Goal: Task Accomplishment & Management: Submit feedback/report problem

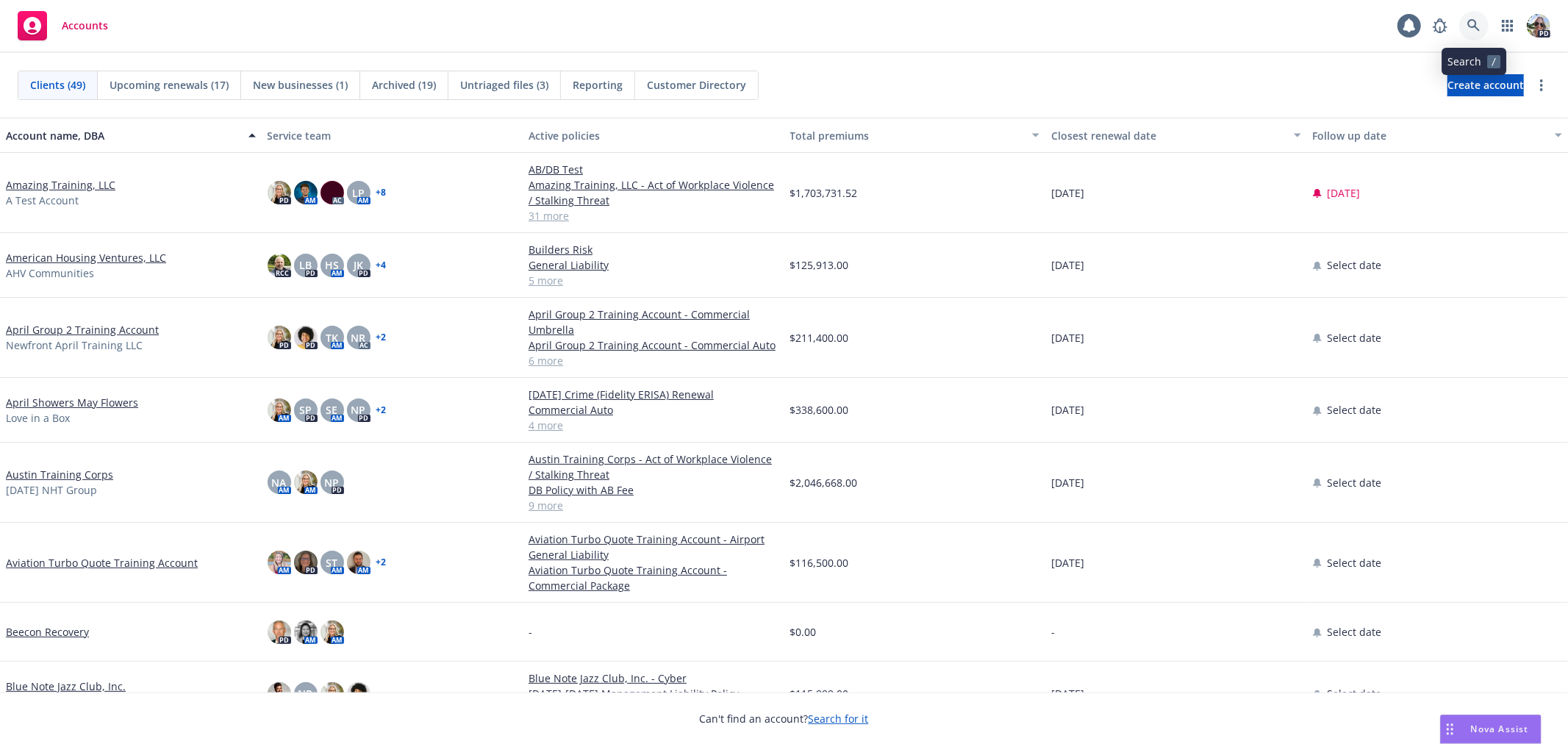
click at [1475, 19] on icon at bounding box center [1474, 26] width 13 height 13
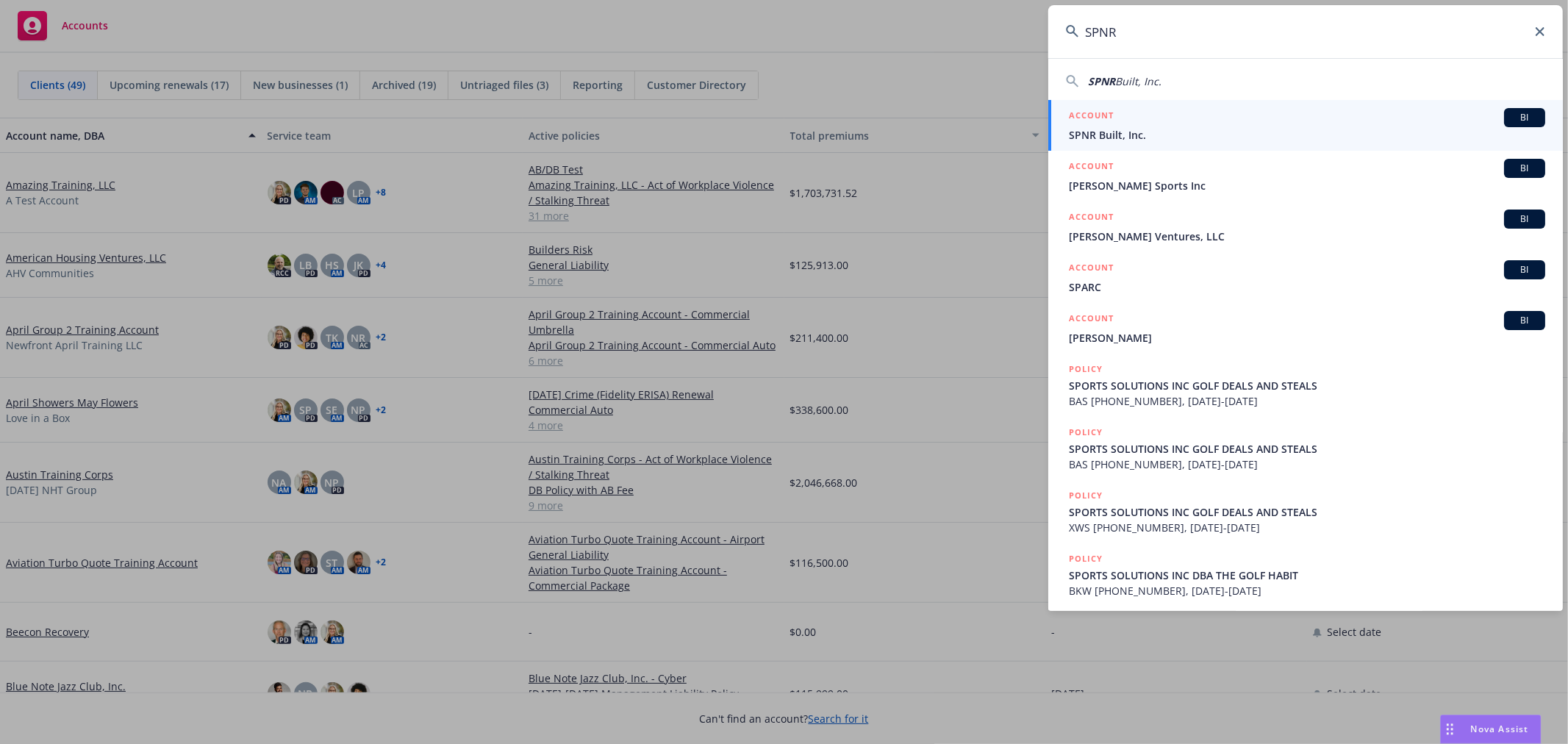
type input "SPNR"
click at [1098, 119] on h5 "ACCOUNT" at bounding box center [1091, 117] width 45 height 18
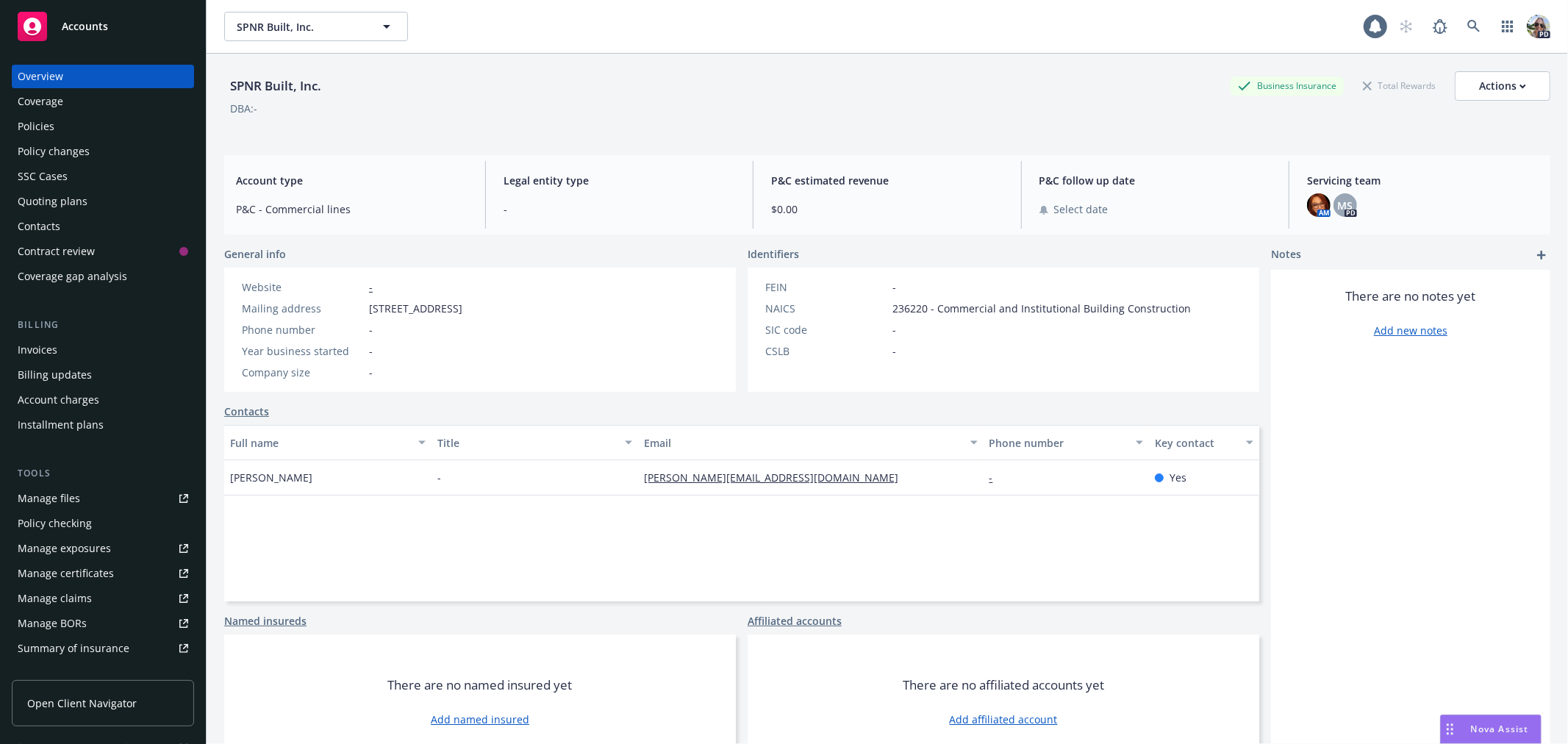
click at [38, 126] on div "Policies" at bounding box center [36, 127] width 37 height 24
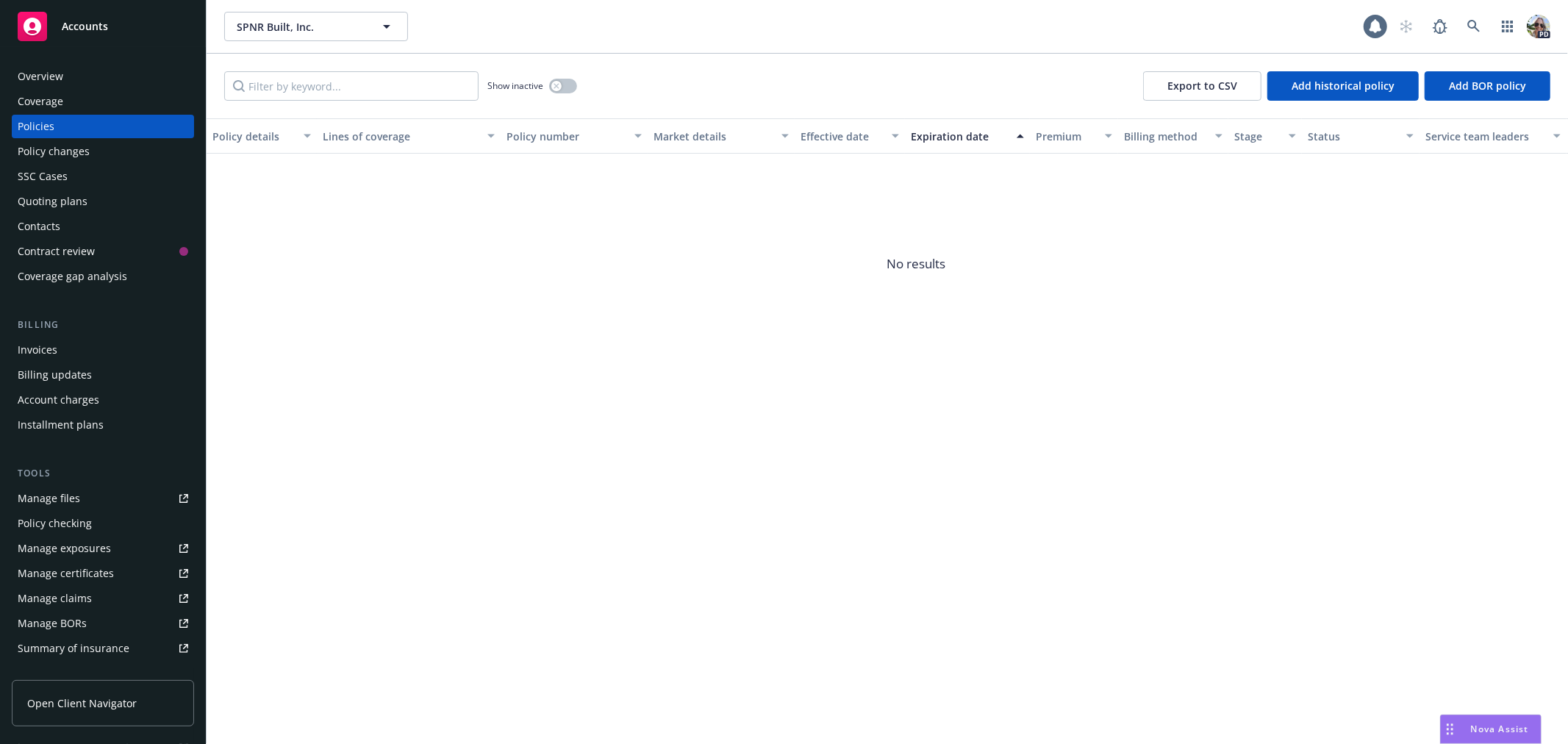
click at [54, 198] on div "Quoting plans" at bounding box center [53, 201] width 70 height 24
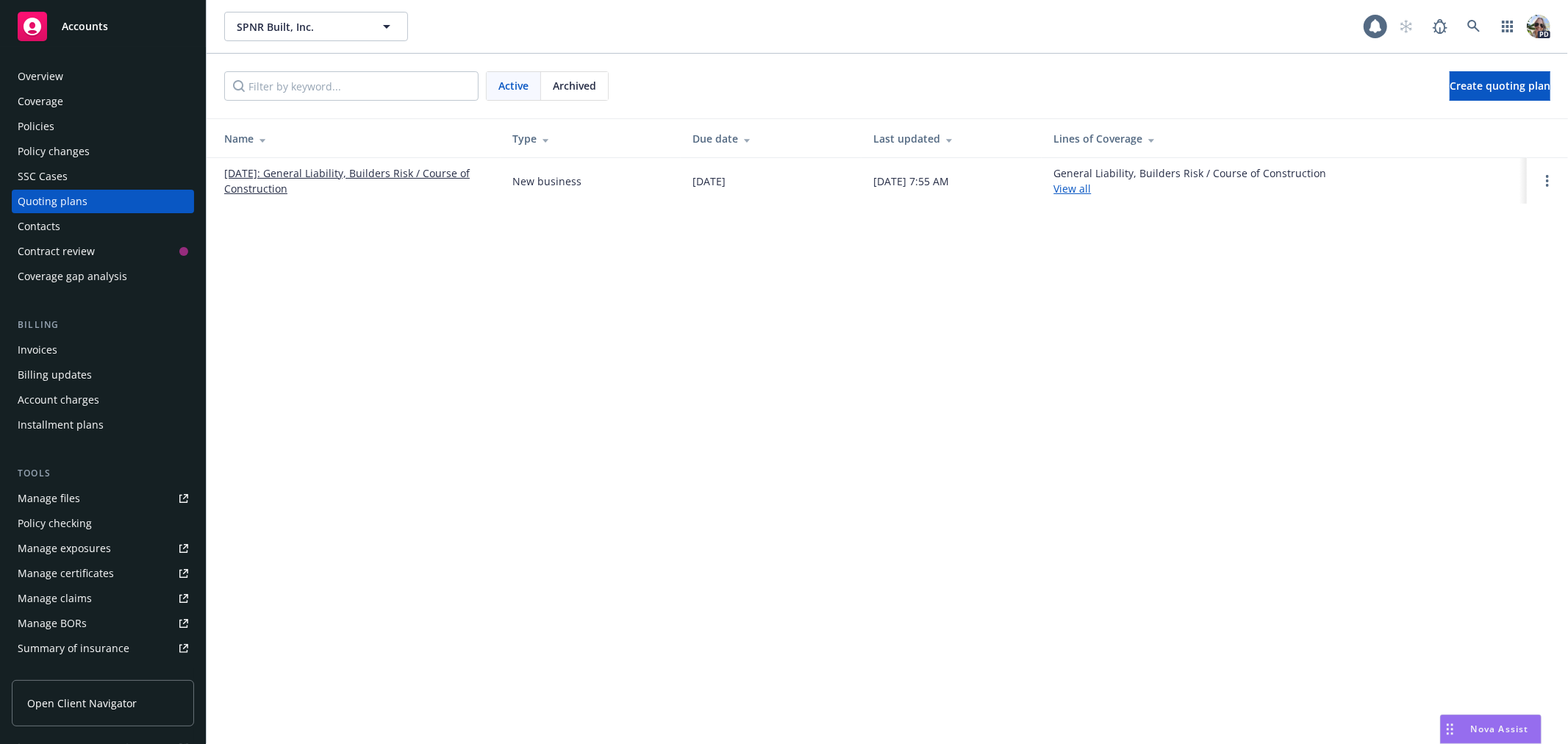
click at [237, 189] on link "08/30/2025: General Liability, Builders Risk / Course of Construction" at bounding box center [357, 181] width 265 height 31
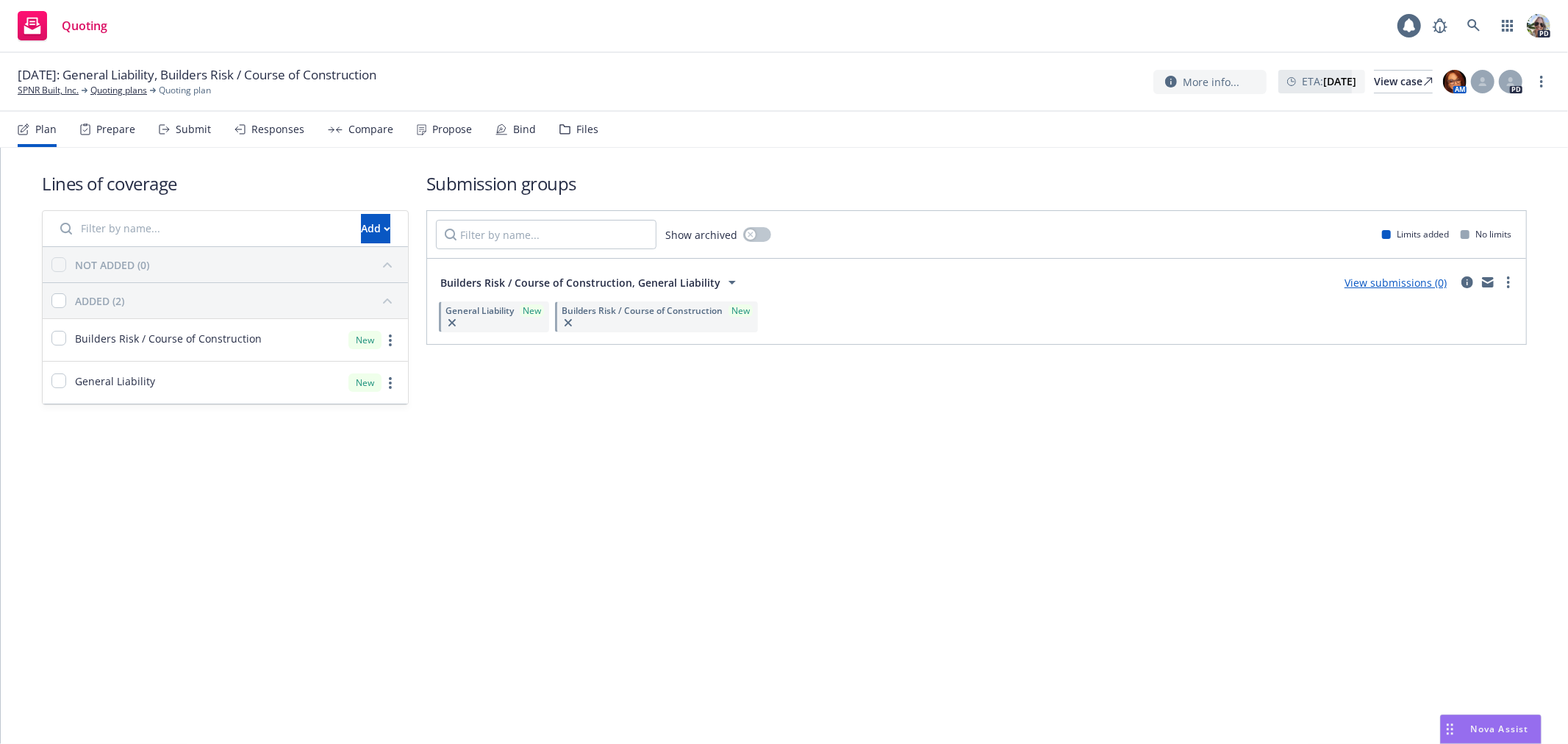
click at [568, 128] on div "Files" at bounding box center [579, 129] width 39 height 35
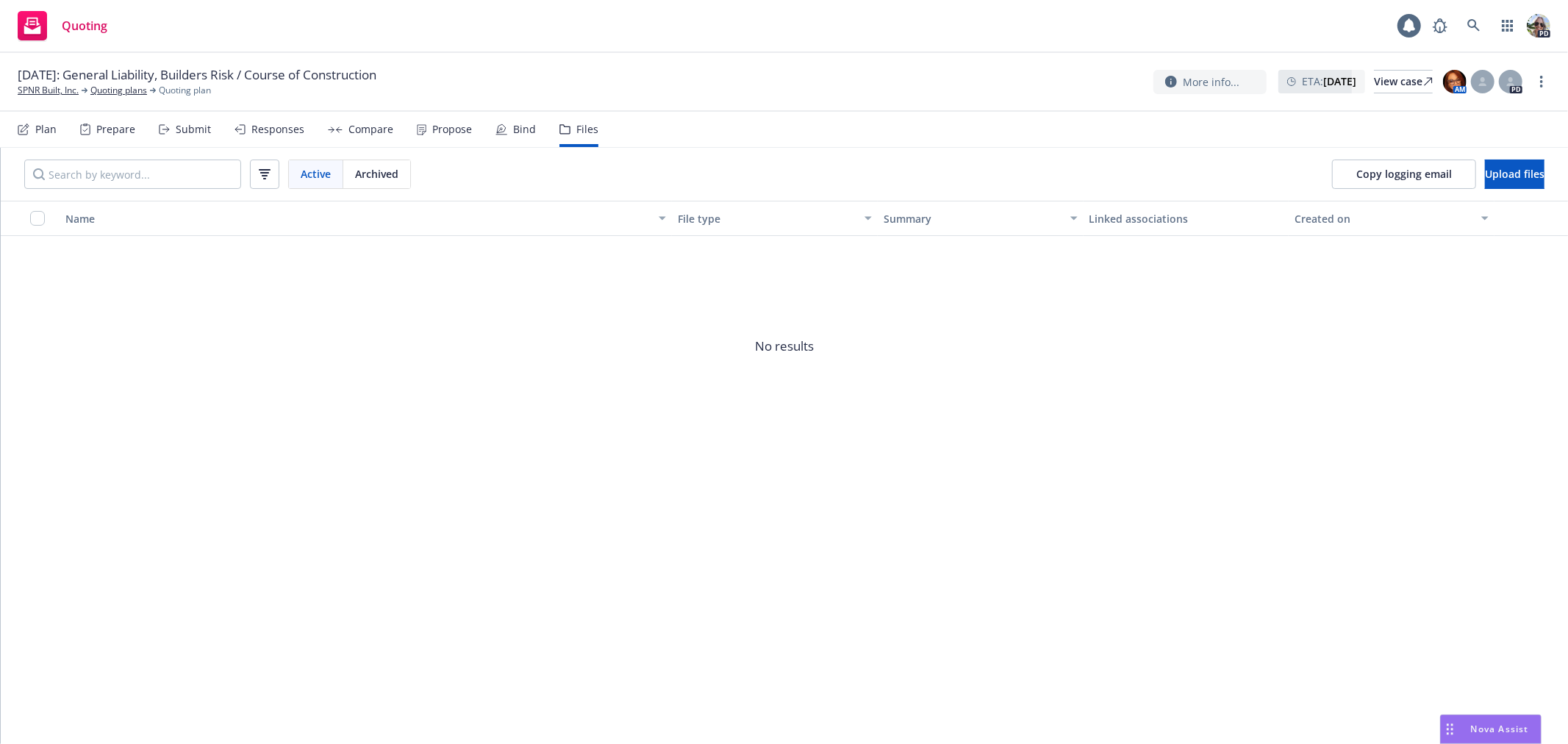
click at [40, 127] on div "Plan" at bounding box center [46, 130] width 22 height 12
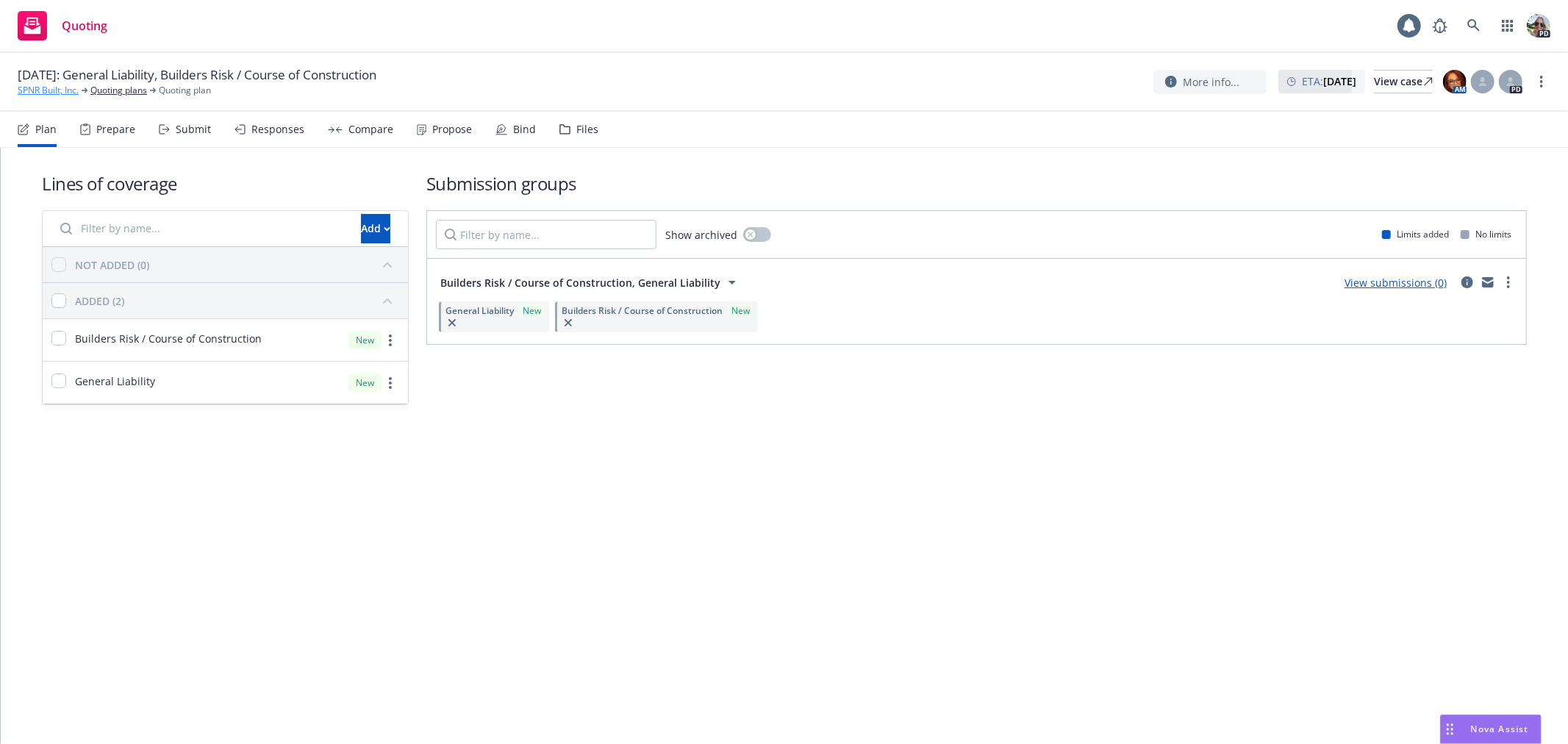
click at [46, 90] on link "SPNR Built, Inc." at bounding box center [48, 90] width 61 height 13
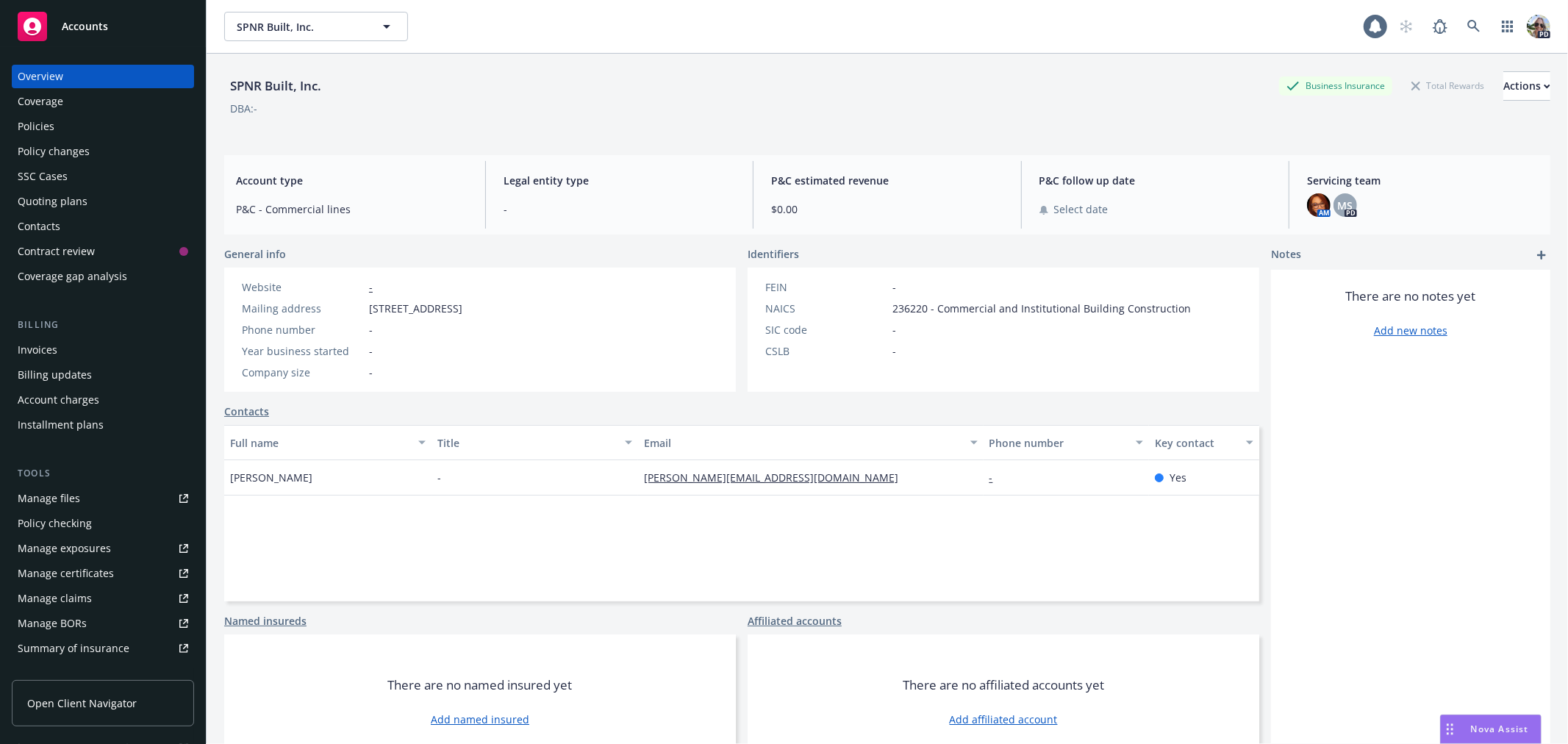
click at [1449, 724] on icon "Drag to move" at bounding box center [1450, 730] width 7 height 12
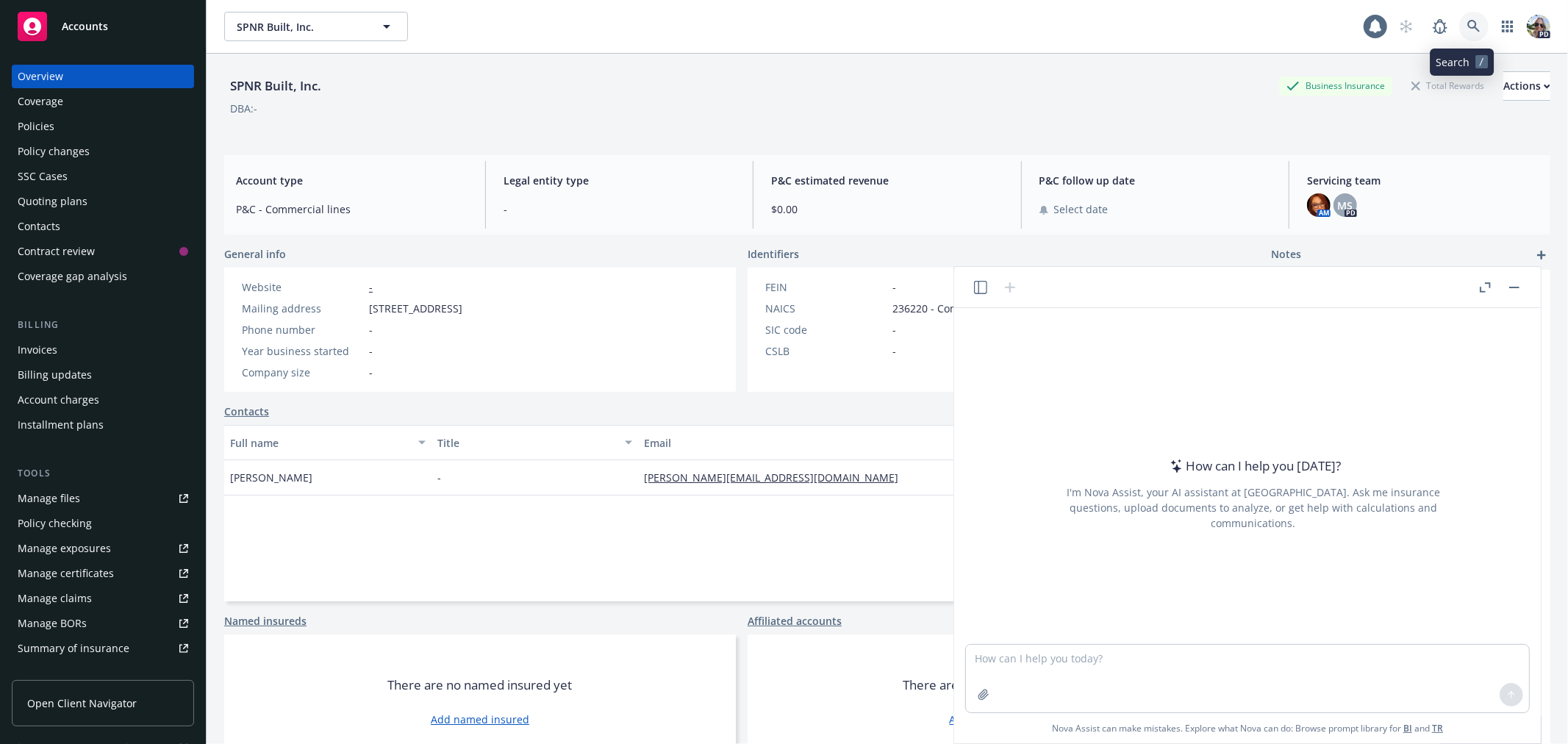
click at [1467, 20] on icon at bounding box center [1474, 27] width 13 height 13
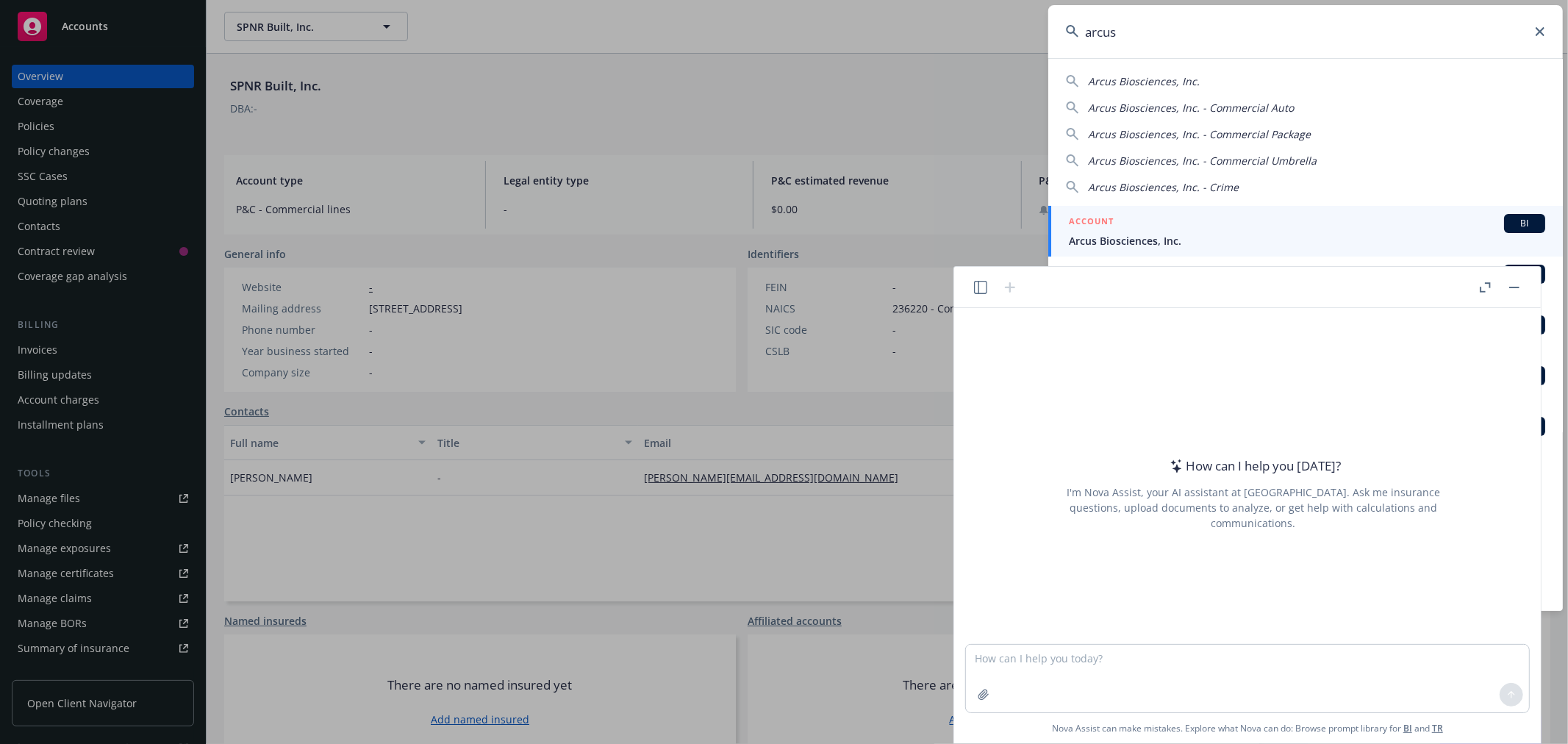
click at [1105, 86] on span "Arcus Biosciences, Inc." at bounding box center [1144, 81] width 112 height 14
type input "Arcus Biosciences, Inc."
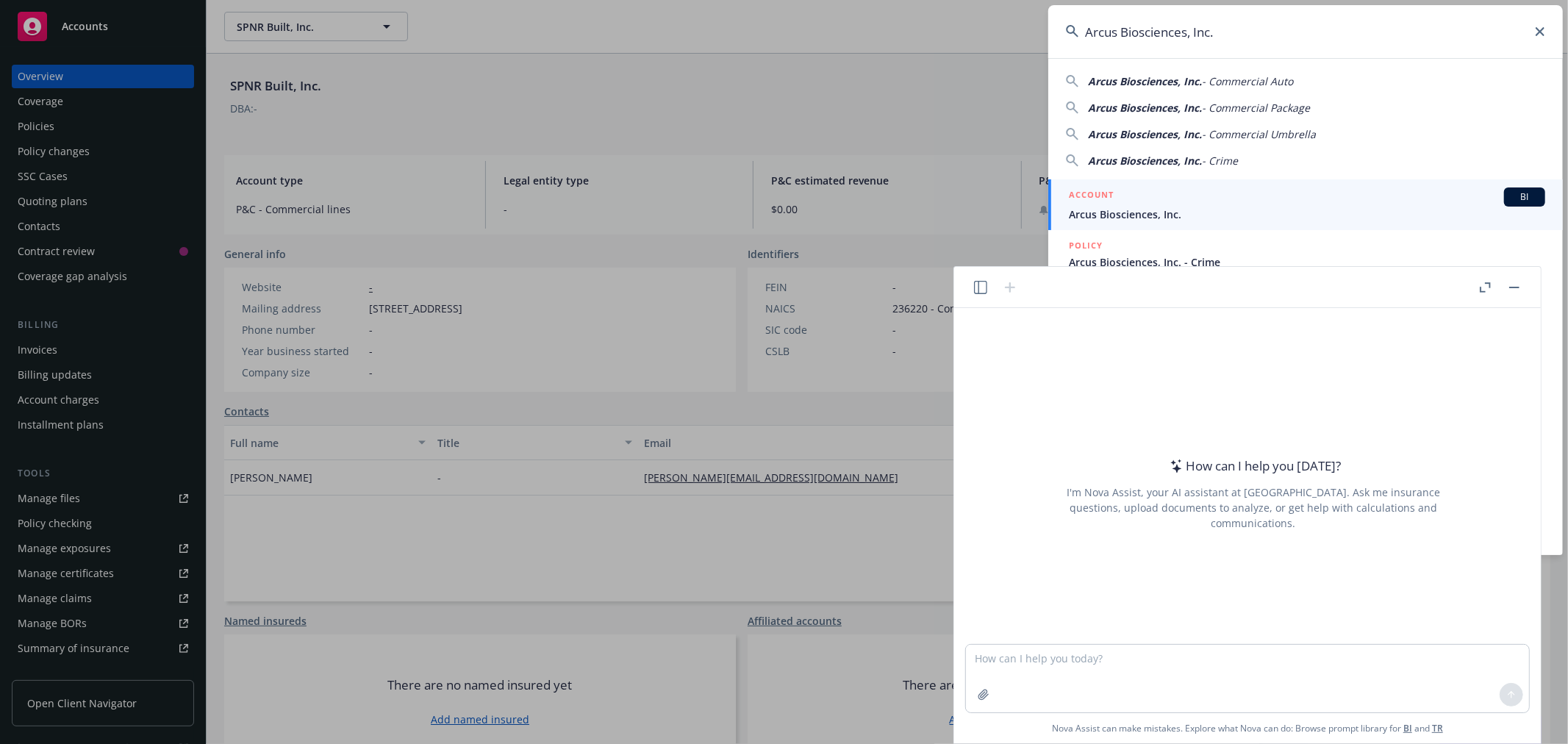
click at [1106, 204] on h5 "ACCOUNT" at bounding box center [1091, 196] width 45 height 18
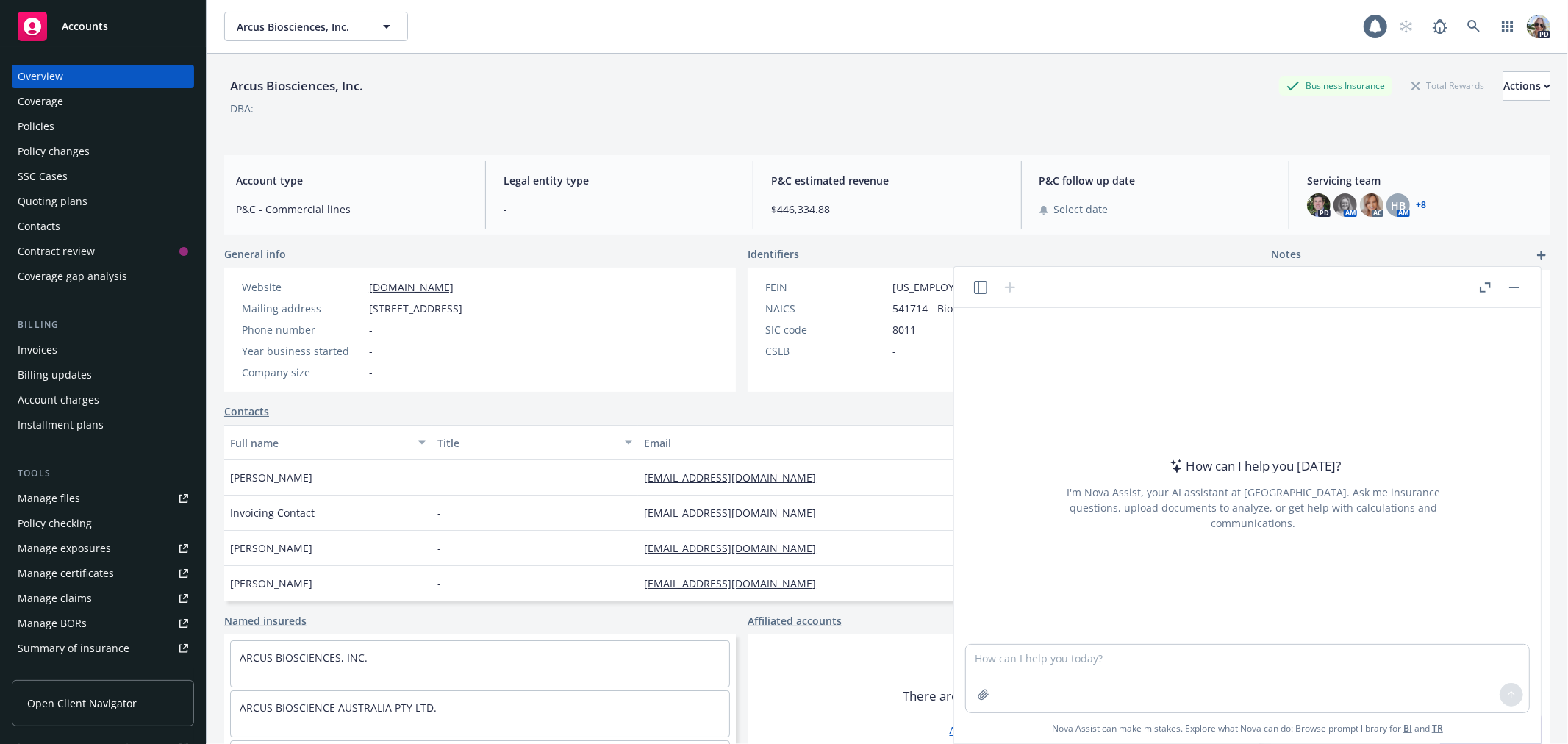
click at [26, 123] on div "Policies" at bounding box center [36, 127] width 37 height 24
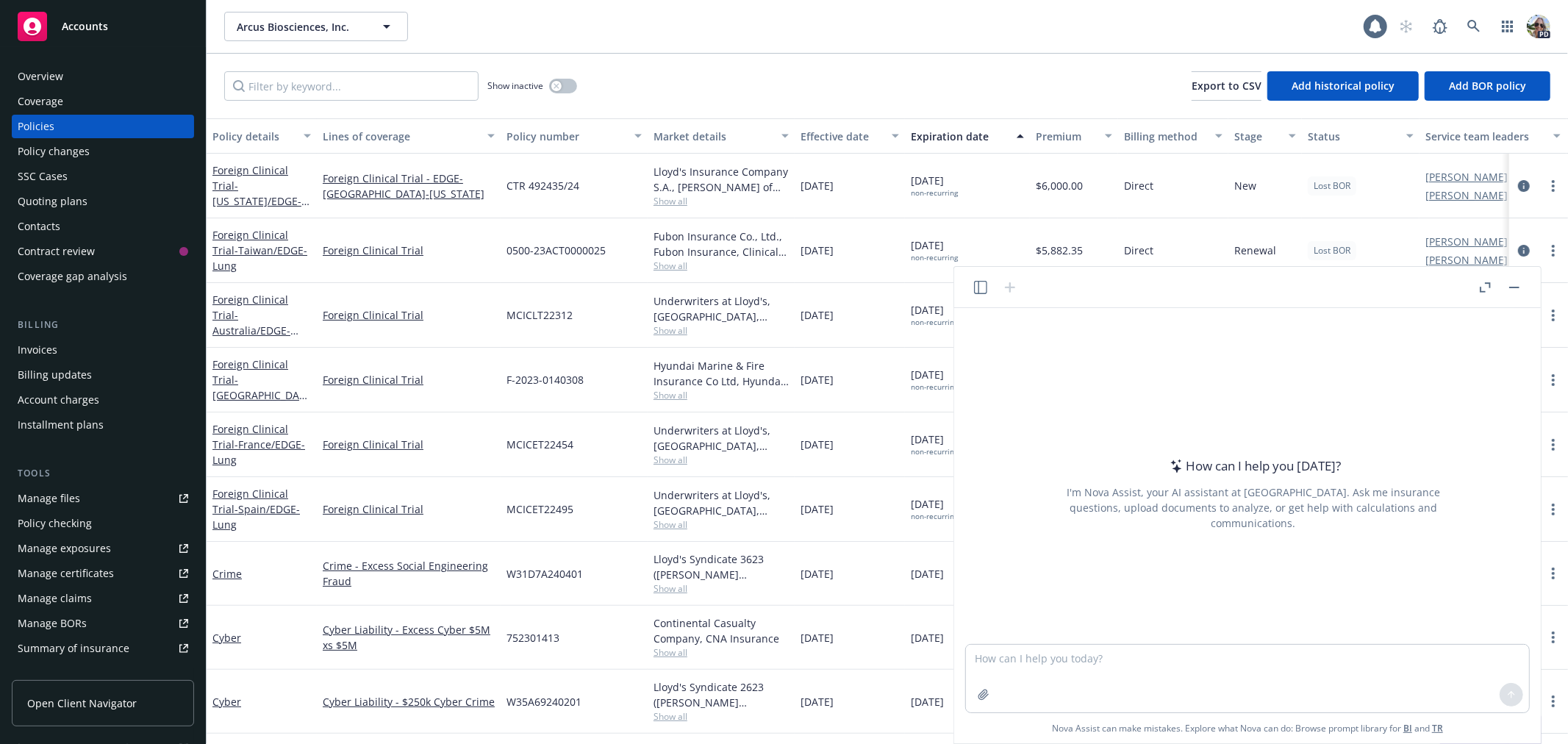
click at [1520, 288] on button "button" at bounding box center [1515, 288] width 18 height 18
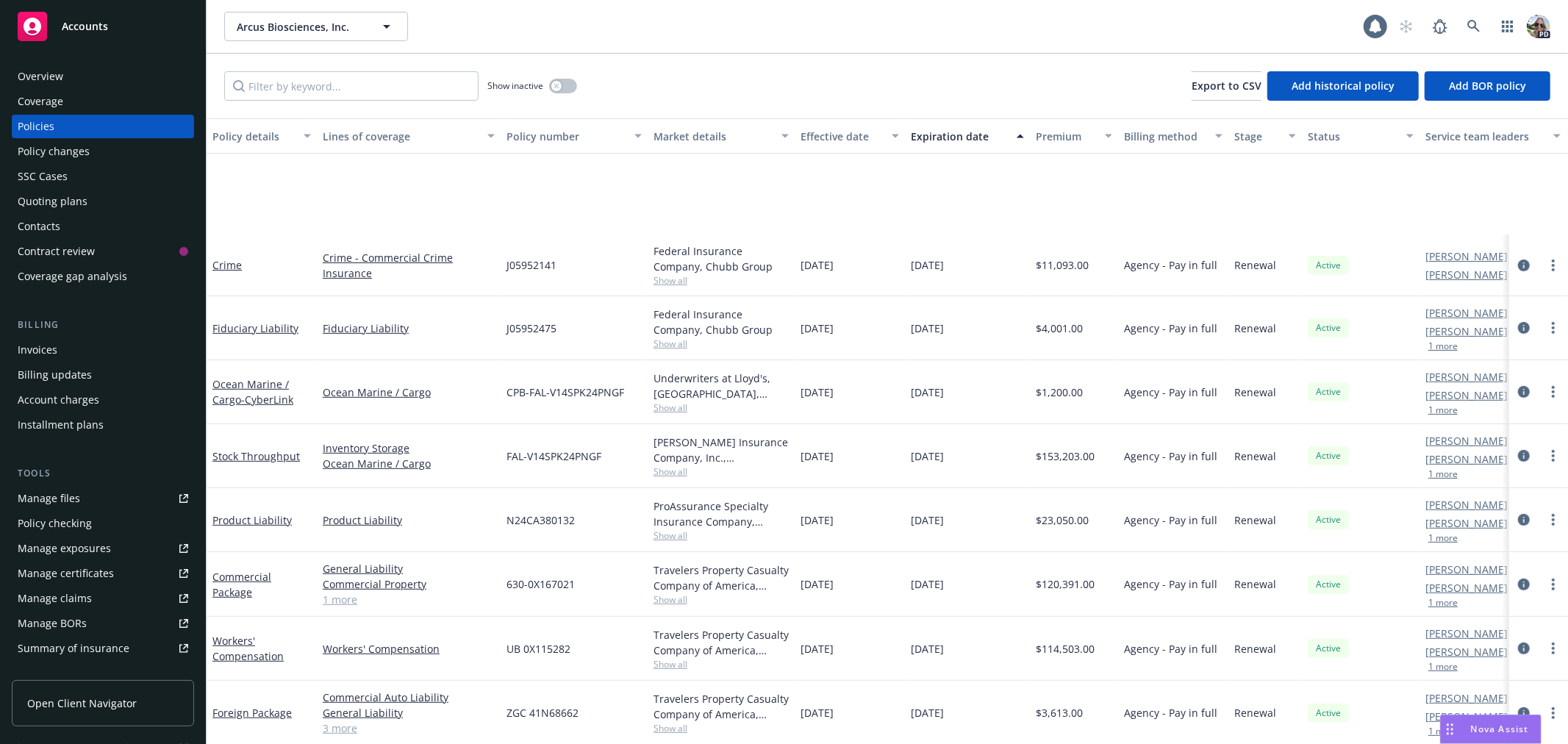
scroll to position [636, 0]
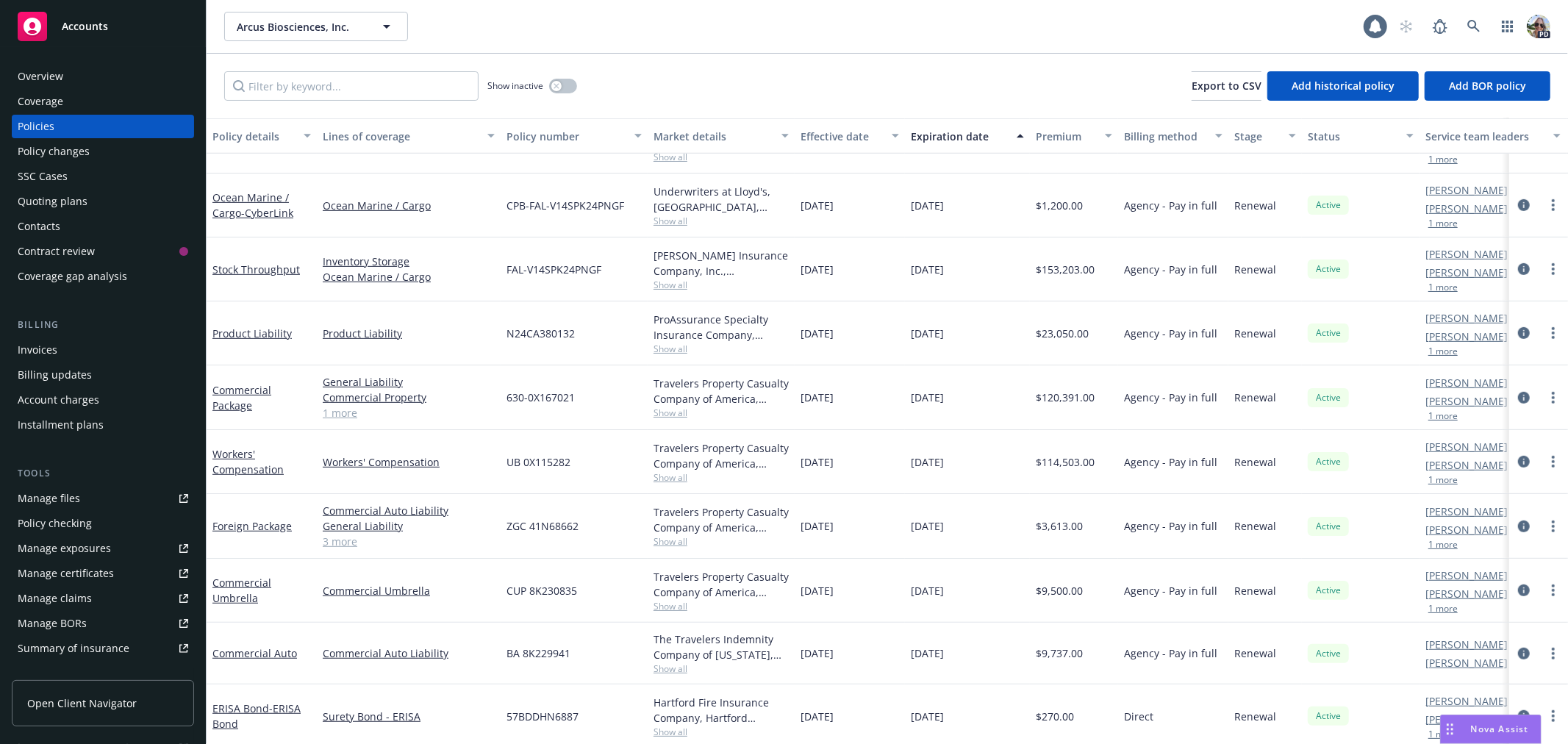
click at [348, 413] on link "1 more" at bounding box center [409, 413] width 172 height 16
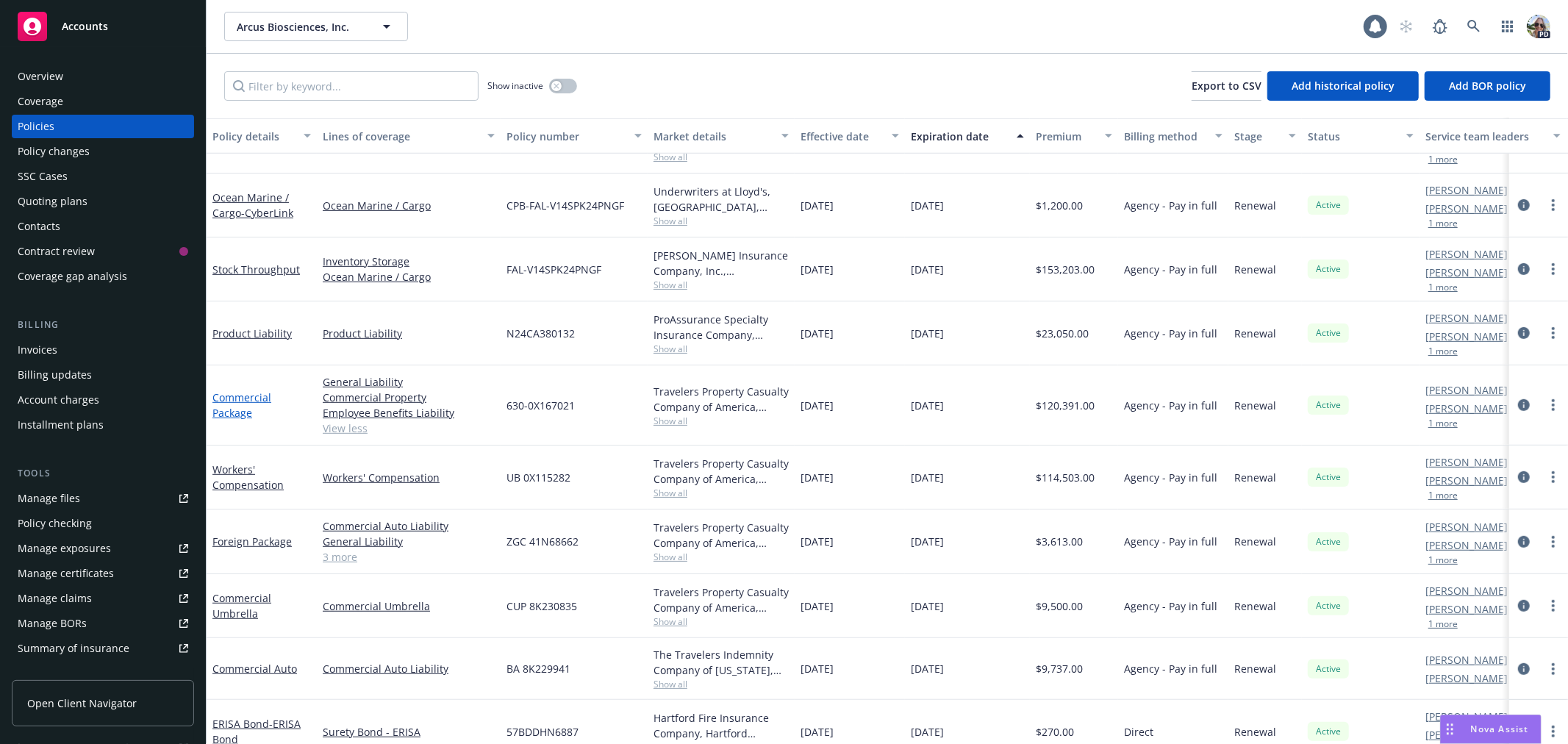
click at [230, 410] on link "Commercial Package" at bounding box center [242, 404] width 59 height 29
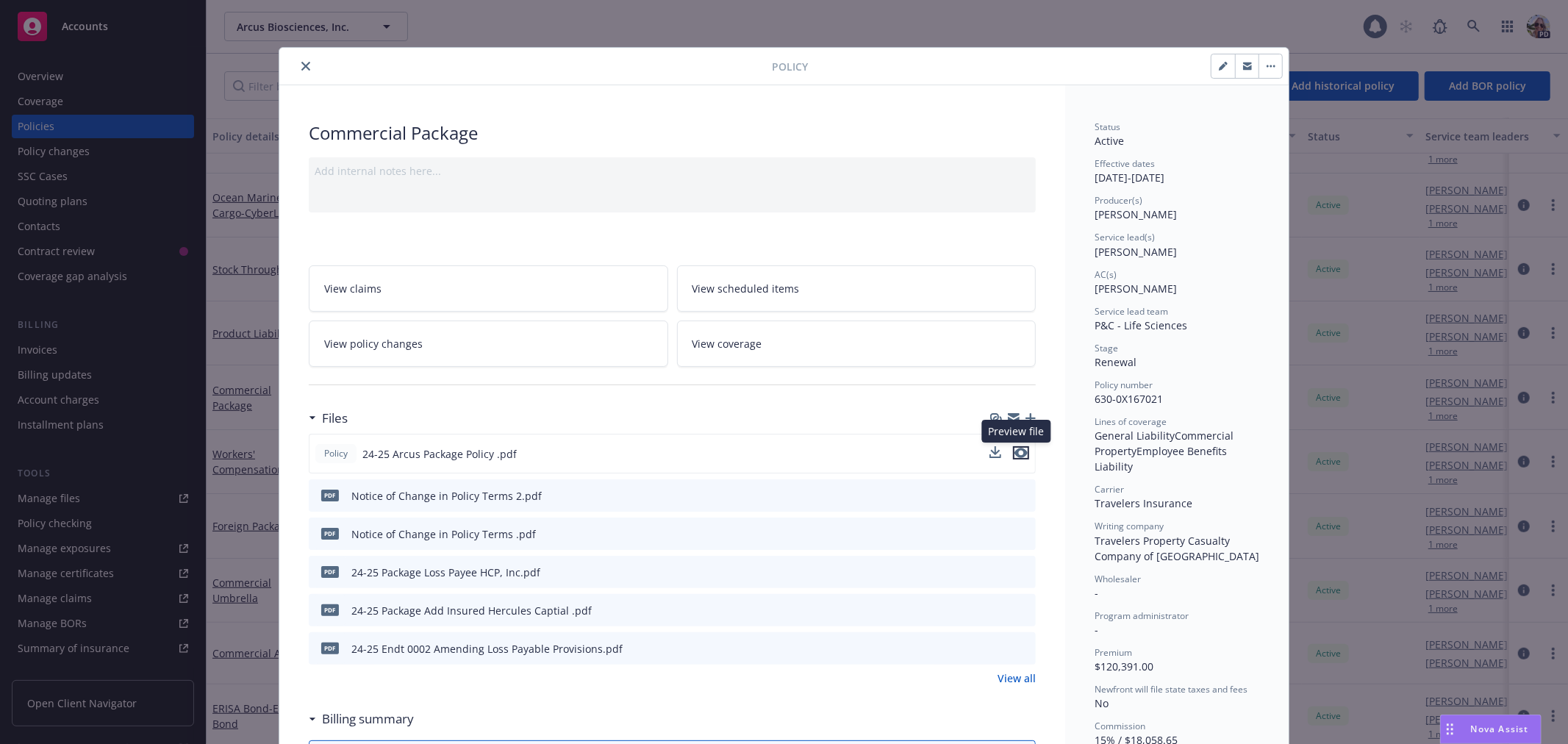
click at [1015, 453] on icon "preview file" at bounding box center [1021, 453] width 13 height 10
click at [1003, 681] on link "View all" at bounding box center [1016, 678] width 38 height 16
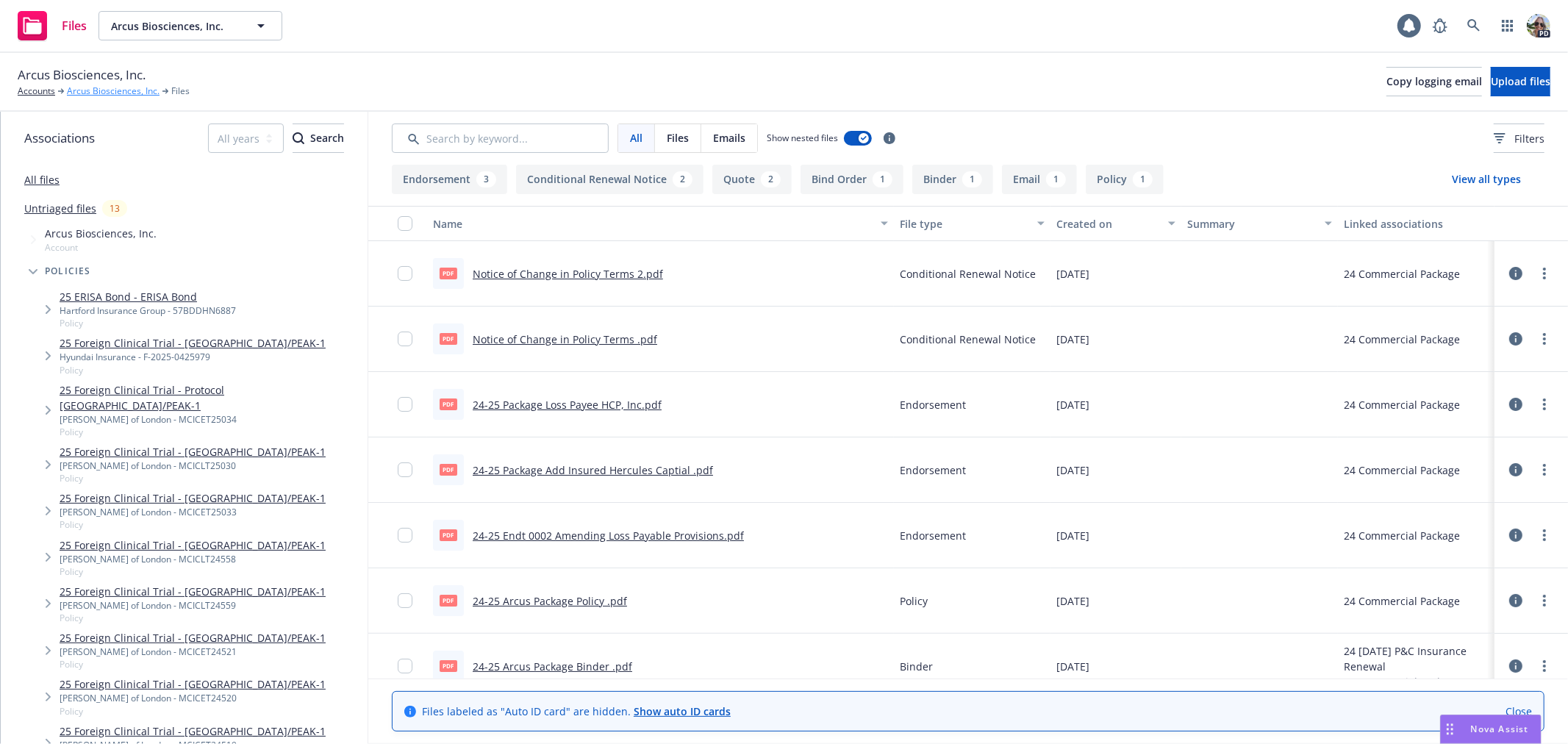
click at [114, 93] on link "Arcus Biosciences, Inc." at bounding box center [113, 91] width 92 height 13
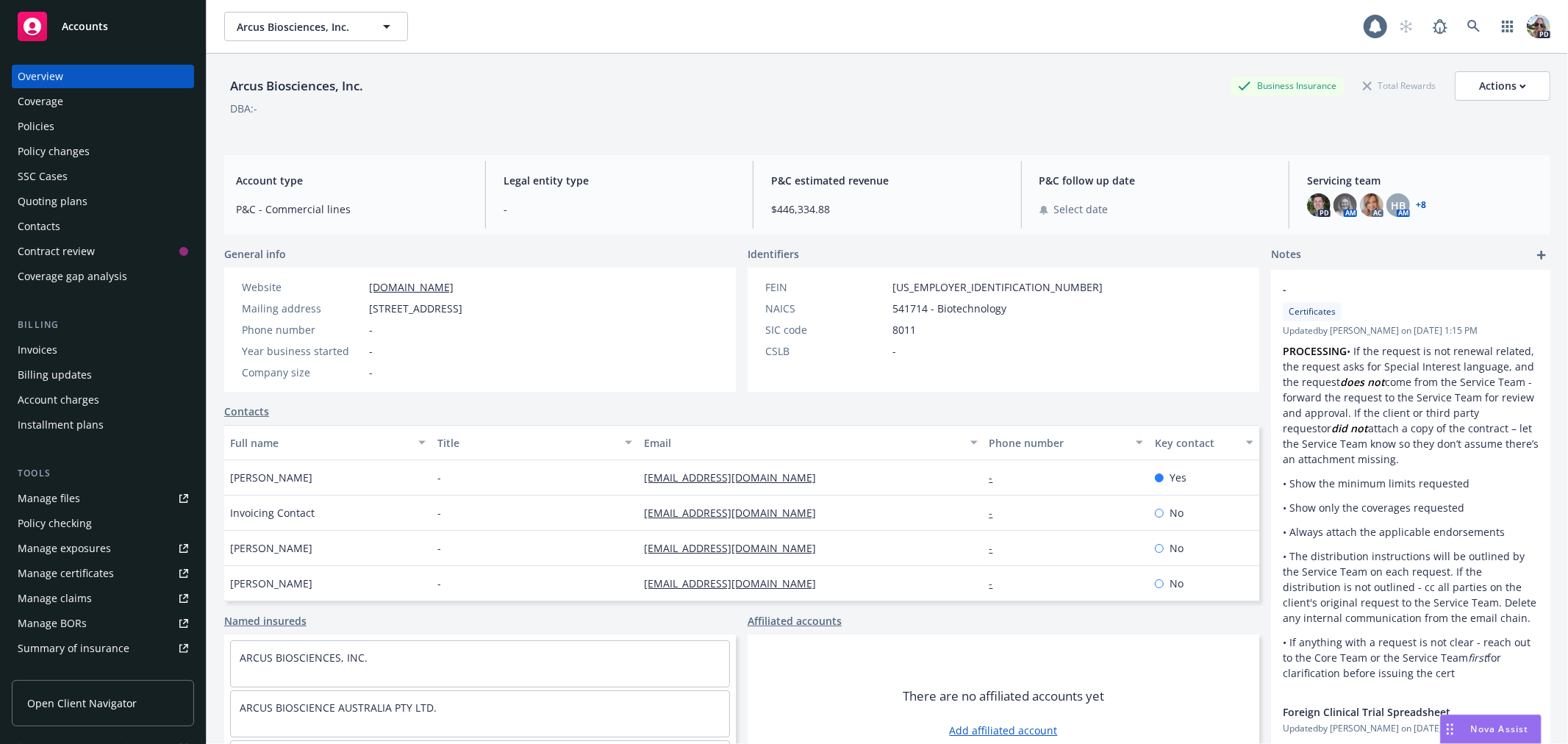
click at [1471, 727] on span "Nova Assist" at bounding box center [1500, 729] width 58 height 13
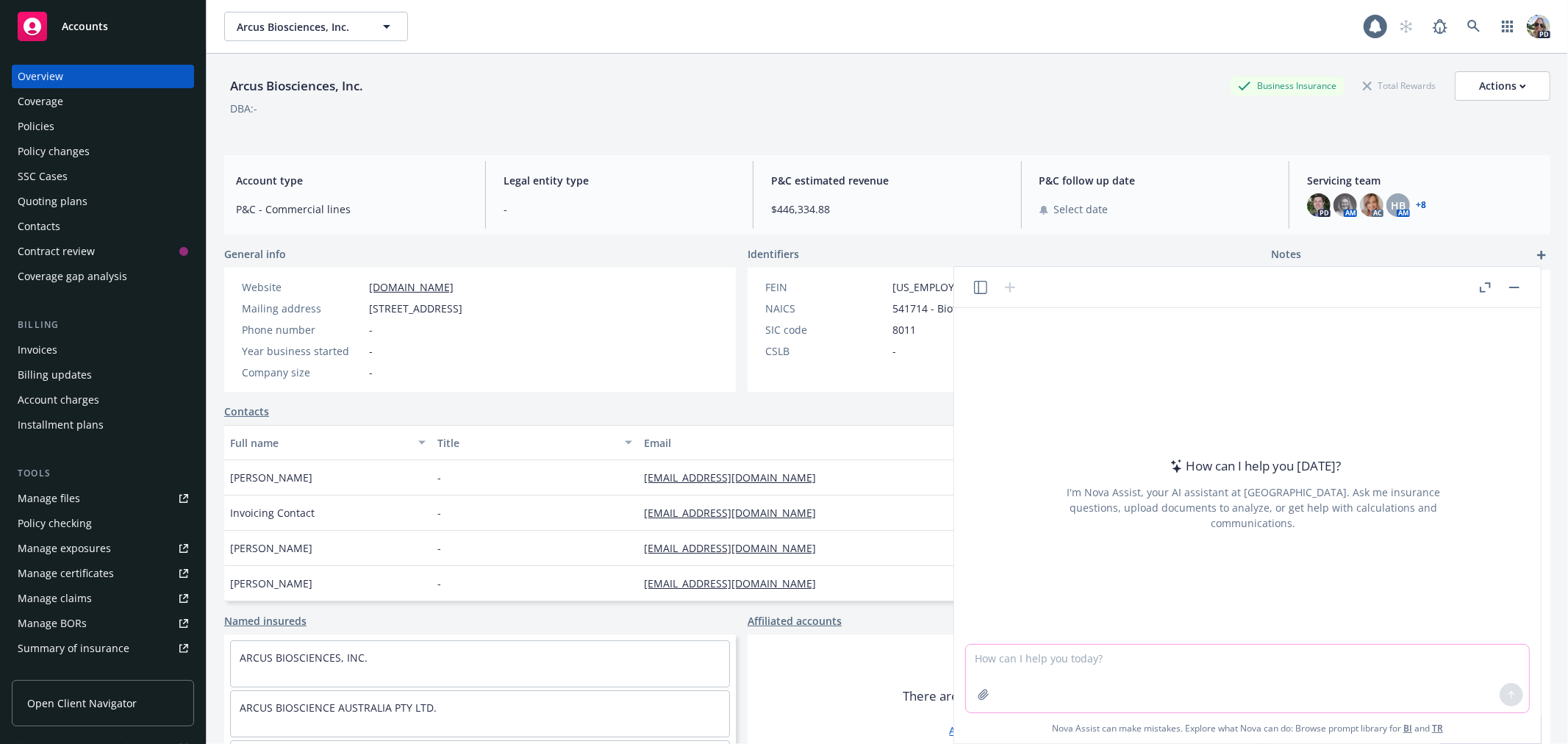
click at [988, 692] on icon "button" at bounding box center [983, 695] width 10 height 10
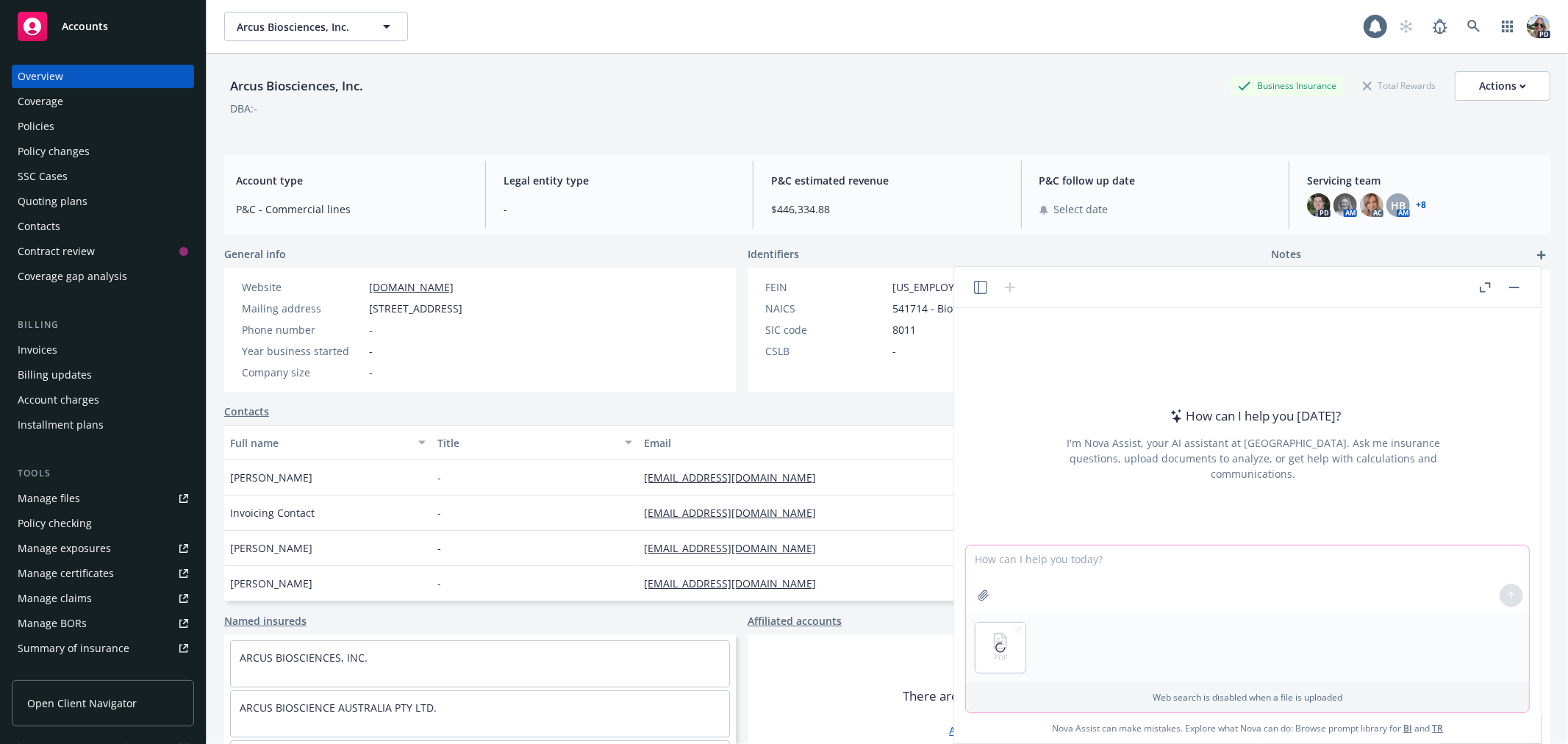
click at [979, 561] on textarea at bounding box center [1247, 579] width 563 height 68
type textarea "This is the client's expiring policy"
click at [1507, 595] on icon at bounding box center [1512, 595] width 10 height 10
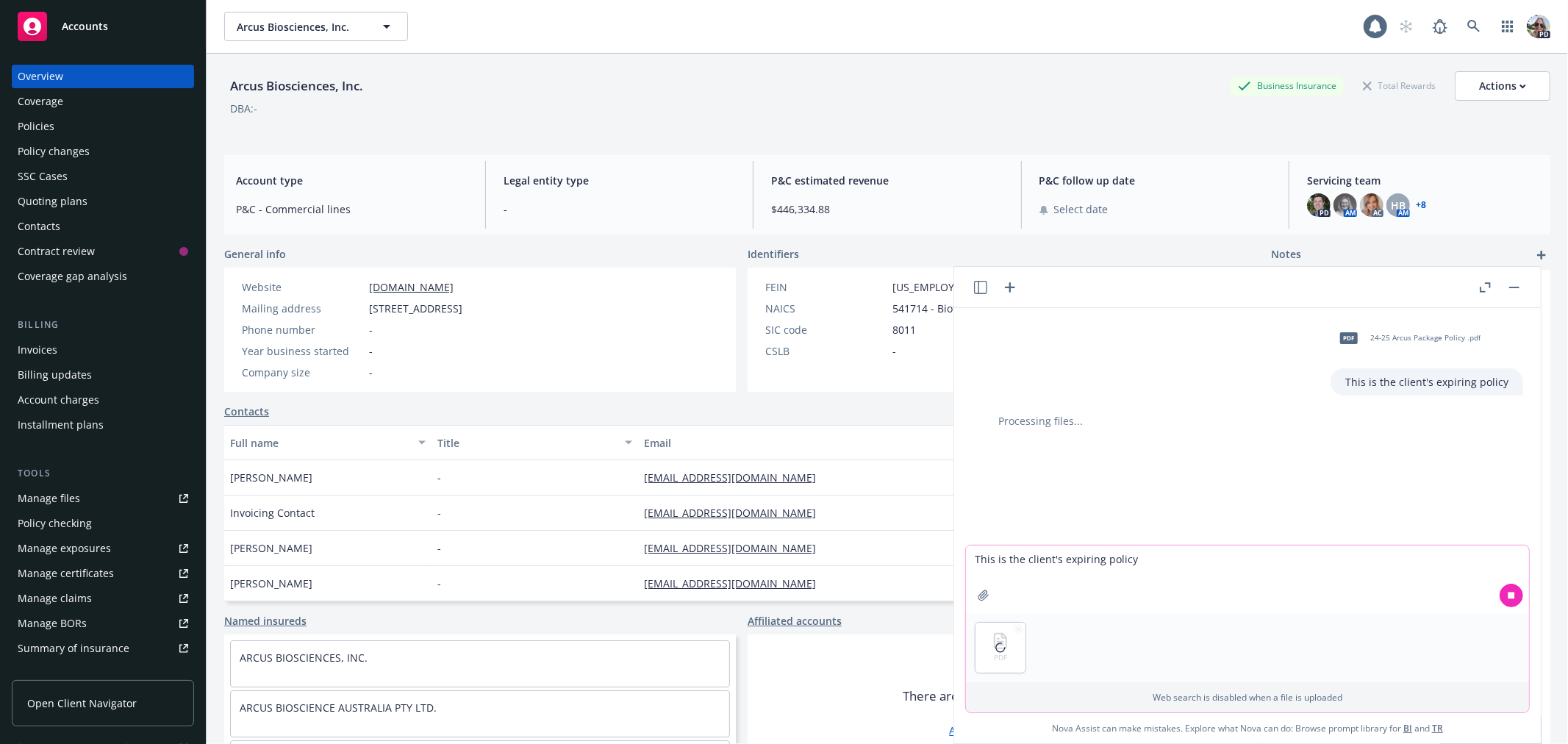
drag, startPoint x: 985, startPoint y: 564, endPoint x: 987, endPoint y: 555, distance: 9.2
click at [984, 561] on textarea "This is the client's expiring policy" at bounding box center [1247, 579] width 563 height 68
click at [1206, 560] on textarea "This is the client's renewal proposal. Compare" at bounding box center [1247, 579] width 563 height 68
drag, startPoint x: 1208, startPoint y: 559, endPoint x: 1149, endPoint y: 559, distance: 59.0
click at [1149, 559] on textarea "This is the client's renewal proposal. Compare" at bounding box center [1247, 579] width 563 height 68
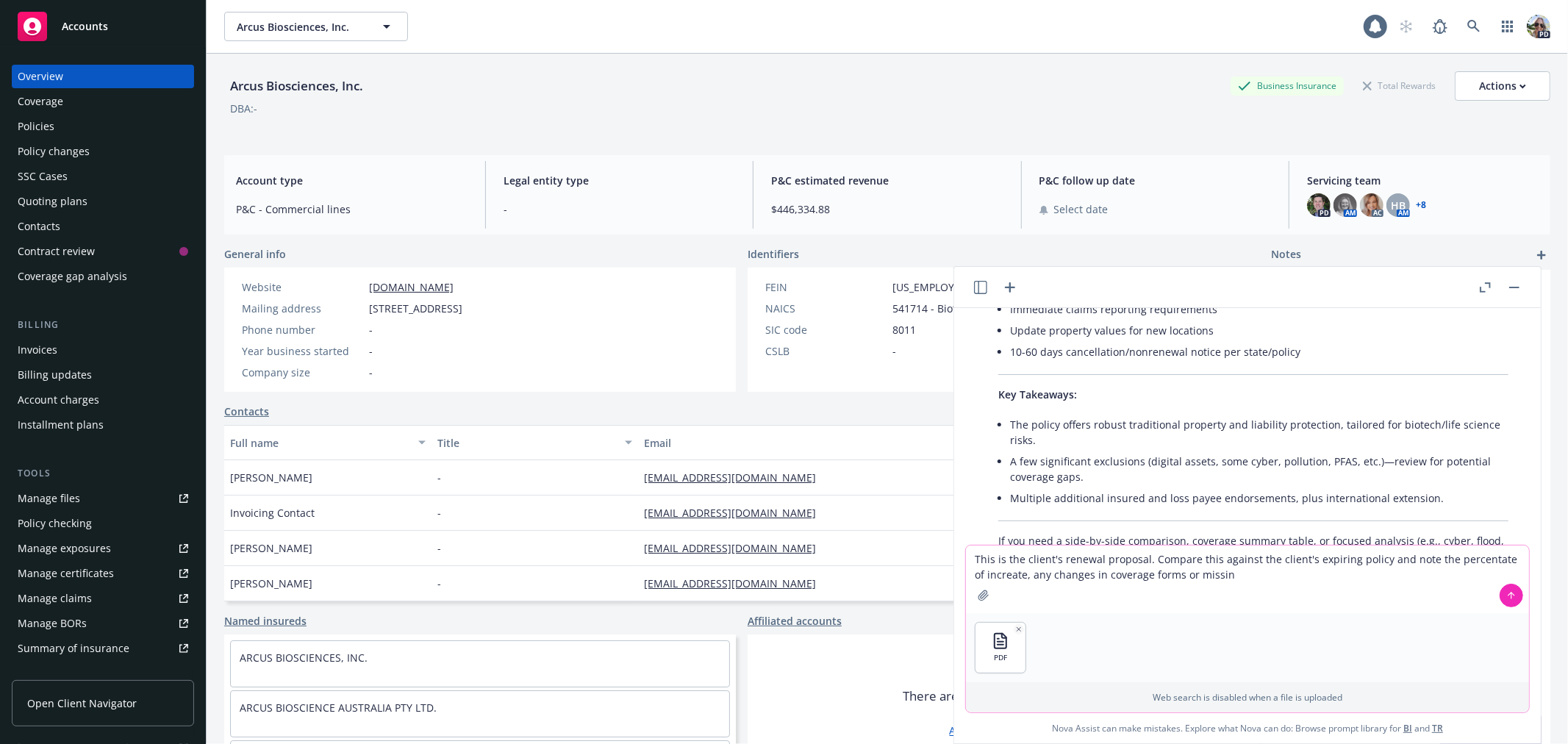
scroll to position [1238, 0]
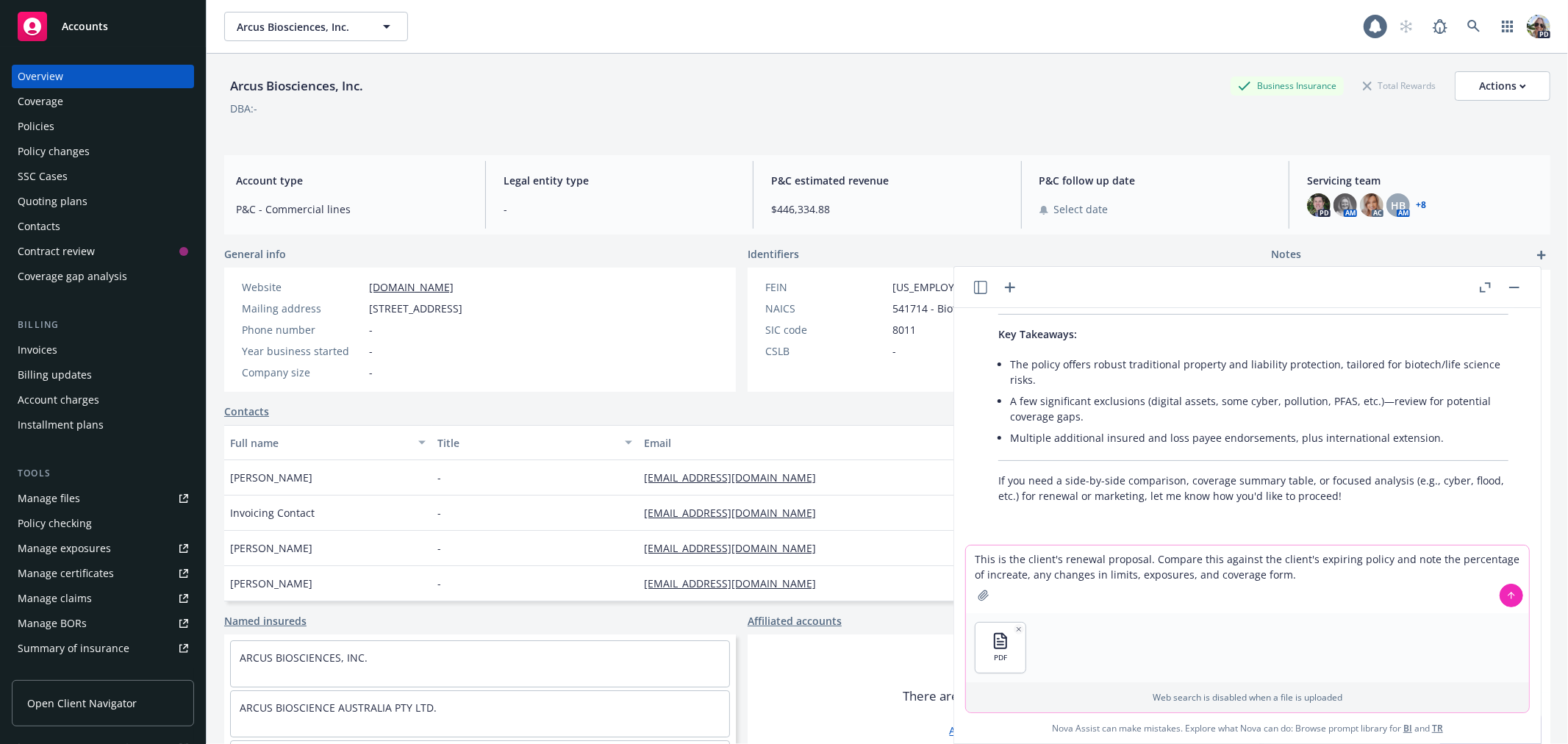
click at [1008, 574] on textarea "This is the client's renewal proposal. Compare this against the client's expiri…" at bounding box center [1247, 579] width 563 height 68
click at [1015, 574] on textarea "This is the client's renewal proposal. Compare this against the client's expiri…" at bounding box center [1247, 579] width 563 height 68
type textarea "This is the client's renewal proposal. Compare this against the client's expiri…"
click at [1511, 586] on button at bounding box center [1512, 596] width 24 height 24
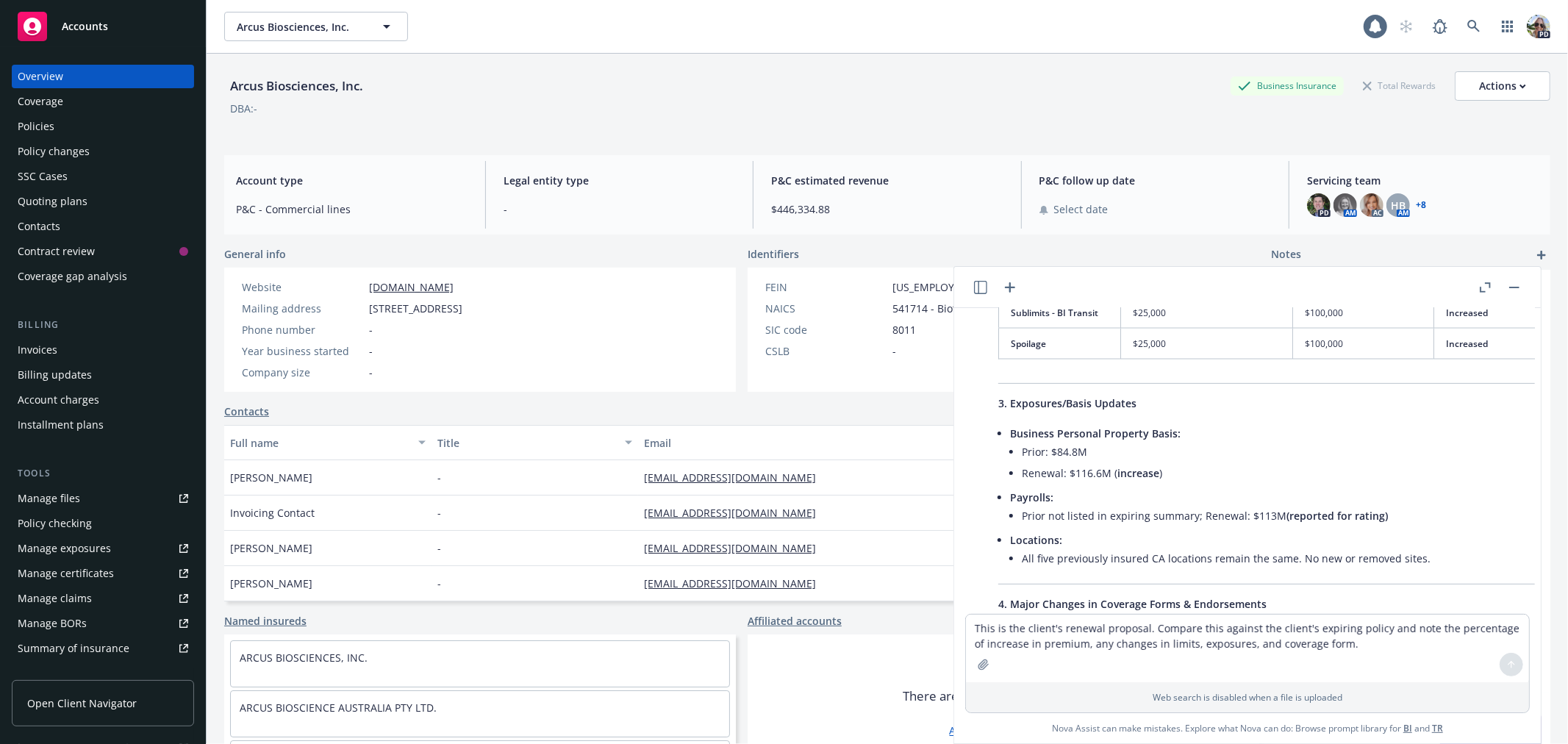
scroll to position [2194, 0]
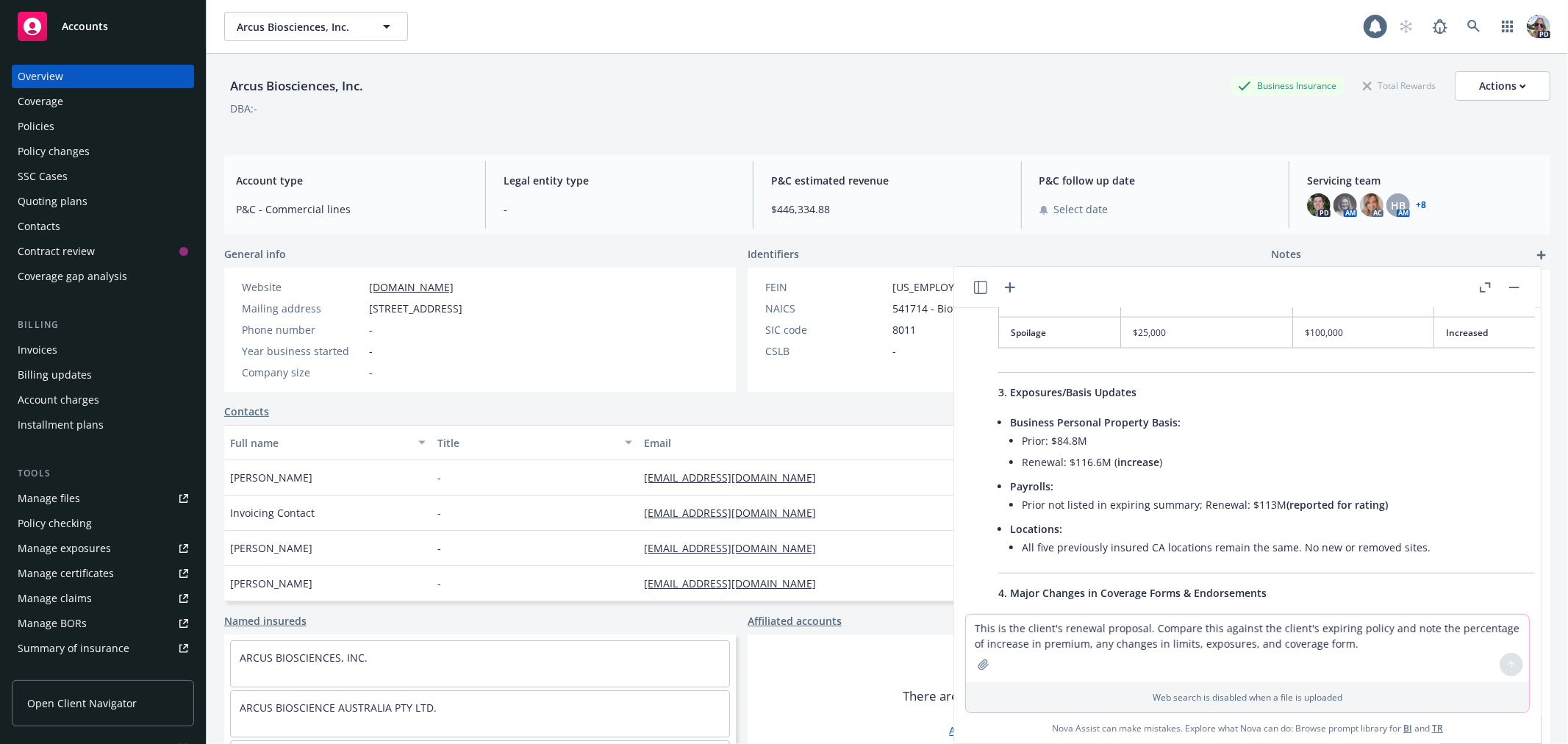
click at [1013, 628] on textarea "This is the client's renewal proposal. Compare this against the client's expiri…" at bounding box center [1247, 648] width 563 height 68
type textarea "what is the percent increate in business personal property exposure"
click at [1511, 660] on icon at bounding box center [1512, 665] width 10 height 10
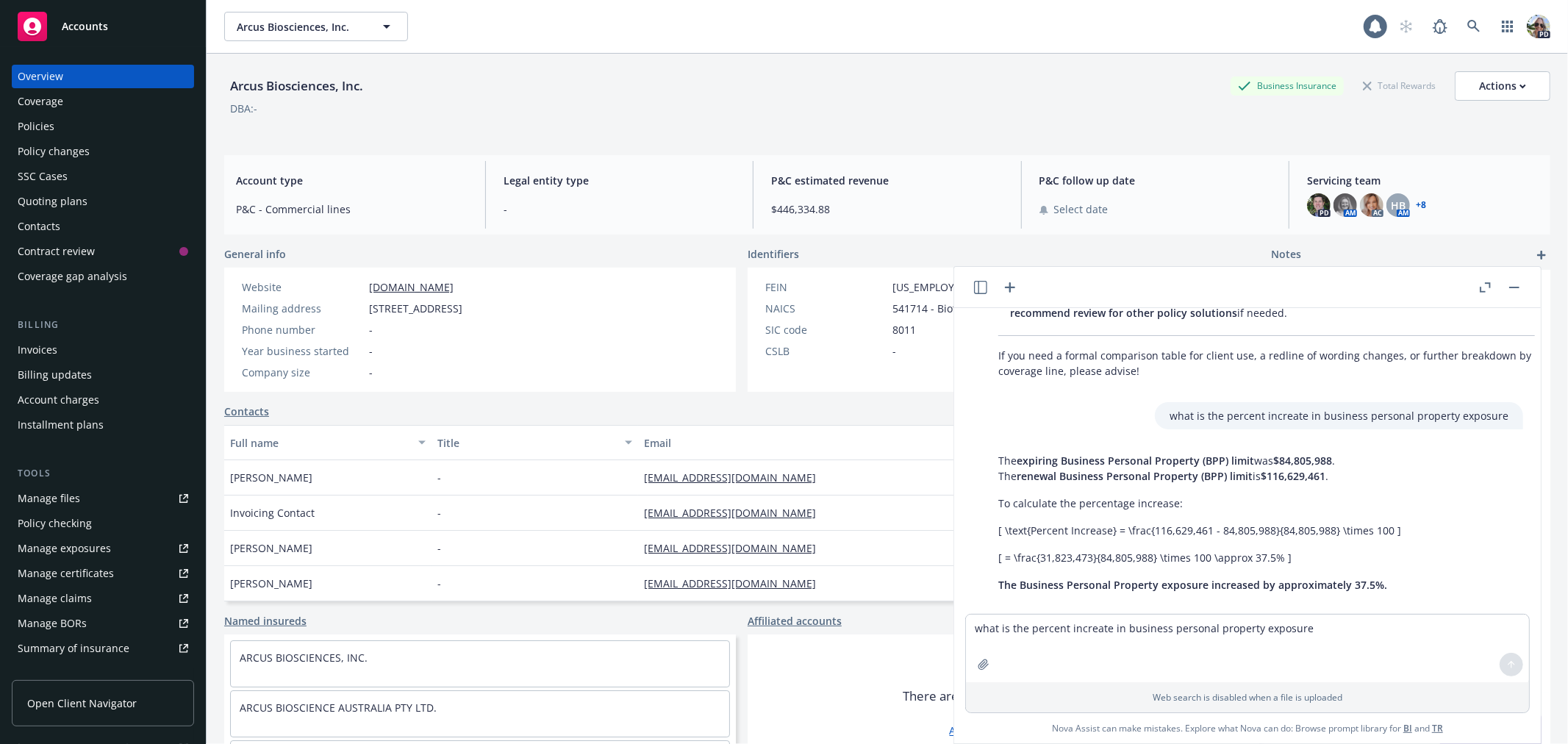
scroll to position [3454, 0]
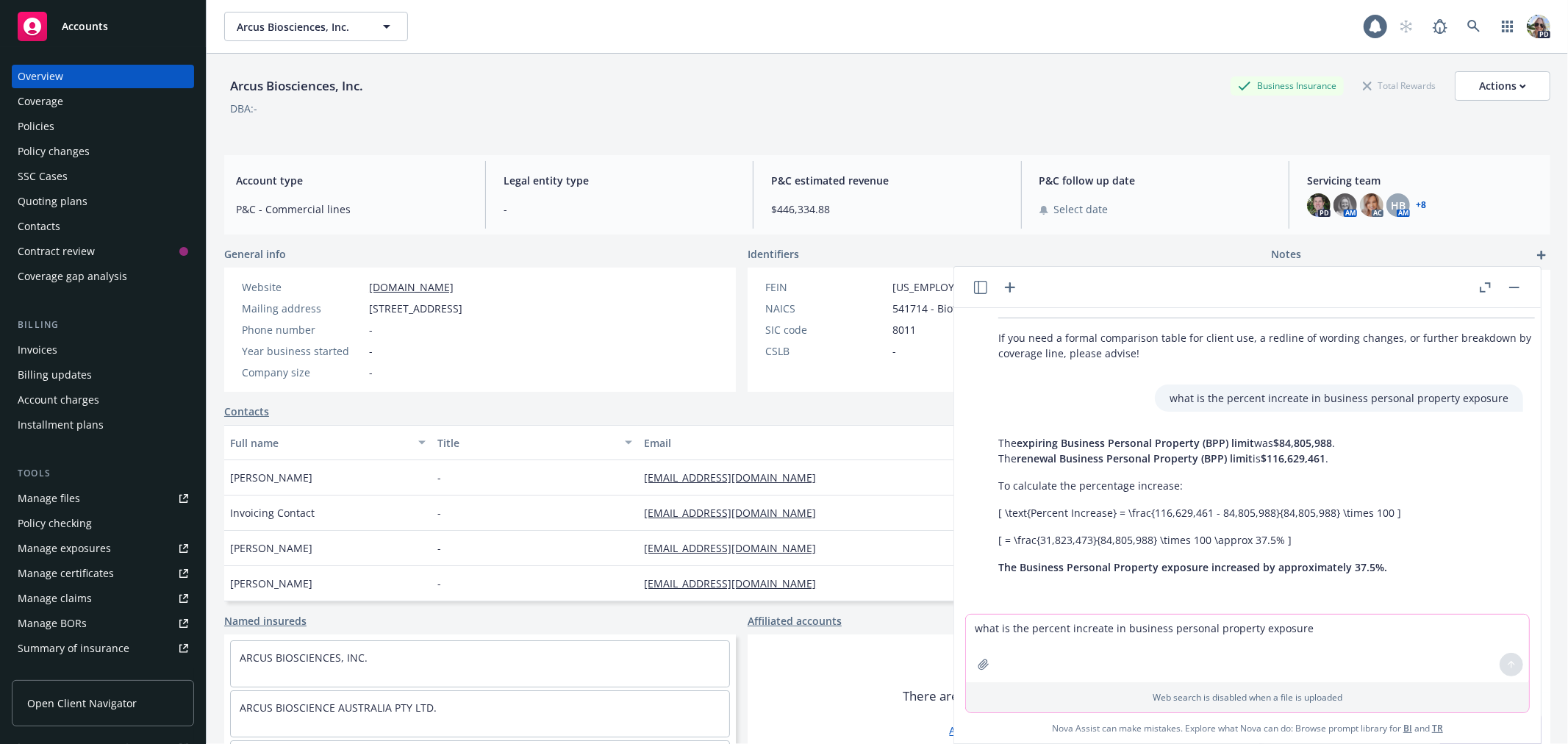
click at [1035, 626] on textarea "what is the percent increate in business personal property exposure" at bounding box center [1247, 648] width 563 height 68
click at [997, 634] on textarea "what is the percent increate in business personal property exposure" at bounding box center [1247, 648] width 563 height 68
click at [1163, 628] on textarea "The proposal included the premium for auto, workers compensation, and umbrella …" at bounding box center [1247, 648] width 563 height 68
click at [974, 628] on textarea "The proposal included the premium for deluxe, general liability, employee benef…" at bounding box center [1247, 648] width 563 height 68
drag, startPoint x: 1148, startPoint y: 629, endPoint x: 1106, endPoint y: 628, distance: 42.0
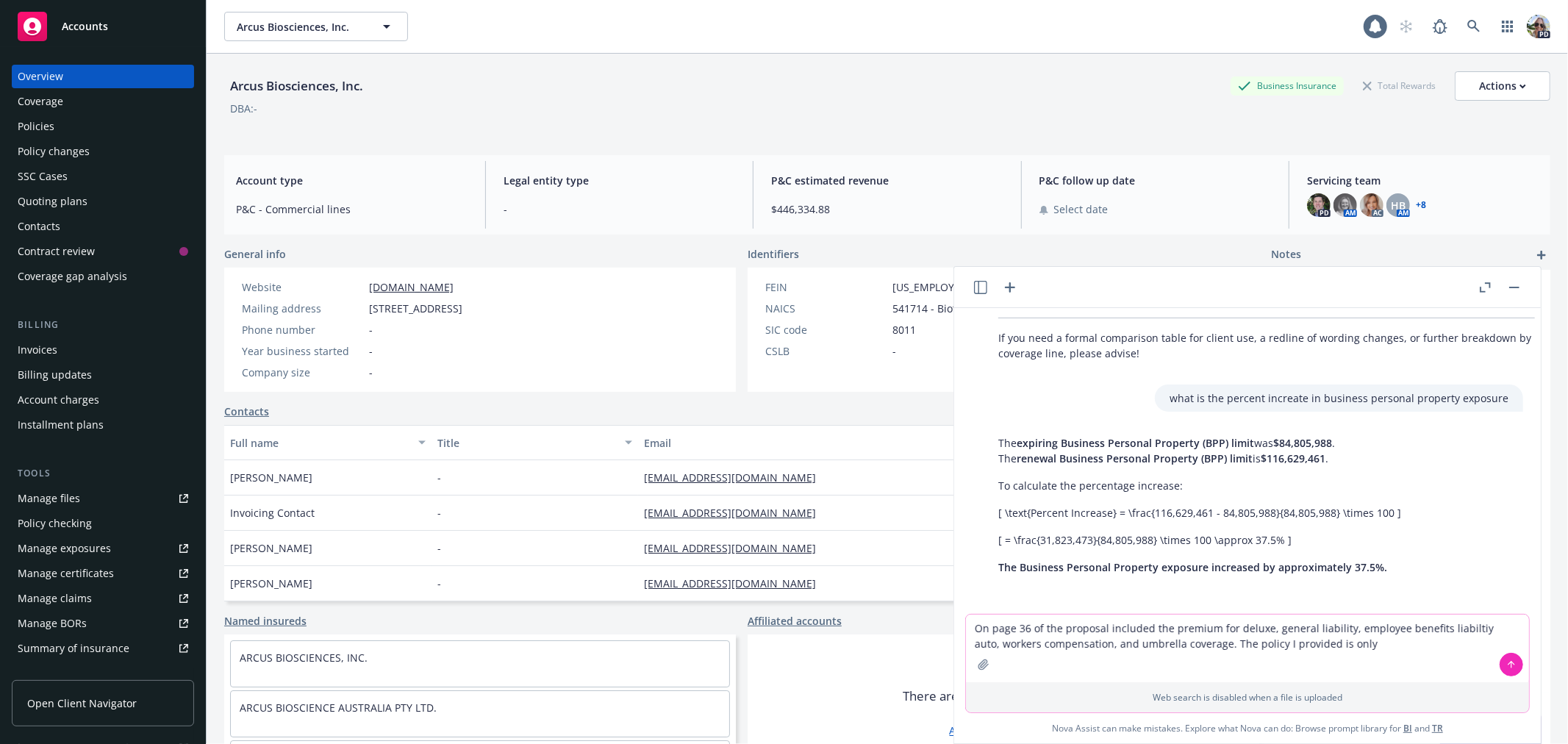
click at [1106, 628] on textarea "On page 36 of the proposal included the premium for deluxe, general liability, …" at bounding box center [1247, 648] width 563 height 68
click at [1170, 627] on textarea "On page 36 of the proposal the premium for deluxe, general liability, employee …" at bounding box center [1247, 648] width 563 height 68
drag, startPoint x: 1367, startPoint y: 642, endPoint x: 1361, endPoint y: 648, distance: 8.5
click at [1361, 648] on textarea "On page 36 of the proposal the premium is broken down for deluxe, general liabi…" at bounding box center [1247, 648] width 563 height 68
click at [1376, 637] on textarea "On page 36 of the proposal the premium is broken down for deluxe, general liabi…" at bounding box center [1247, 648] width 563 height 68
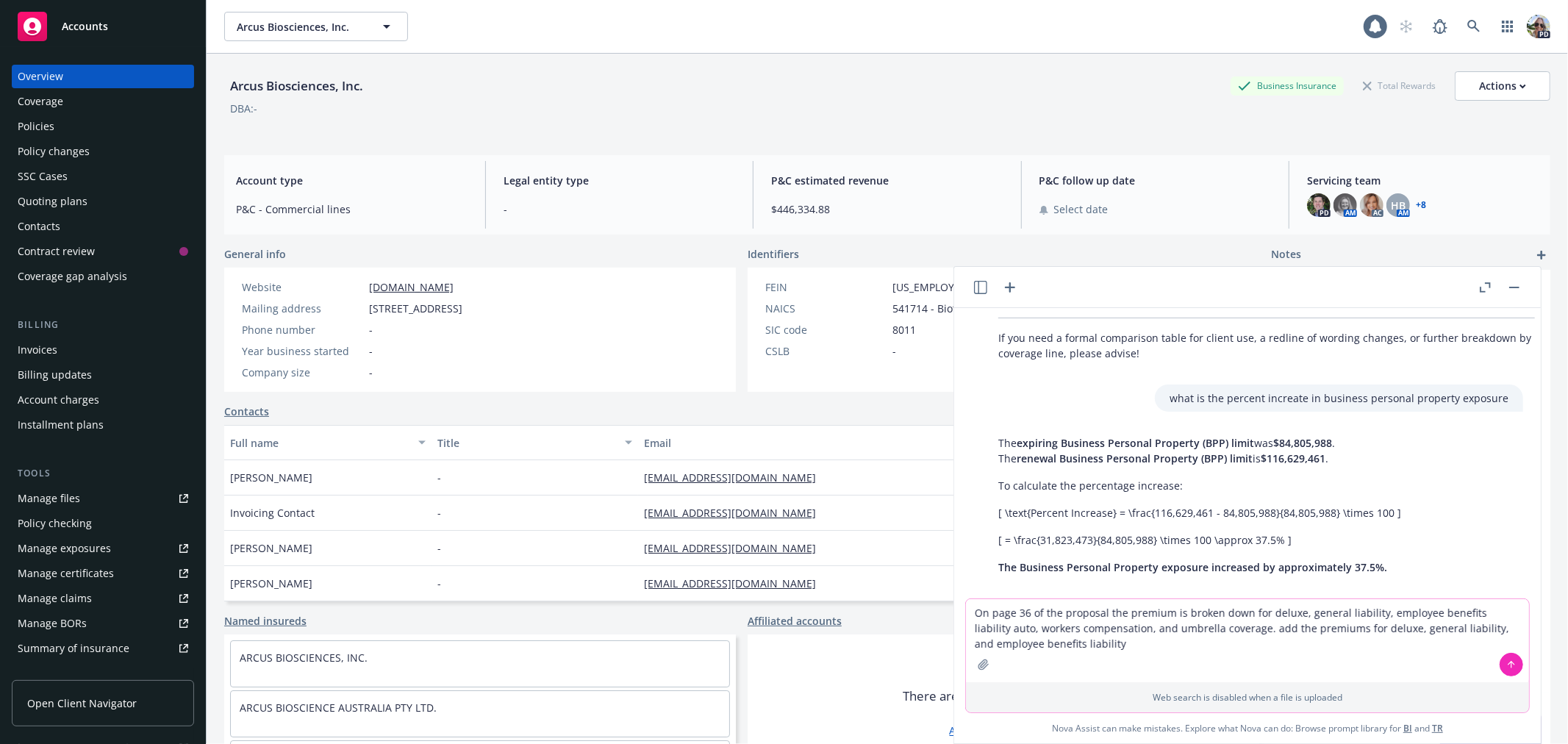
click at [1120, 634] on textarea "On page 36 of the proposal the premium is broken down for deluxe, general liabi…" at bounding box center [1247, 640] width 563 height 83
click at [1120, 643] on textarea "On page 36 of the proposal the premium is broken down for deluxe, general liabi…" at bounding box center [1247, 640] width 563 height 83
type textarea "On page 36 of the proposal the premium is broken down for deluxe, general liabi…"
click at [1515, 653] on button at bounding box center [1512, 665] width 24 height 24
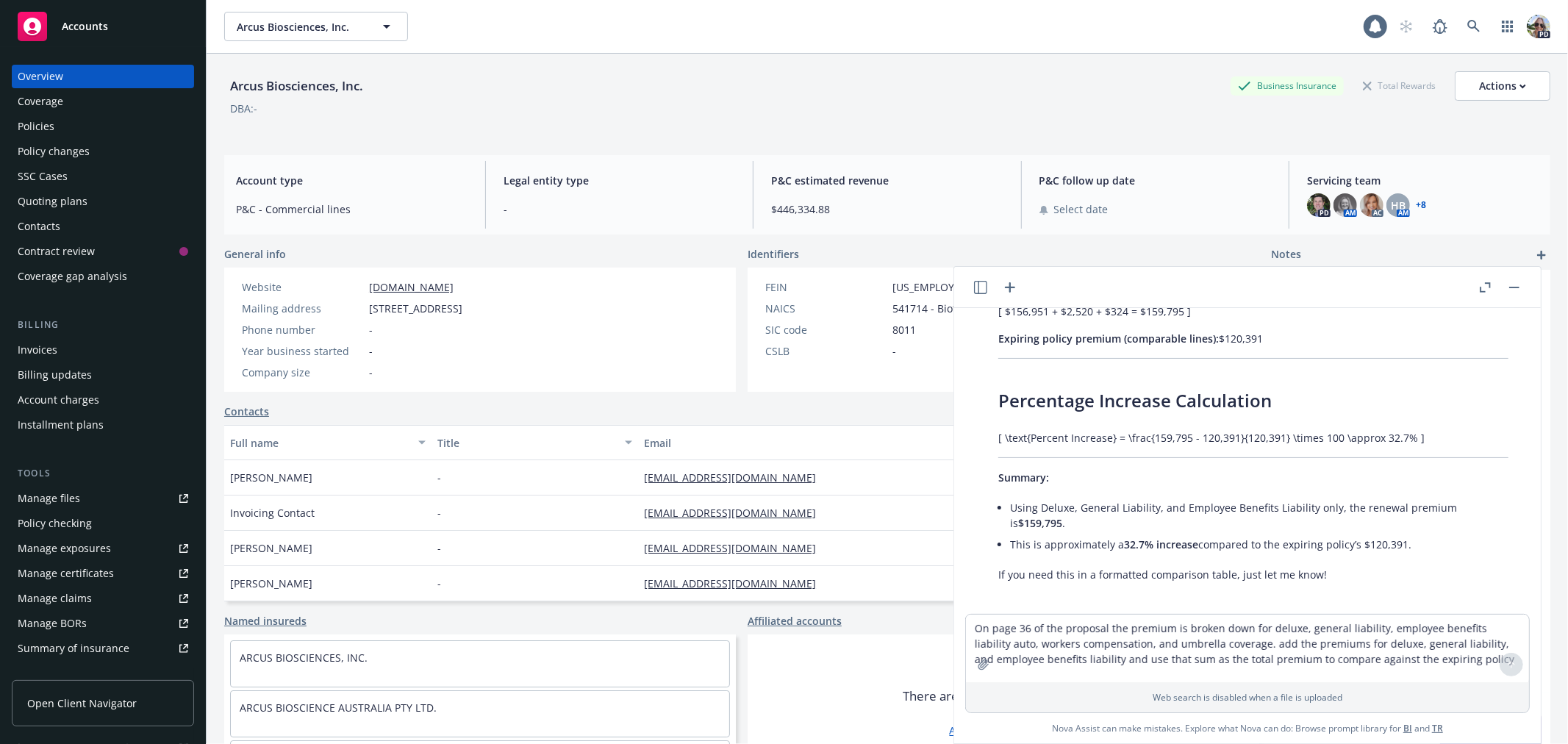
scroll to position [3987, 0]
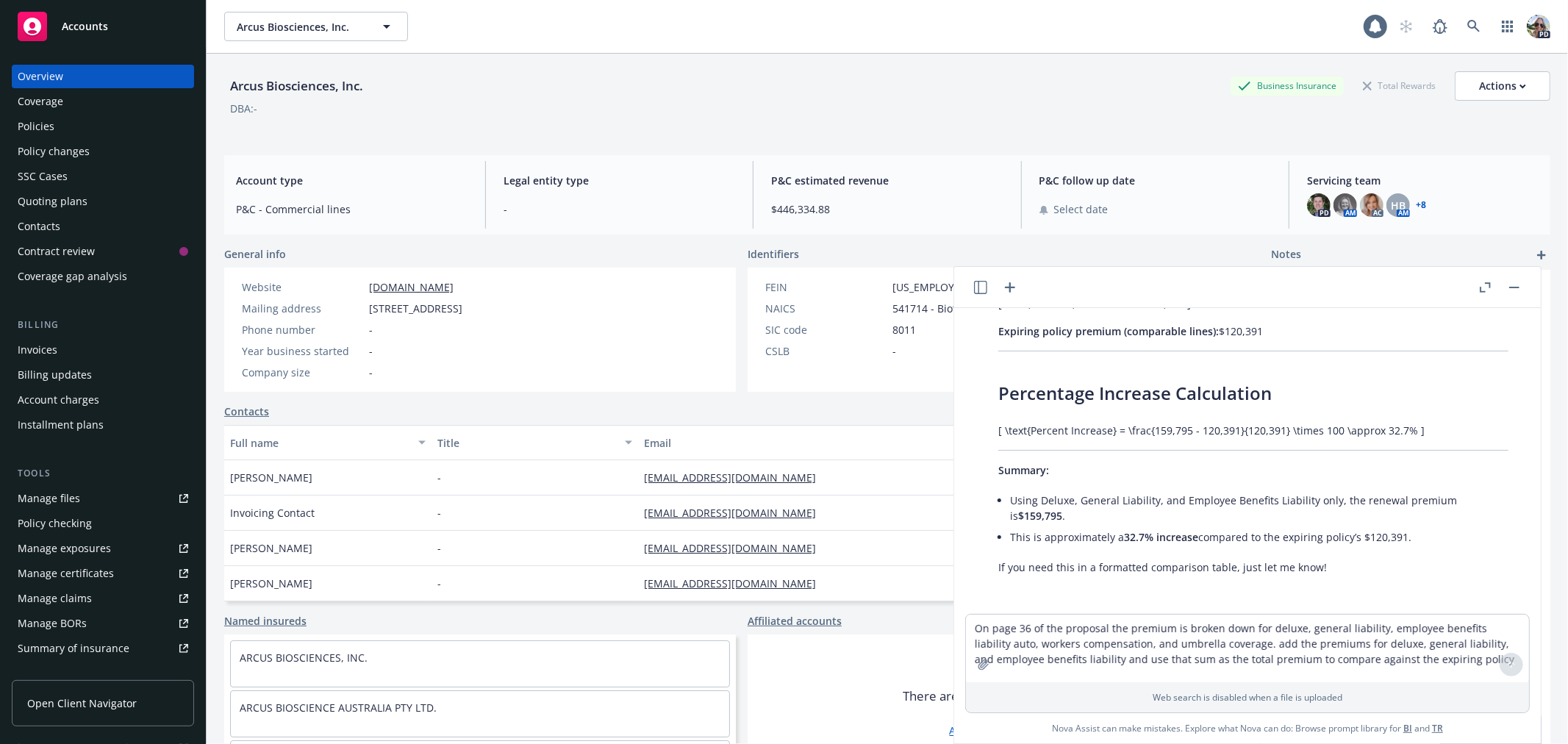
click at [1482, 289] on icon "button" at bounding box center [1485, 287] width 11 height 10
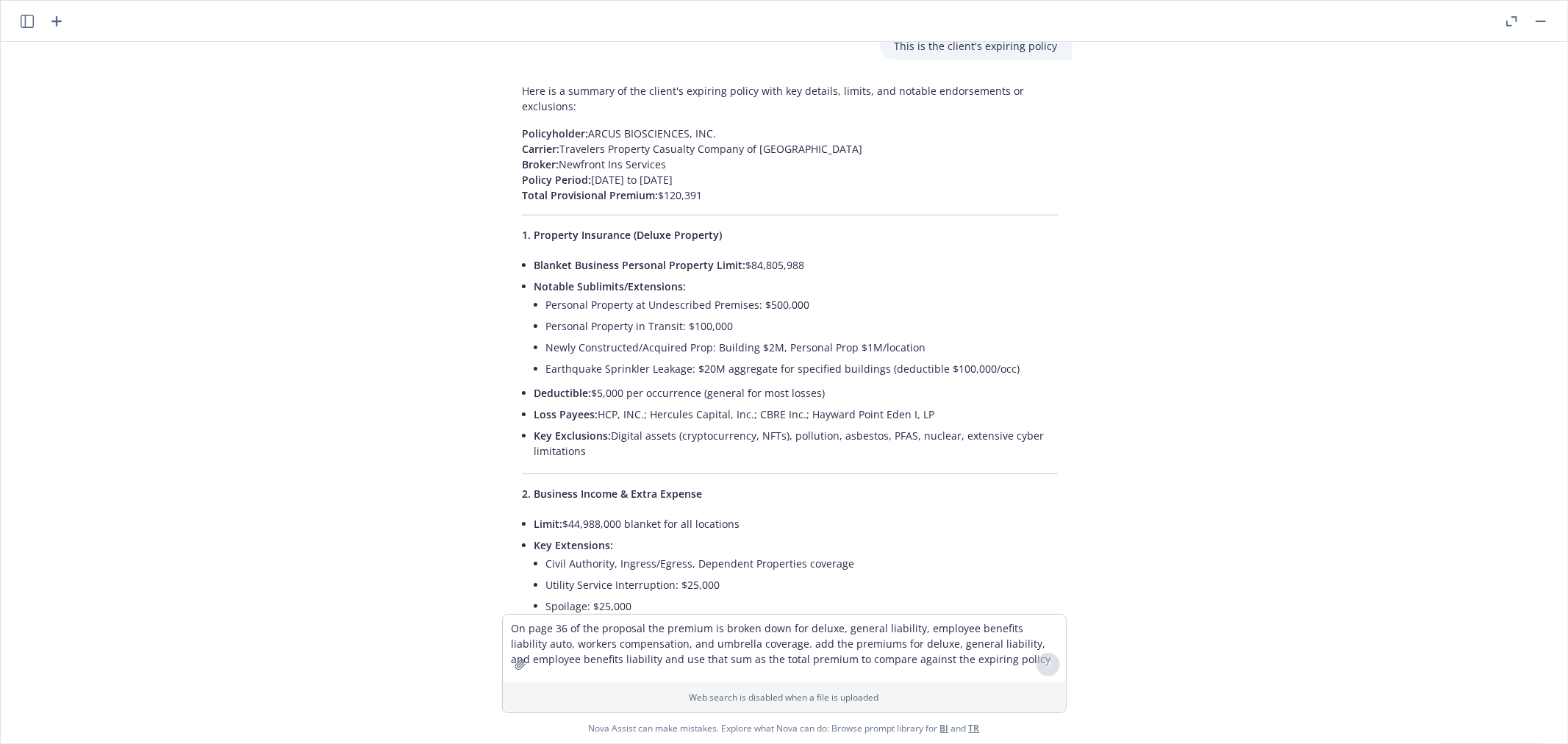
scroll to position [0, 0]
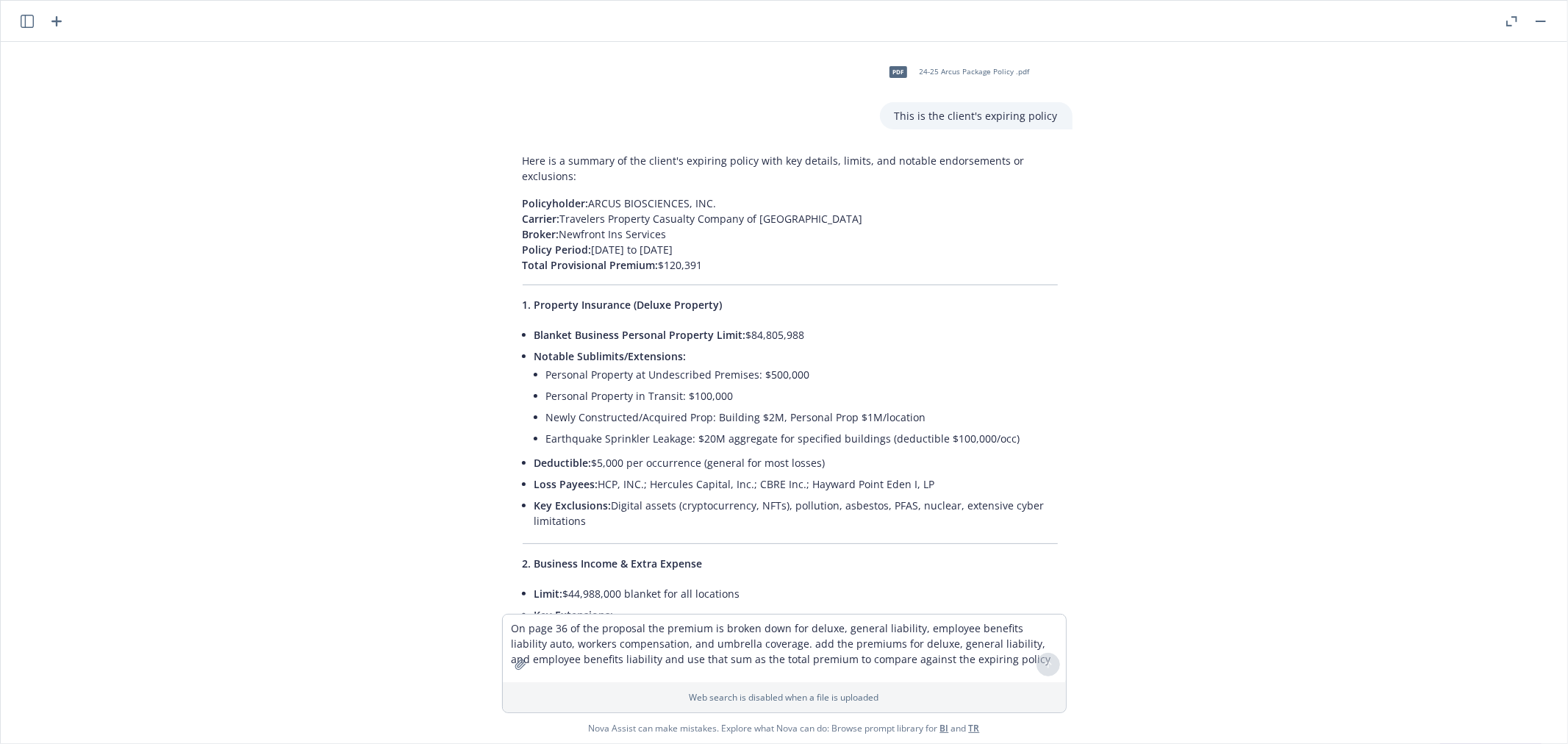
click at [1541, 21] on rect "button" at bounding box center [1541, 22] width 10 height 1
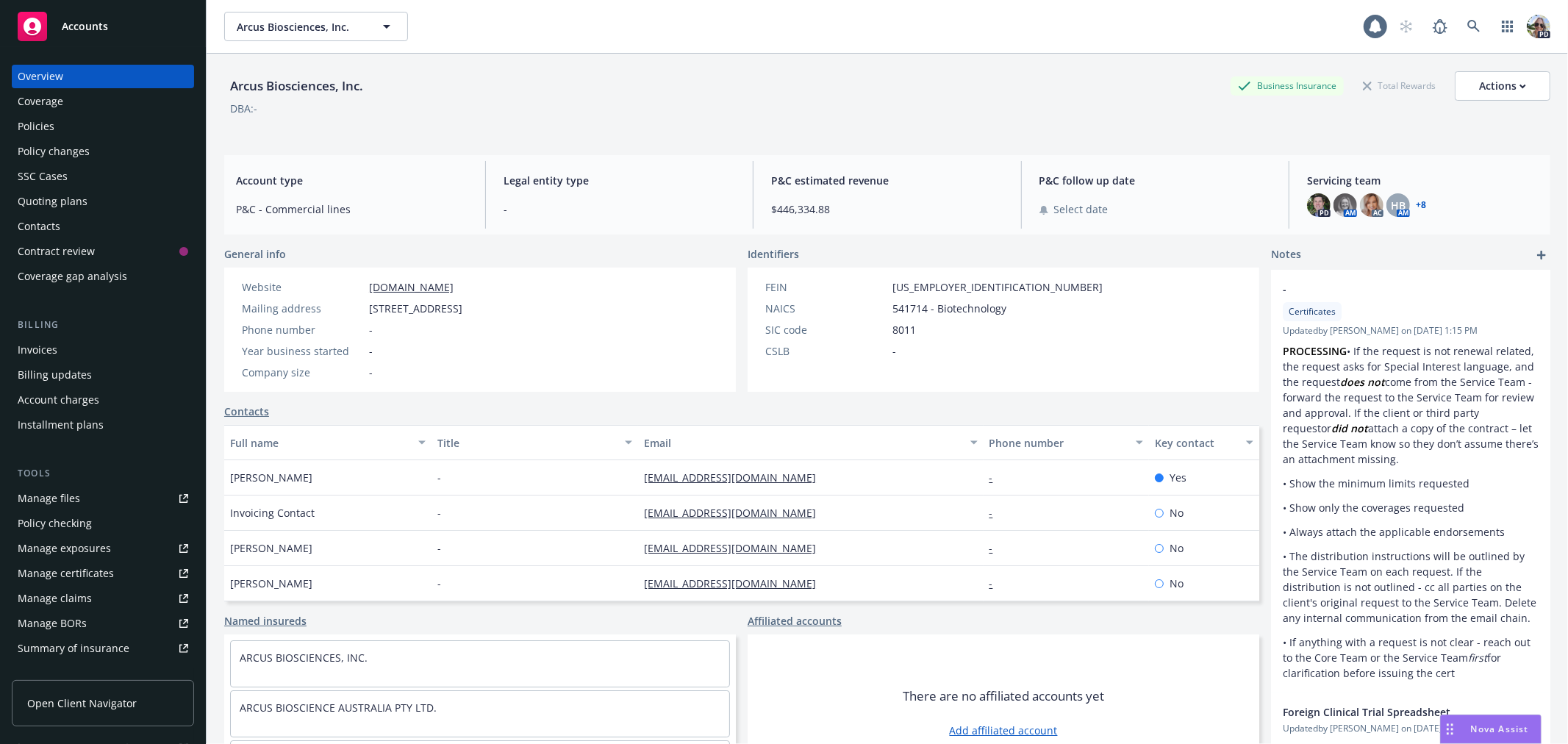
scroll to position [3663, 0]
click at [1491, 725] on span "Nova Assist" at bounding box center [1500, 729] width 58 height 13
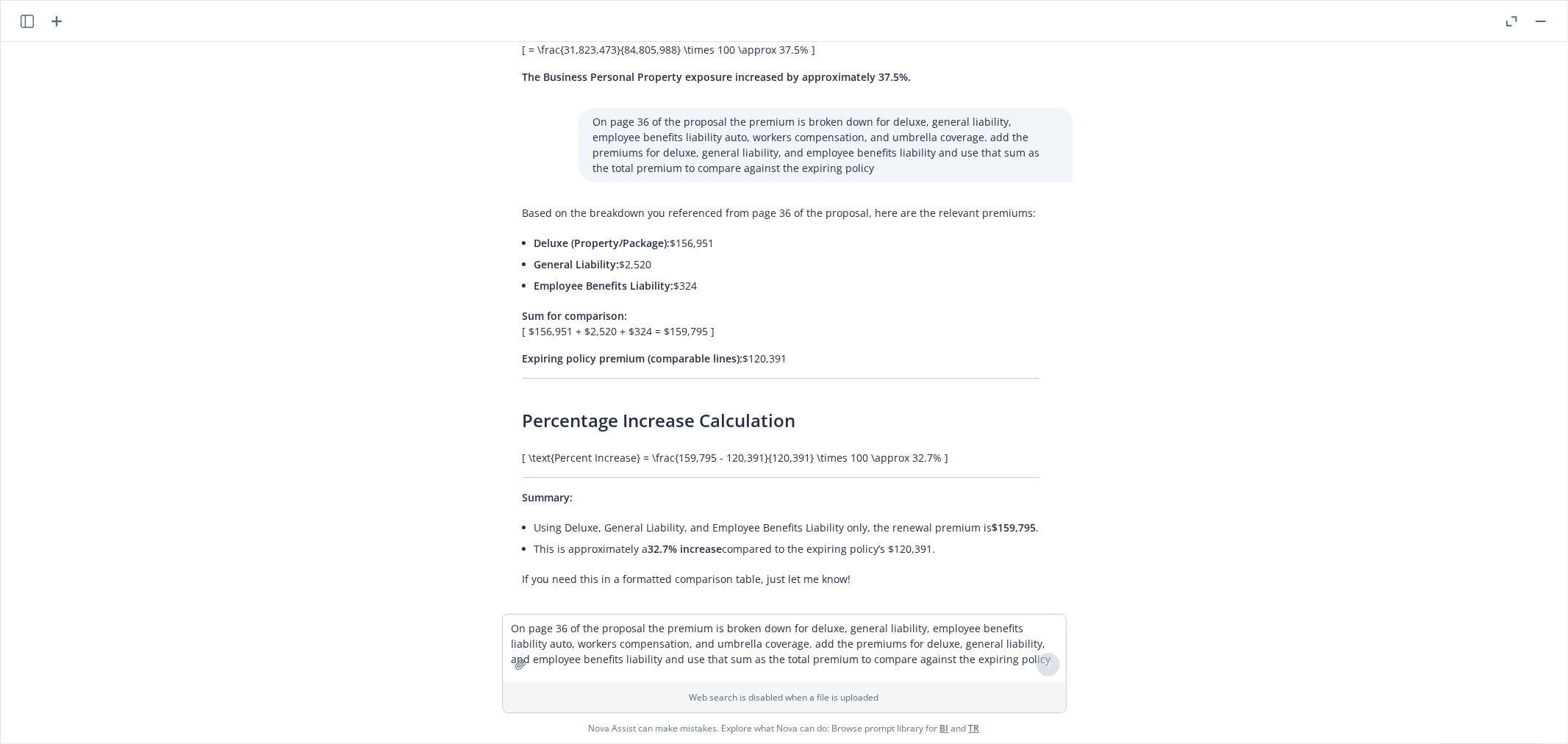
click at [1513, 20] on icon "button" at bounding box center [1512, 22] width 11 height 10
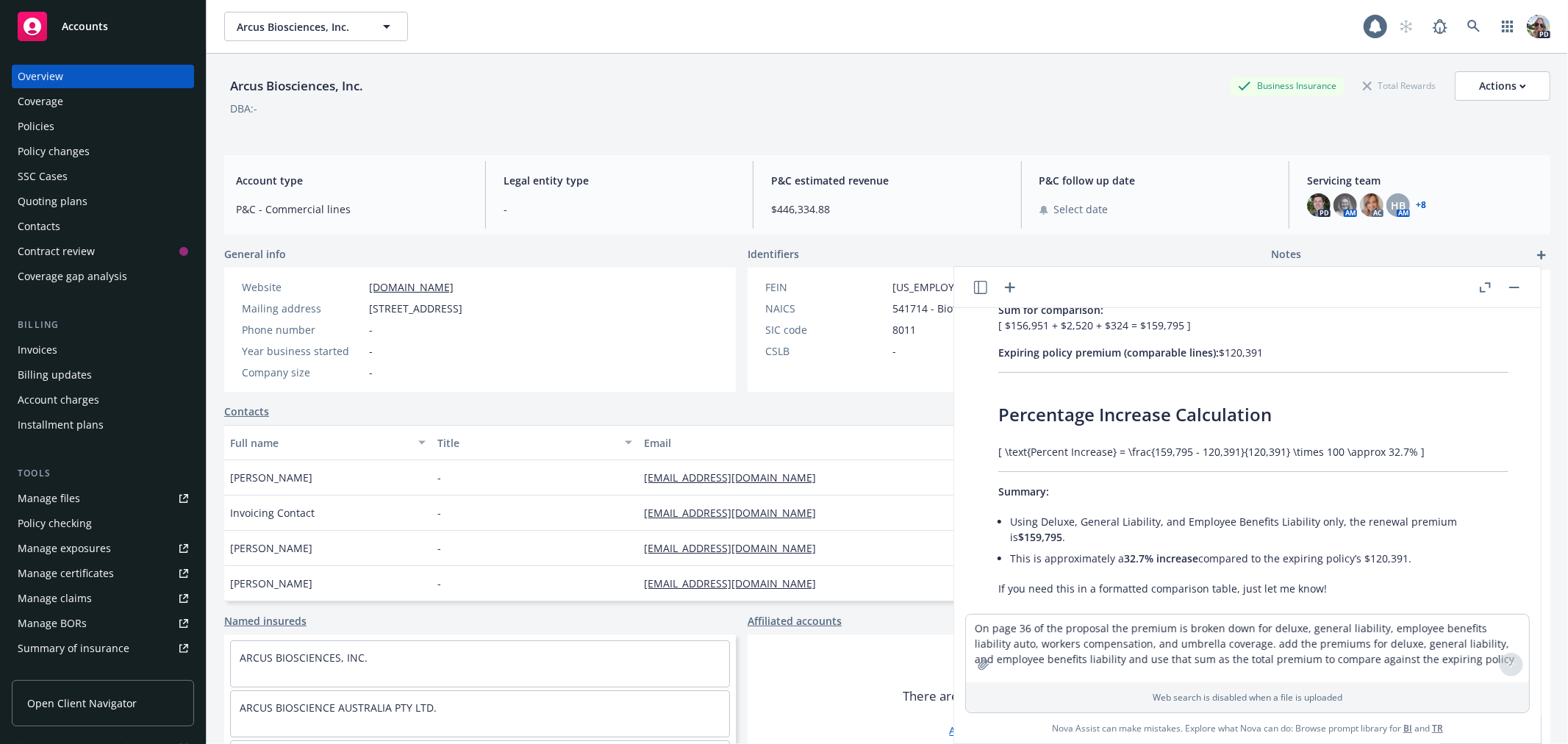
scroll to position [3987, 0]
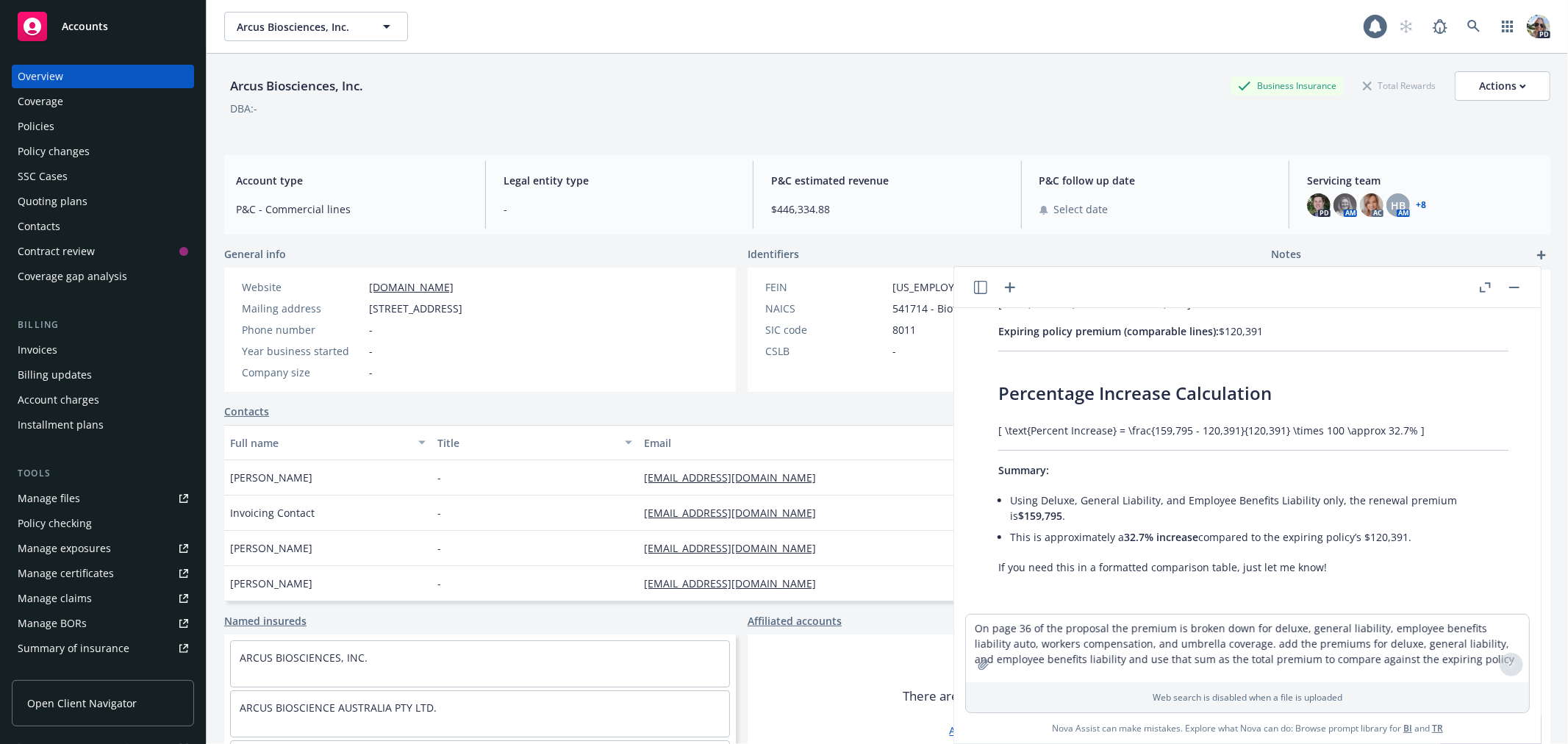
click at [42, 127] on div "Policies" at bounding box center [36, 127] width 37 height 24
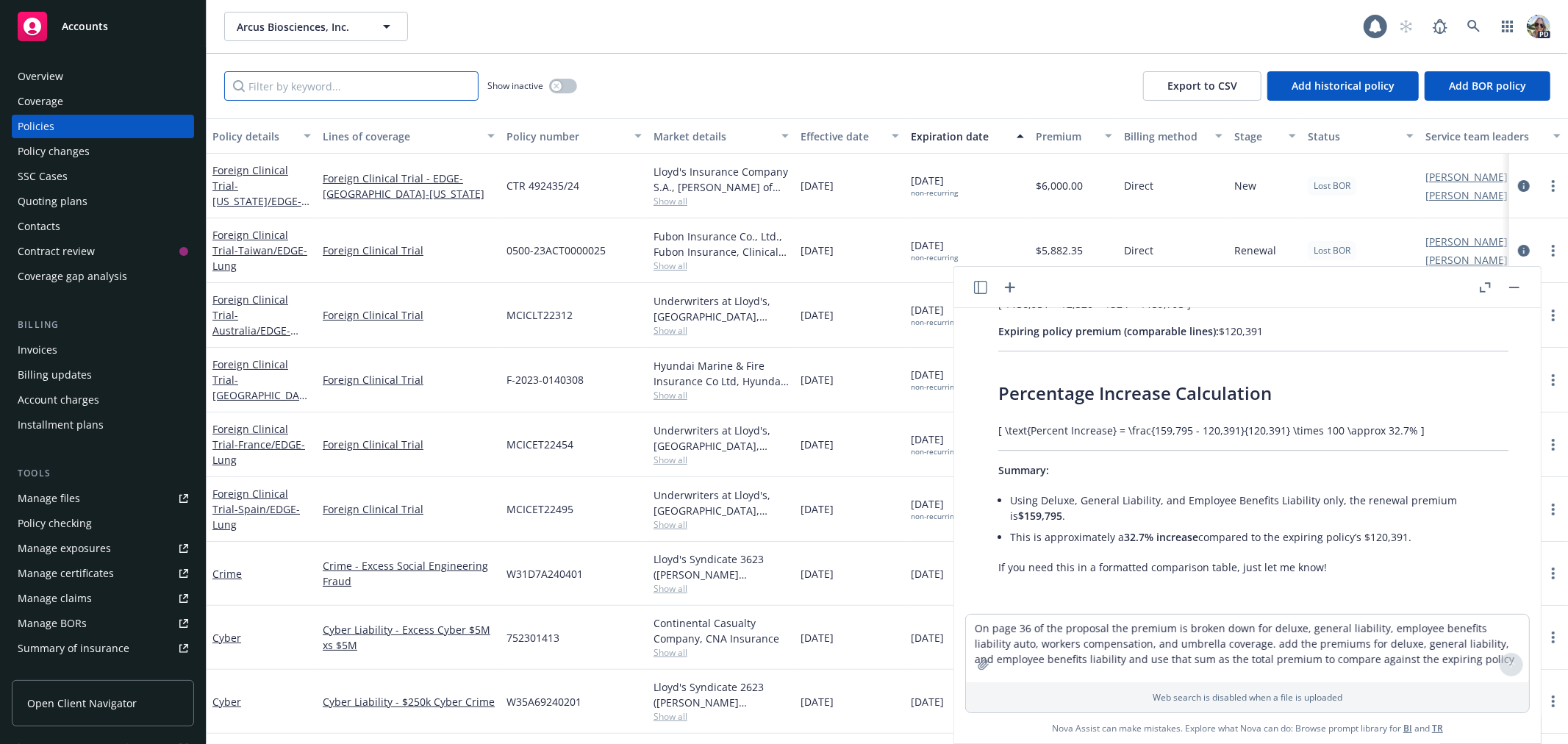
click at [250, 88] on input "Filter by keyword..." at bounding box center [351, 86] width 254 height 29
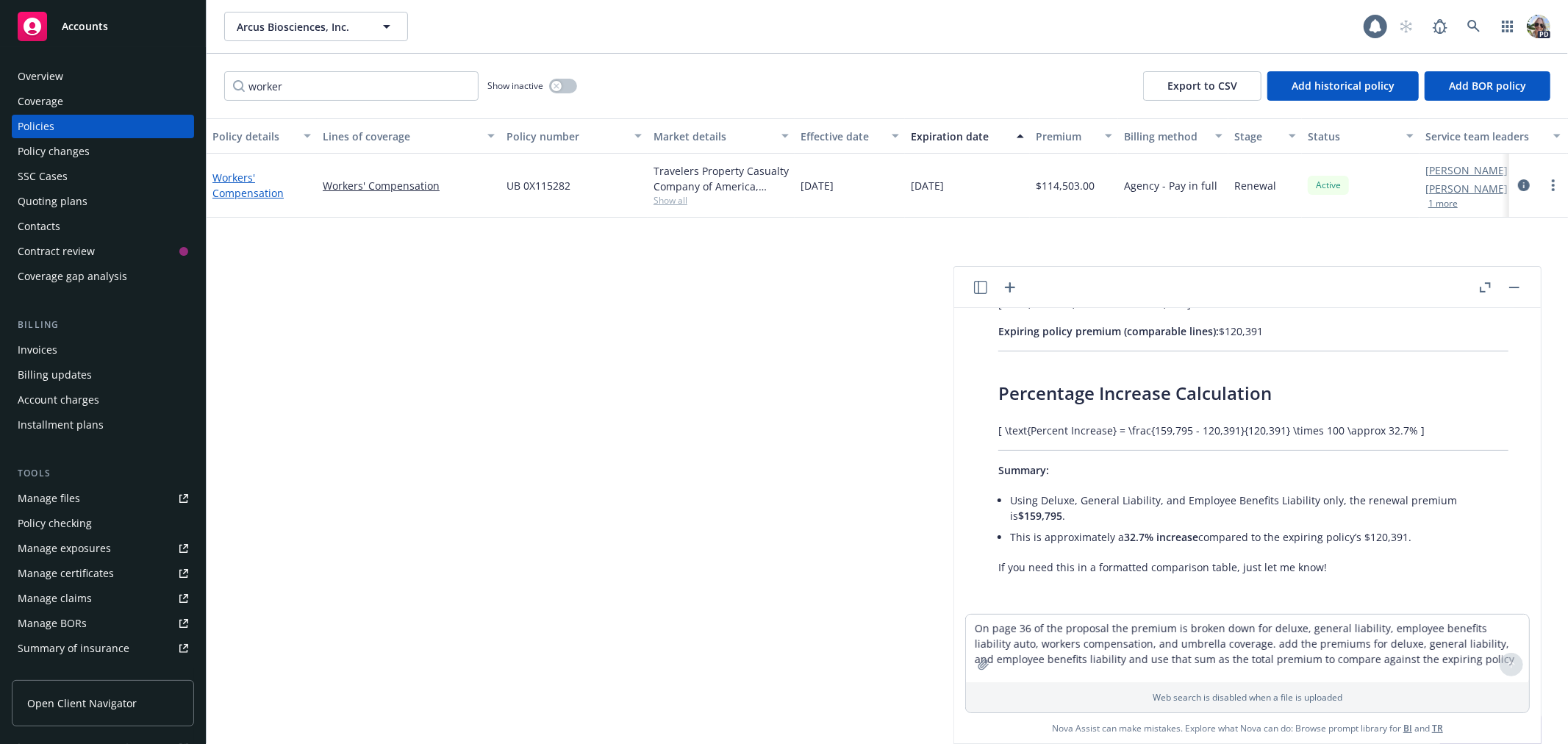
click at [239, 189] on link "Workers' Compensation" at bounding box center [248, 185] width 72 height 29
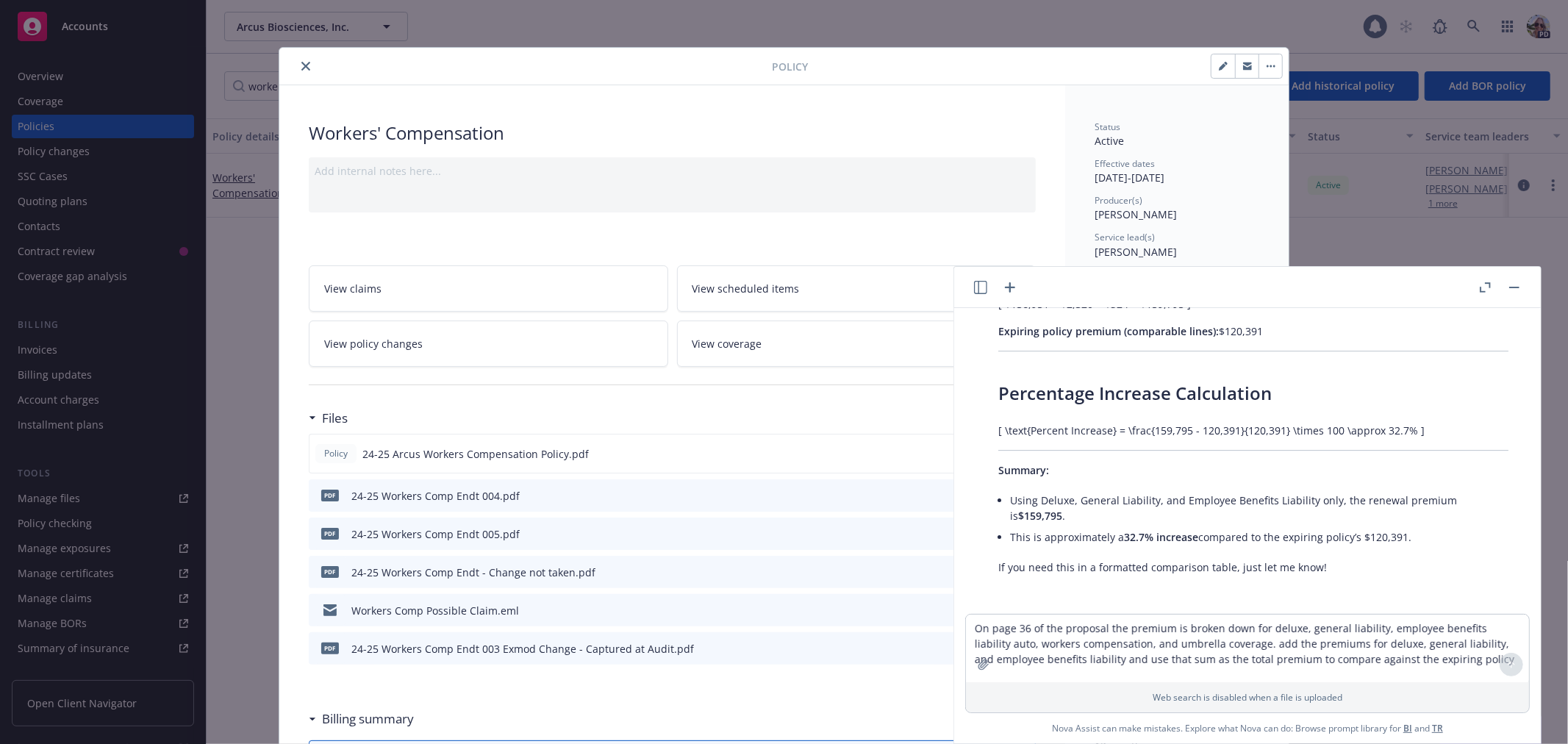
click at [1516, 287] on rect "button" at bounding box center [1514, 287] width 10 height 1
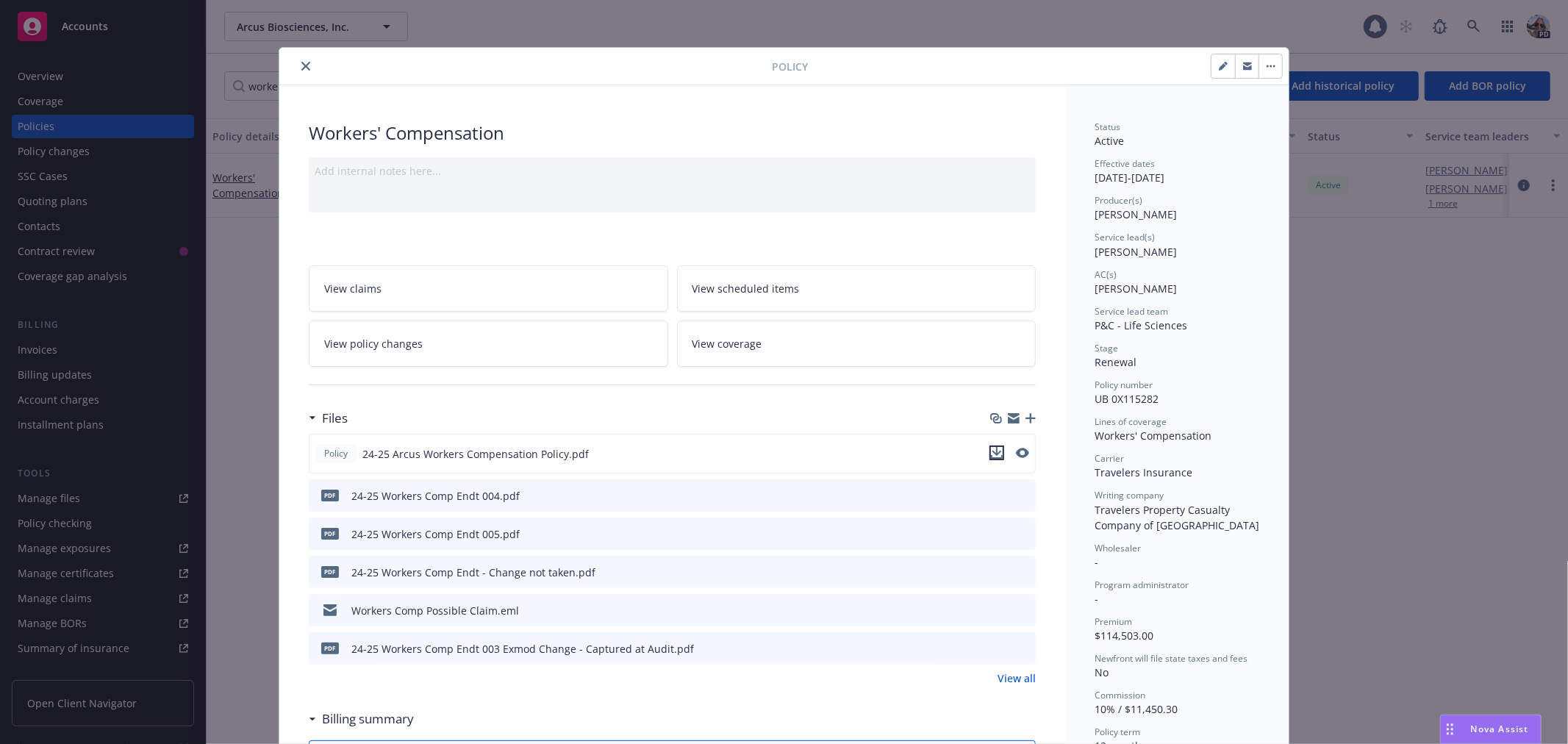
click at [994, 451] on icon "download file" at bounding box center [997, 453] width 12 height 12
click at [301, 63] on icon "close" at bounding box center [306, 66] width 9 height 9
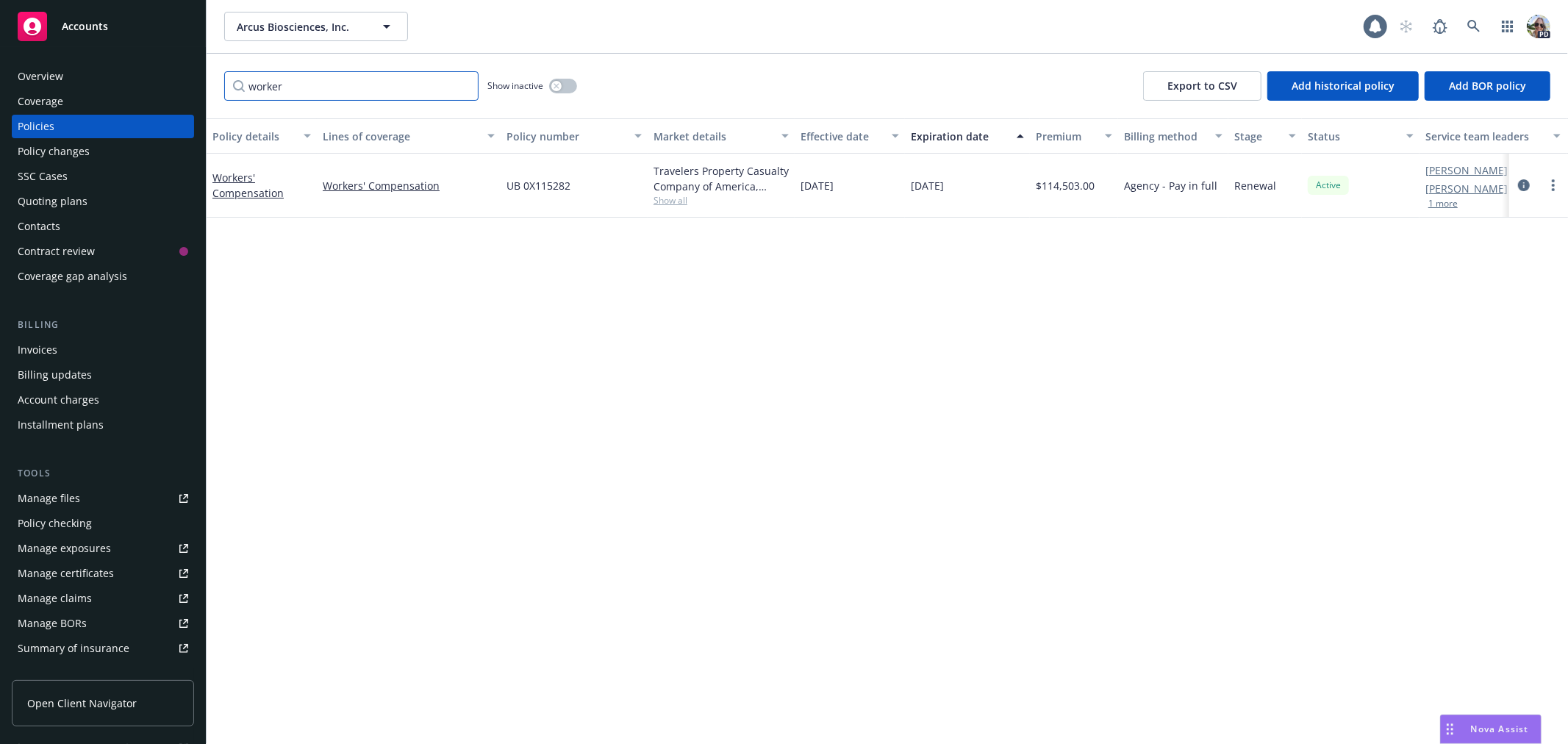
drag, startPoint x: 285, startPoint y: 81, endPoint x: 216, endPoint y: 81, distance: 69.0
click at [216, 81] on div "worker Show inactive Export to CSV Add historical policy Add BOR policy" at bounding box center [887, 86] width 1361 height 65
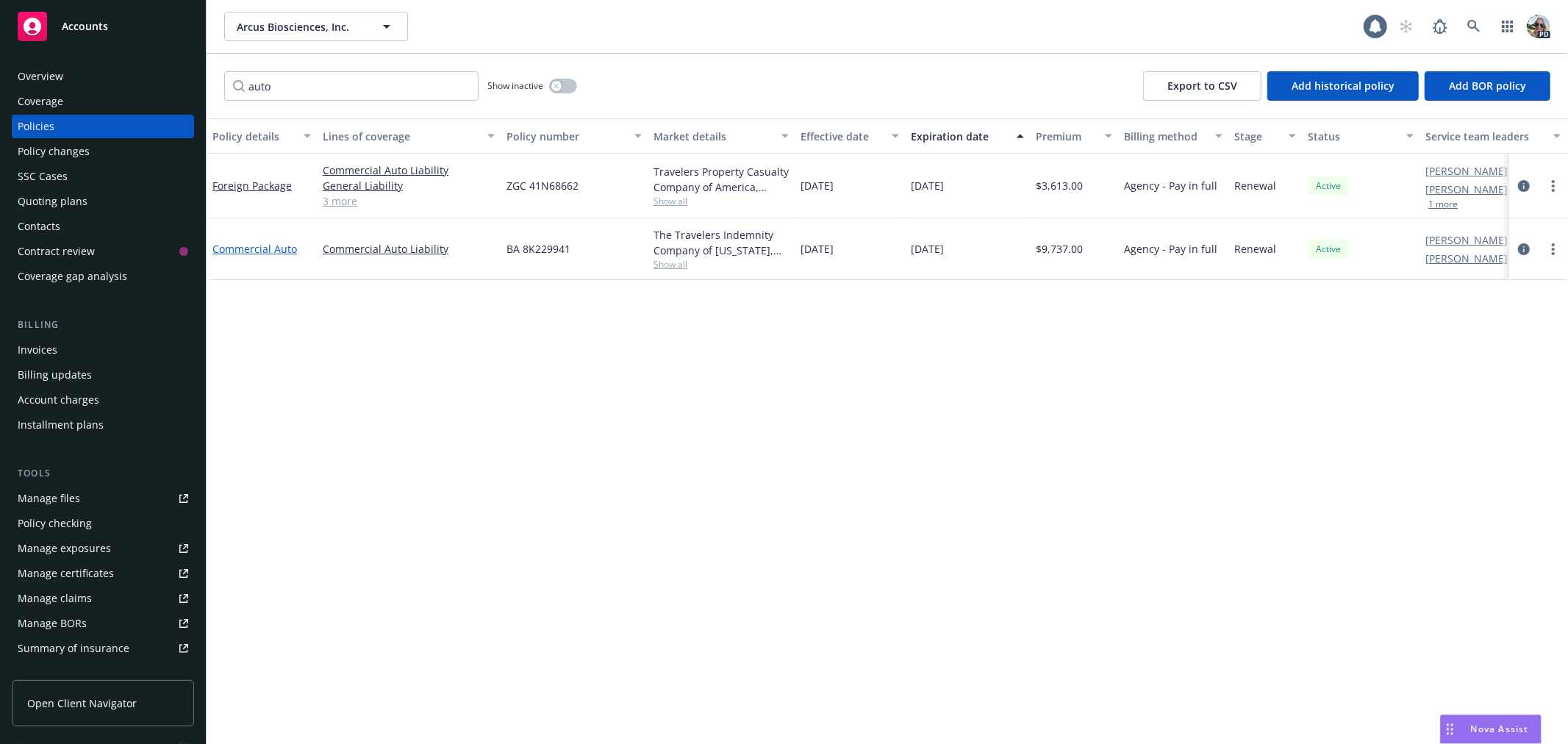
click at [266, 246] on link "Commercial Auto" at bounding box center [254, 248] width 84 height 14
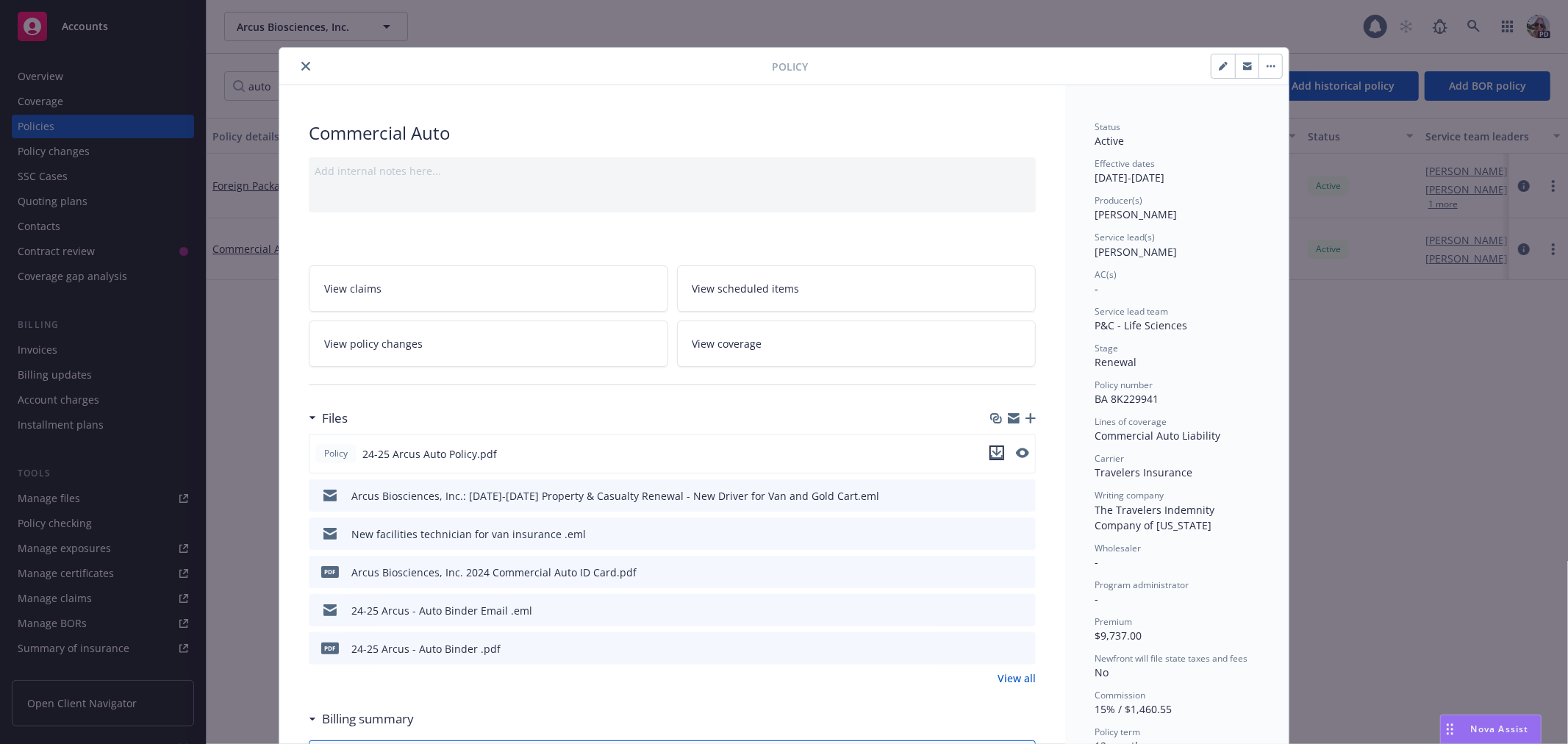
click at [991, 456] on icon "download file" at bounding box center [997, 453] width 12 height 12
click at [303, 67] on icon "close" at bounding box center [306, 66] width 9 height 9
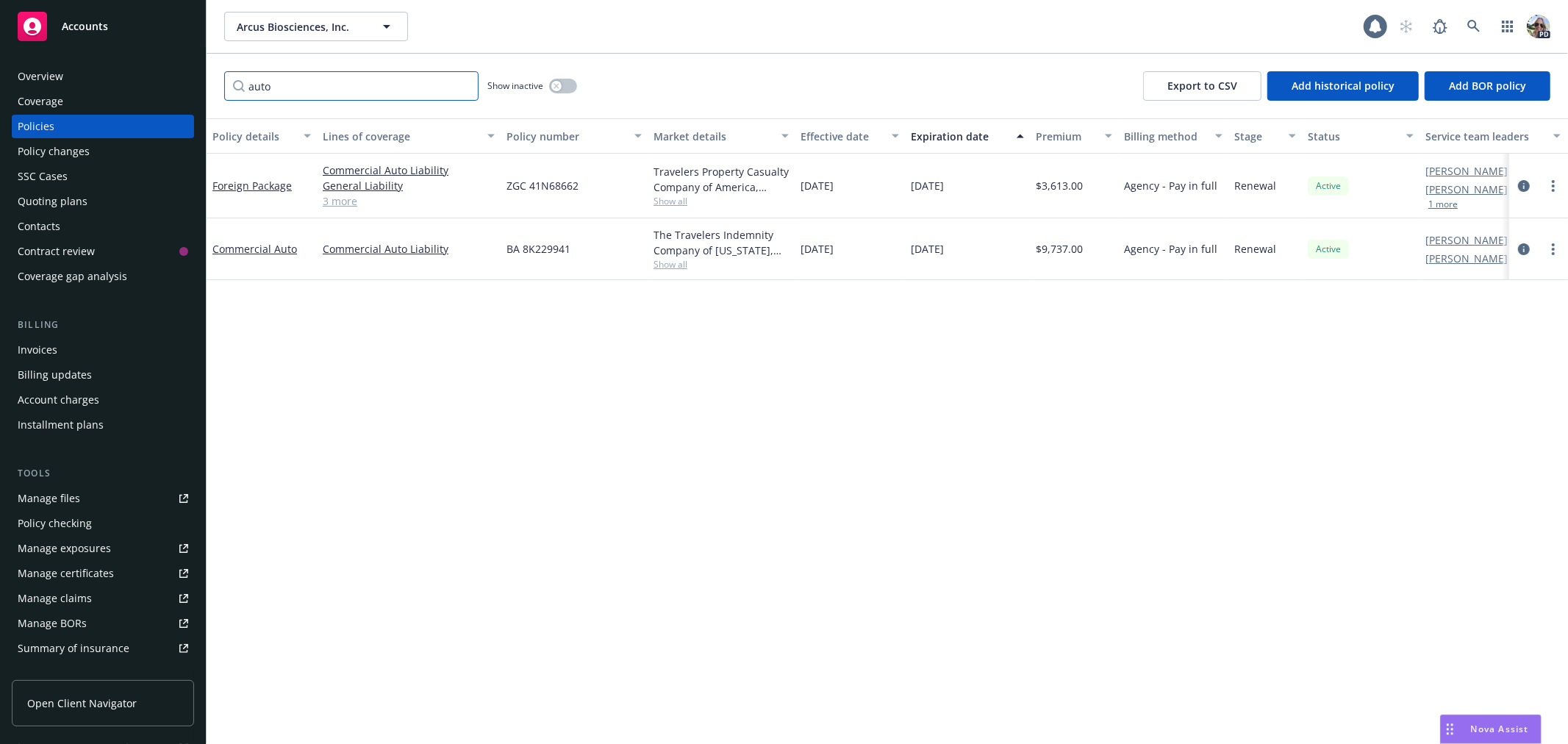
drag, startPoint x: 281, startPoint y: 84, endPoint x: 231, endPoint y: 88, distance: 50.2
click at [241, 85] on input "auto" at bounding box center [351, 86] width 254 height 29
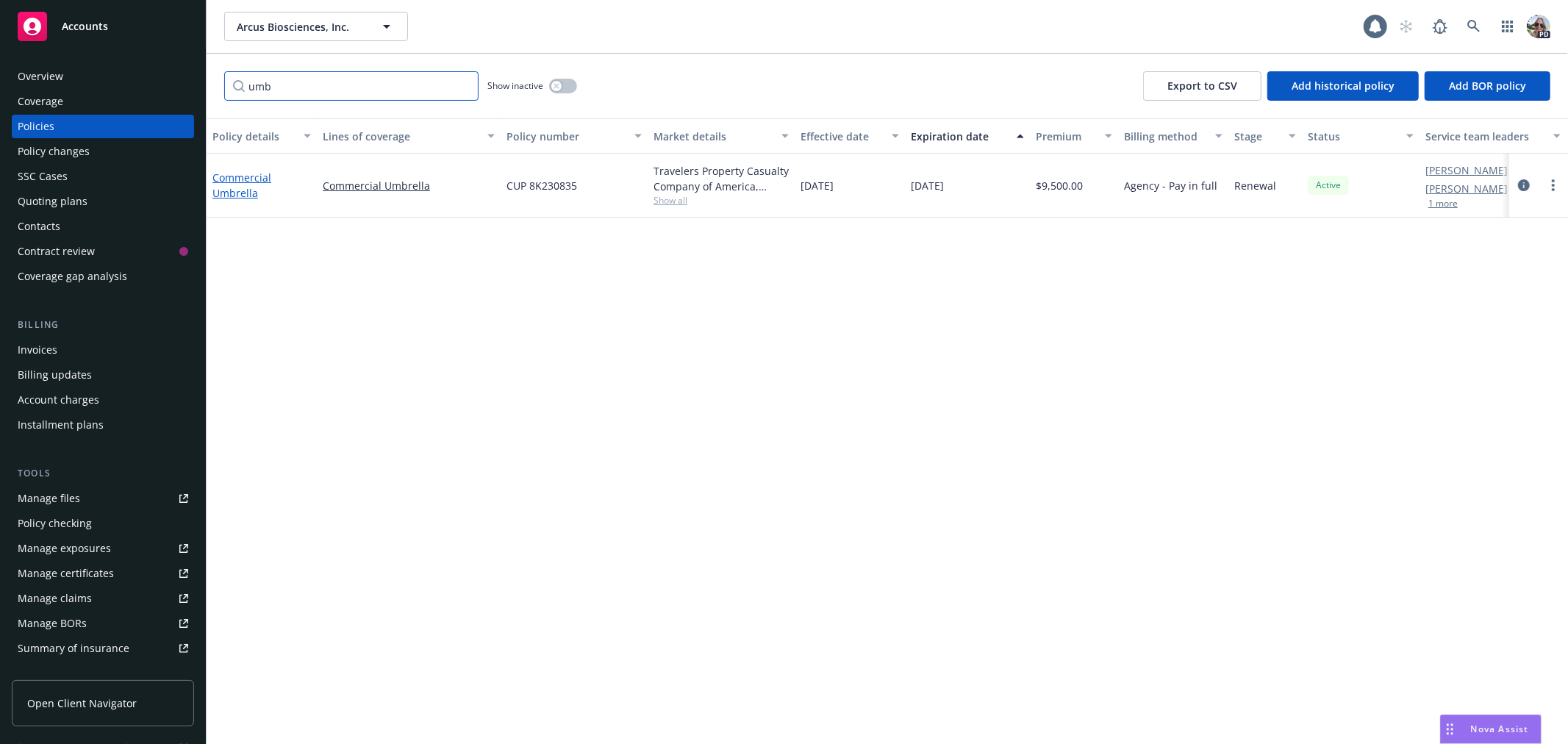
type input "umb"
click at [230, 175] on link "Commercial Umbrella" at bounding box center [242, 185] width 59 height 29
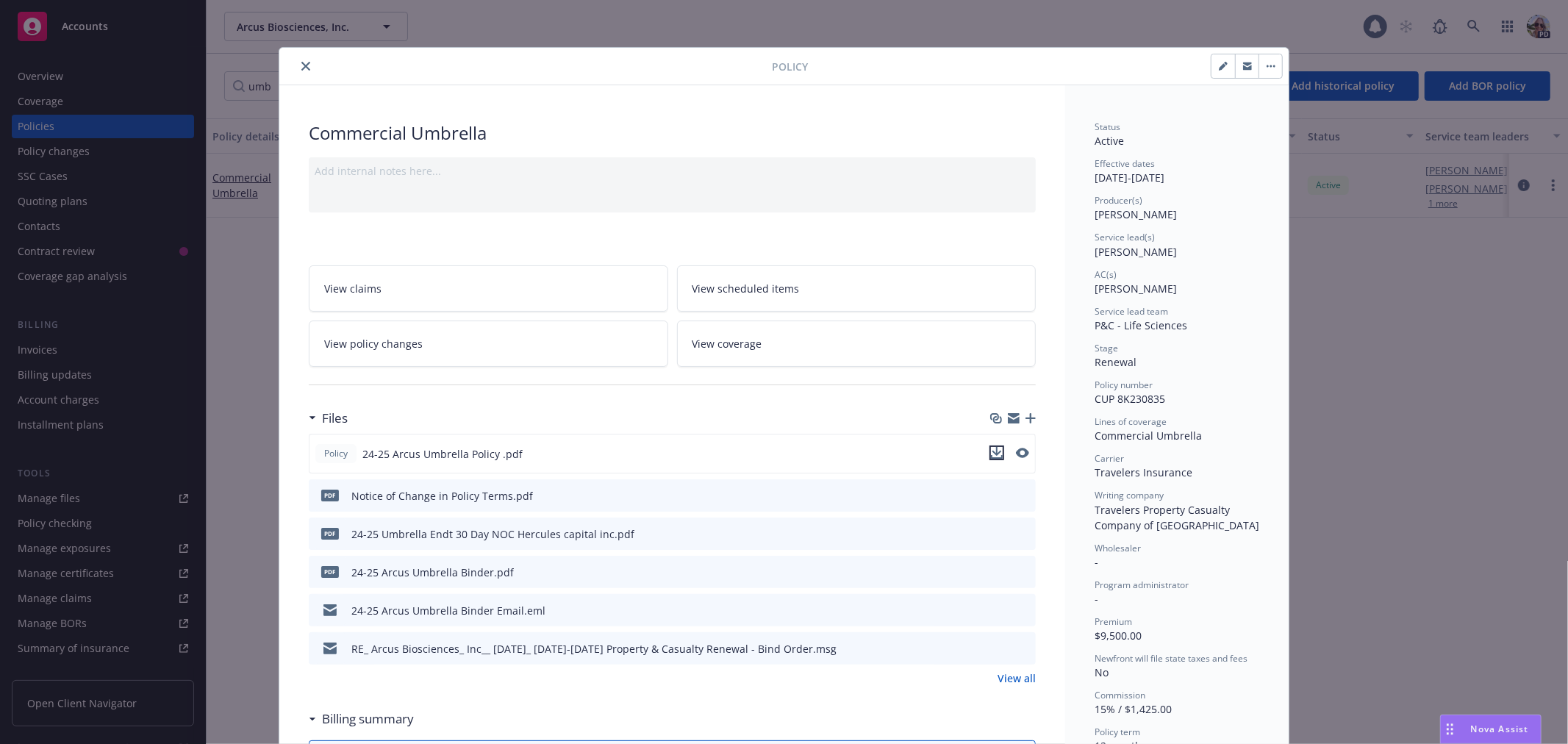
click at [991, 450] on icon "download file" at bounding box center [997, 453] width 12 height 12
click at [1502, 719] on div "Nova Assist" at bounding box center [1491, 729] width 100 height 28
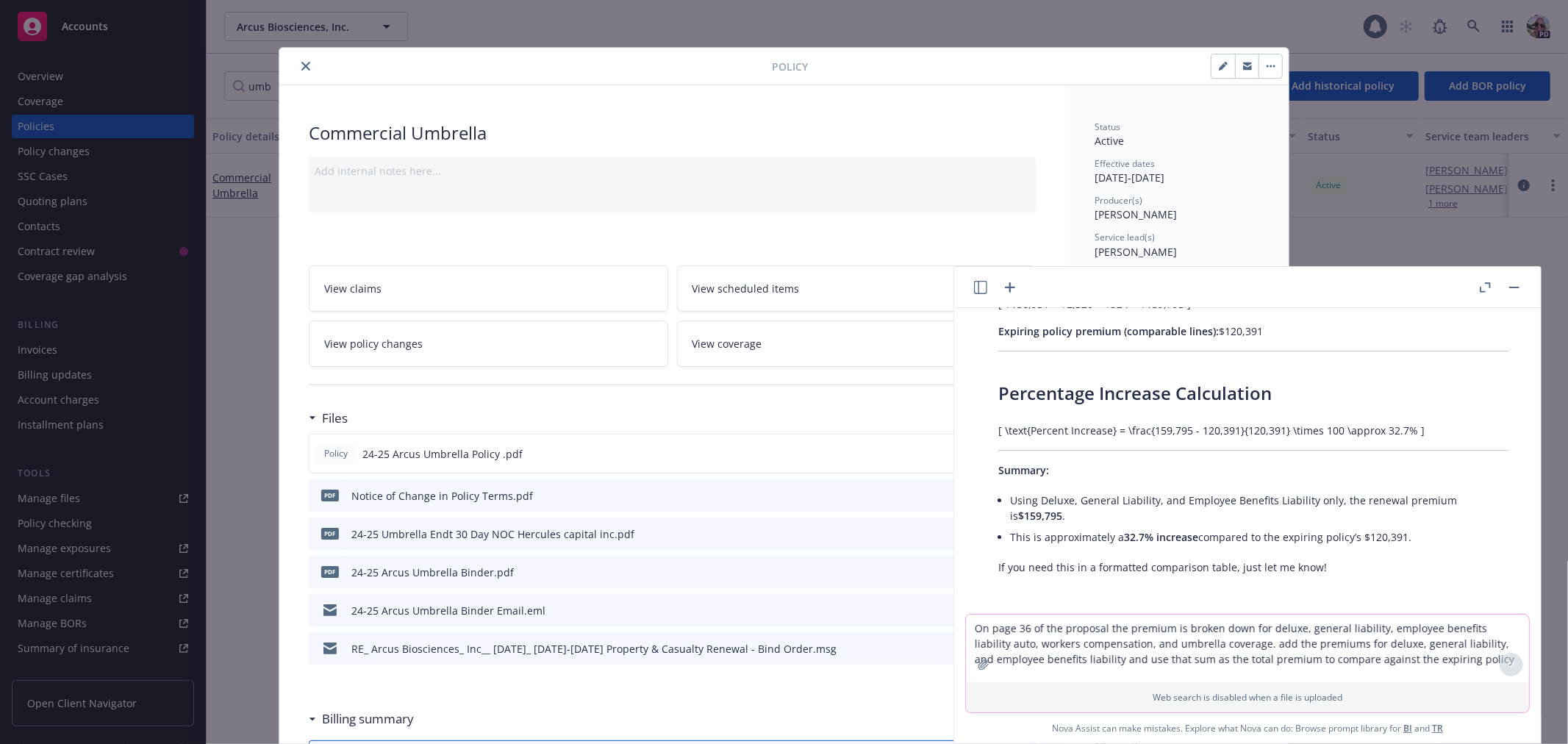
drag, startPoint x: 994, startPoint y: 624, endPoint x: 971, endPoint y: 640, distance: 28.0
click at [995, 620] on textarea "On page 36 of the proposal the premium is broken down for deluxe, general liabi…" at bounding box center [1247, 648] width 563 height 68
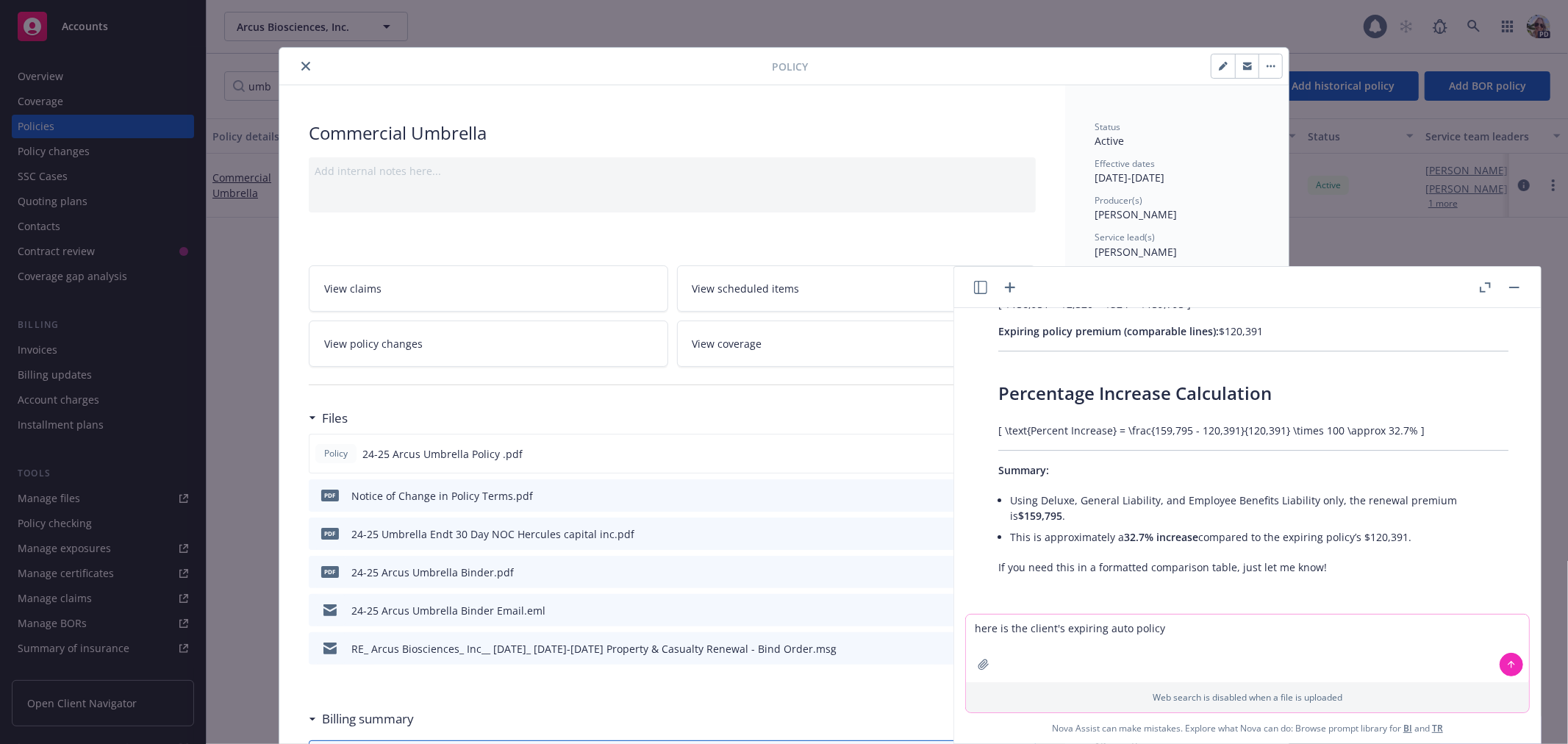
click at [976, 629] on textarea "here is the client's expiring auto policy" at bounding box center [1247, 648] width 563 height 68
click at [1214, 631] on textarea "The expiring policy that I first uploaded was the c lient's expiring commercial…" at bounding box center [1247, 648] width 563 height 68
click at [1098, 623] on textarea "The expiring policy that I first uploaded was the client's expiring commercial …" at bounding box center [1247, 648] width 563 height 68
type textarea "The expiring policy that I first uploaded was the client's expiring commercial …"
click at [1511, 666] on icon at bounding box center [1511, 665] width 0 height 6
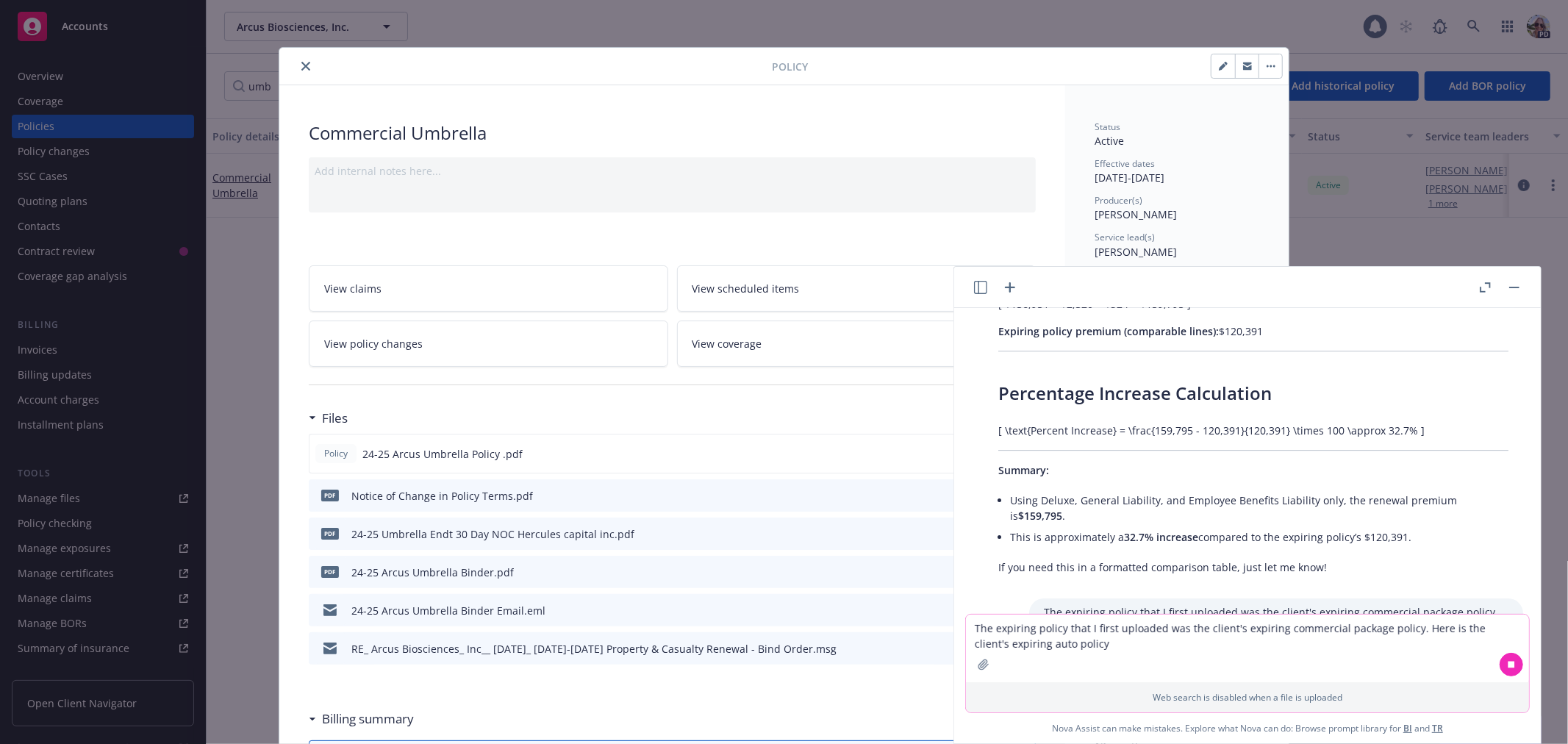
click at [982, 664] on icon "button" at bounding box center [983, 664] width 10 height 10
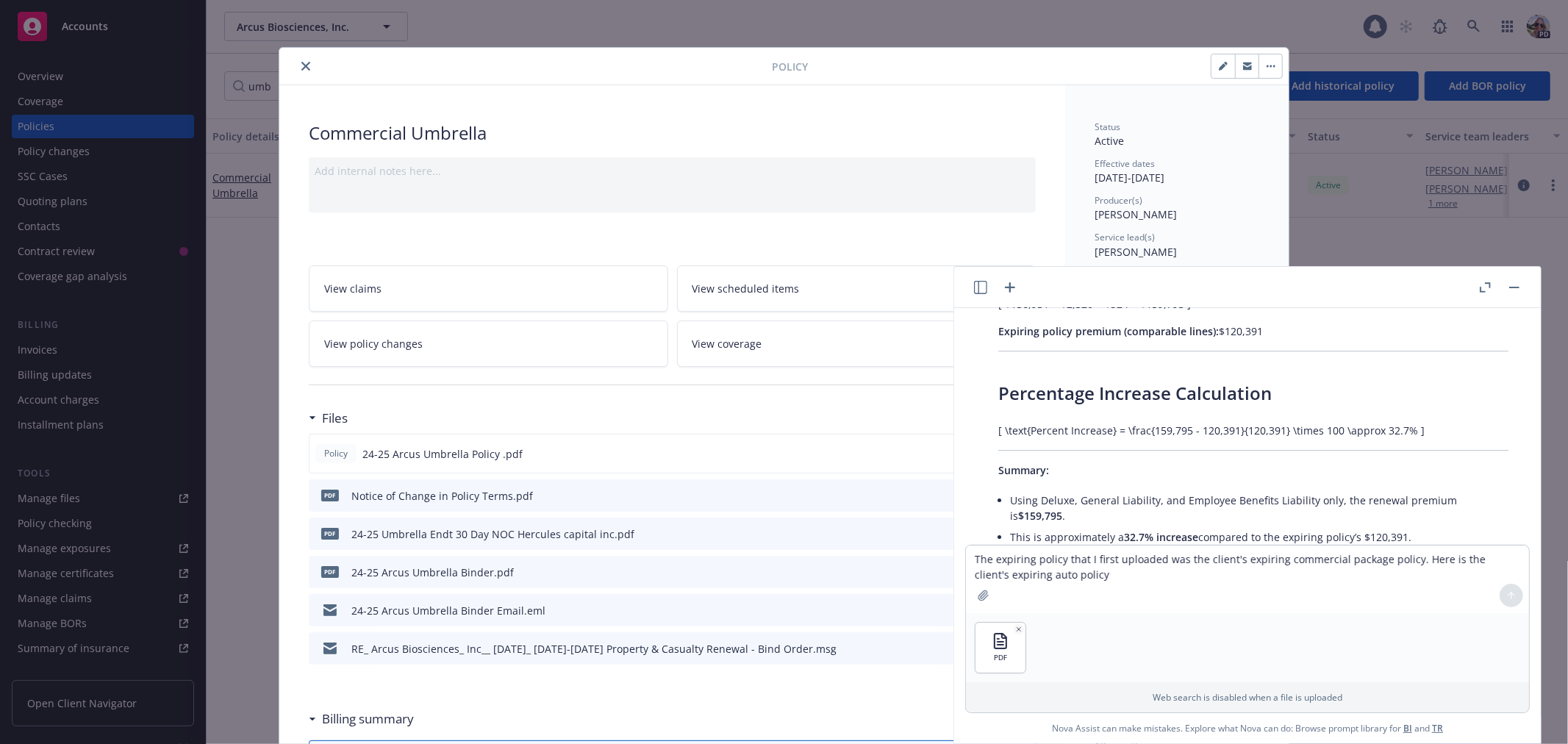
click at [1518, 593] on div at bounding box center [1511, 595] width 35 height 35
click at [1049, 570] on textarea "The expiring policy that I first uploaded was the client's expiring commercial …" at bounding box center [1247, 579] width 563 height 68
type textarea "Here is the expiring auto policy"
click at [1514, 596] on icon at bounding box center [1512, 595] width 10 height 10
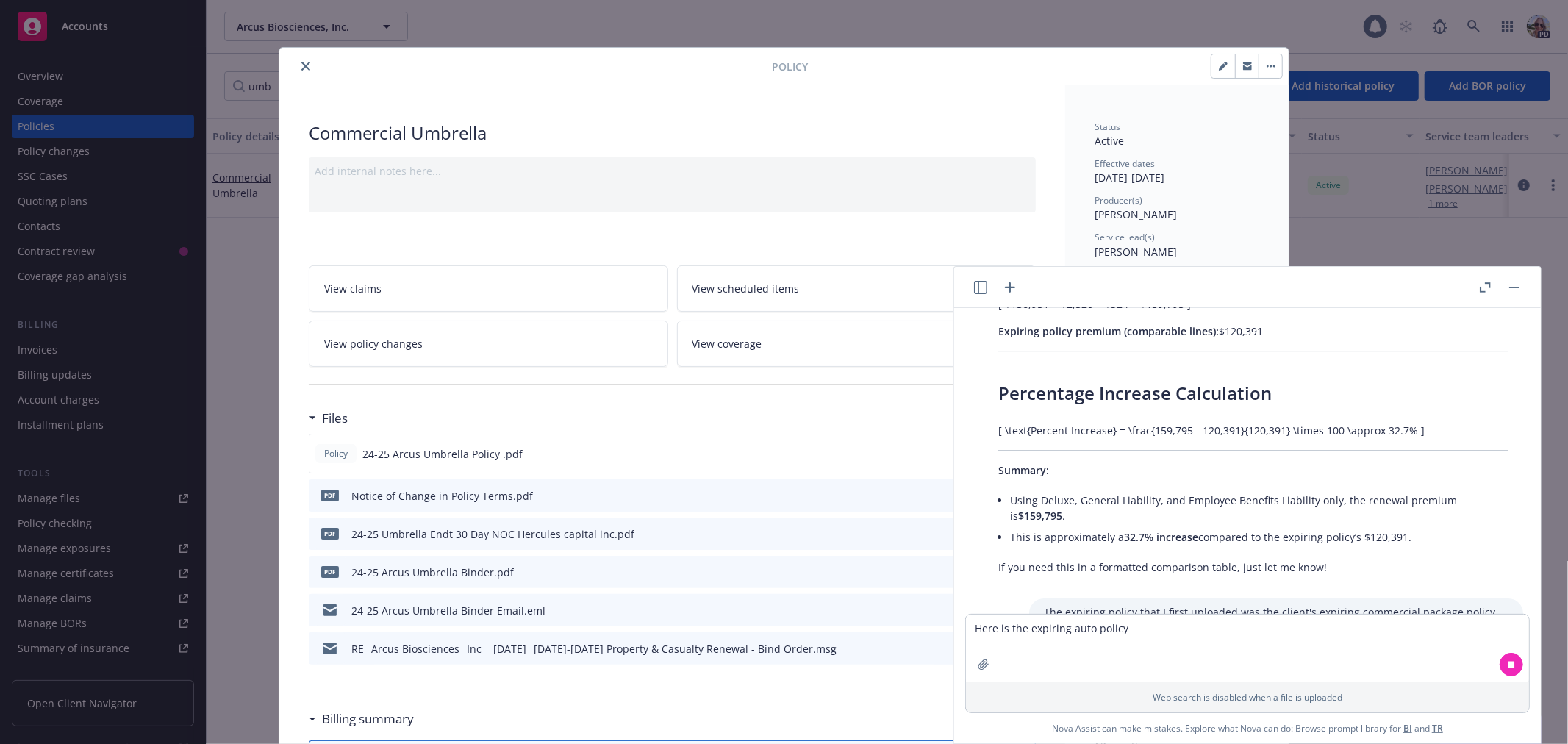
click at [1487, 287] on icon "button" at bounding box center [1485, 287] width 11 height 10
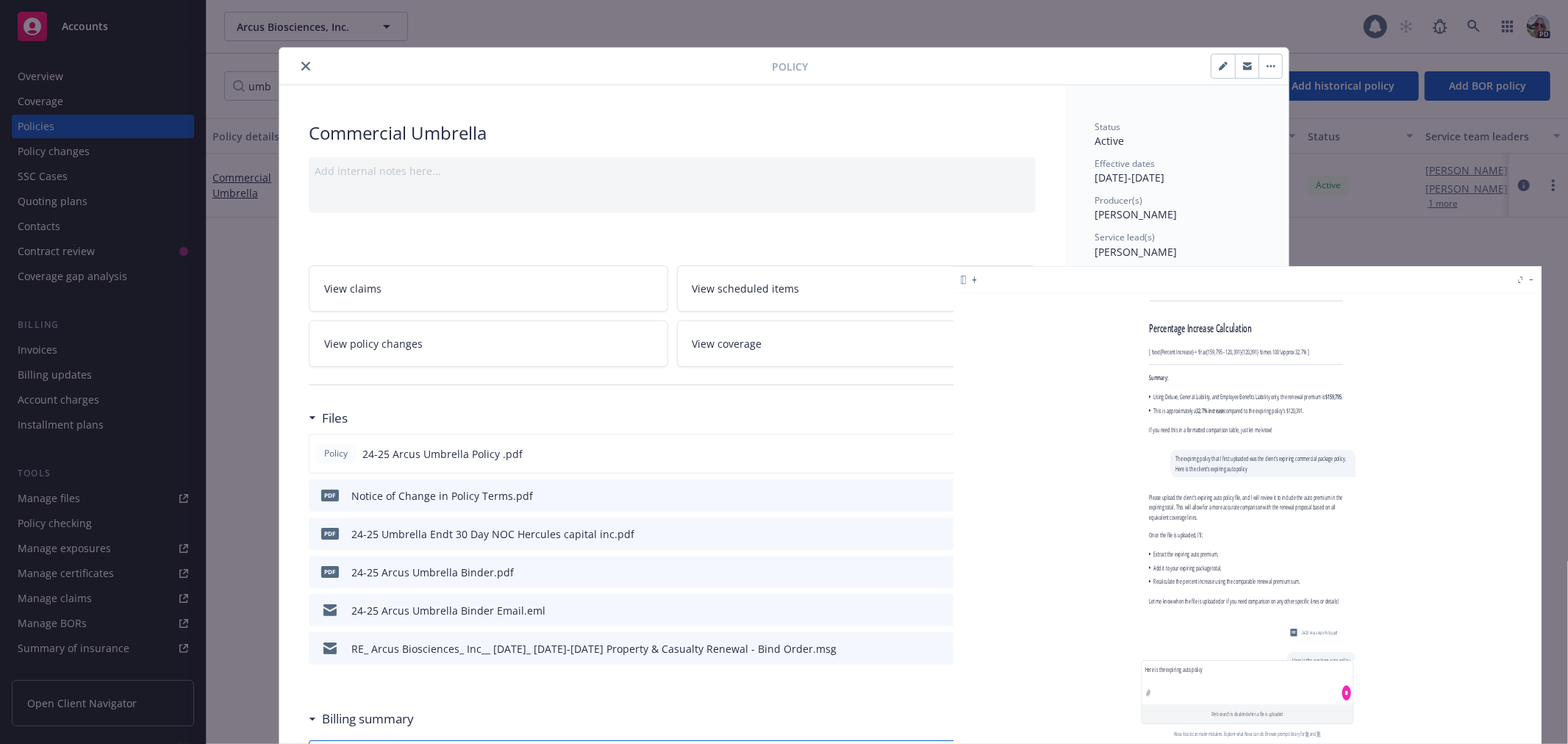
scroll to position [3956, 0]
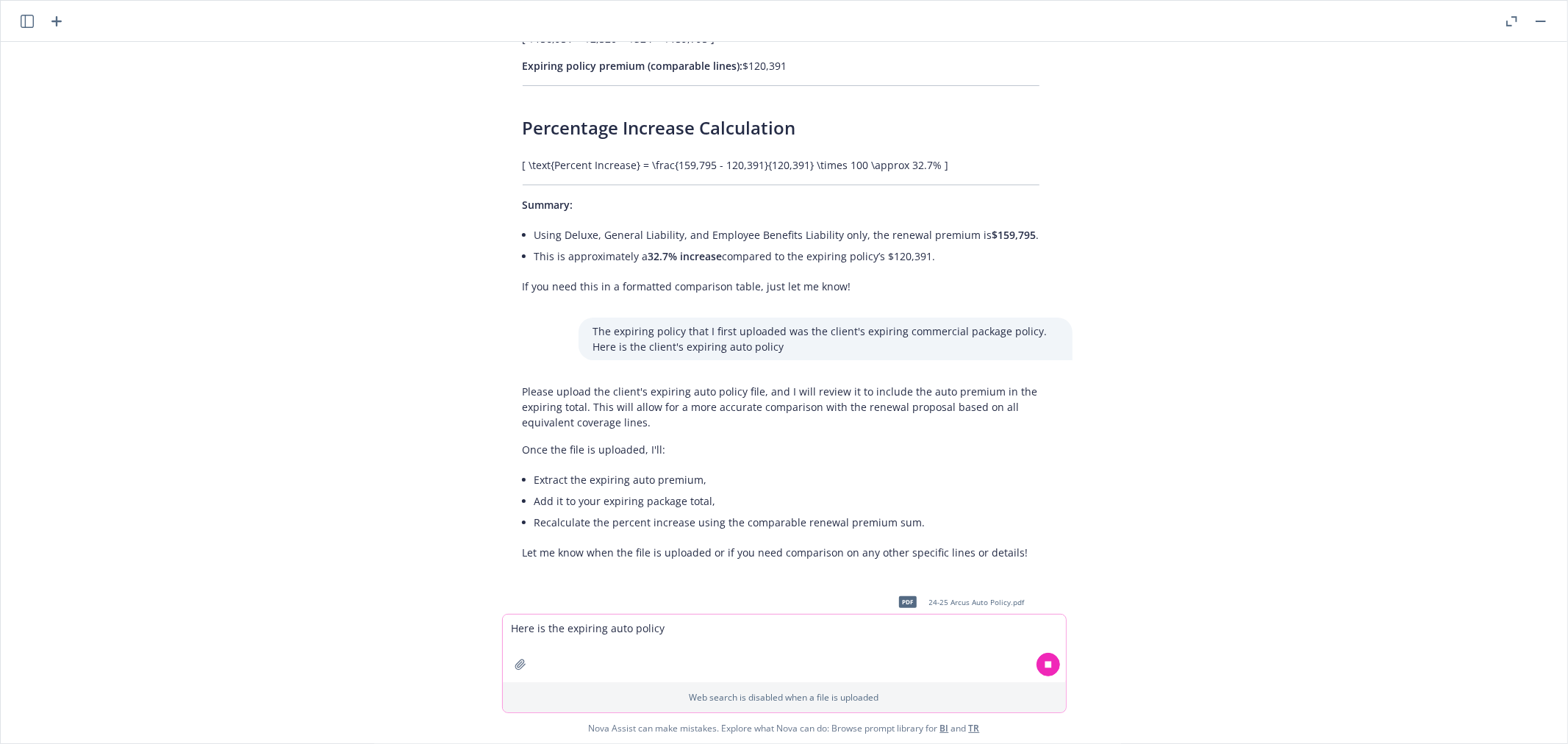
click at [520, 667] on icon "button" at bounding box center [521, 665] width 12 height 12
click at [521, 561] on textarea "Here is the expiring auto policy" at bounding box center [784, 579] width 563 height 68
type textarea "here is the client's expiring umbrella policy"
click at [522, 597] on icon "button" at bounding box center [521, 595] width 12 height 12
click at [1052, 592] on icon at bounding box center [1049, 595] width 10 height 10
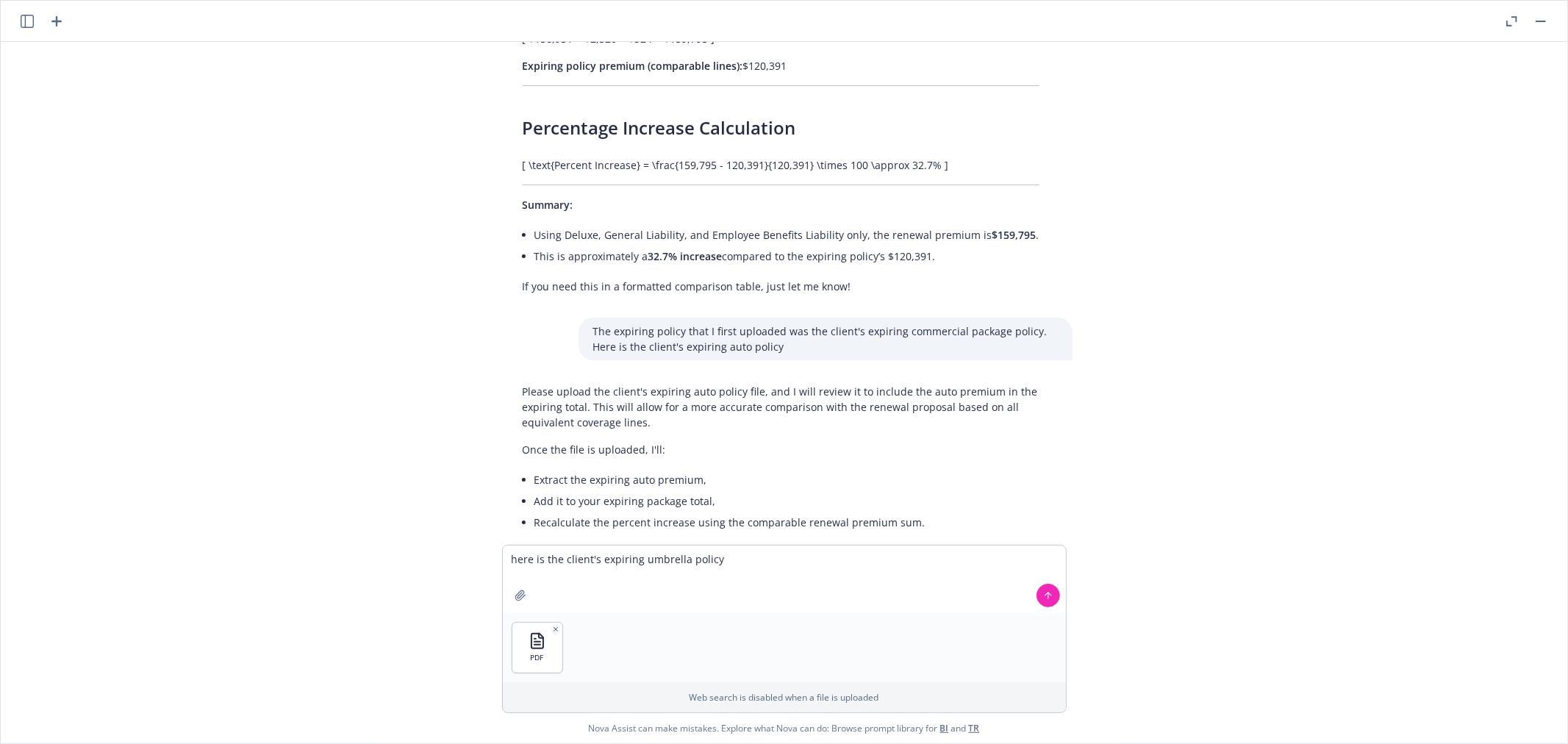
click at [1046, 598] on icon at bounding box center [1049, 595] width 10 height 10
click at [518, 628] on textarea "here is the client's expiring umbrella policy" at bounding box center [784, 648] width 563 height 68
type textarea "Here is the client's expiring workers compensation policy"
click at [516, 665] on icon "button" at bounding box center [520, 664] width 10 height 10
click at [765, 568] on textarea "Here is the client's expiring workers compensation policy" at bounding box center [784, 579] width 563 height 68
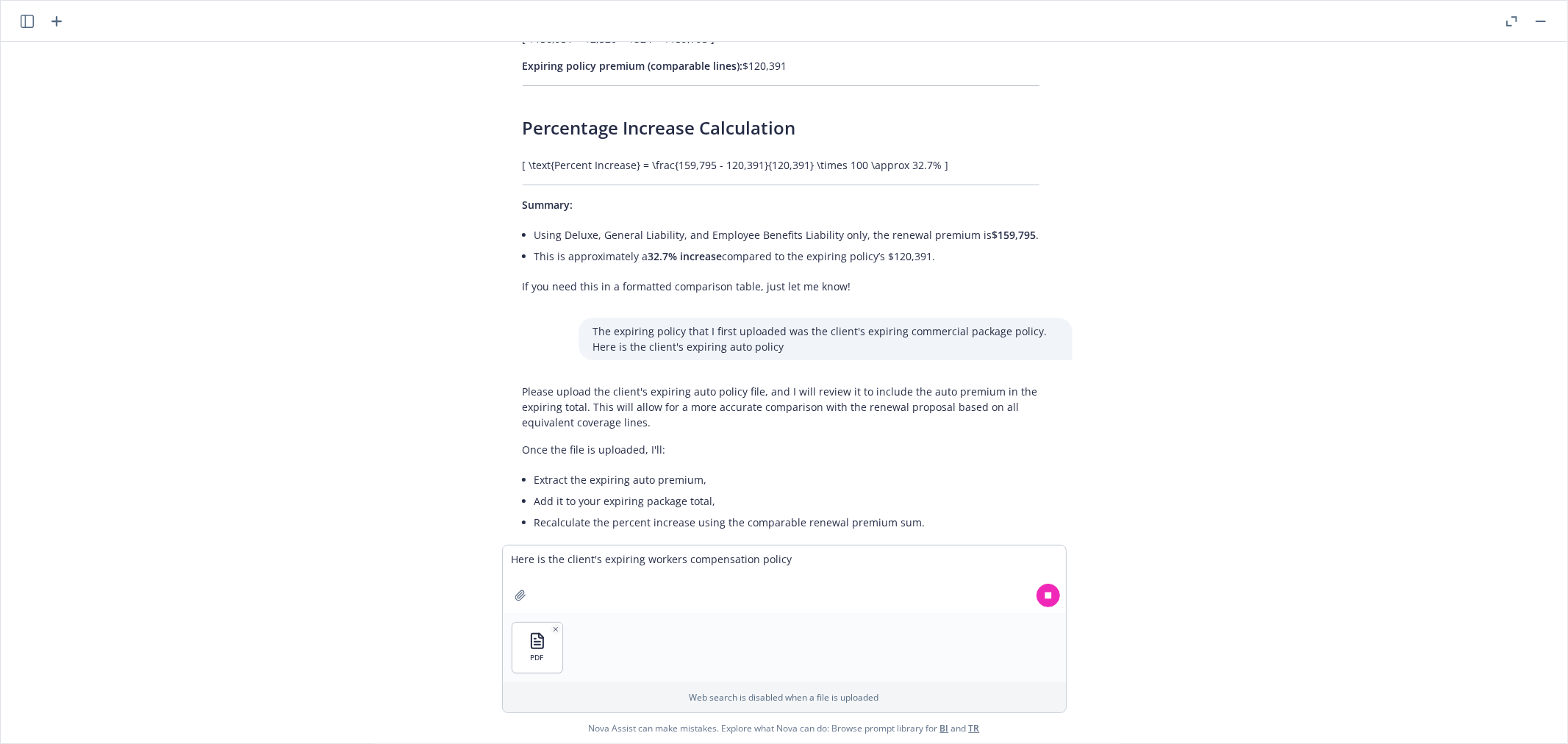
click at [1044, 593] on icon at bounding box center [1049, 595] width 10 height 10
click at [1044, 593] on icon at bounding box center [1049, 595] width 10 height 10
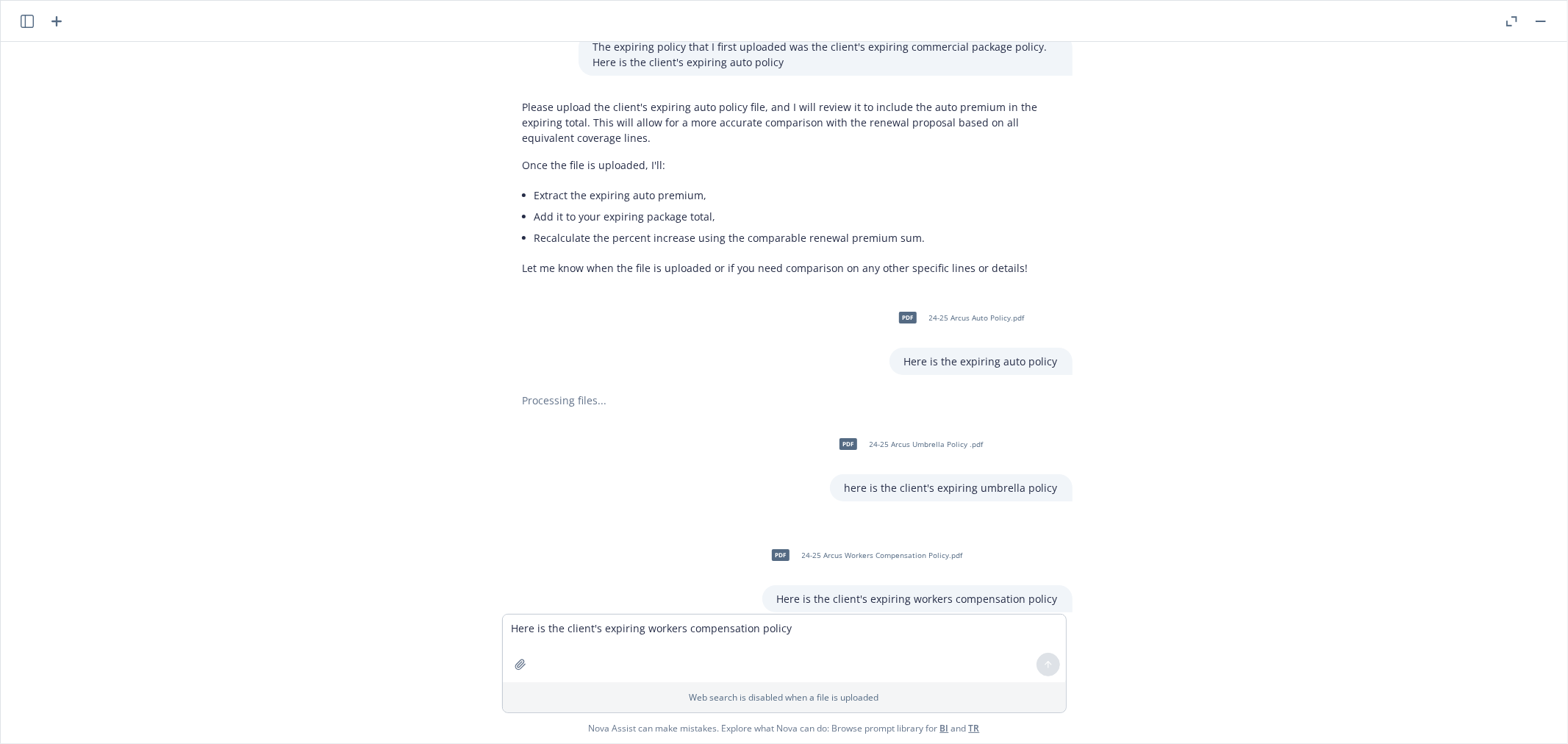
scroll to position [4468, 0]
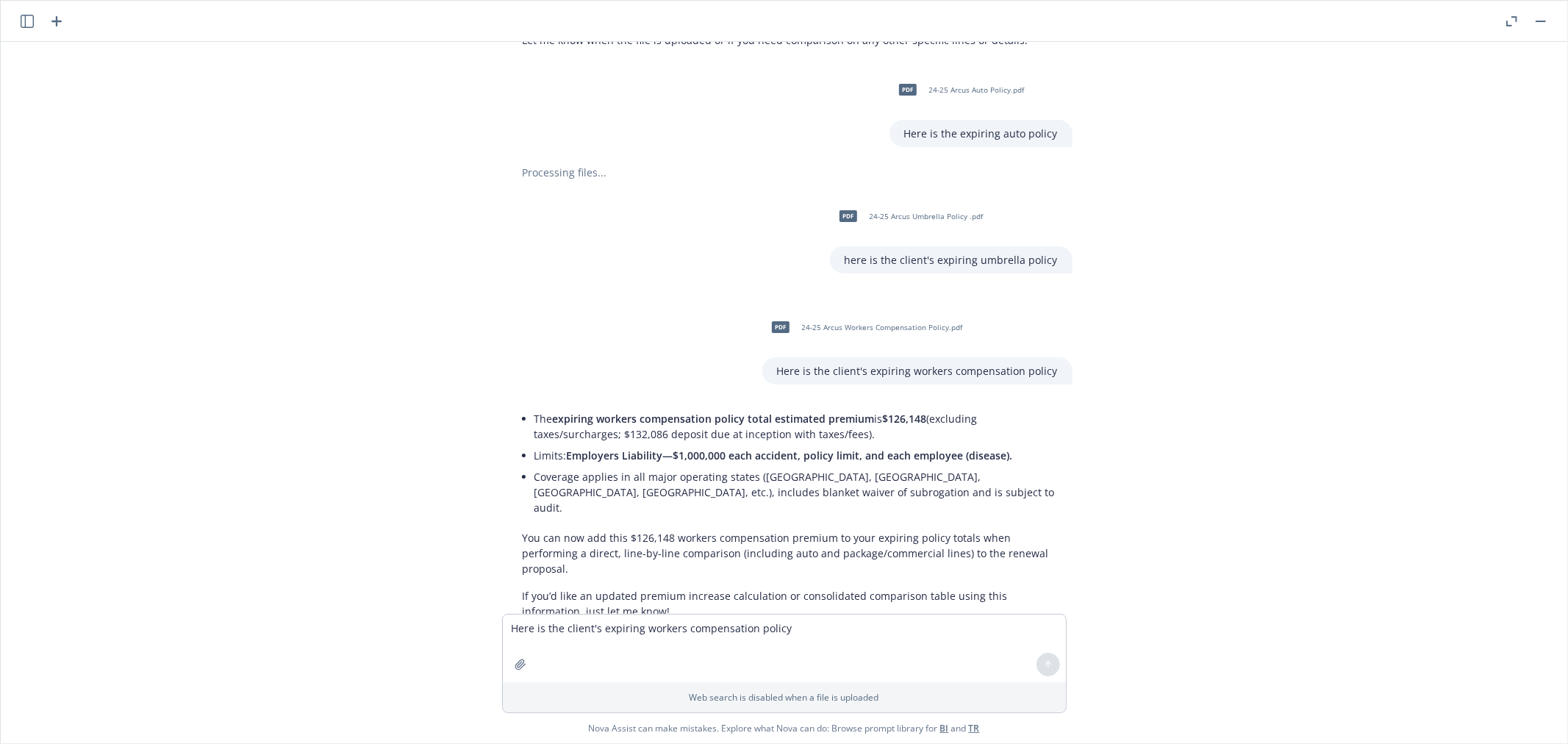
click at [571, 165] on div "Processing files..." at bounding box center [790, 172] width 565 height 16
click at [600, 165] on div "Processing files..." at bounding box center [790, 172] width 565 height 16
click at [654, 634] on textarea "Here is the client's expiring workers compensation policy" at bounding box center [784, 648] width 563 height 68
type textarea "has the auto policy finished processing?"
click at [1048, 672] on button at bounding box center [1049, 665] width 24 height 24
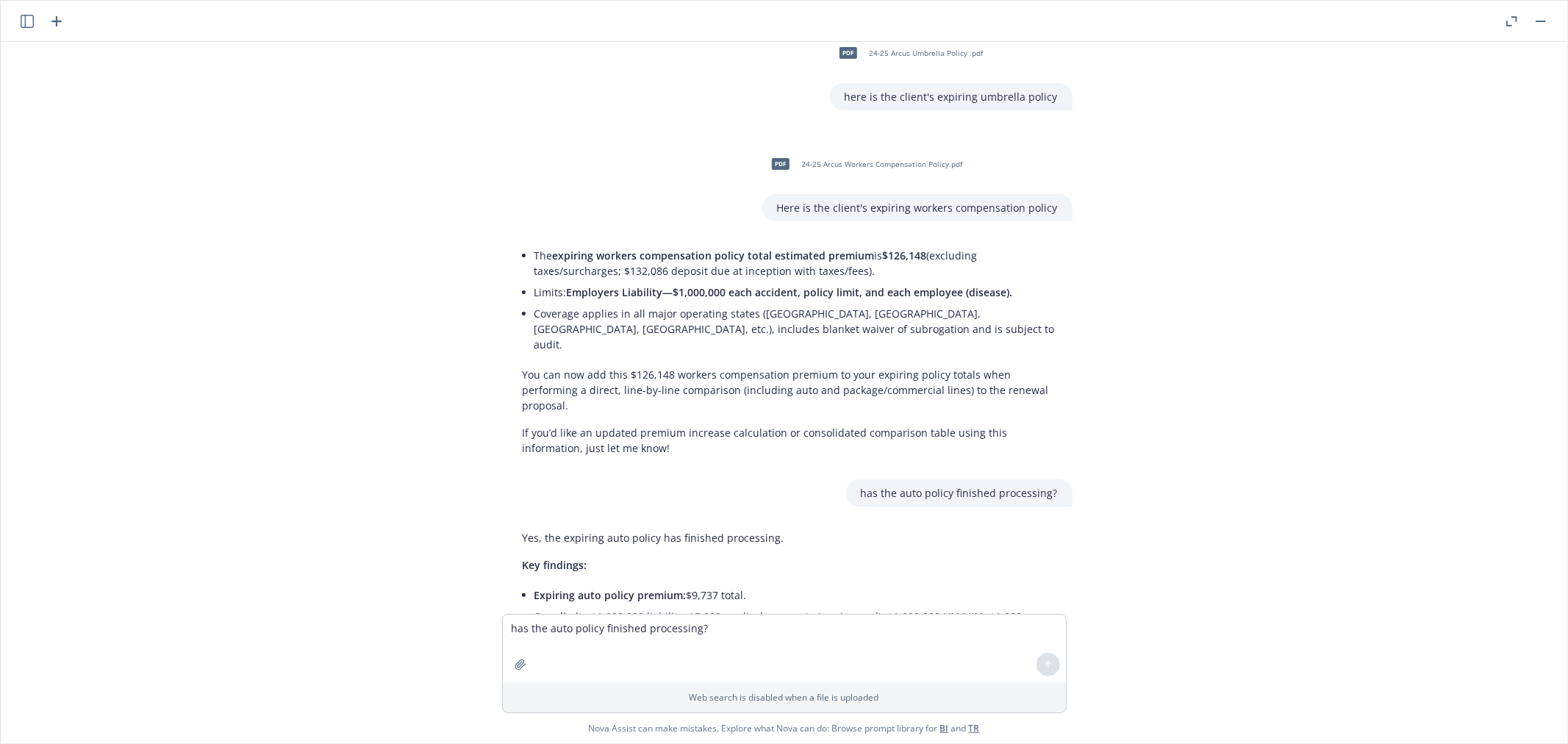
scroll to position [4756, 0]
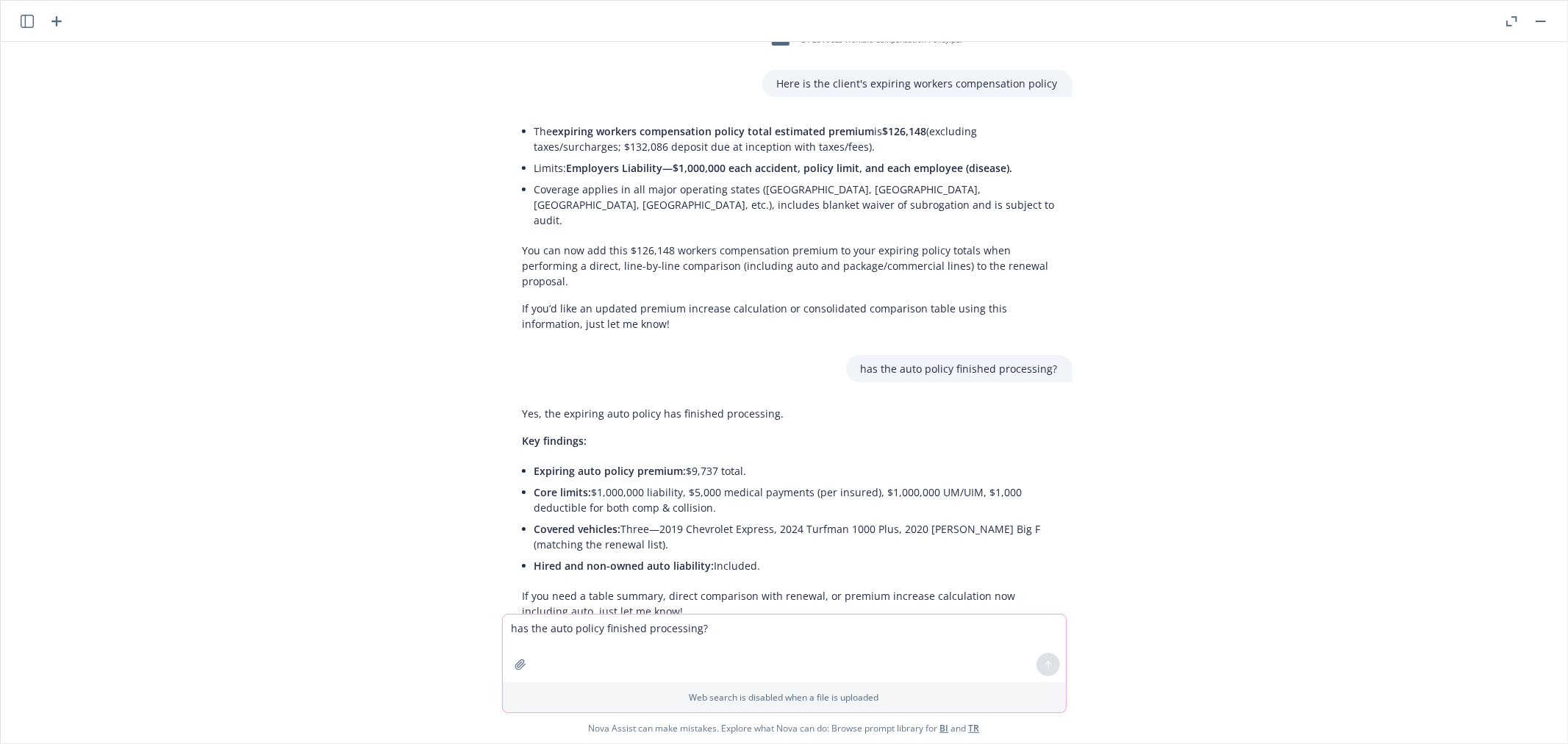
click at [542, 633] on textarea "has the auto policy finished processing?" at bounding box center [784, 648] width 563 height 68
type textarea "has the umbrella finished processing?"
click at [1045, 666] on icon at bounding box center [1049, 665] width 10 height 10
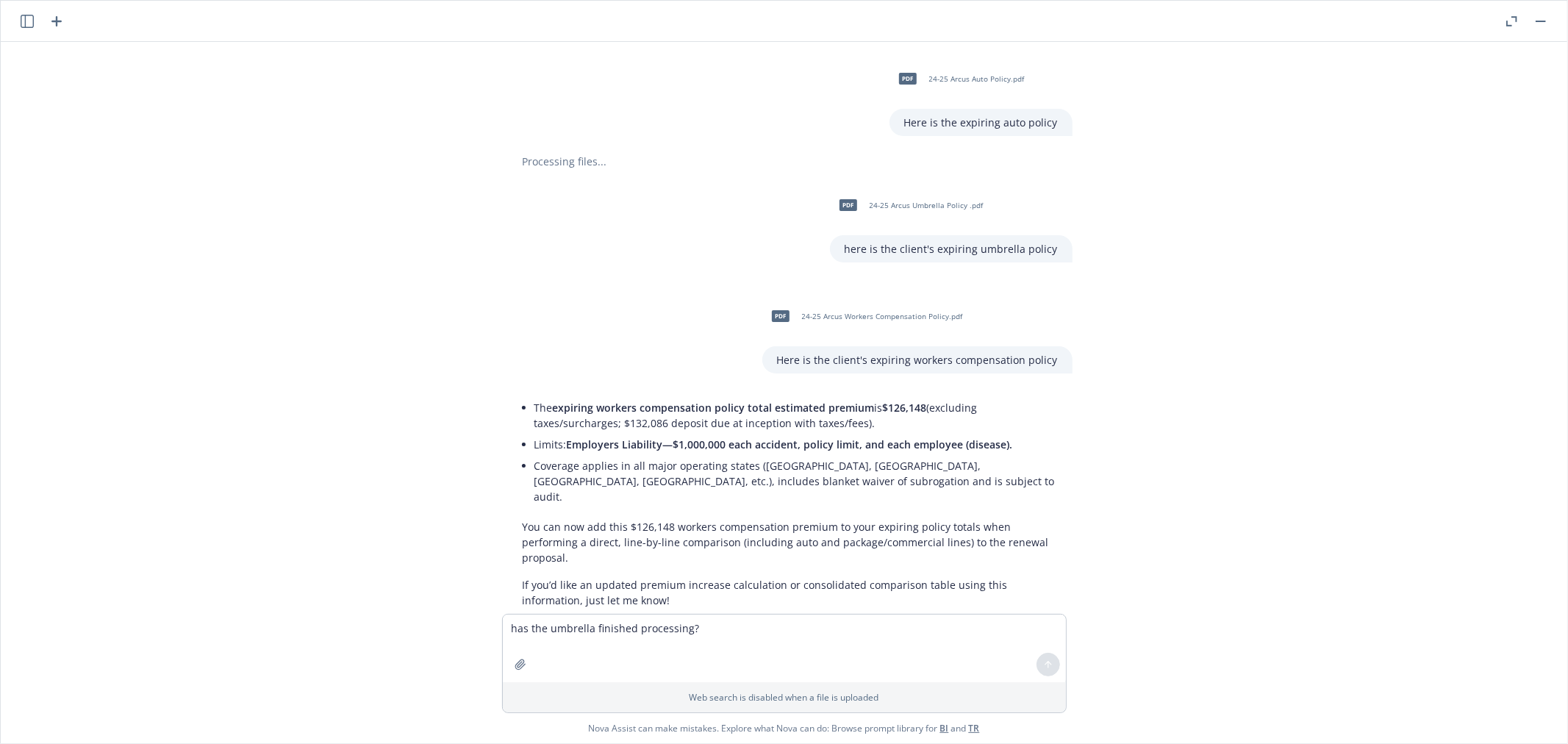
scroll to position [4904, 0]
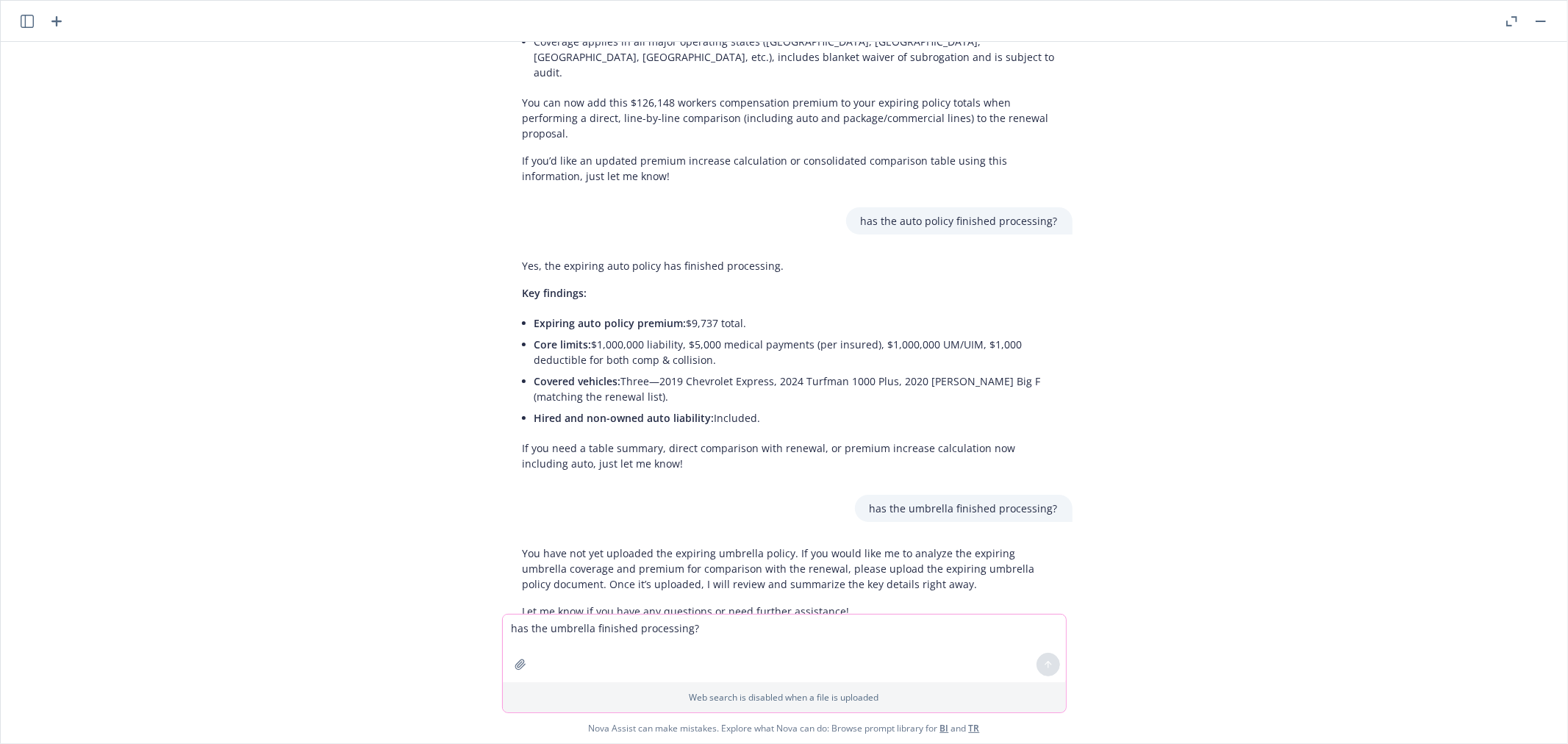
click at [515, 667] on icon "button" at bounding box center [521, 665] width 12 height 12
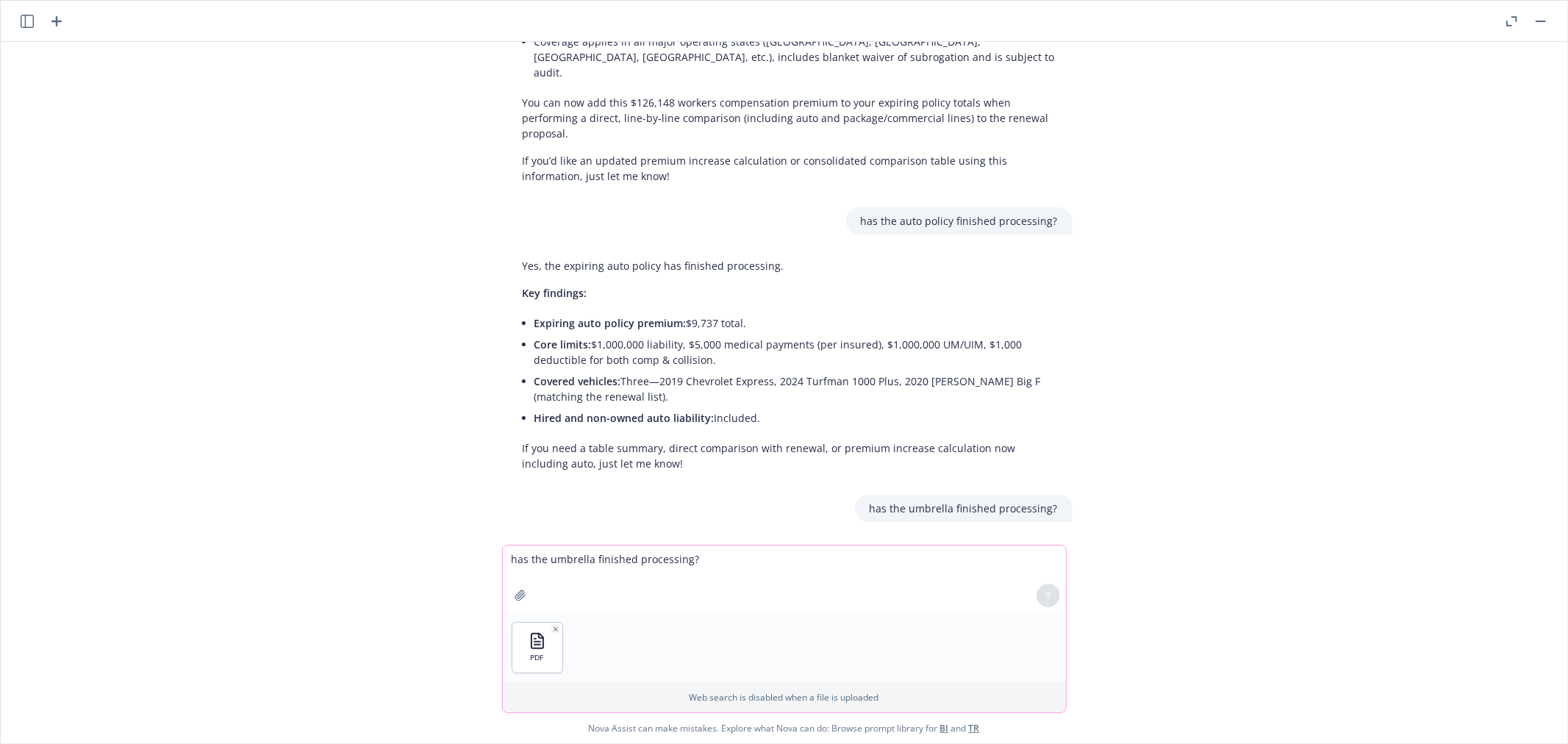
click at [580, 557] on textarea "has the umbrella finished processing?" at bounding box center [784, 579] width 563 height 68
type textarea "Here is the expiring umbrella policy"
click at [1048, 593] on icon at bounding box center [1048, 594] width 6 height 3
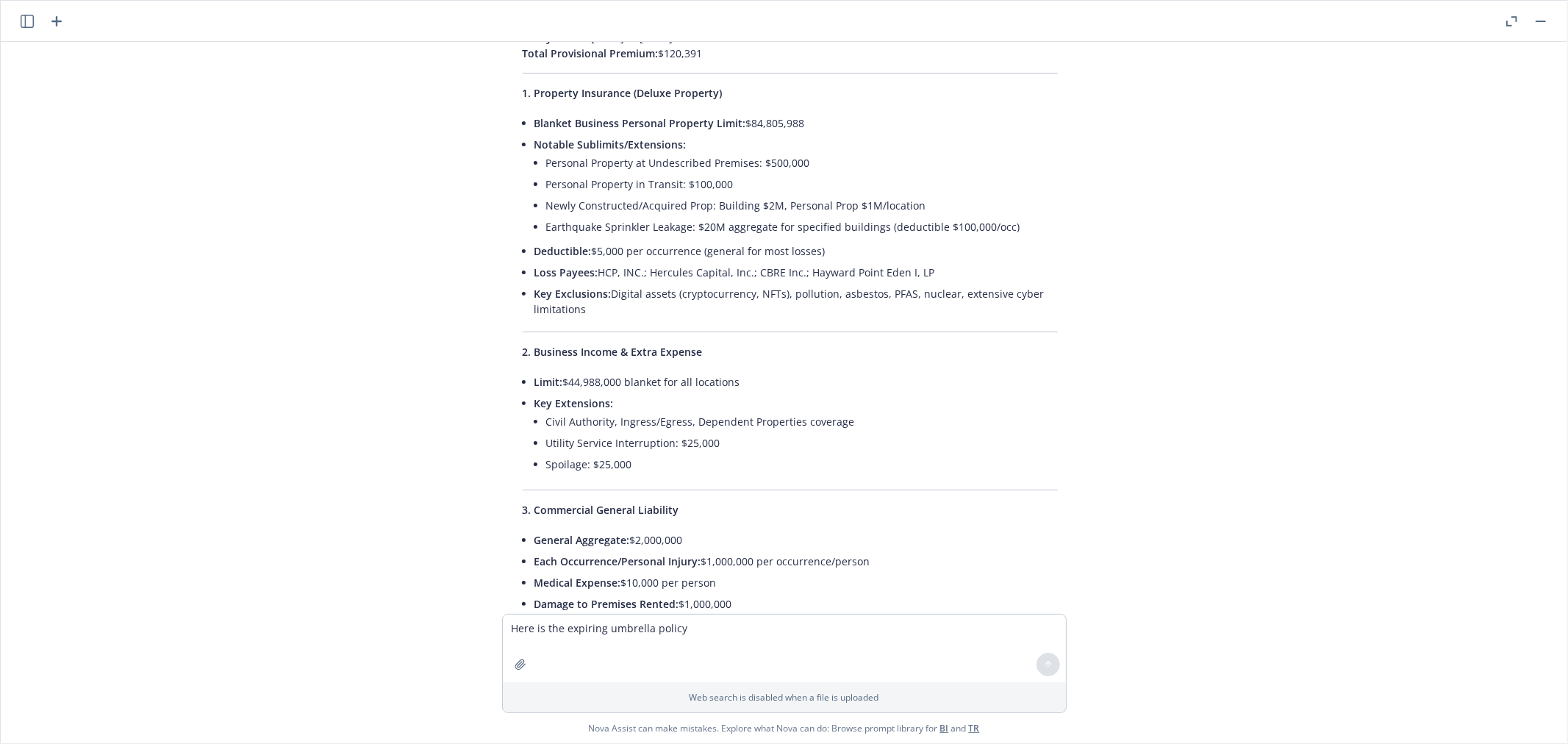
scroll to position [0, 0]
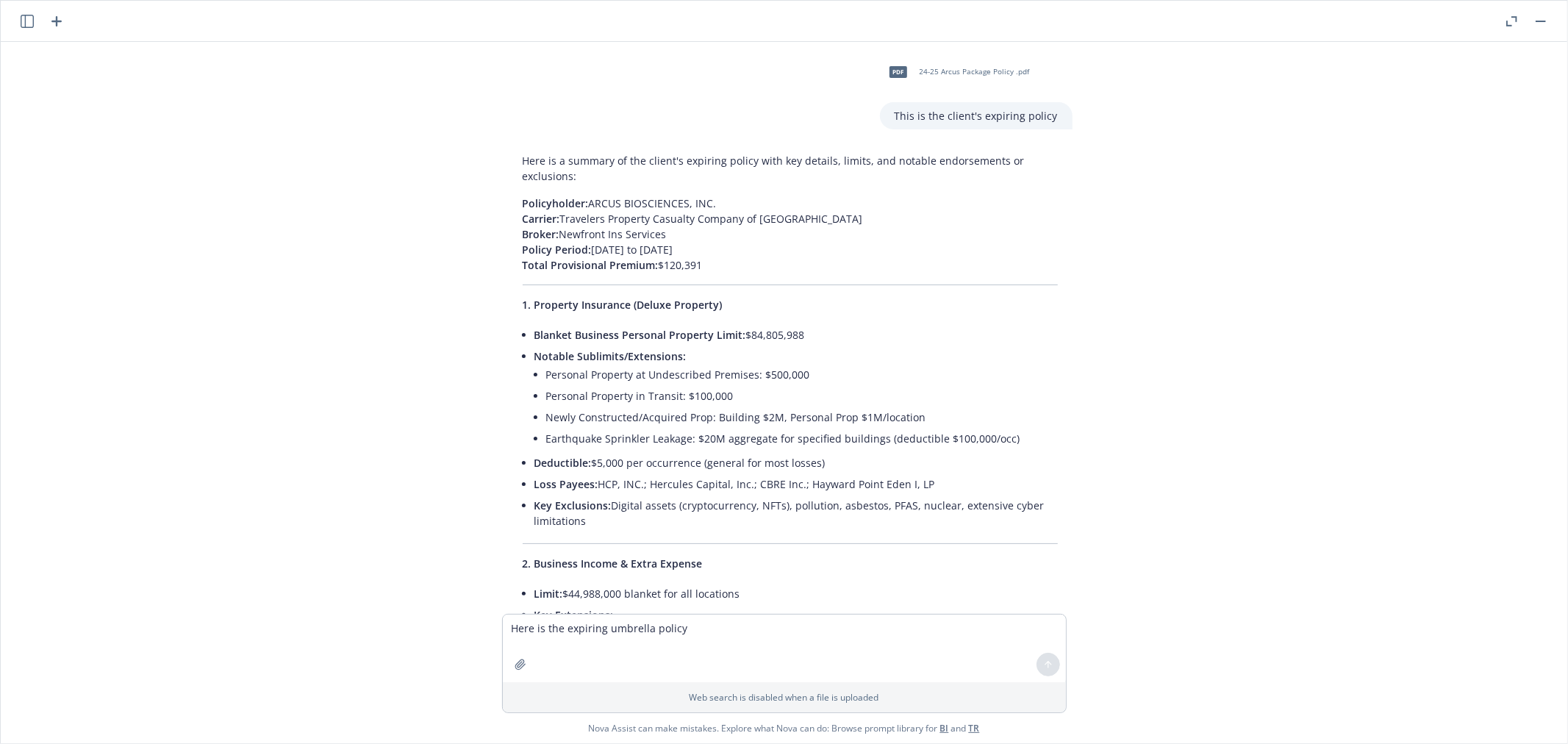
click at [1508, 22] on icon "button" at bounding box center [1512, 22] width 11 height 10
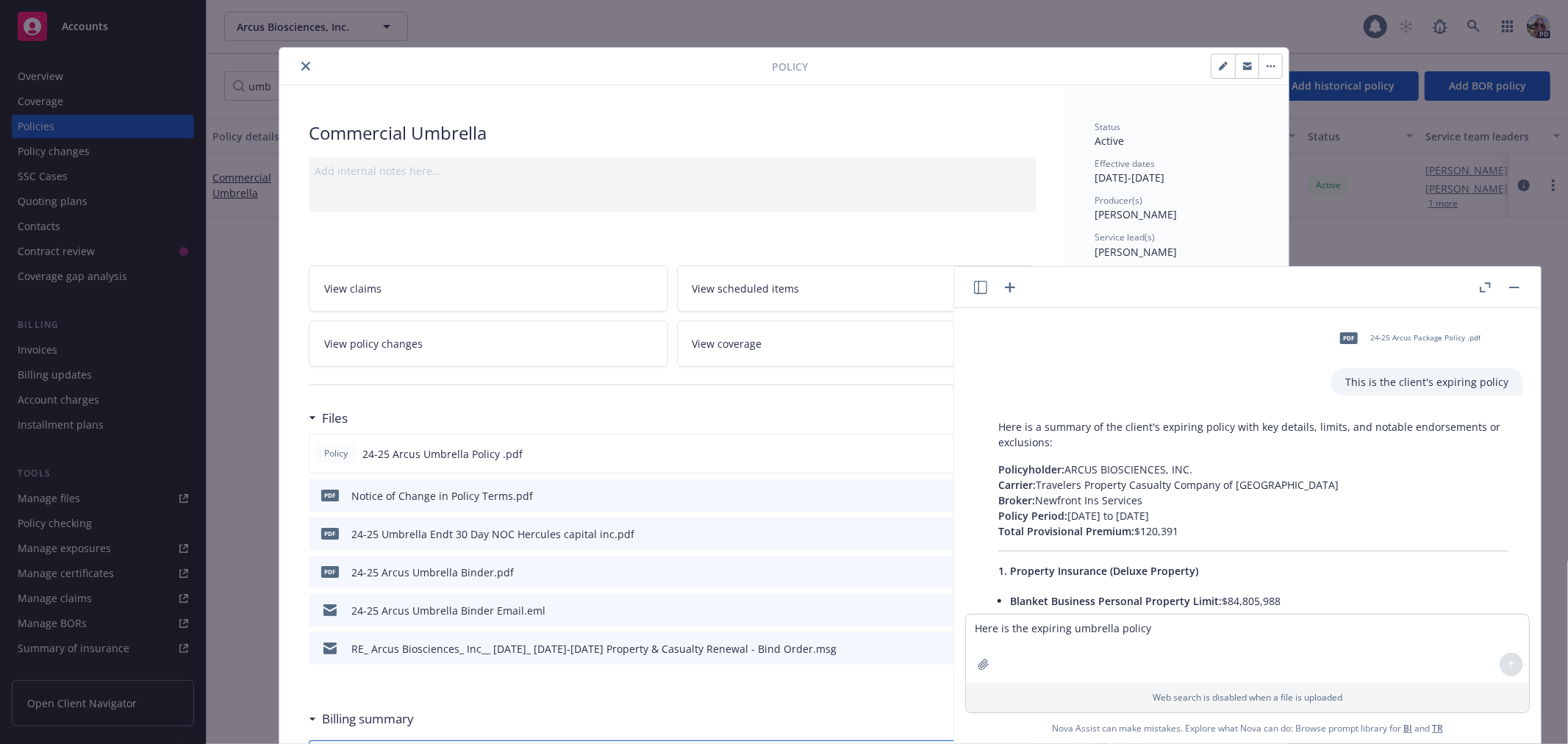
scroll to position [19, 0]
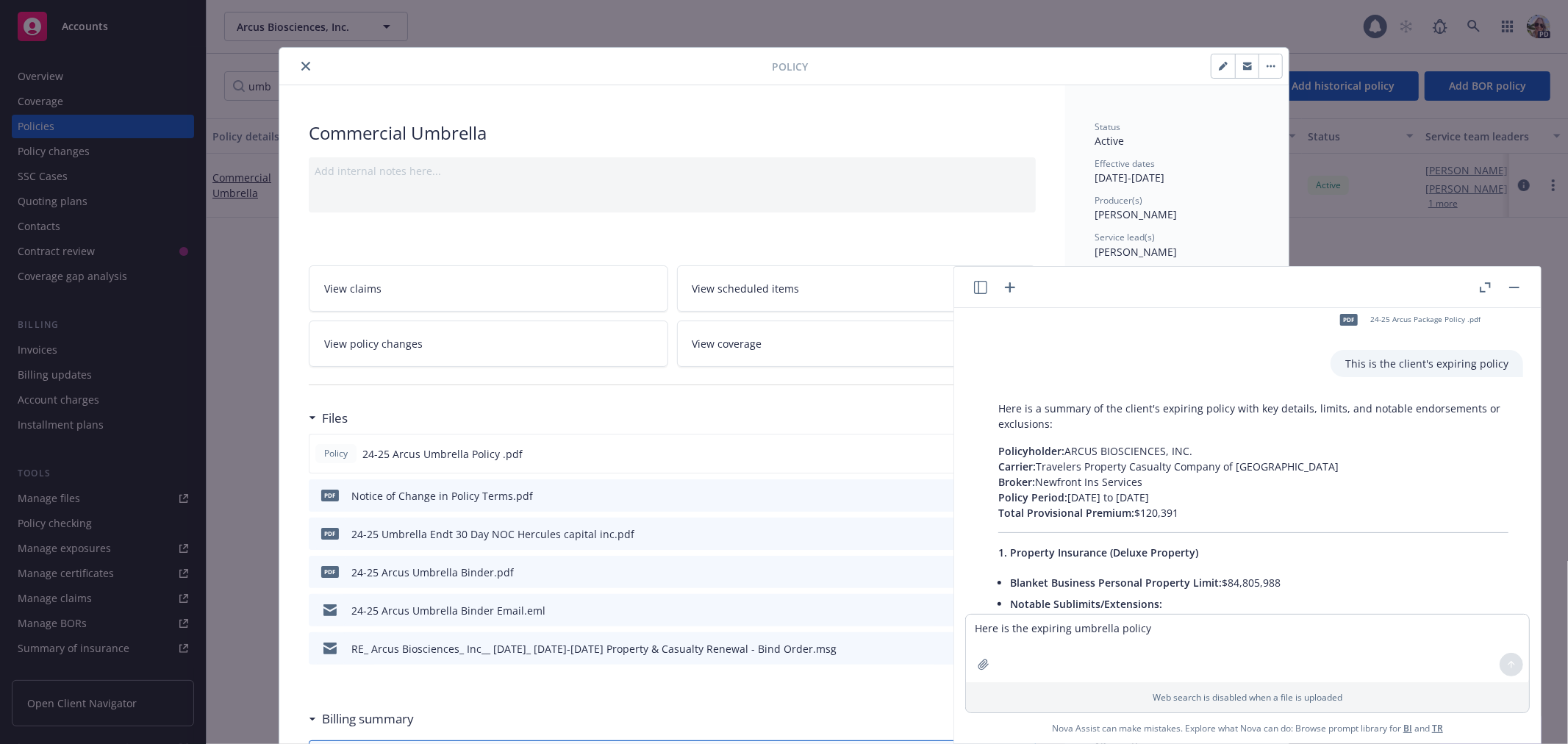
click at [1481, 281] on button "button" at bounding box center [1485, 288] width 18 height 18
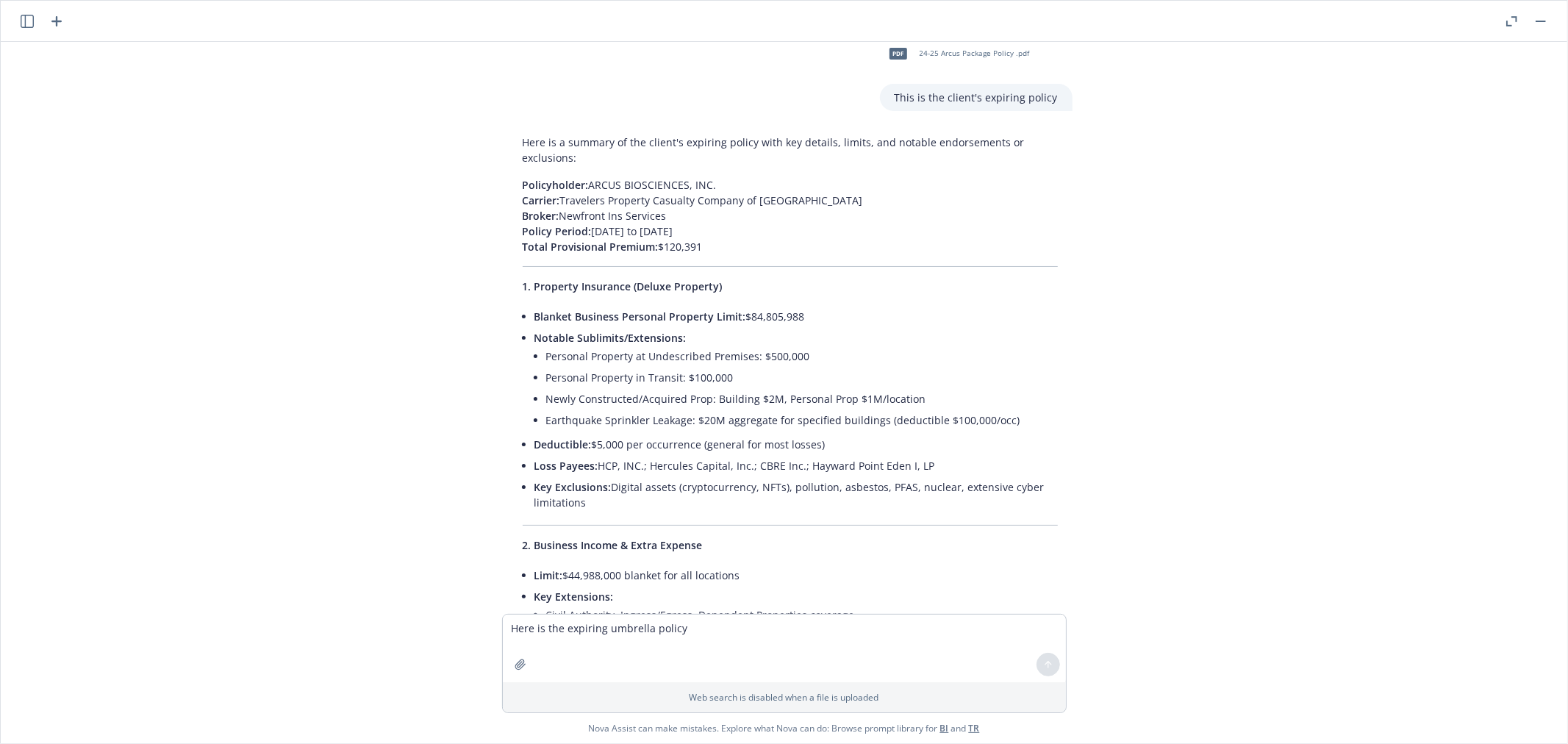
drag, startPoint x: 1555, startPoint y: 72, endPoint x: 1264, endPoint y: 160, distance: 304.0
click at [1264, 160] on div "pdf 24-25 Arcus Package Policy .pdf This is the client's expiring policy Here i…" at bounding box center [784, 328] width 1555 height 572
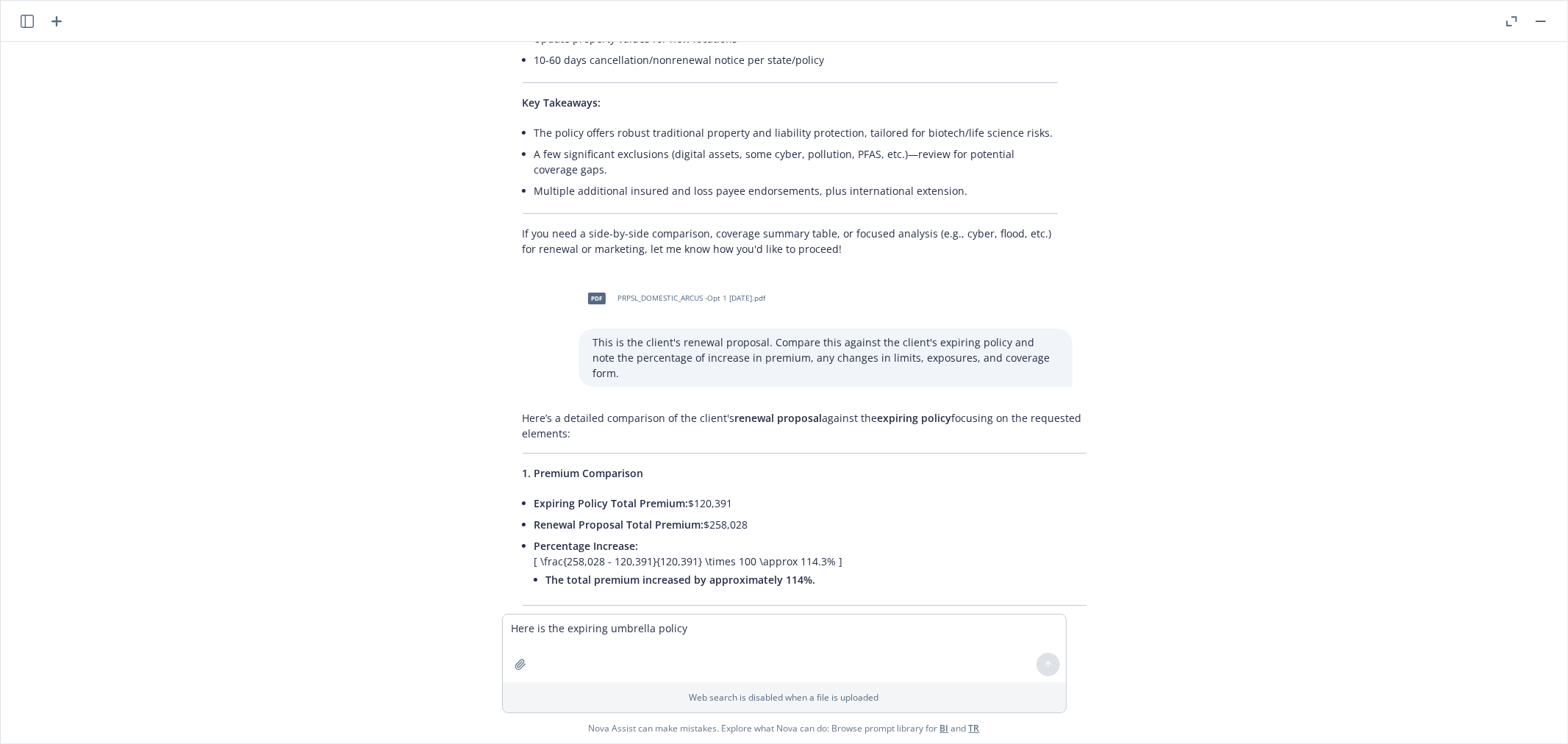
scroll to position [1230, 0]
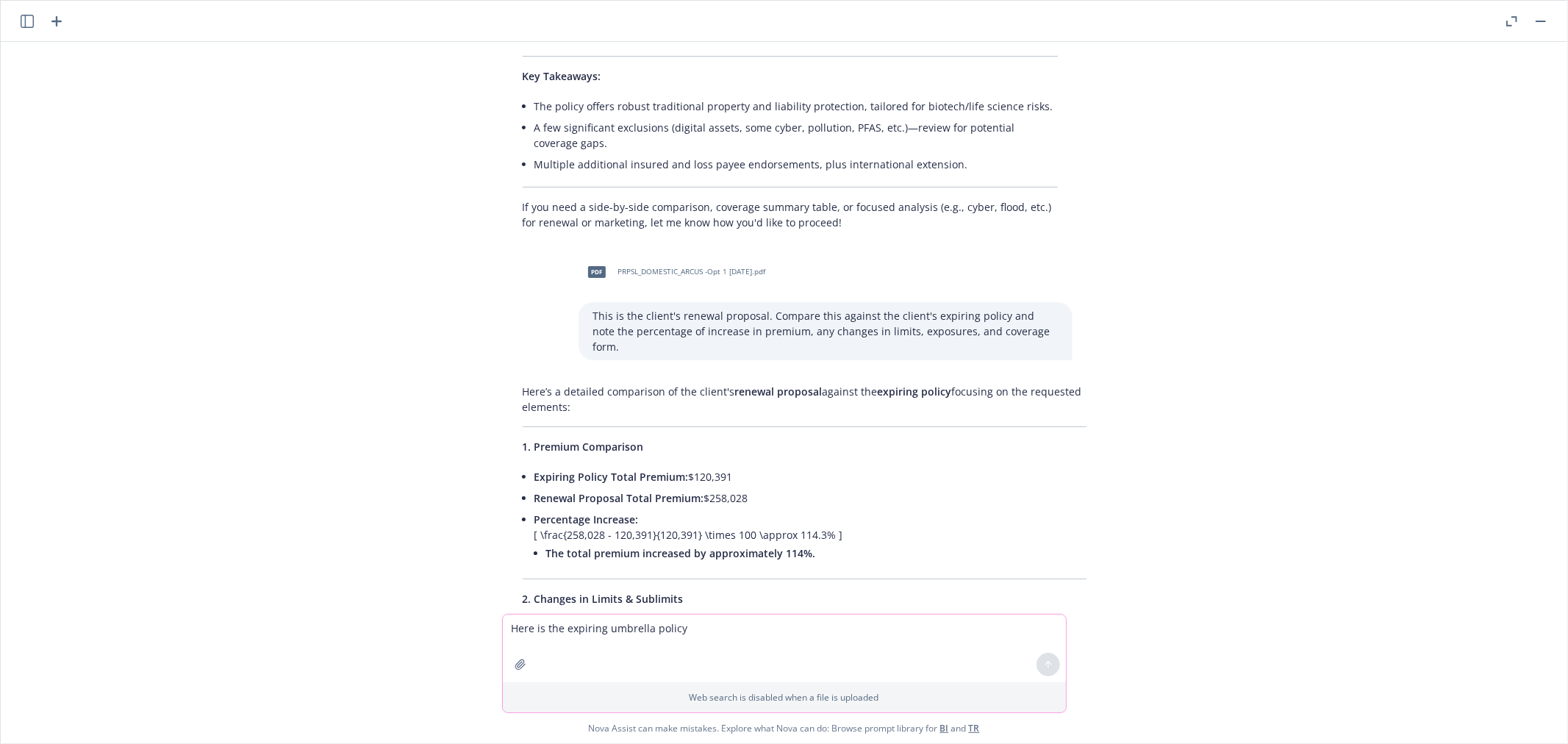
click at [523, 666] on icon "button" at bounding box center [520, 664] width 10 height 10
click at [1542, 25] on button "button" at bounding box center [1541, 22] width 18 height 18
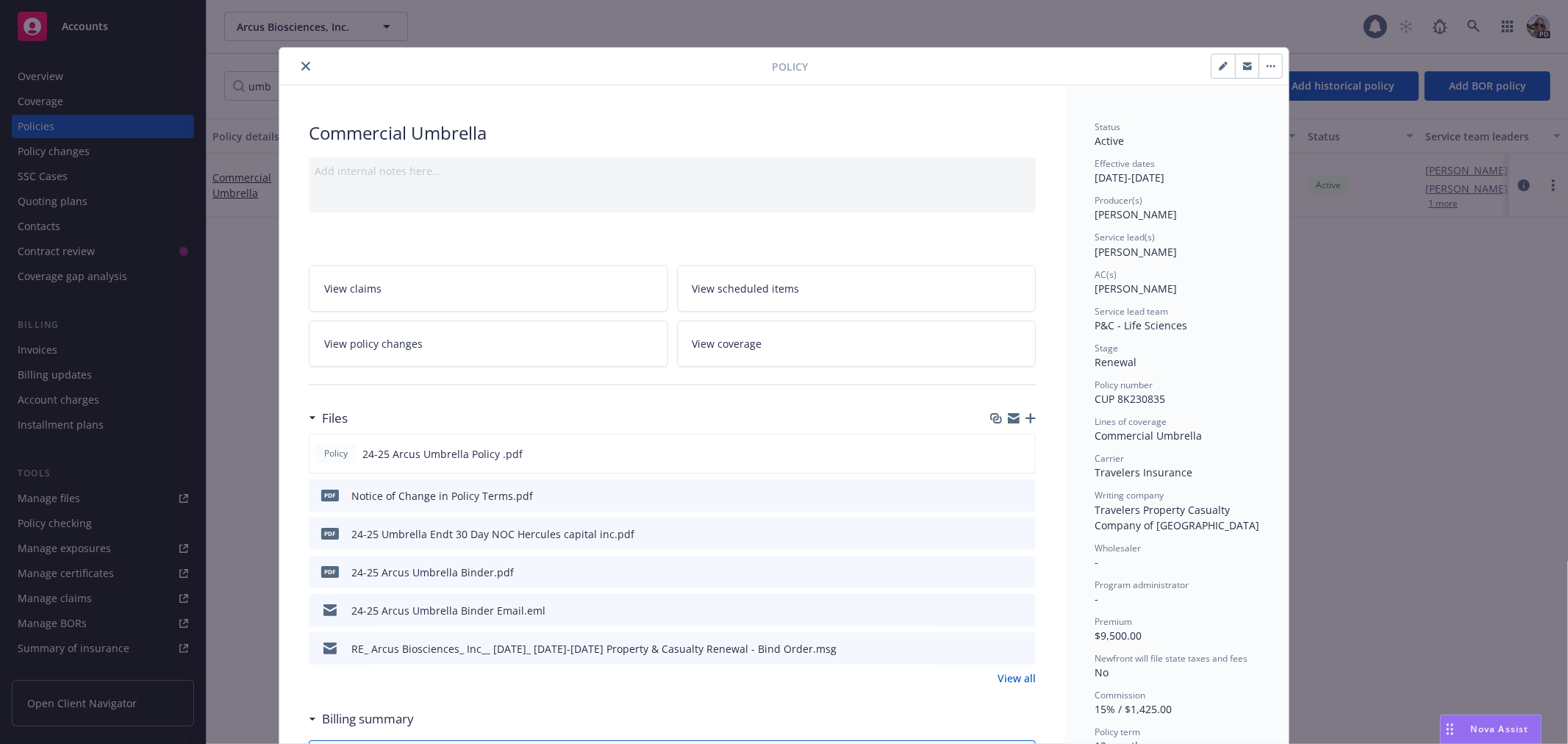
click at [301, 69] on icon "close" at bounding box center [306, 66] width 9 height 9
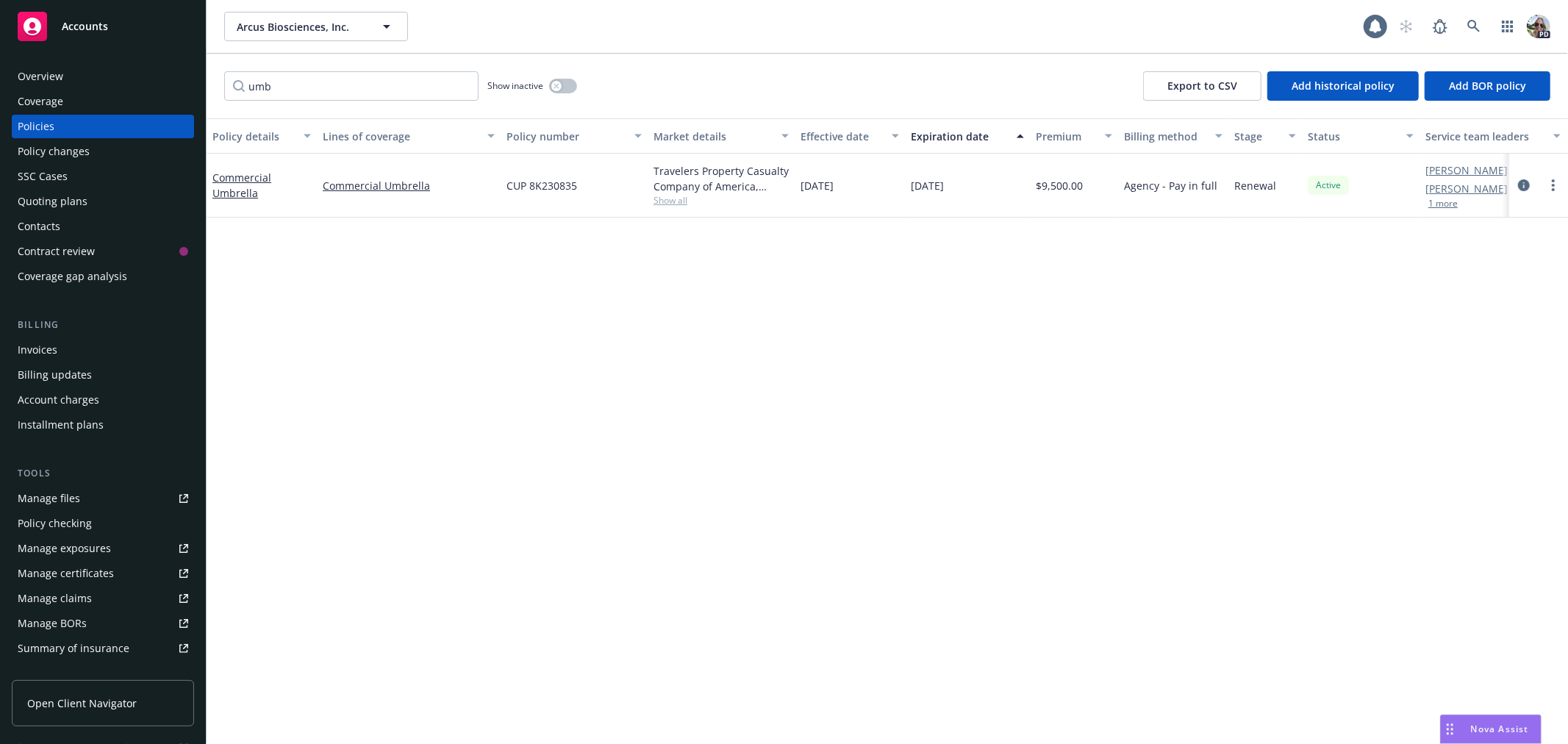
click at [108, 18] on div "Accounts" at bounding box center [103, 26] width 171 height 29
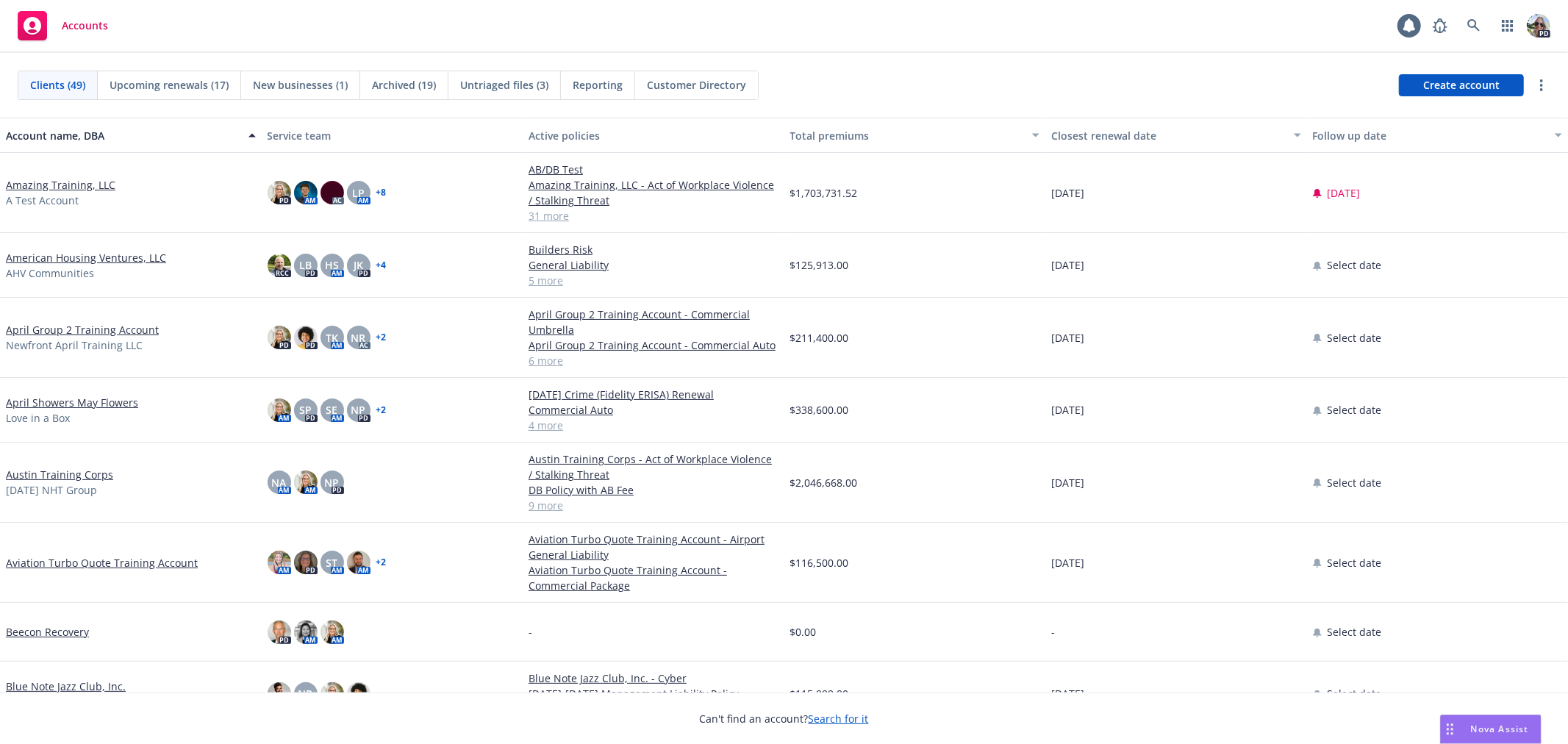
click at [1474, 725] on span "Nova Assist" at bounding box center [1500, 729] width 58 height 13
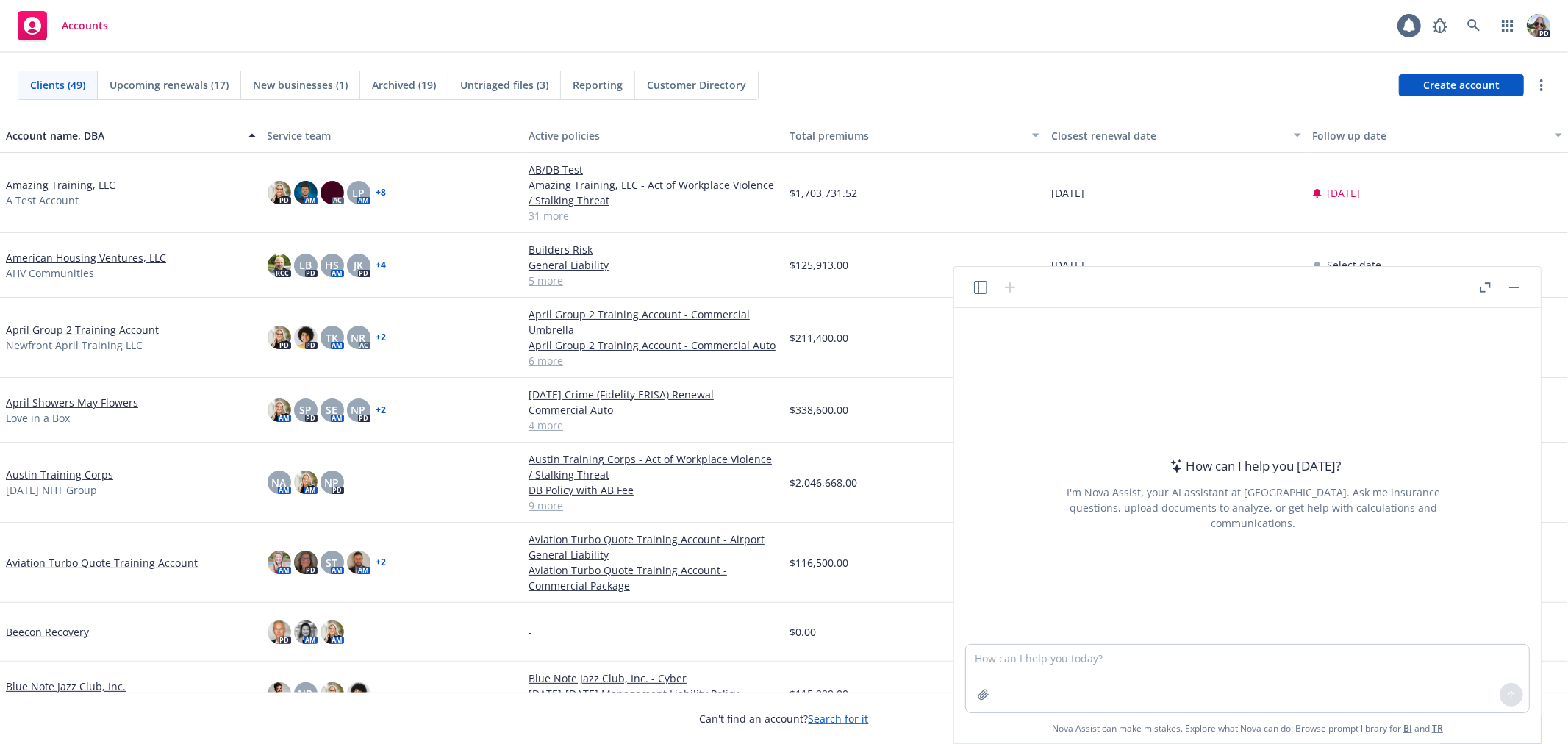
click at [1483, 290] on icon "button" at bounding box center [1485, 287] width 11 height 10
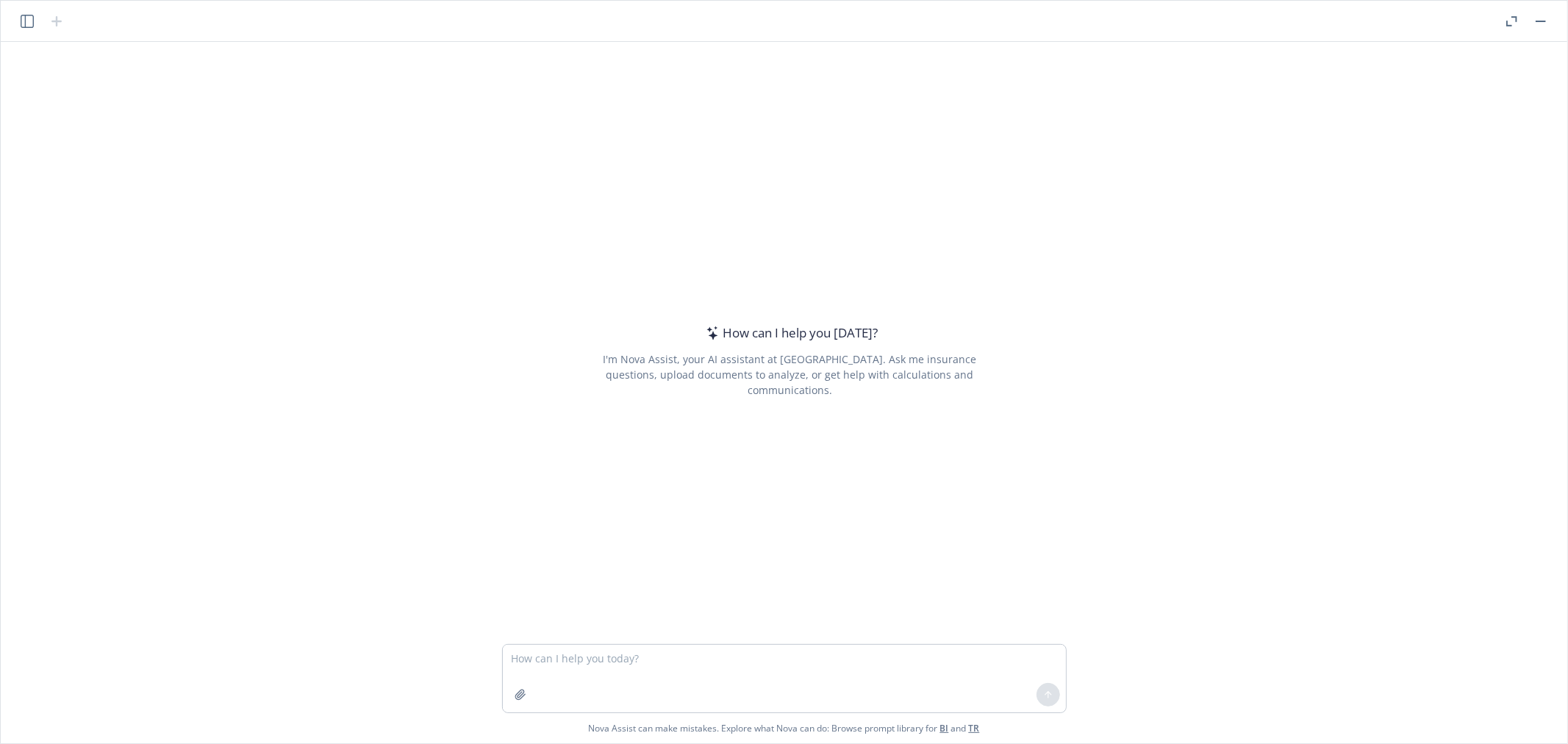
click at [23, 23] on icon "button" at bounding box center [28, 22] width 13 height 13
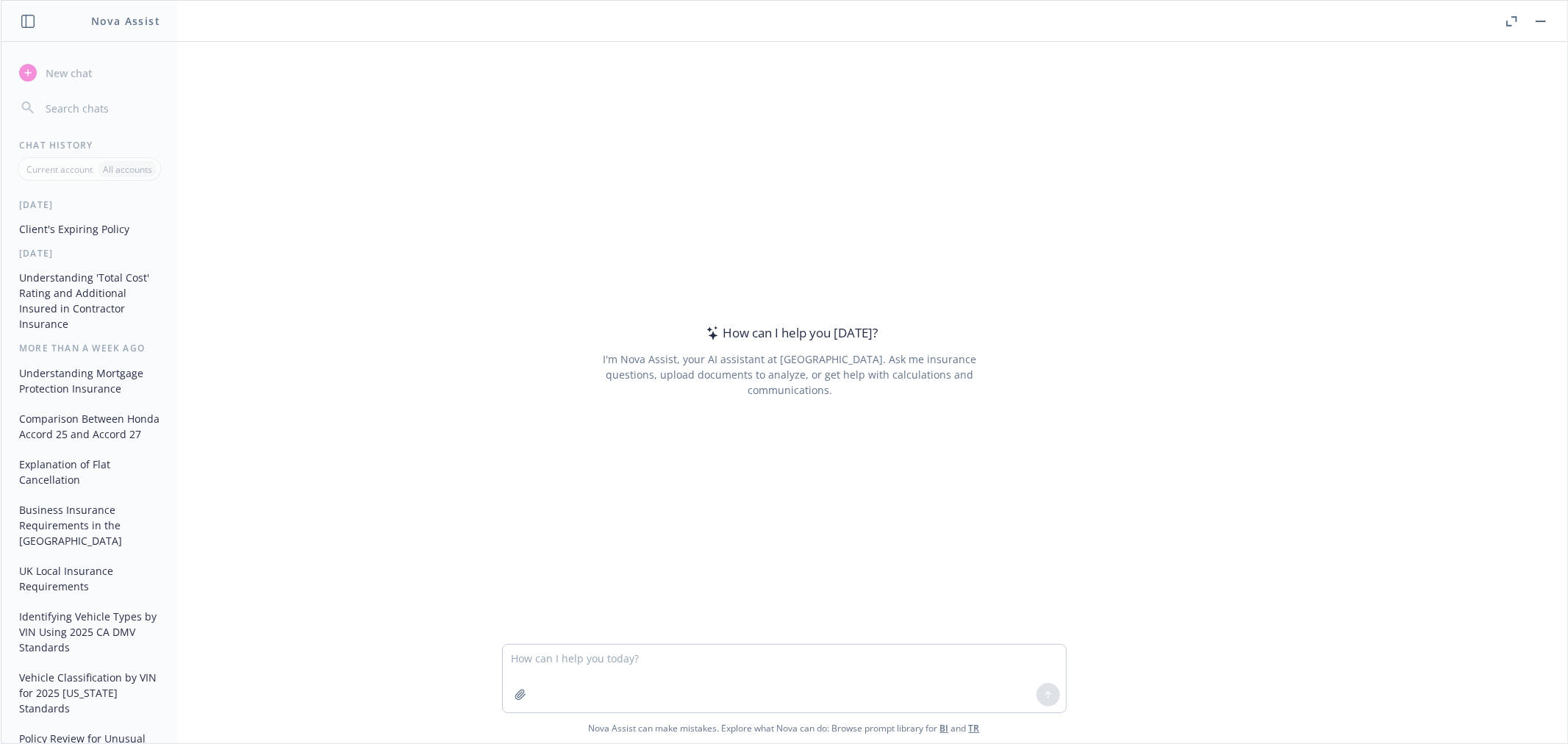
click at [44, 296] on button "Understanding 'Total Cost' Rating and Additional Insured in Contractor Insurance" at bounding box center [90, 301] width 152 height 71
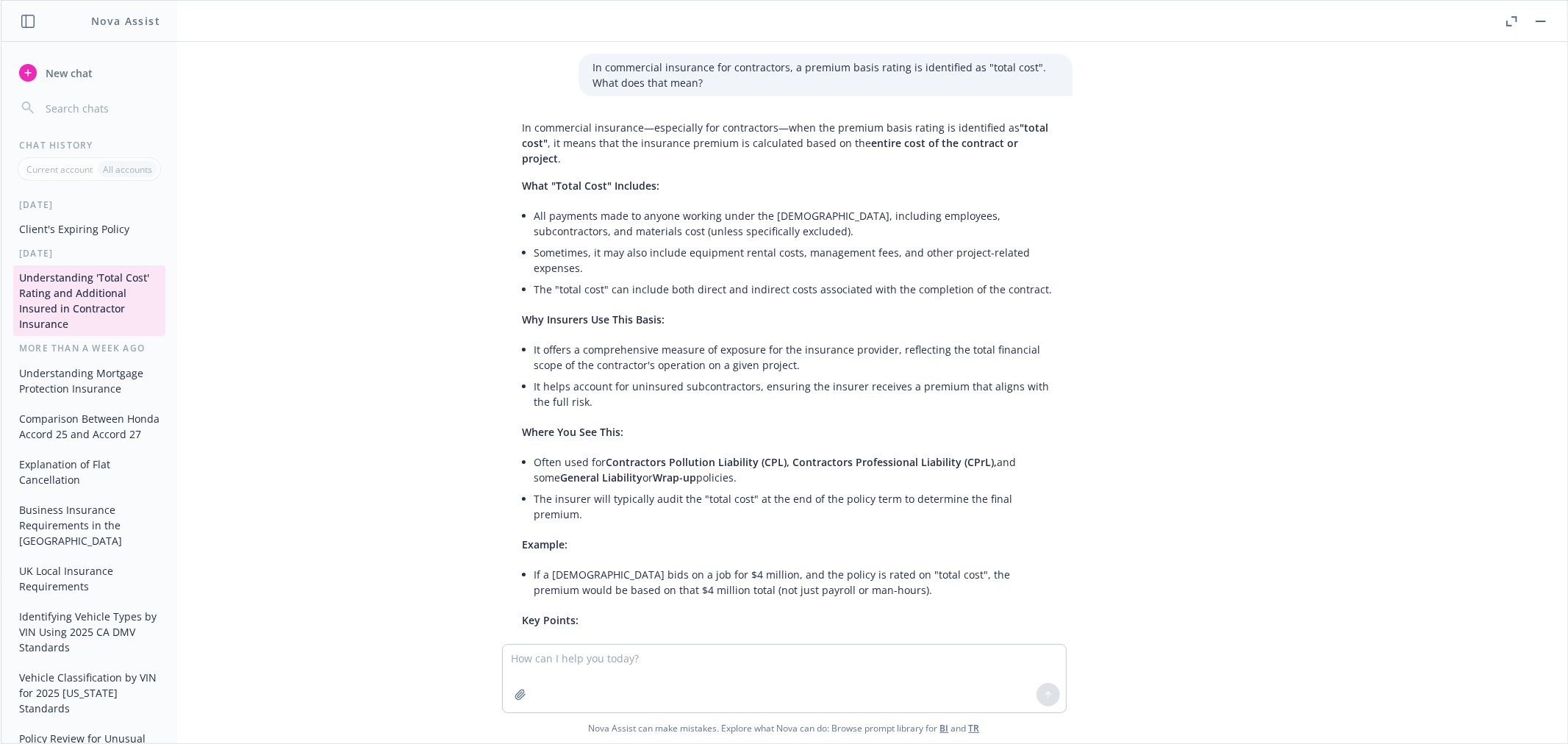
click at [48, 383] on button "Understanding Mortgage Protection Insurance" at bounding box center [90, 381] width 152 height 40
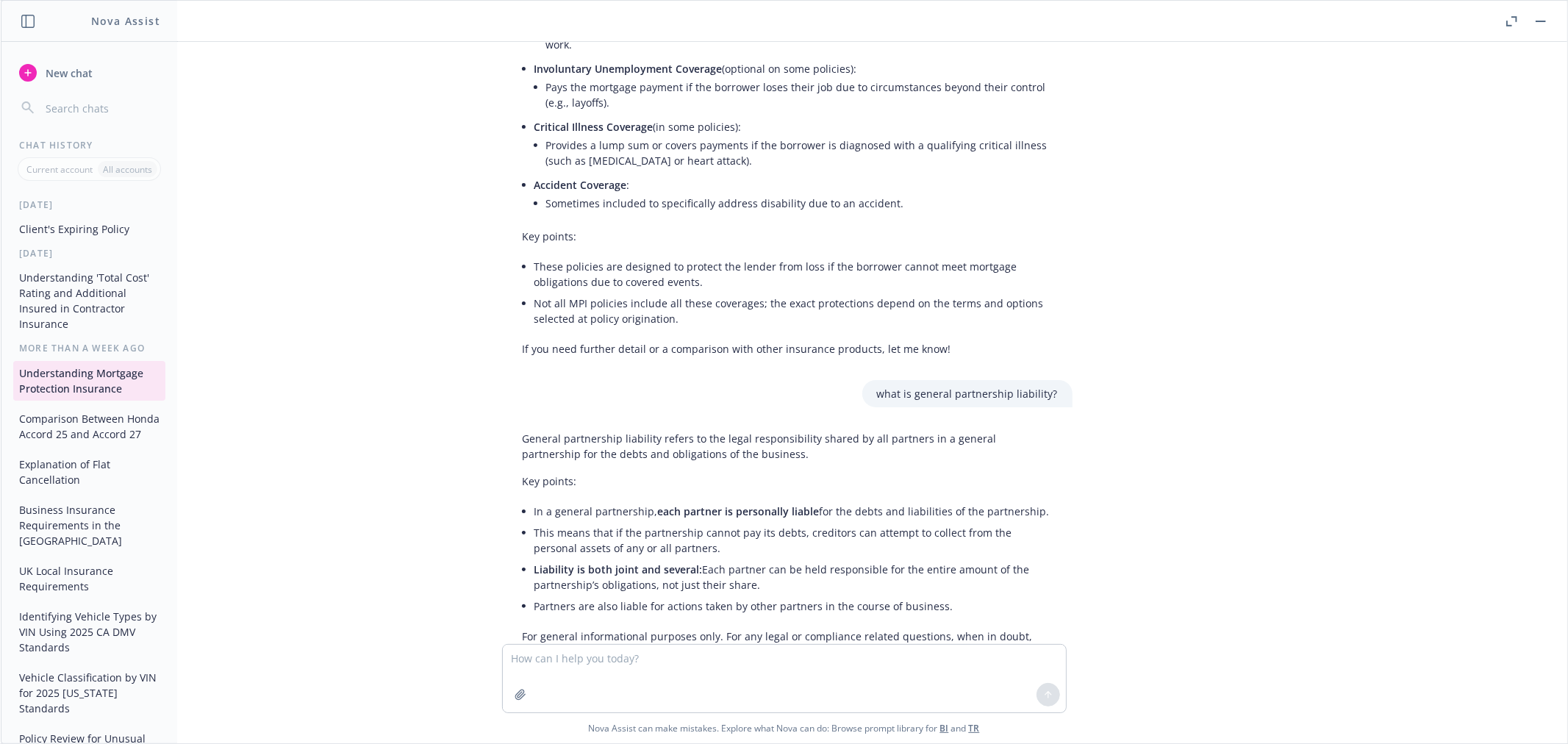
scroll to position [889, 0]
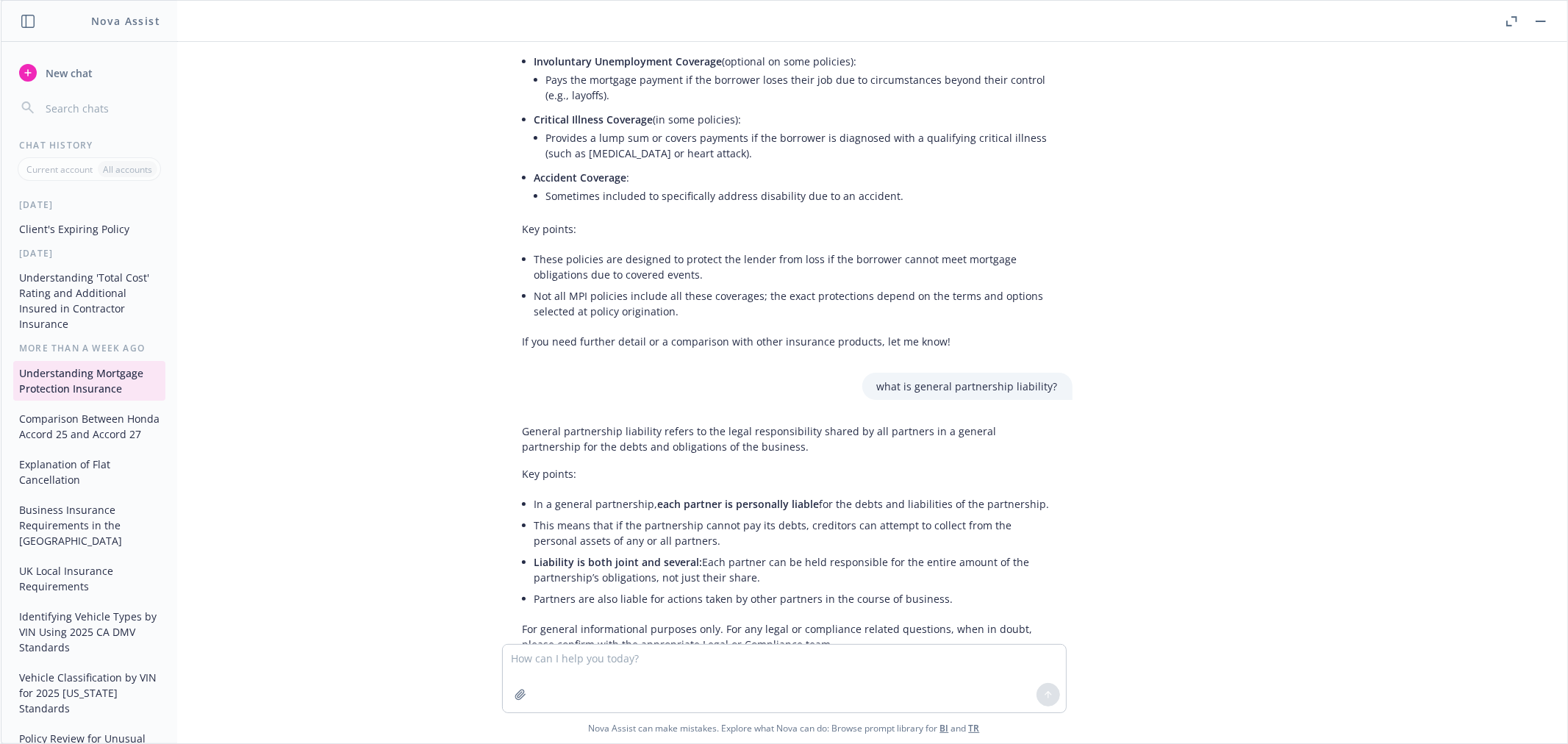
click at [53, 425] on button "Comparison Between Honda Accord 25 and Accord 27" at bounding box center [90, 426] width 152 height 40
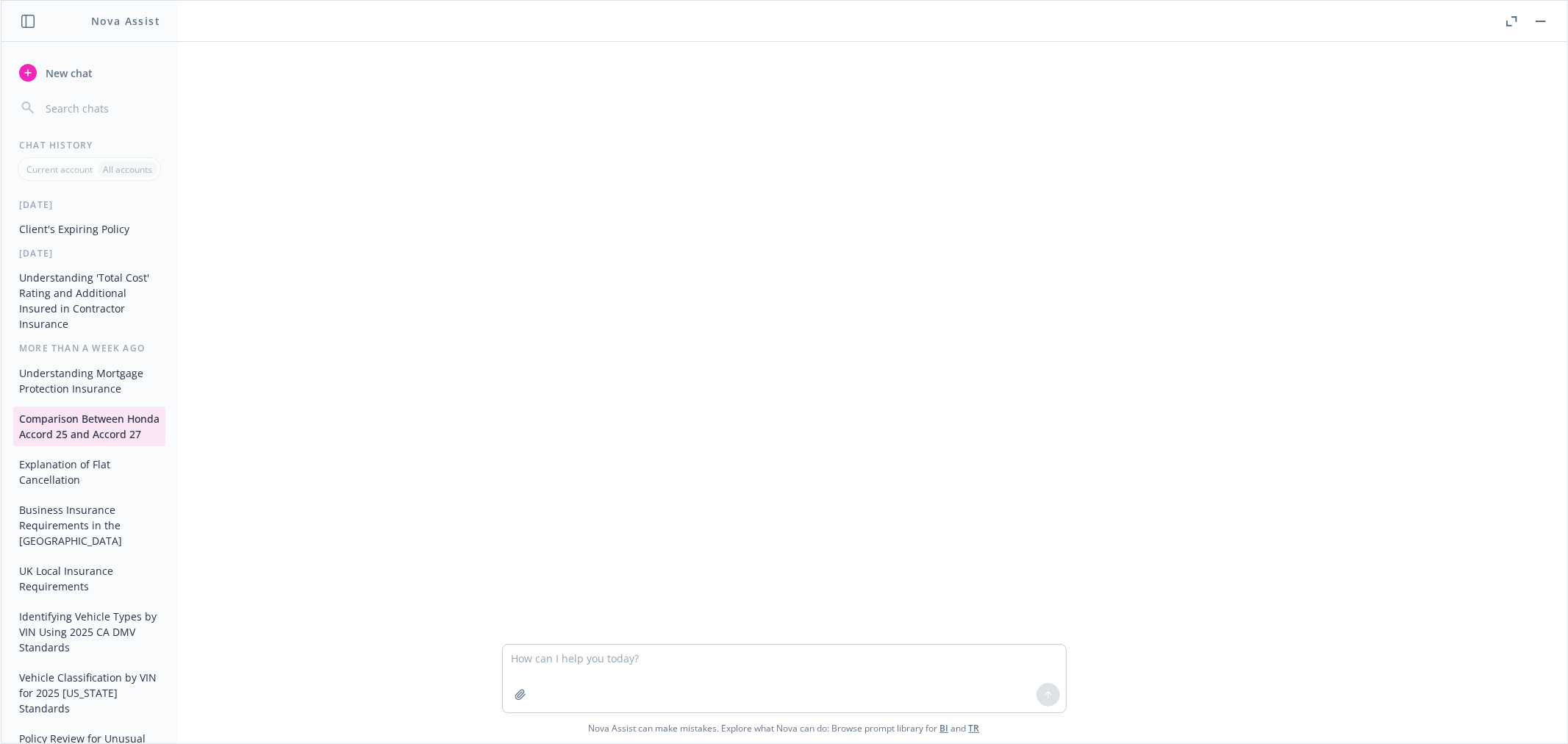
scroll to position [590, 0]
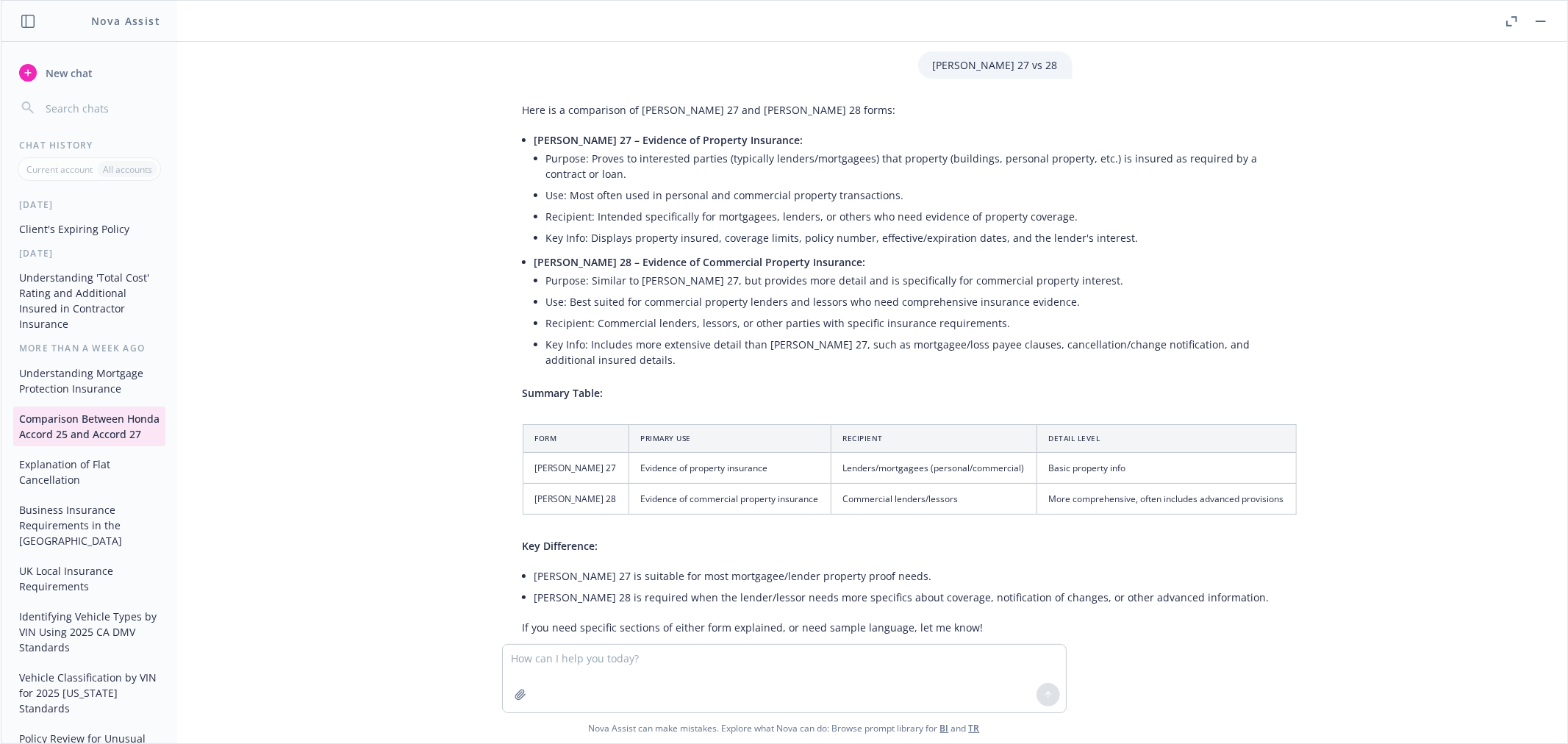
click at [57, 489] on button "Explanation of Flat Cancellation" at bounding box center [90, 472] width 152 height 40
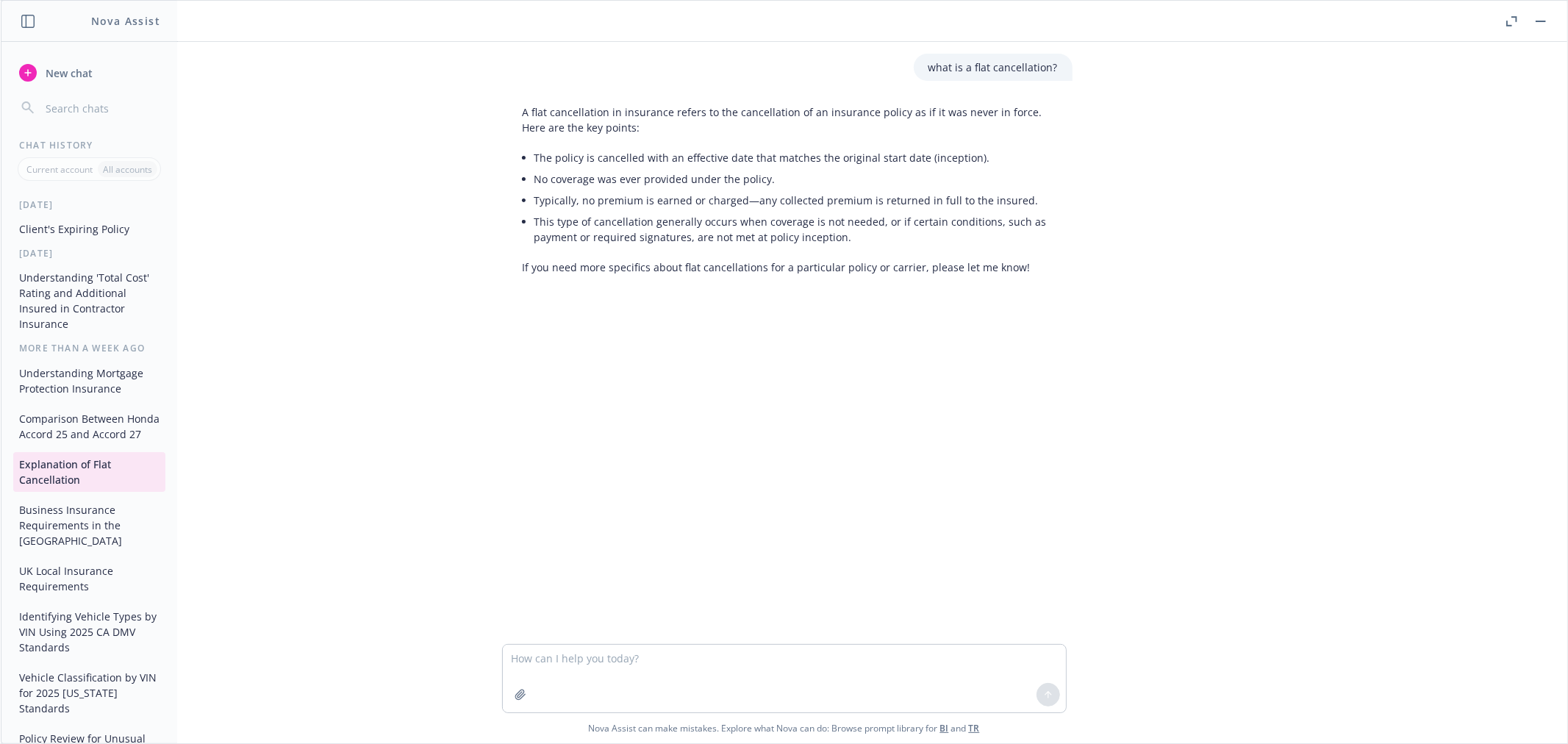
click at [56, 574] on button "UK Local Insurance Requirements" at bounding box center [90, 578] width 152 height 40
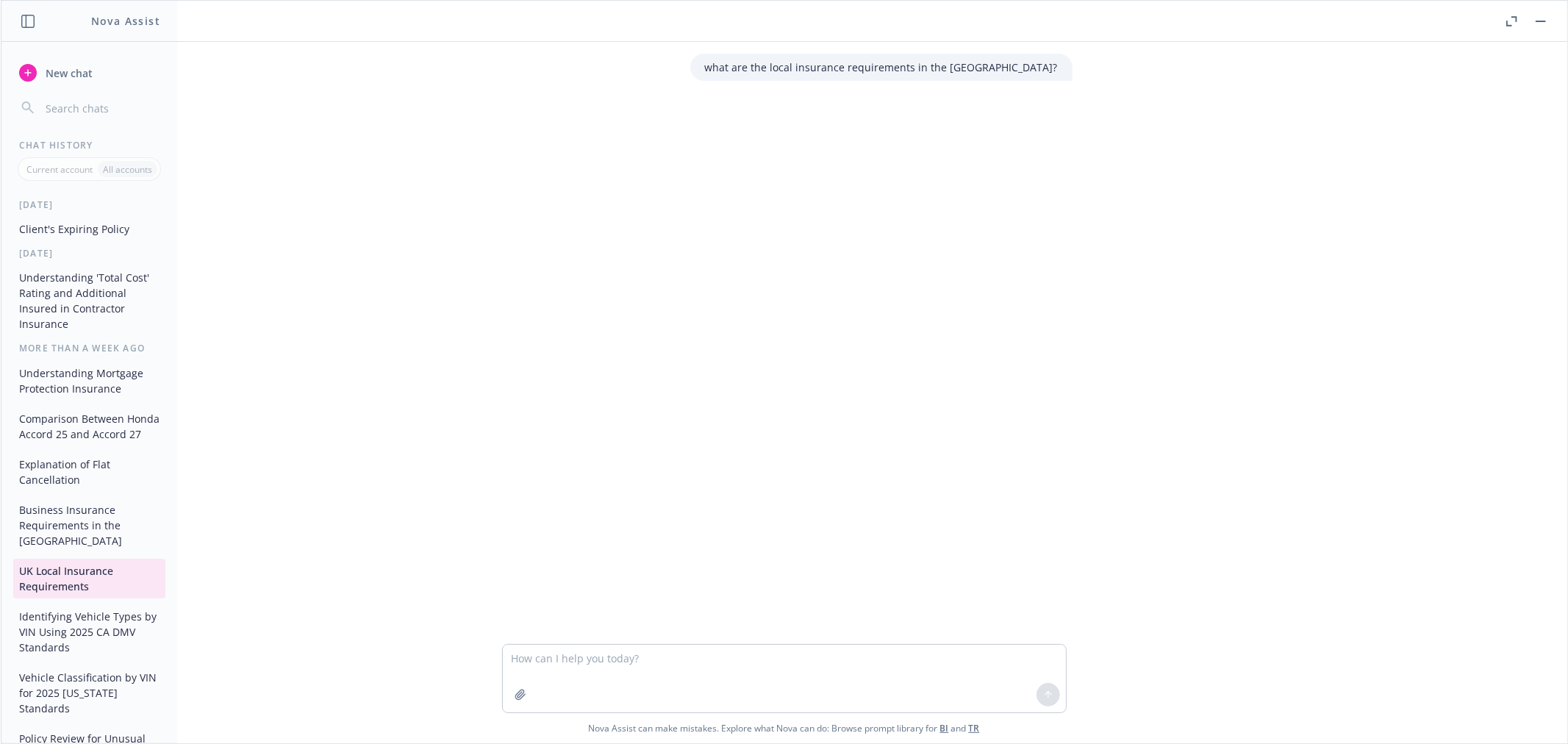
click at [62, 640] on button "Identifying Vehicle Types by VIN Using 2025 CA DMV Standards" at bounding box center [90, 632] width 152 height 55
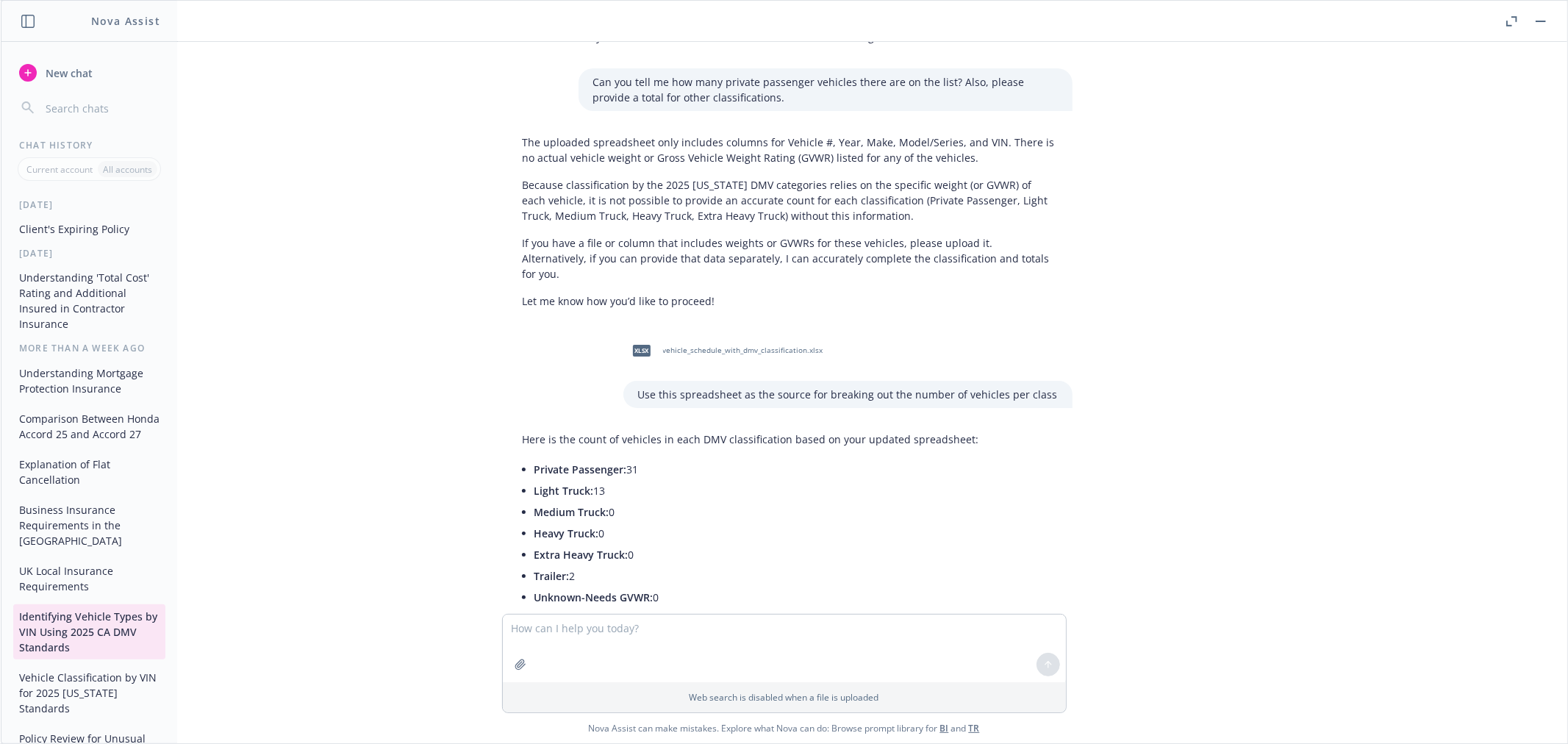
scroll to position [2986, 0]
click at [87, 680] on button "Vehicle Classification by VIN for 2025 [US_STATE] Standards" at bounding box center [90, 693] width 152 height 55
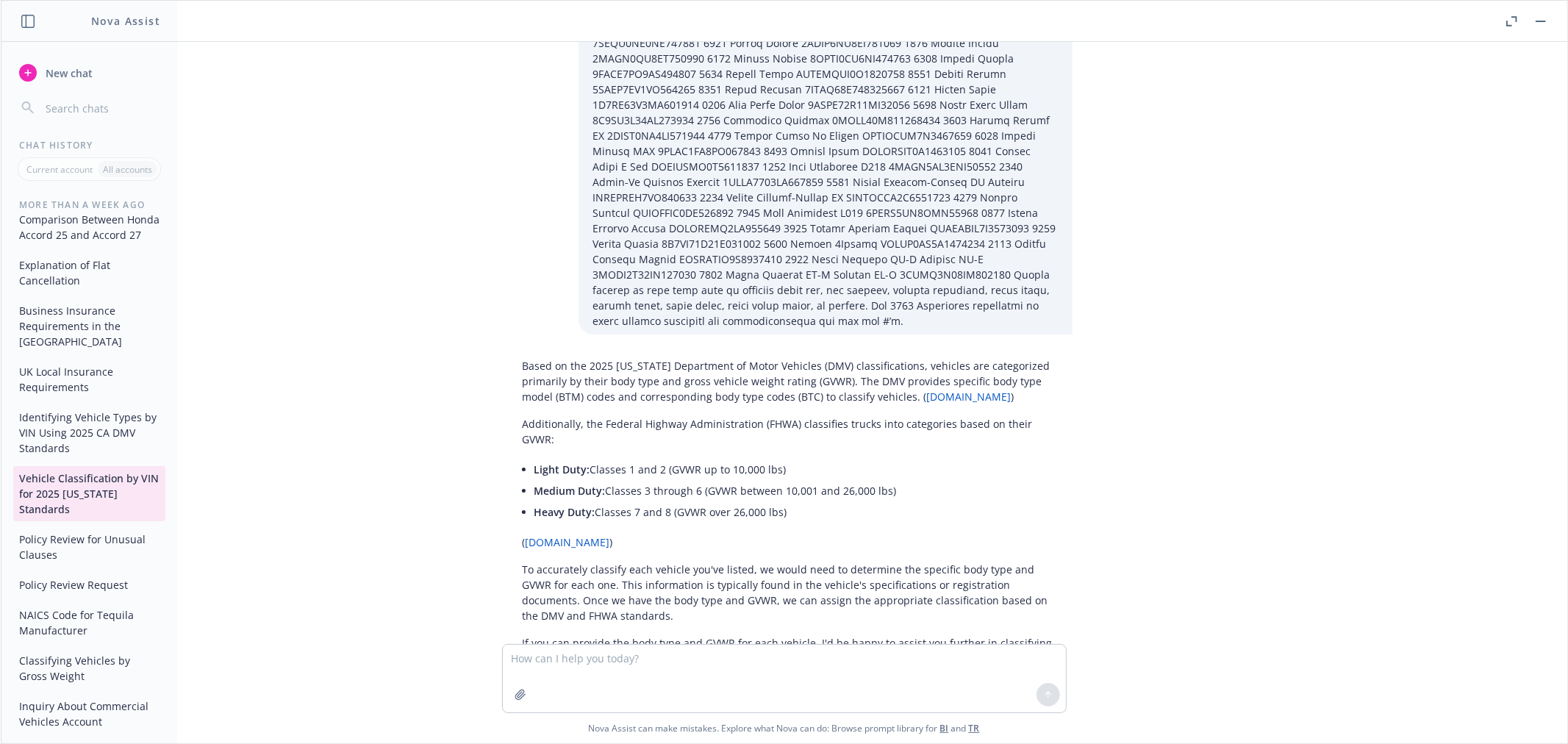
scroll to position [0, 0]
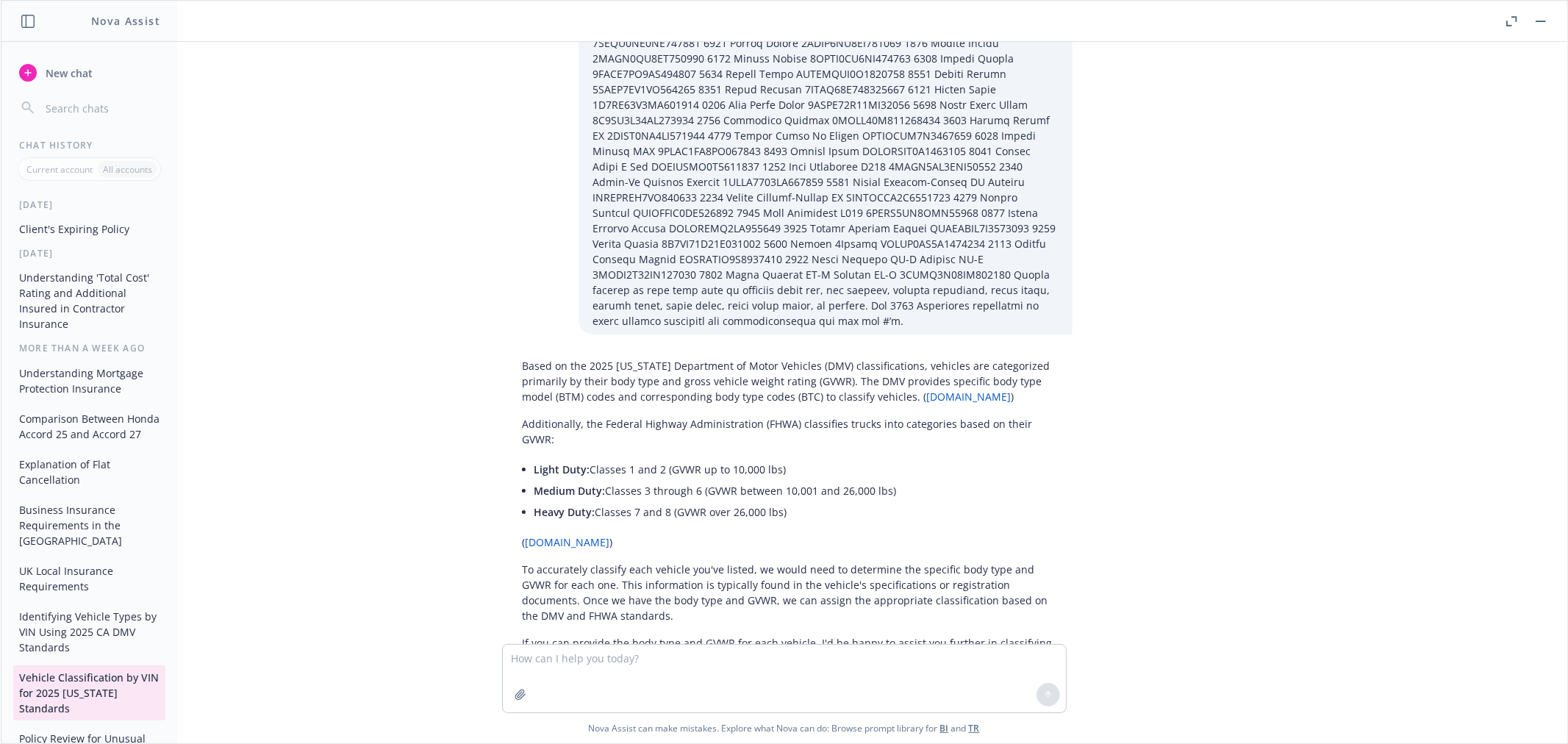
click at [54, 69] on span "New chat" at bounding box center [67, 73] width 50 height 16
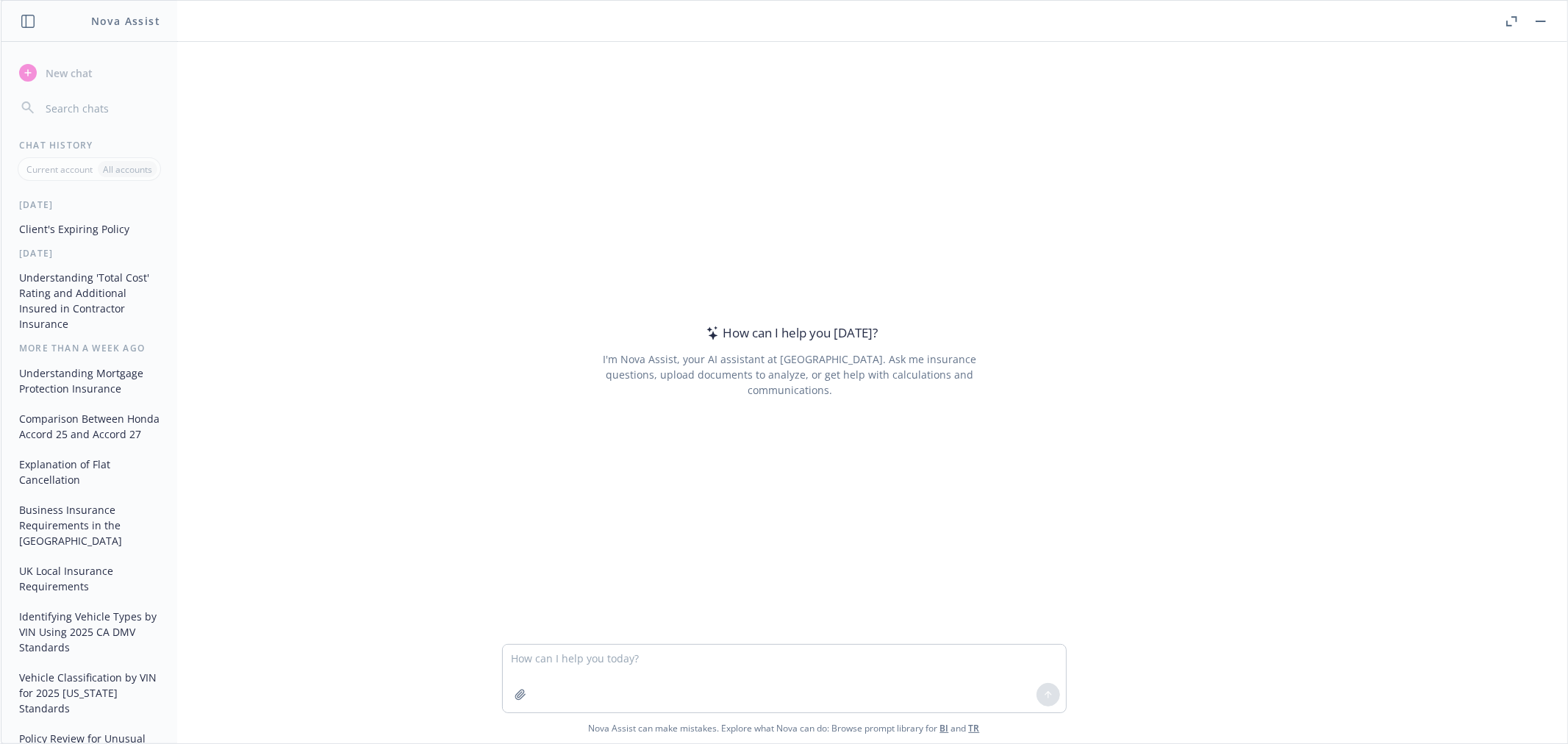
click at [51, 172] on p "Current account" at bounding box center [59, 169] width 66 height 13
click at [1538, 19] on button "button" at bounding box center [1541, 22] width 18 height 18
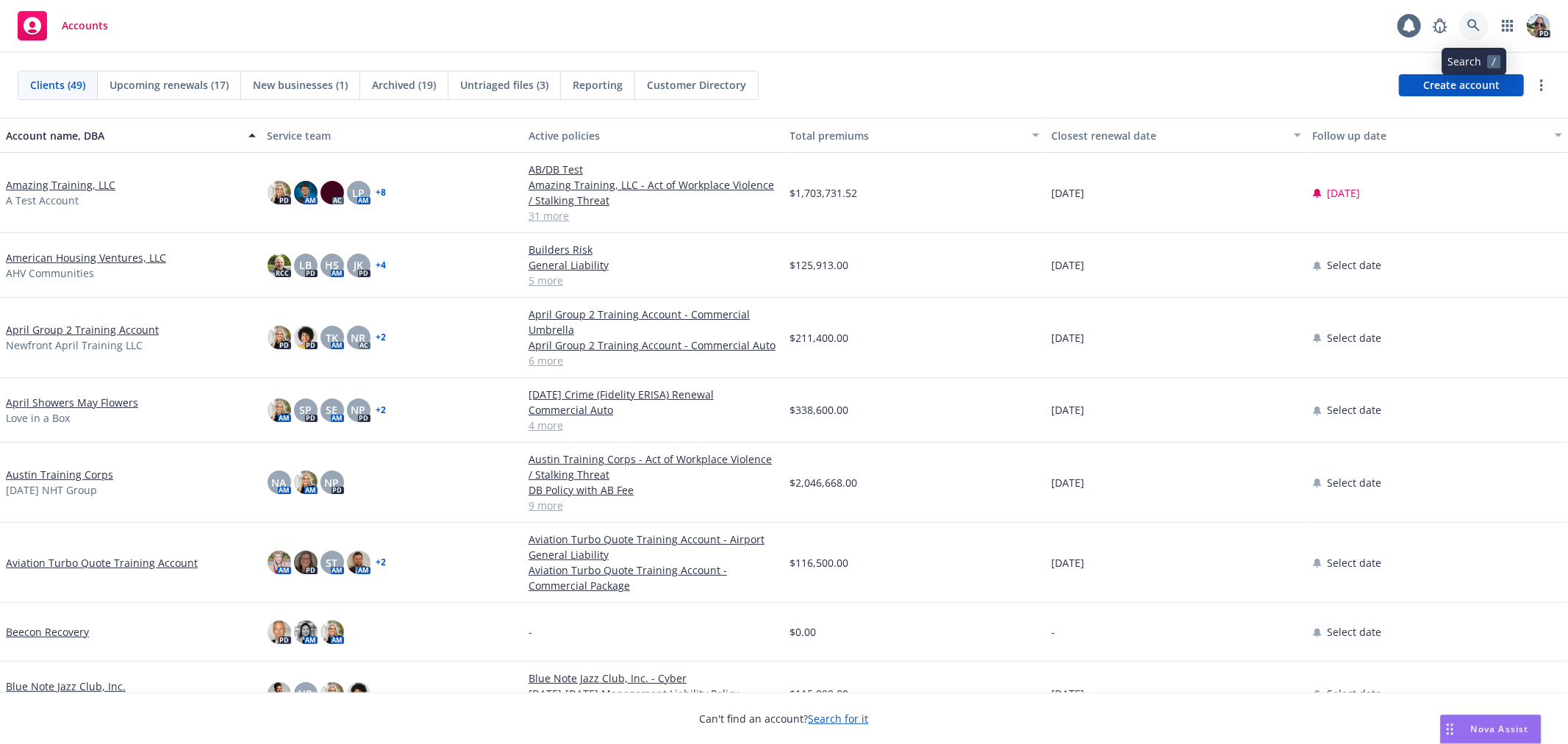
click at [1469, 26] on icon at bounding box center [1473, 25] width 13 height 13
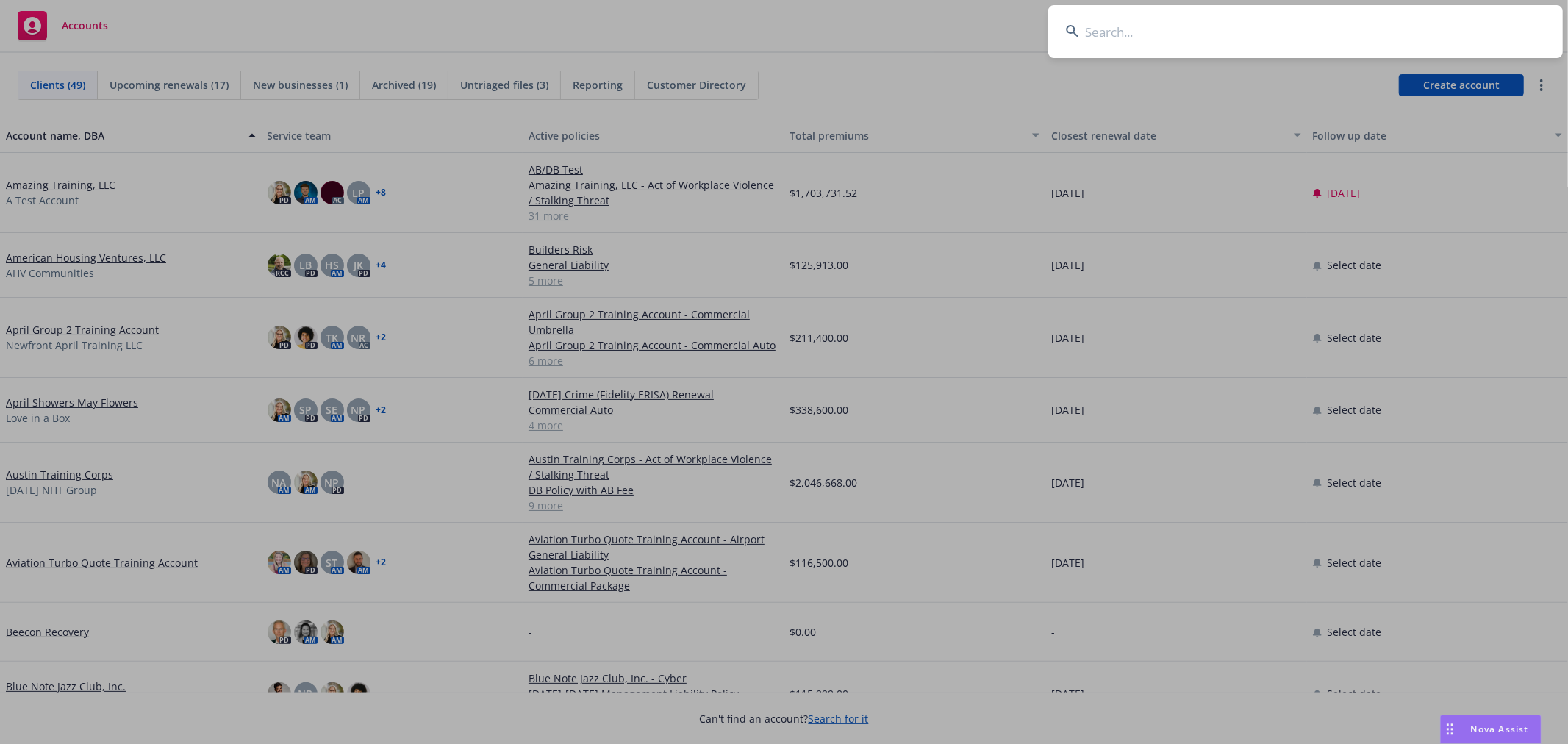
drag, startPoint x: 1135, startPoint y: 37, endPoint x: 1140, endPoint y: 53, distance: 16.8
click at [1135, 37] on input at bounding box center [1305, 31] width 515 height 53
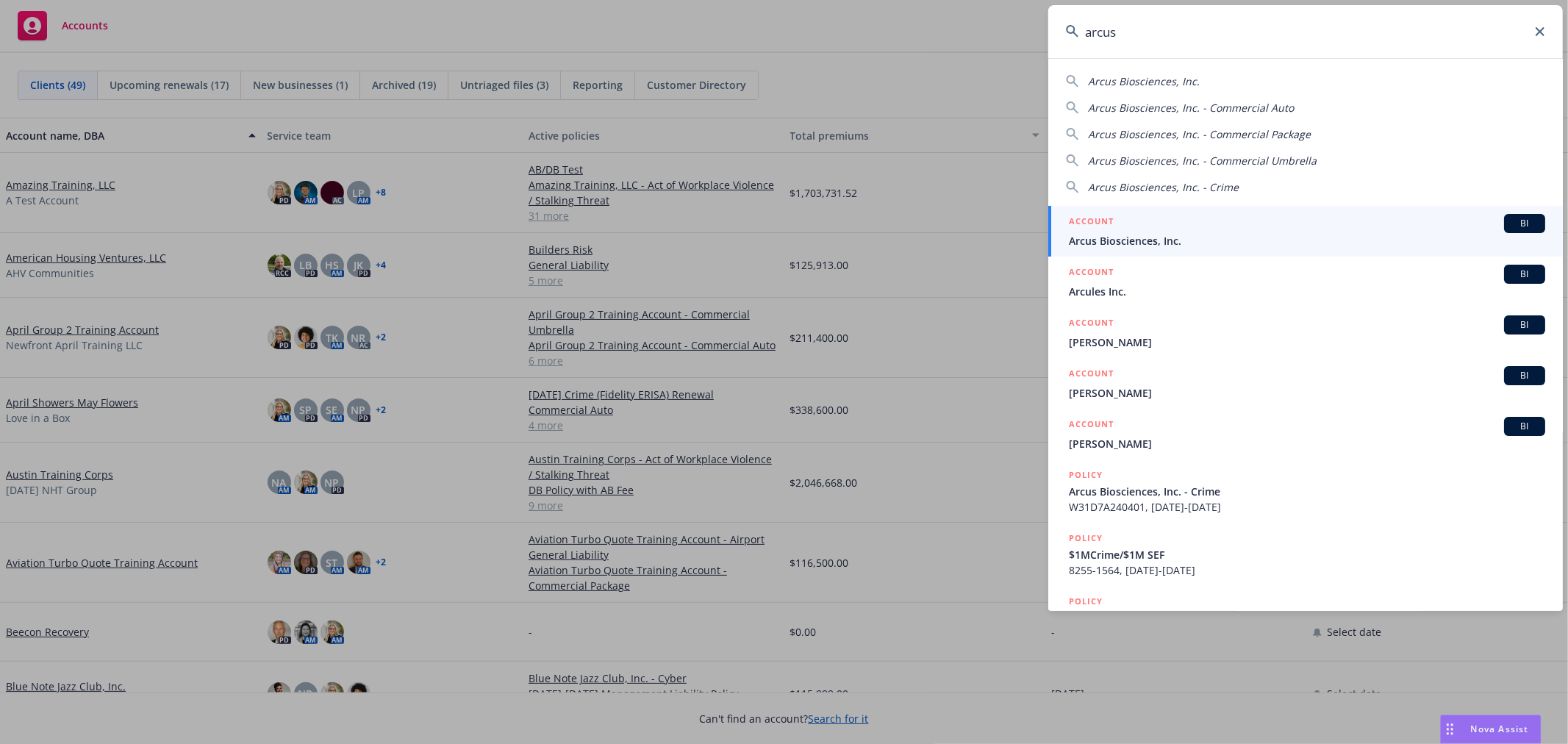
type input "arcus"
click at [1103, 233] on span "Arcus Biosciences, Inc." at bounding box center [1307, 240] width 477 height 16
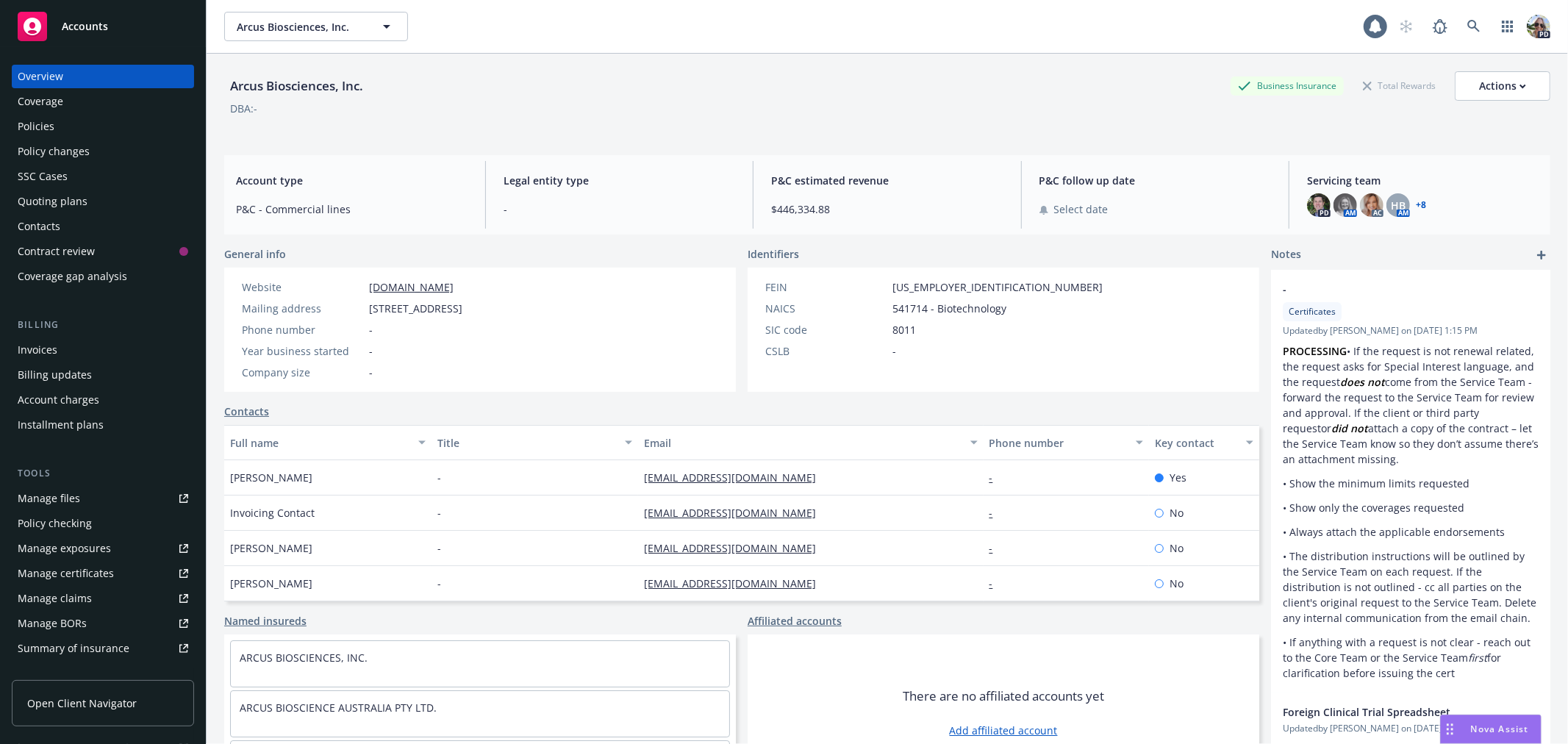
click at [1503, 732] on span "Nova Assist" at bounding box center [1500, 729] width 58 height 13
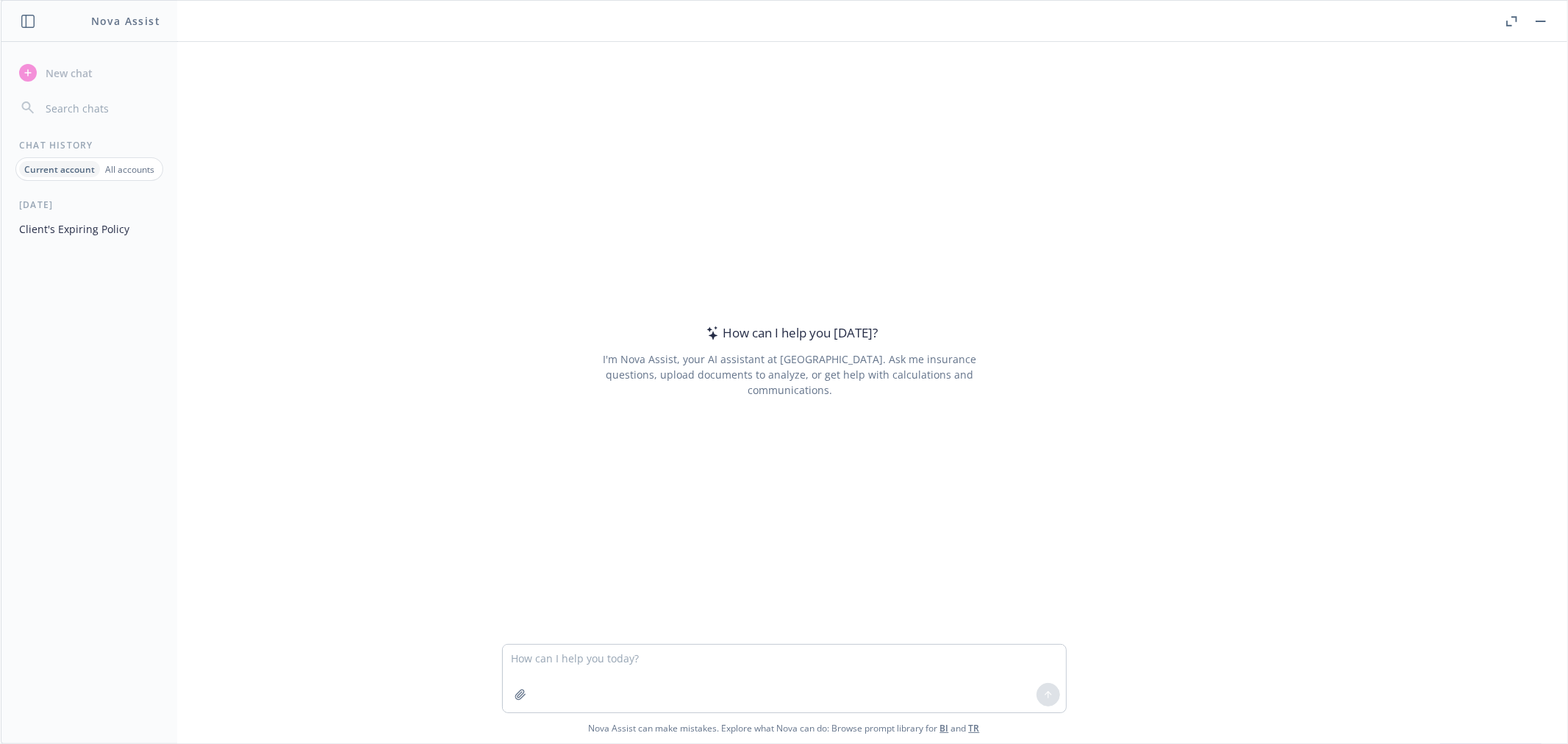
click at [46, 228] on button "Client's Expiring Policy" at bounding box center [90, 229] width 152 height 25
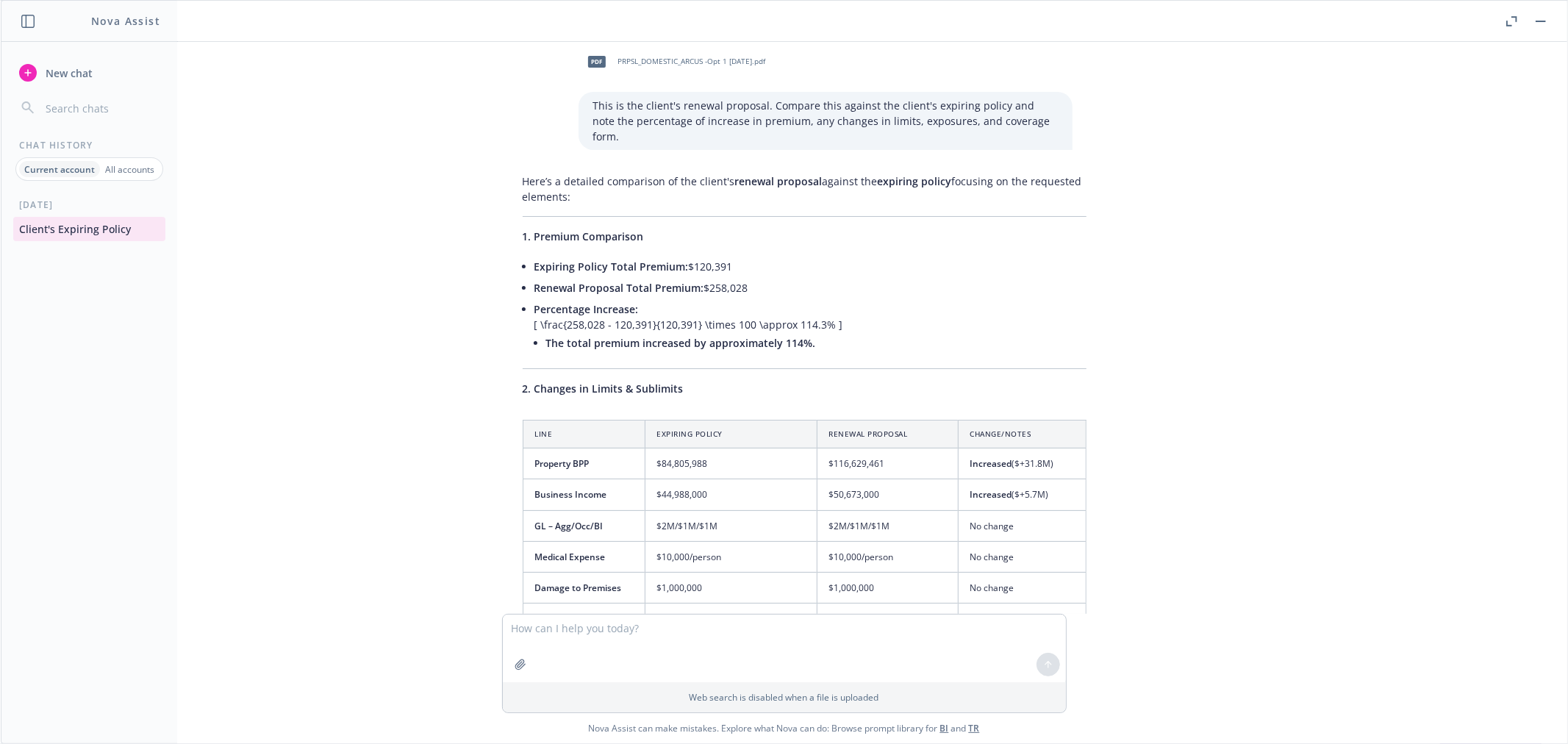
scroll to position [1431, 0]
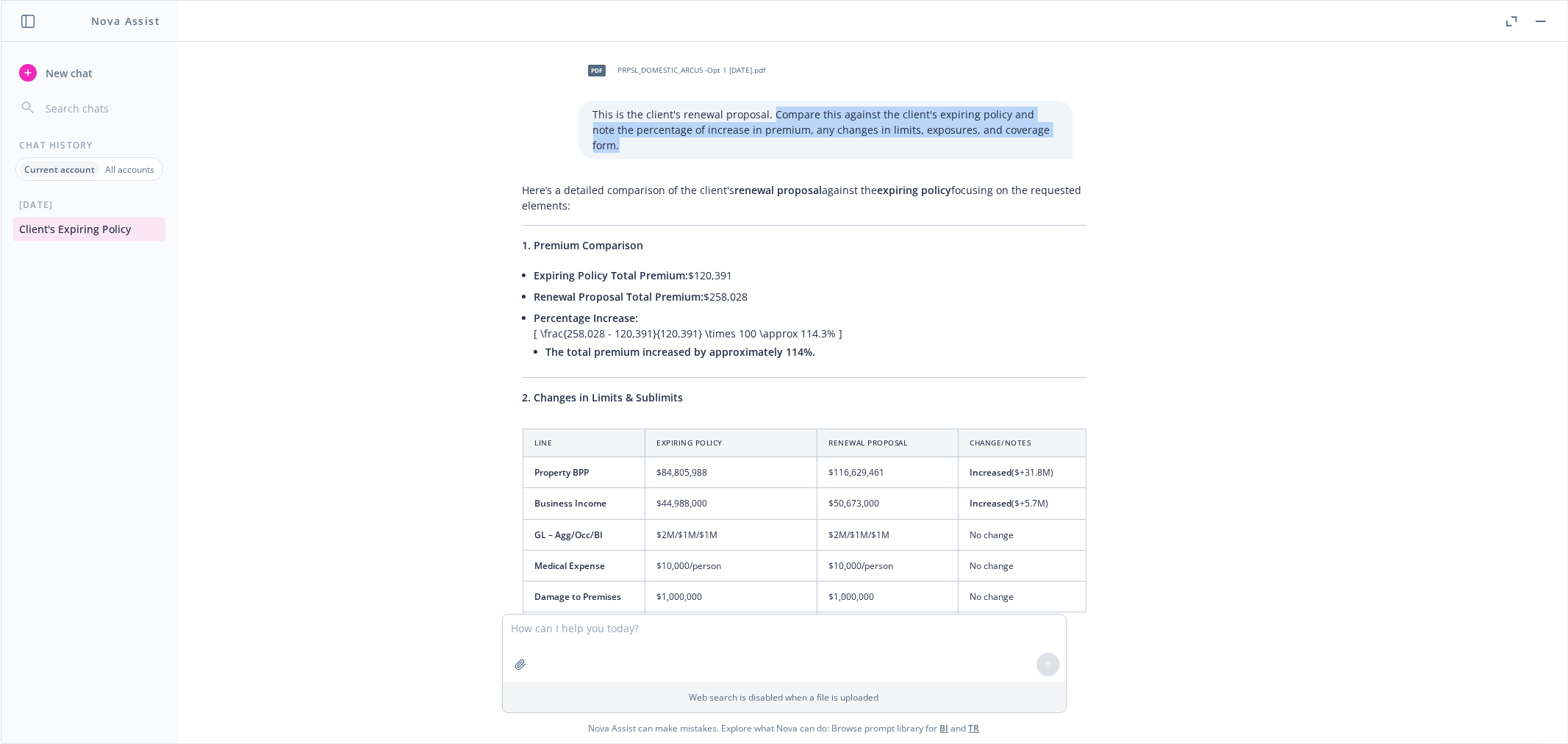
drag, startPoint x: 762, startPoint y: 112, endPoint x: 1044, endPoint y: 128, distance: 282.5
click at [1044, 128] on p "This is the client's renewal proposal. Compare this against the client's expiri…" at bounding box center [825, 130] width 465 height 46
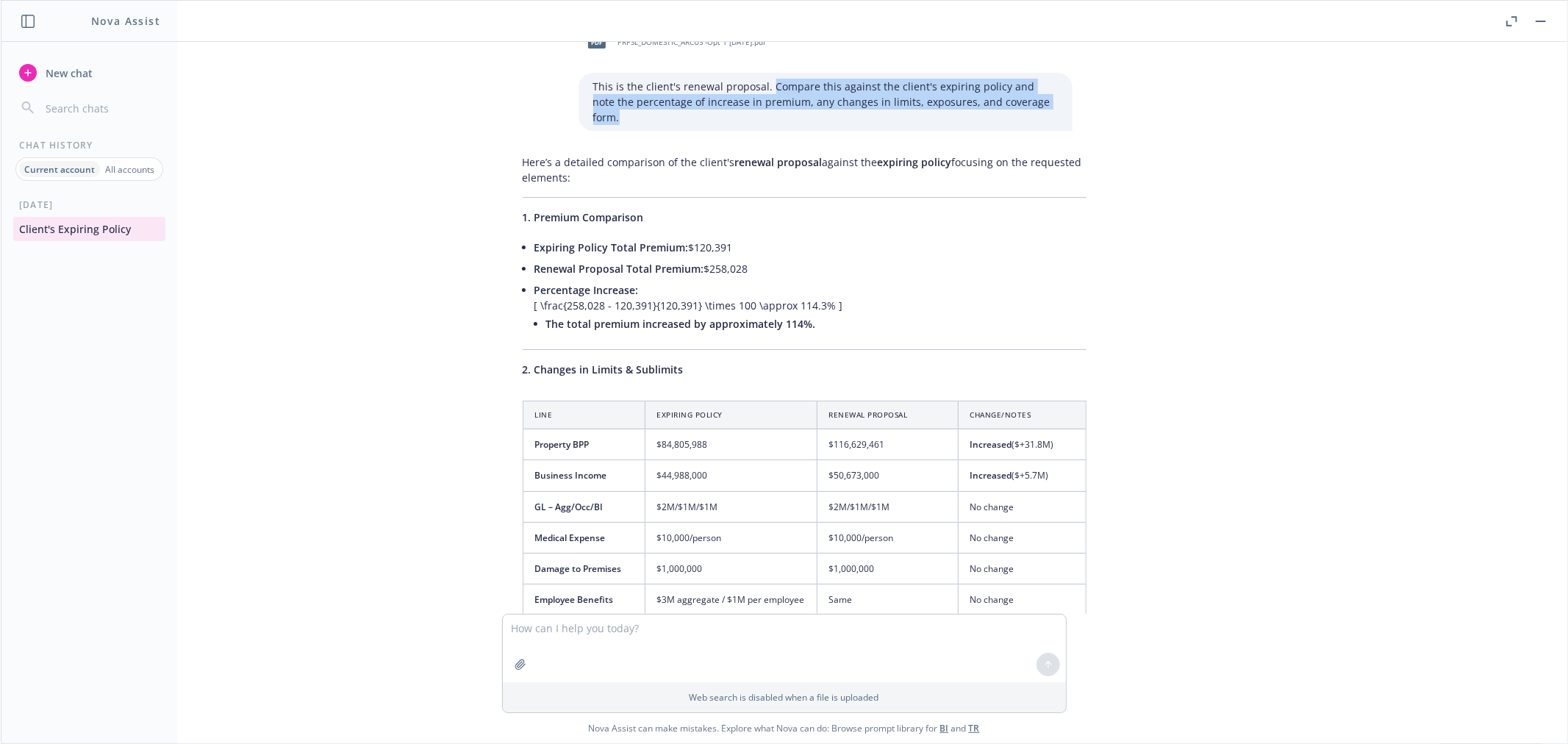
scroll to position [1468, 0]
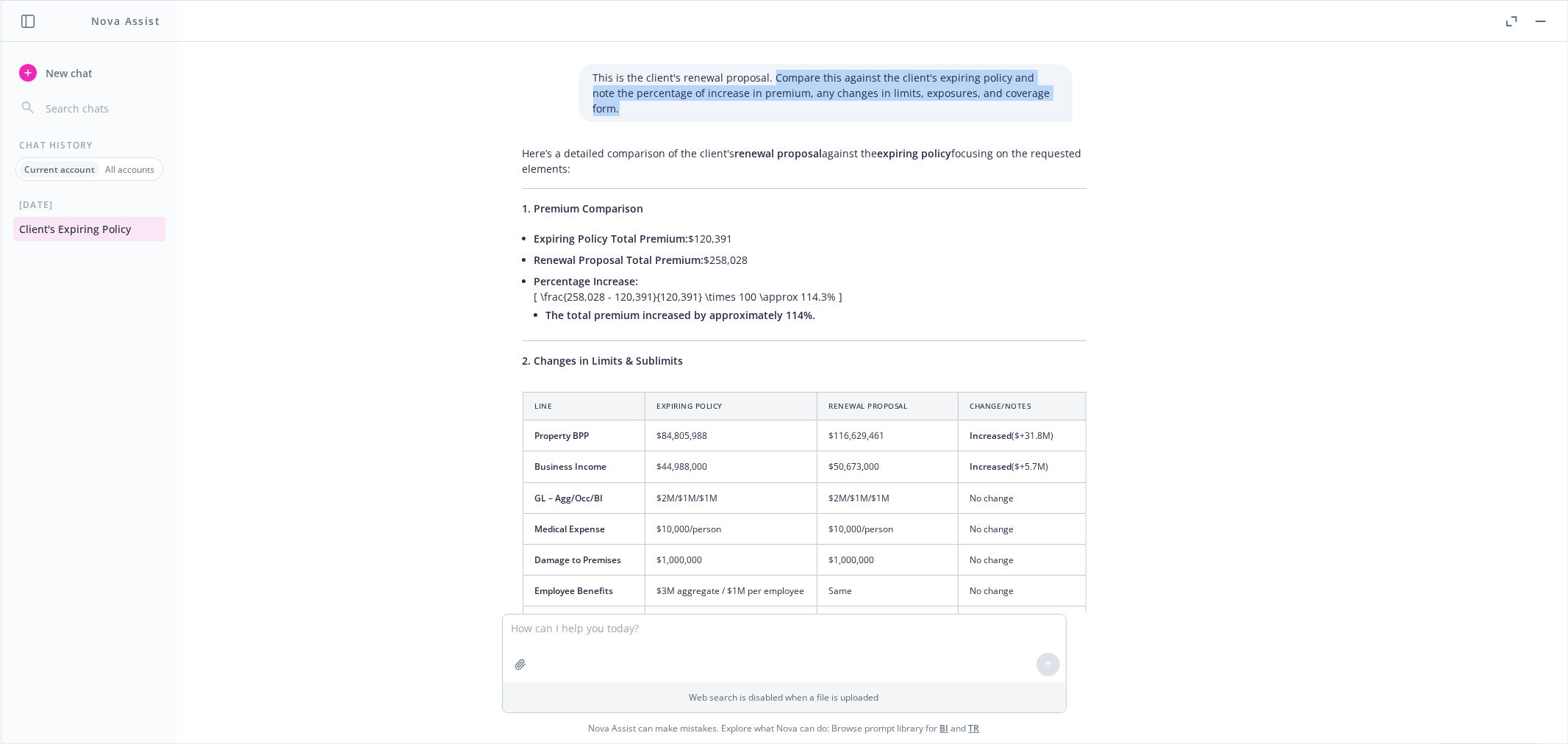
drag, startPoint x: 537, startPoint y: 186, endPoint x: 745, endPoint y: 243, distance: 215.7
click at [741, 249] on li "Renewal Proposal Total Premium: $258,028" at bounding box center [811, 260] width 552 height 22
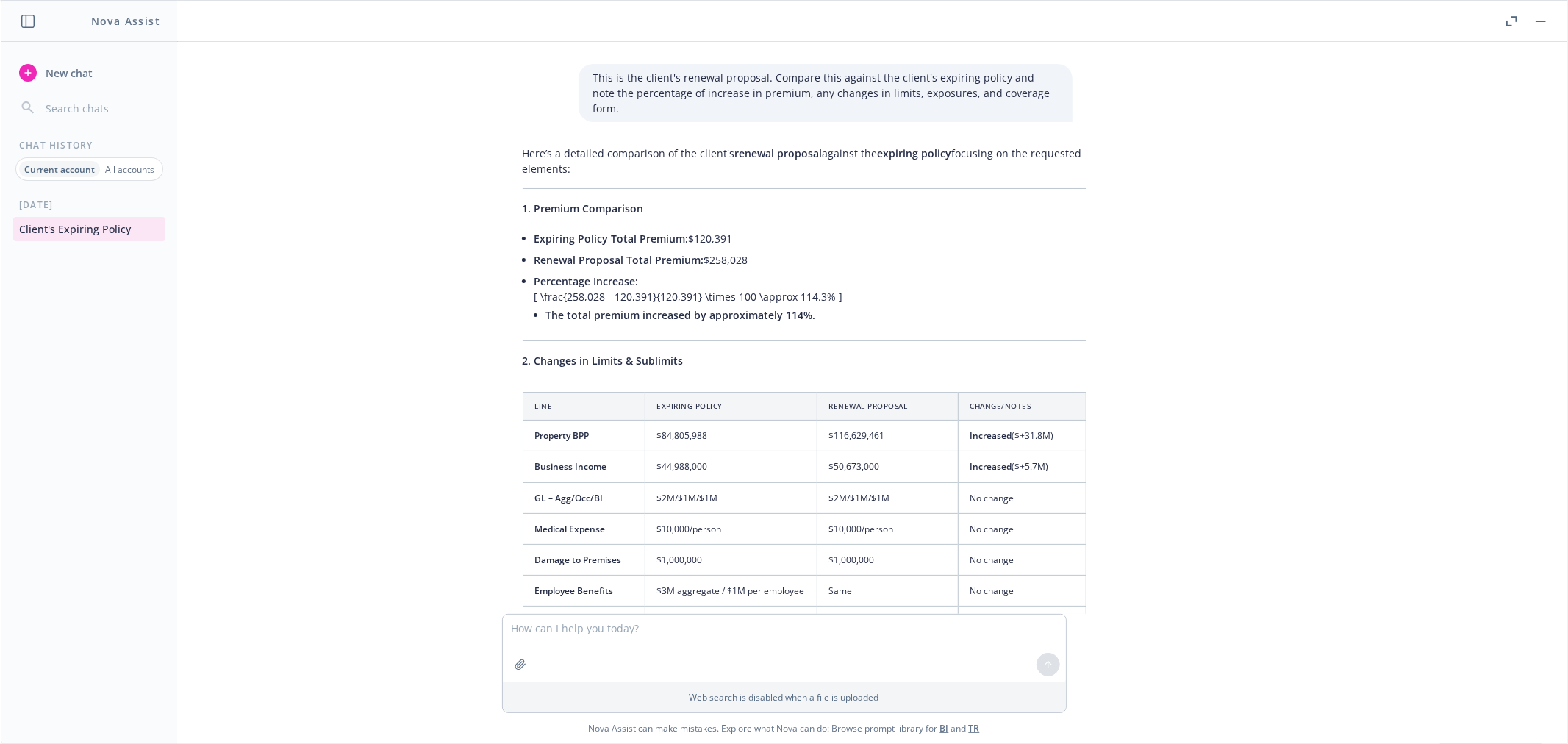
drag, startPoint x: 746, startPoint y: 244, endPoint x: 703, endPoint y: 246, distance: 43.0
click at [703, 249] on li "Renewal Proposal Total Premium: $258,028" at bounding box center [811, 260] width 552 height 22
drag, startPoint x: 730, startPoint y: 222, endPoint x: 684, endPoint y: 224, distance: 46.0
click at [684, 228] on li "Expiring Policy Total Premium: $120,391" at bounding box center [811, 239] width 552 height 22
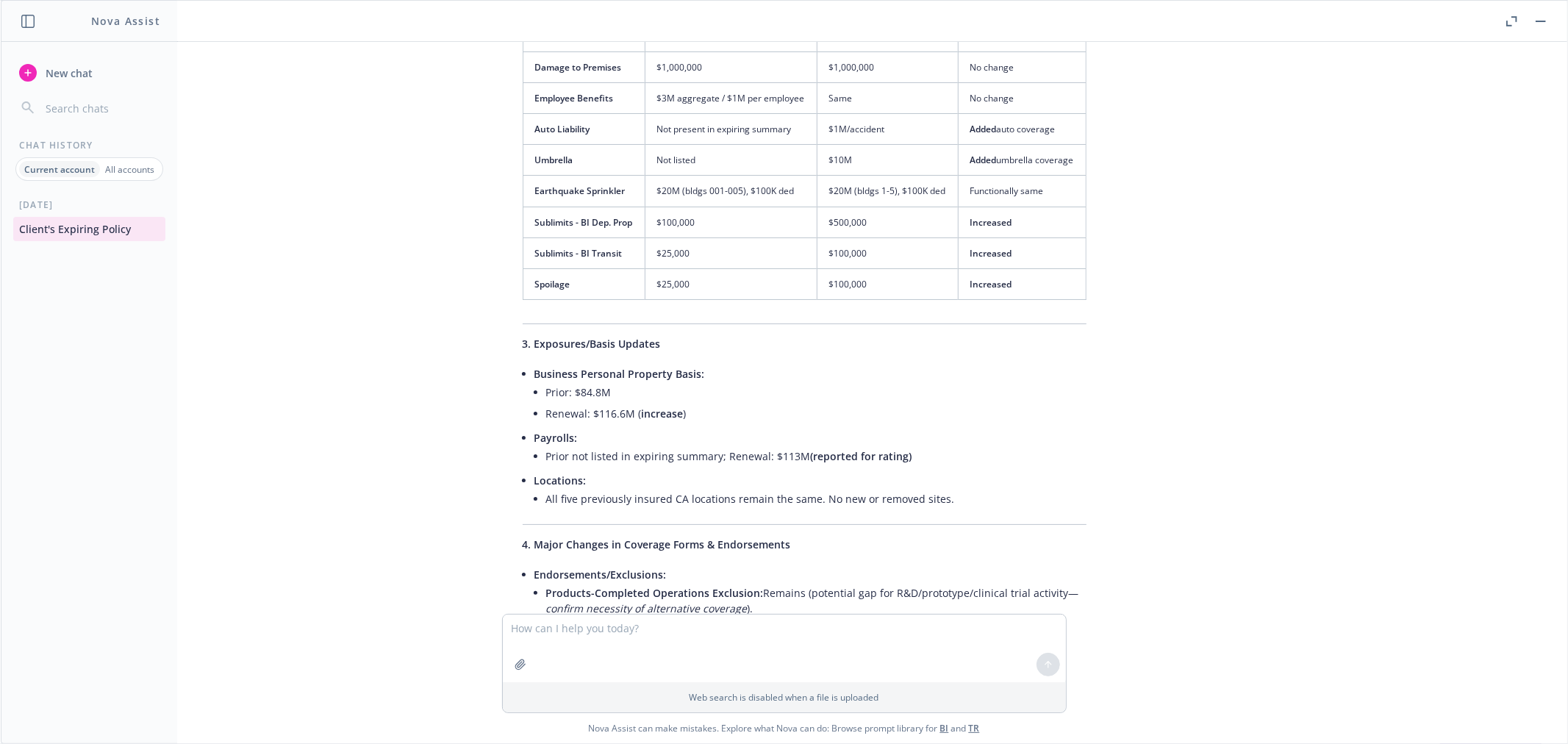
scroll to position [2017, 0]
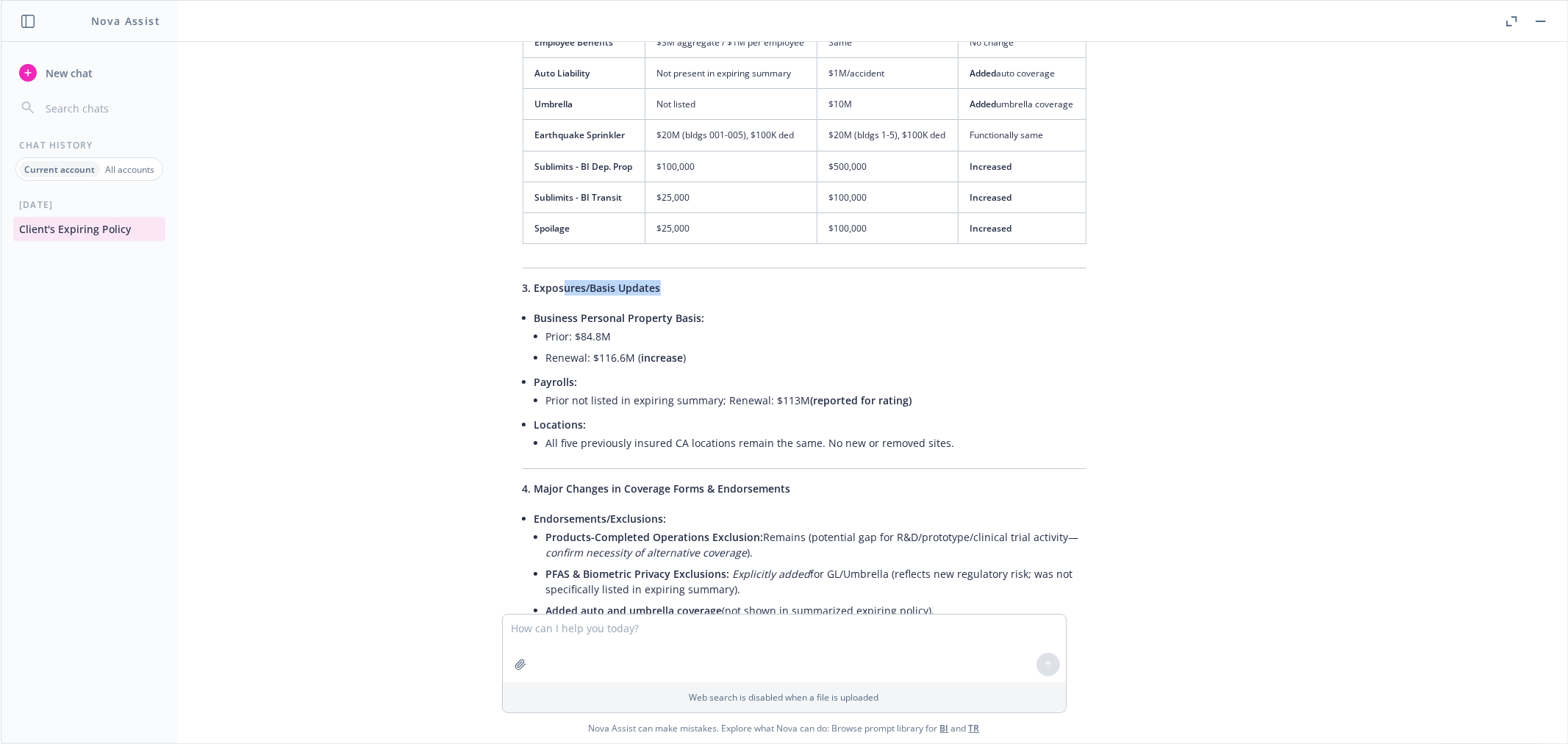
drag, startPoint x: 664, startPoint y: 276, endPoint x: 559, endPoint y: 283, distance: 105.2
click at [559, 283] on div "Here’s a detailed comparison of the client's renewal proposal against the expir…" at bounding box center [804, 557] width 593 height 1931
drag, startPoint x: 686, startPoint y: 343, endPoint x: 542, endPoint y: 328, distance: 144.8
click at [546, 328] on ul "Prior: $84.8M Renewal: $116.6M ( increase )" at bounding box center [816, 347] width 540 height 43
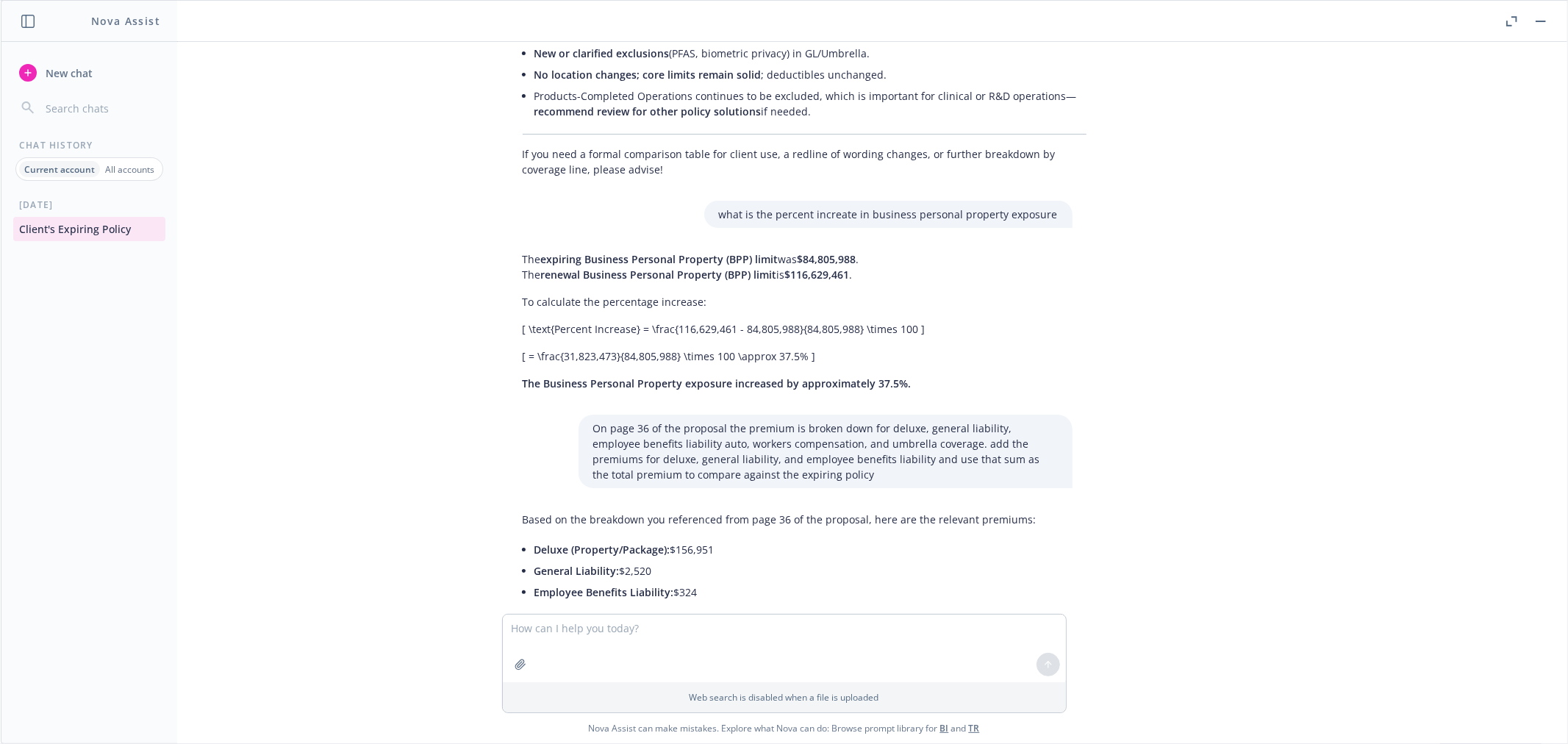
scroll to position [3421, 0]
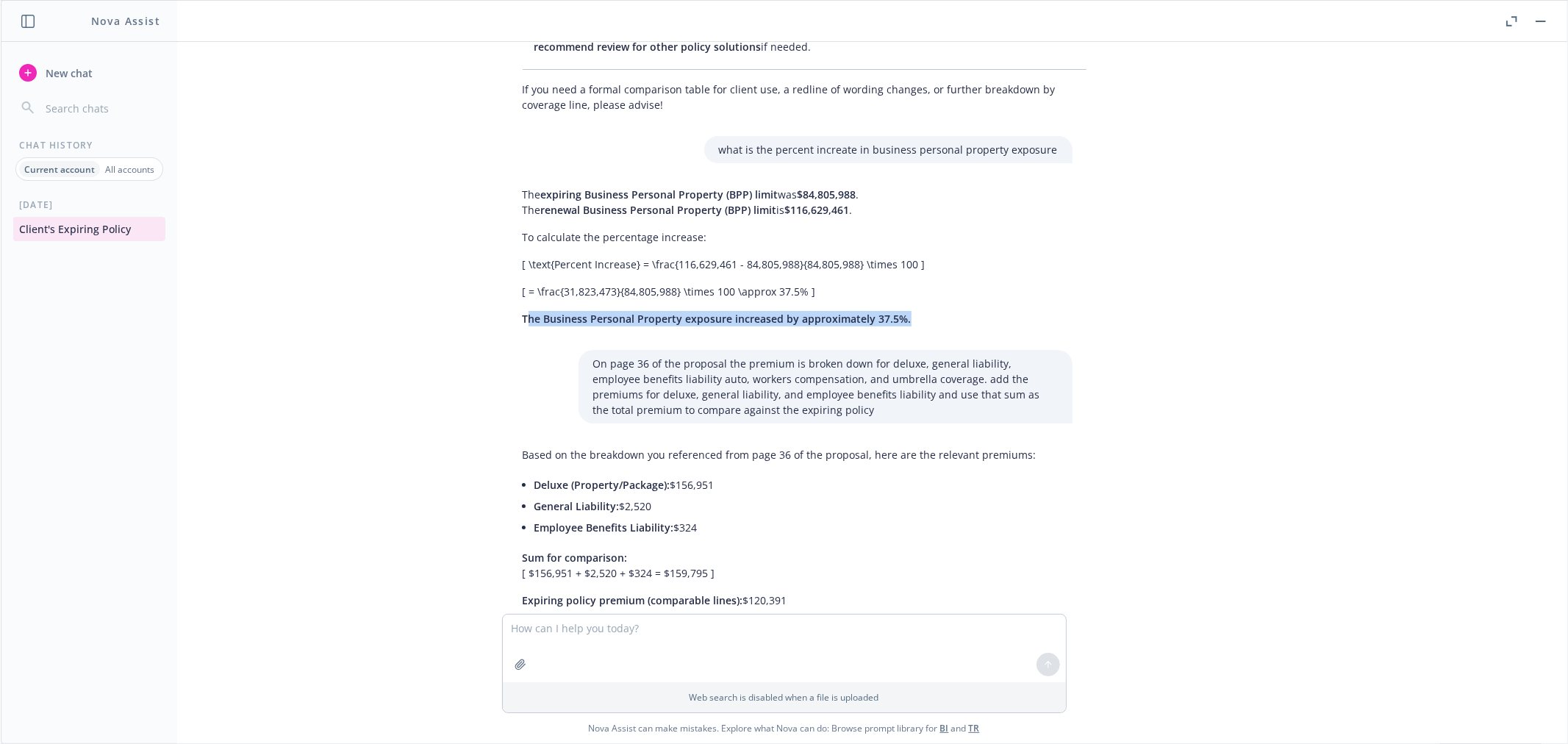
drag, startPoint x: 888, startPoint y: 304, endPoint x: 523, endPoint y: 316, distance: 365.2
click at [523, 316] on div "The expiring Business Personal Property (BPP) limit was $84,805,988 . The renew…" at bounding box center [790, 256] width 565 height 151
drag, startPoint x: 910, startPoint y: 347, endPoint x: 881, endPoint y: 347, distance: 29.0
click at [881, 356] on p "On page 36 of the proposal the premium is broken down for deluxe, general liabi…" at bounding box center [825, 387] width 465 height 62
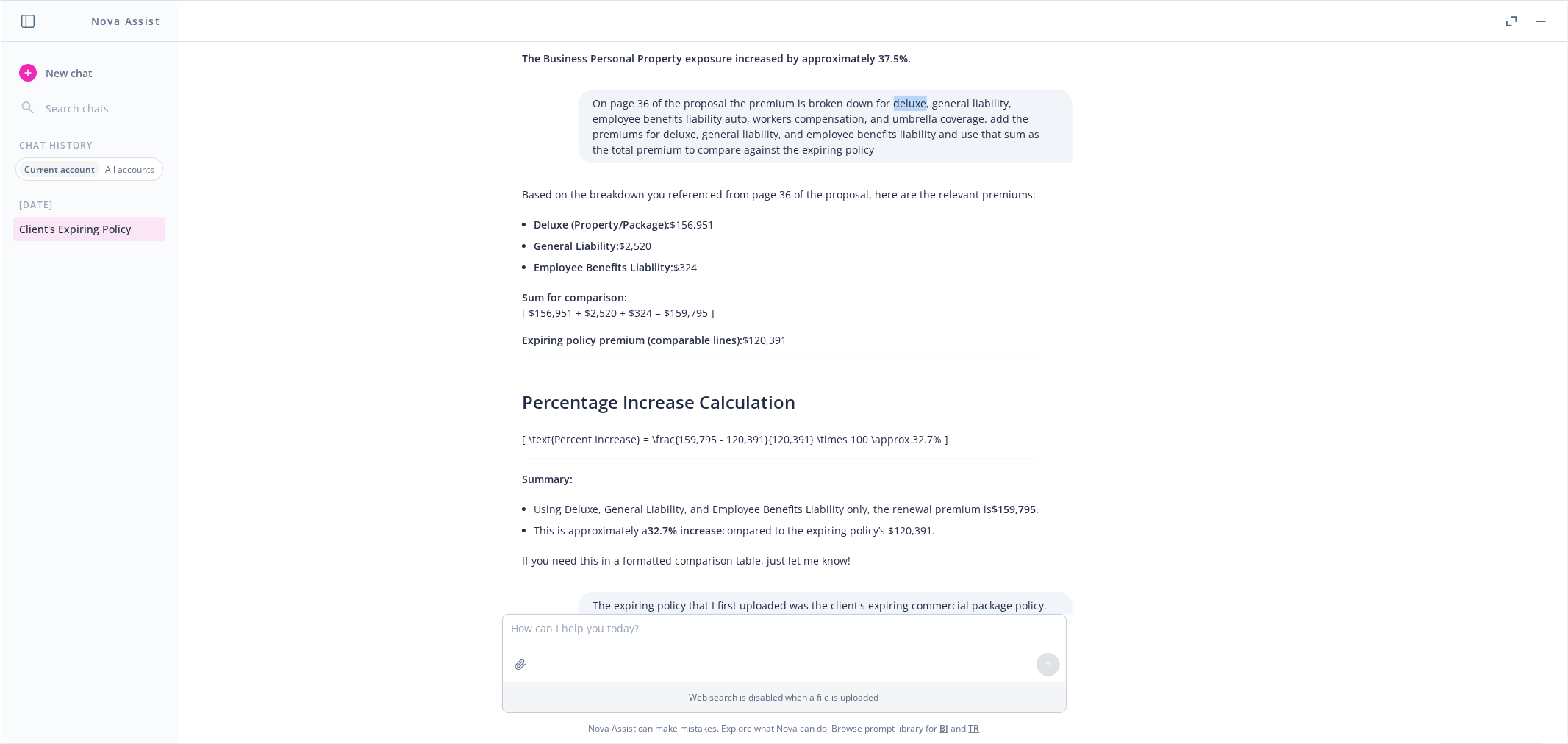
scroll to position [3718, 0]
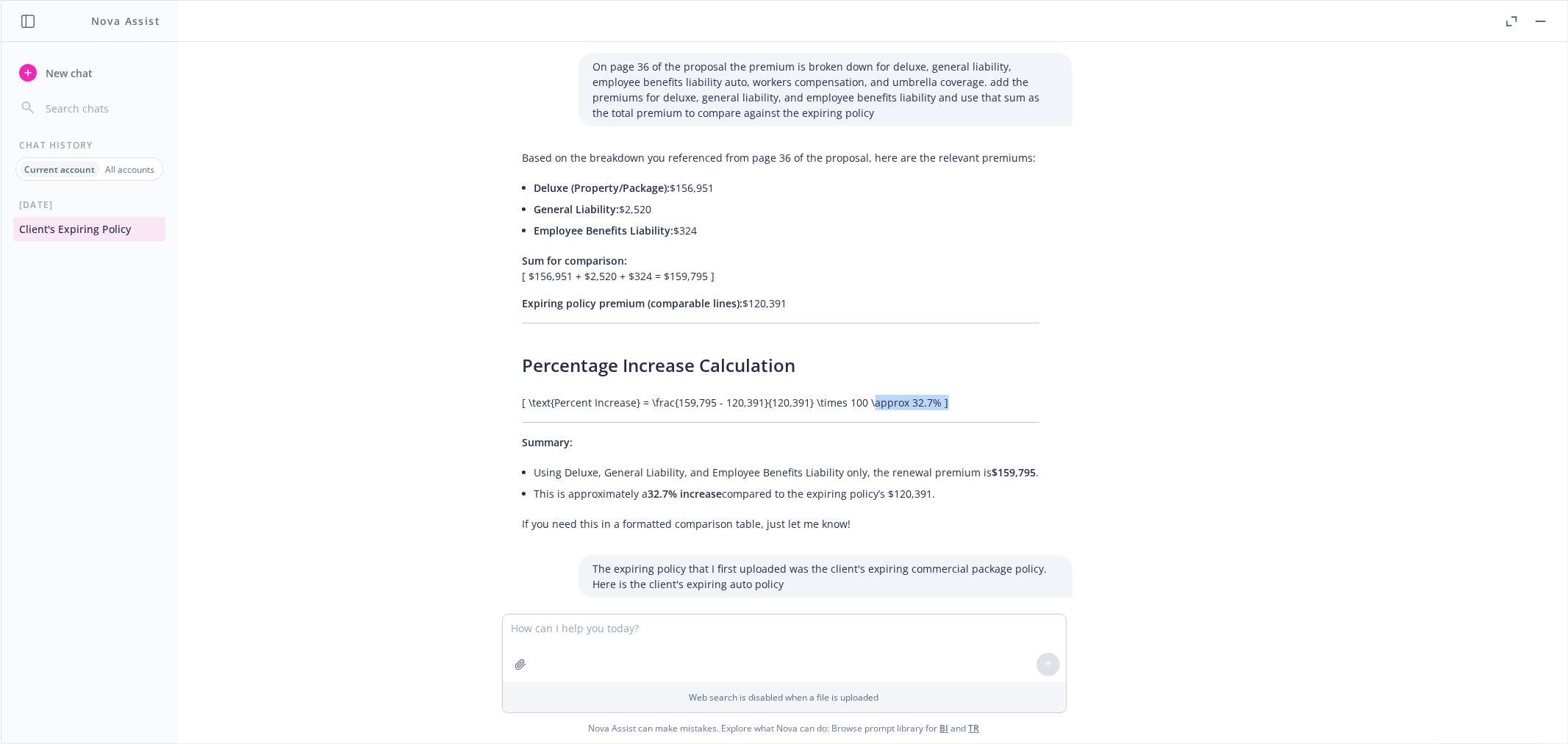
drag, startPoint x: 947, startPoint y: 387, endPoint x: 865, endPoint y: 386, distance: 82.0
click at [865, 395] on p "[ \text{Percent Increase} = \frac{159,795 - 120,391}{120,391} \times 100 \appro…" at bounding box center [781, 402] width 517 height 16
drag, startPoint x: 956, startPoint y: 471, endPoint x: 518, endPoint y: 454, distance: 438.3
click at [535, 462] on ul "Using Deluxe, General Liability, and Employee Benefits Liability only, the rene…" at bounding box center [787, 483] width 505 height 43
click at [994, 484] on li "This is approximately a 32.7% increase compared to the expiring policy’s $120,3…" at bounding box center [787, 494] width 505 height 22
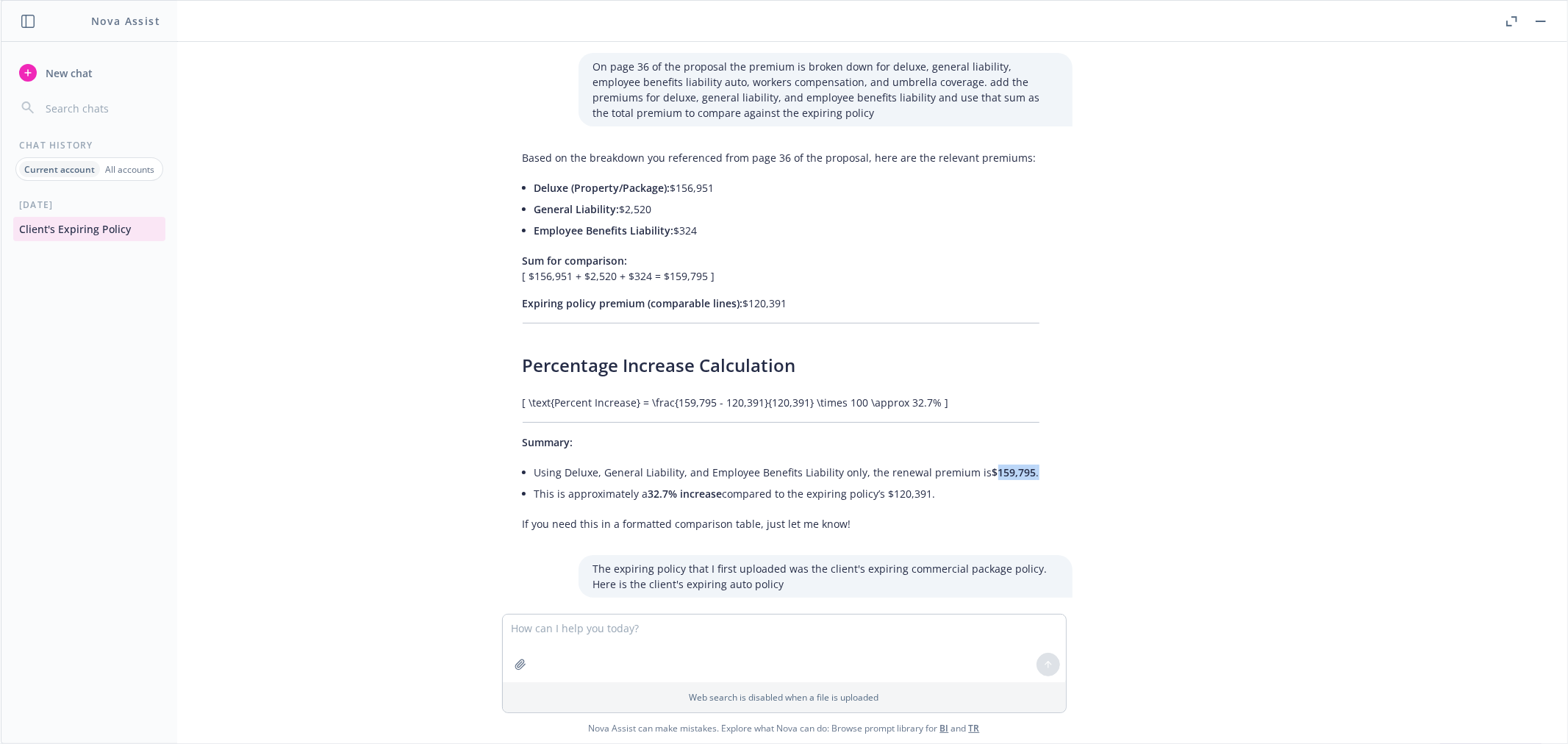
drag, startPoint x: 1033, startPoint y: 451, endPoint x: 976, endPoint y: 461, distance: 57.9
click at [976, 461] on div "Based on the breakdown you referenced from page 36 of the proposal, here are th…" at bounding box center [781, 341] width 546 height 394
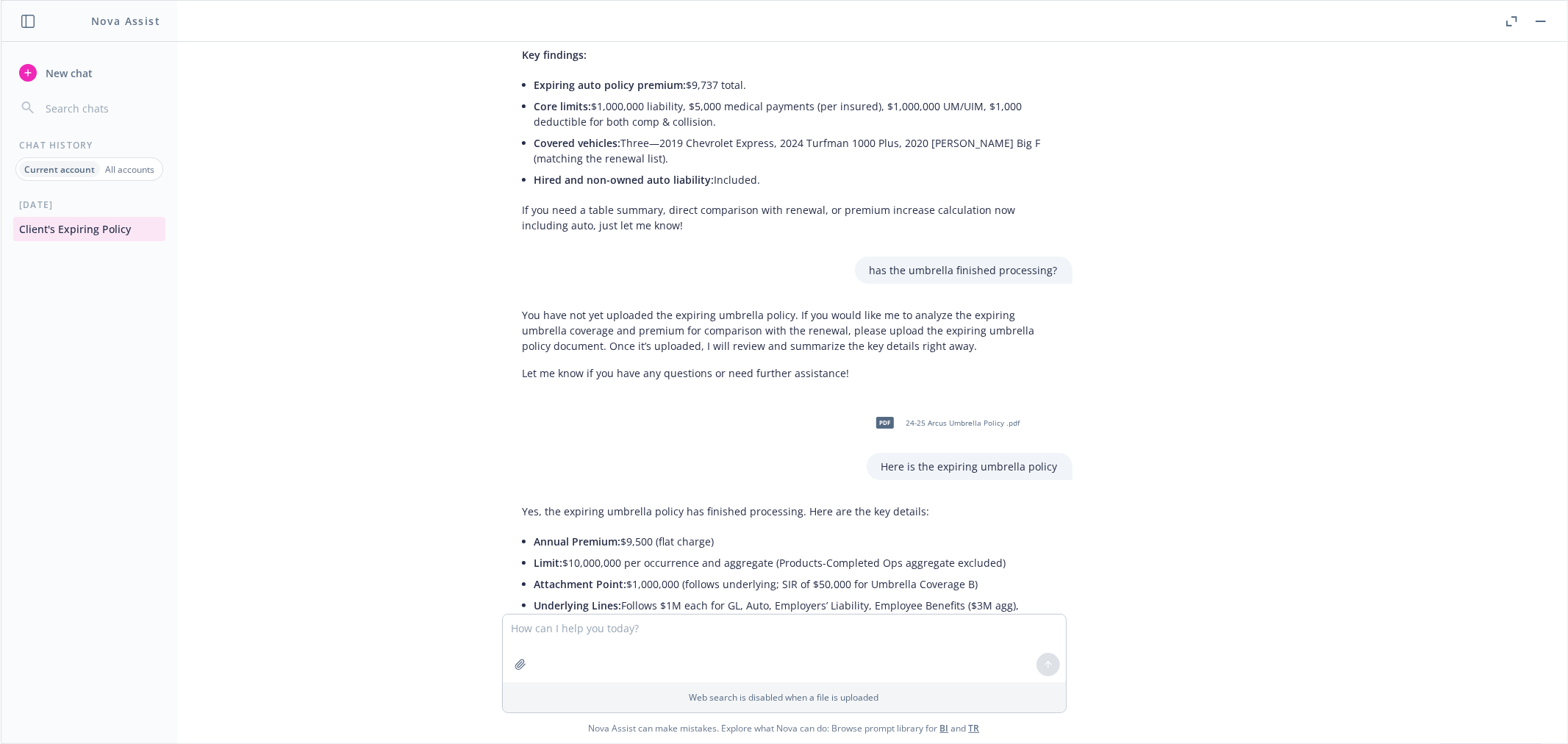
scroll to position [5596, 0]
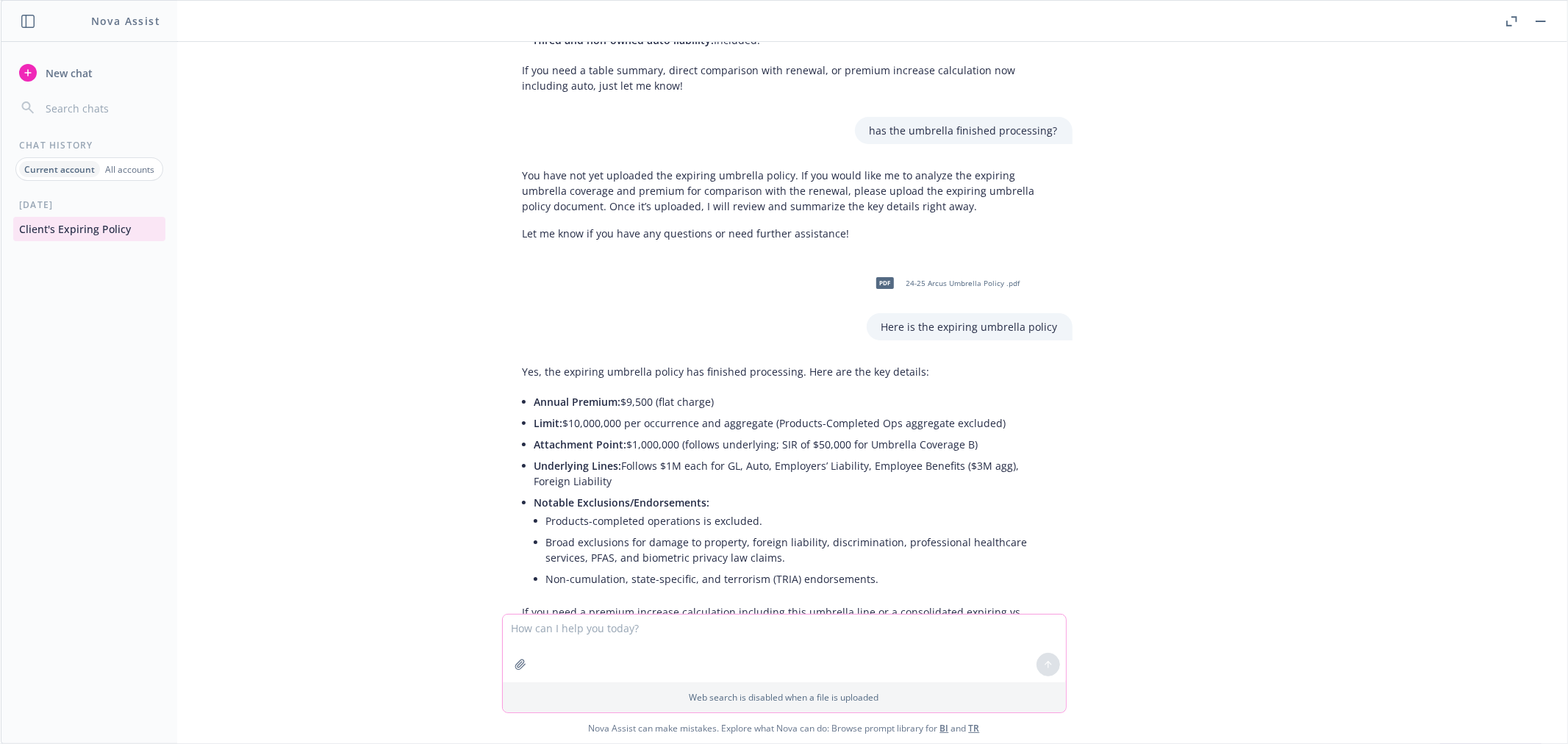
click at [540, 631] on textarea at bounding box center [784, 648] width 563 height 68
type textarea "provide a year over year comparison for the umbrella."
click at [1047, 663] on icon at bounding box center [1048, 663] width 6 height 3
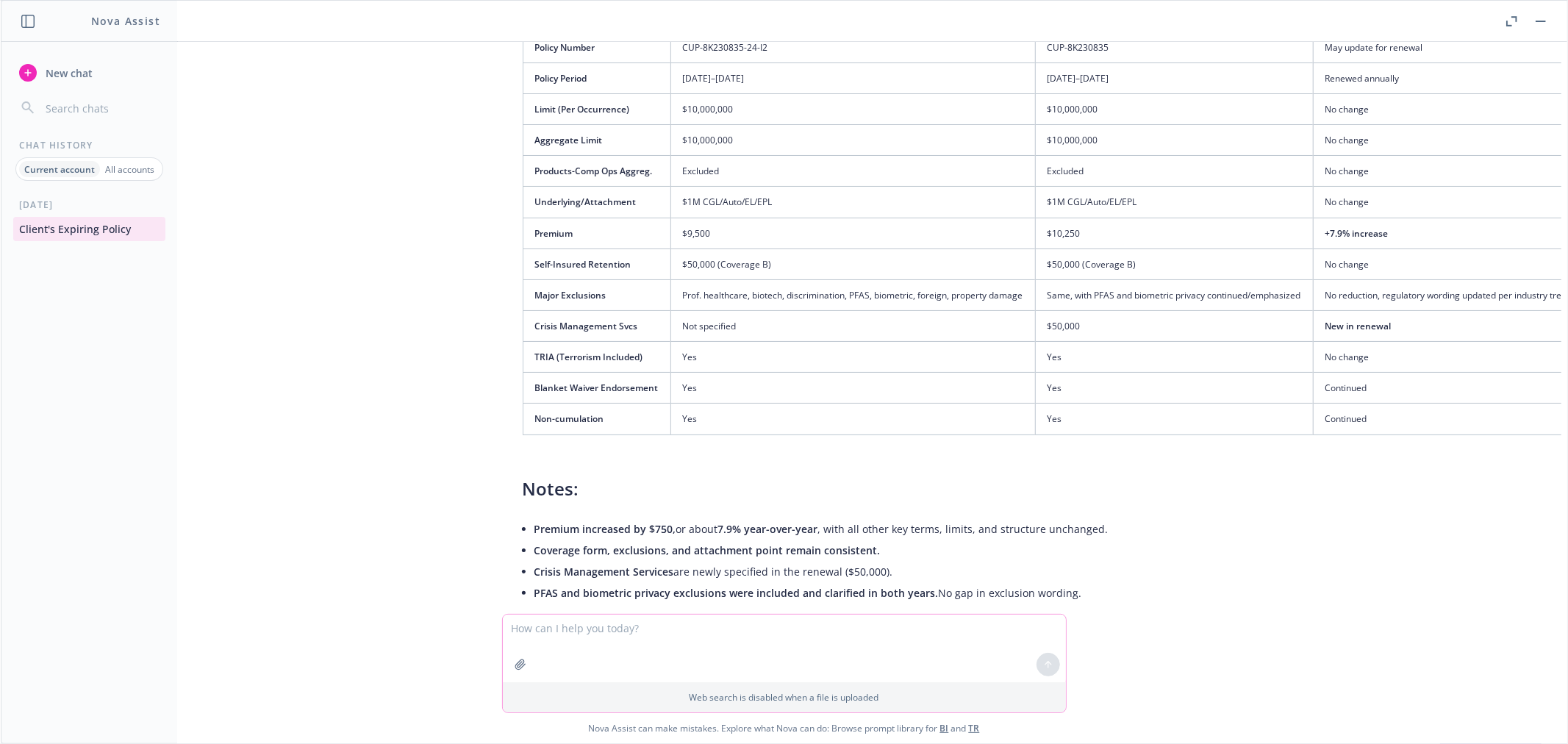
scroll to position [6340, 0]
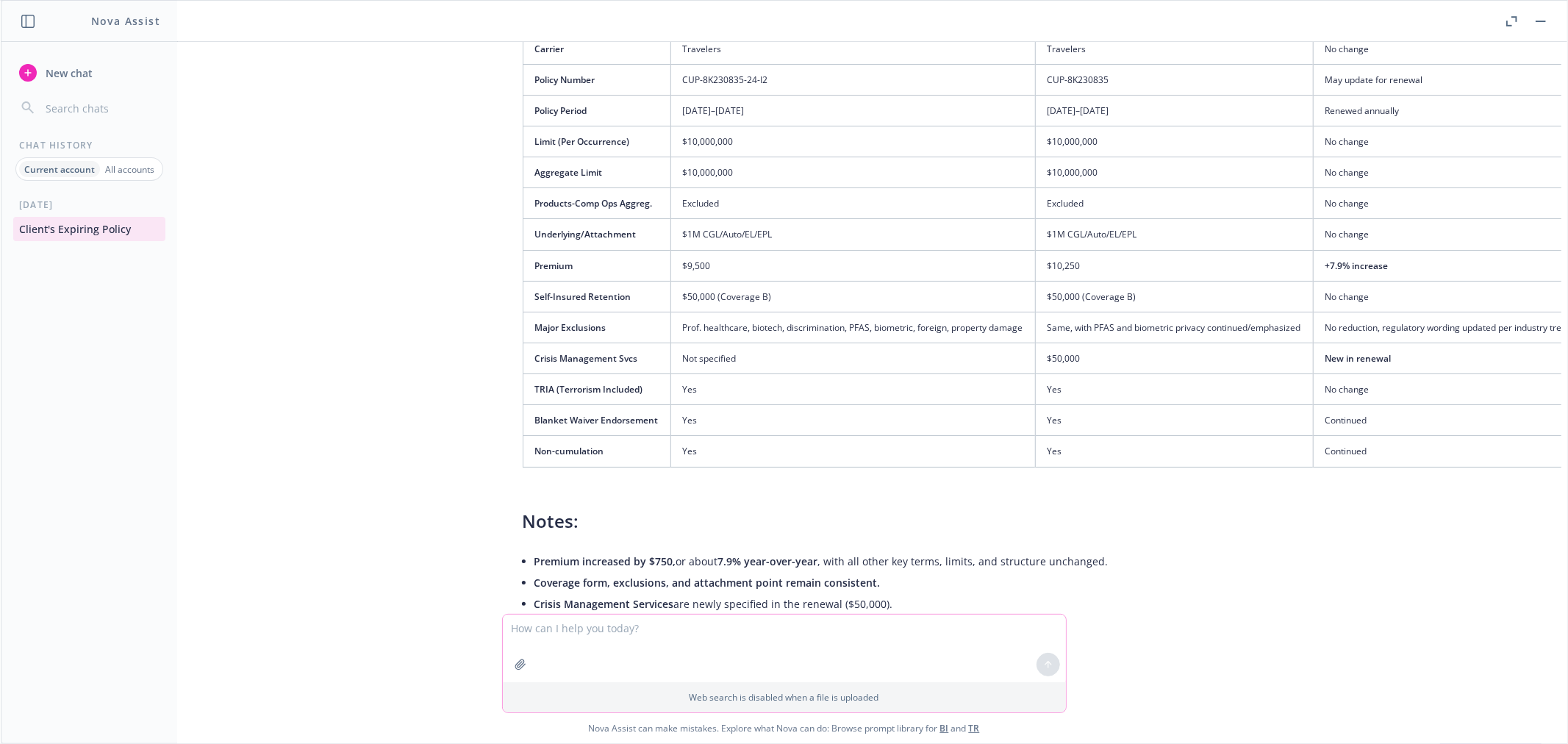
drag, startPoint x: 577, startPoint y: 622, endPoint x: 383, endPoint y: 615, distance: 194.1
click at [577, 622] on textarea at bounding box center [784, 648] width 563 height 68
type textarea "what is the rating basis for general liability?"
click at [1047, 667] on icon at bounding box center [1049, 665] width 10 height 10
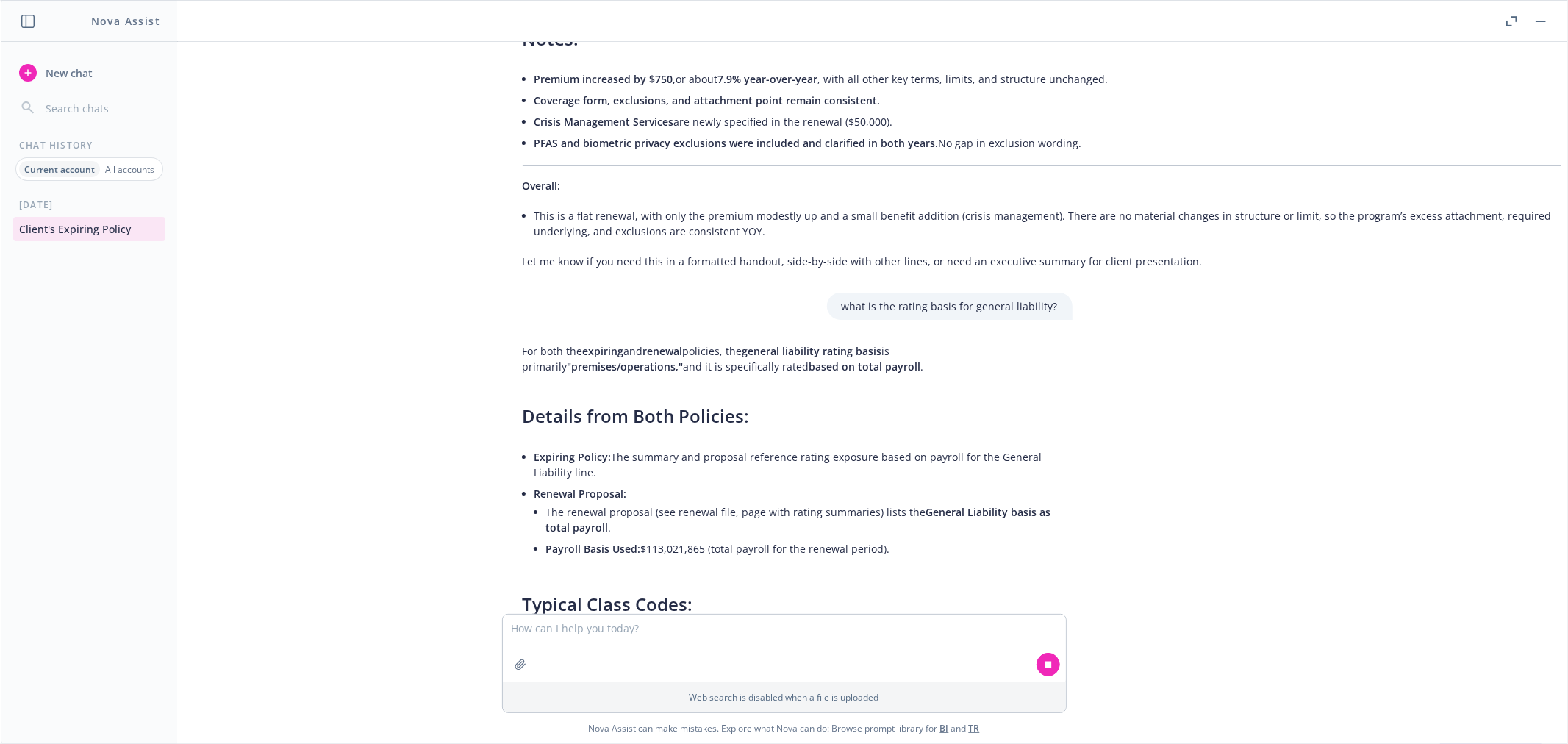
scroll to position [6856, 0]
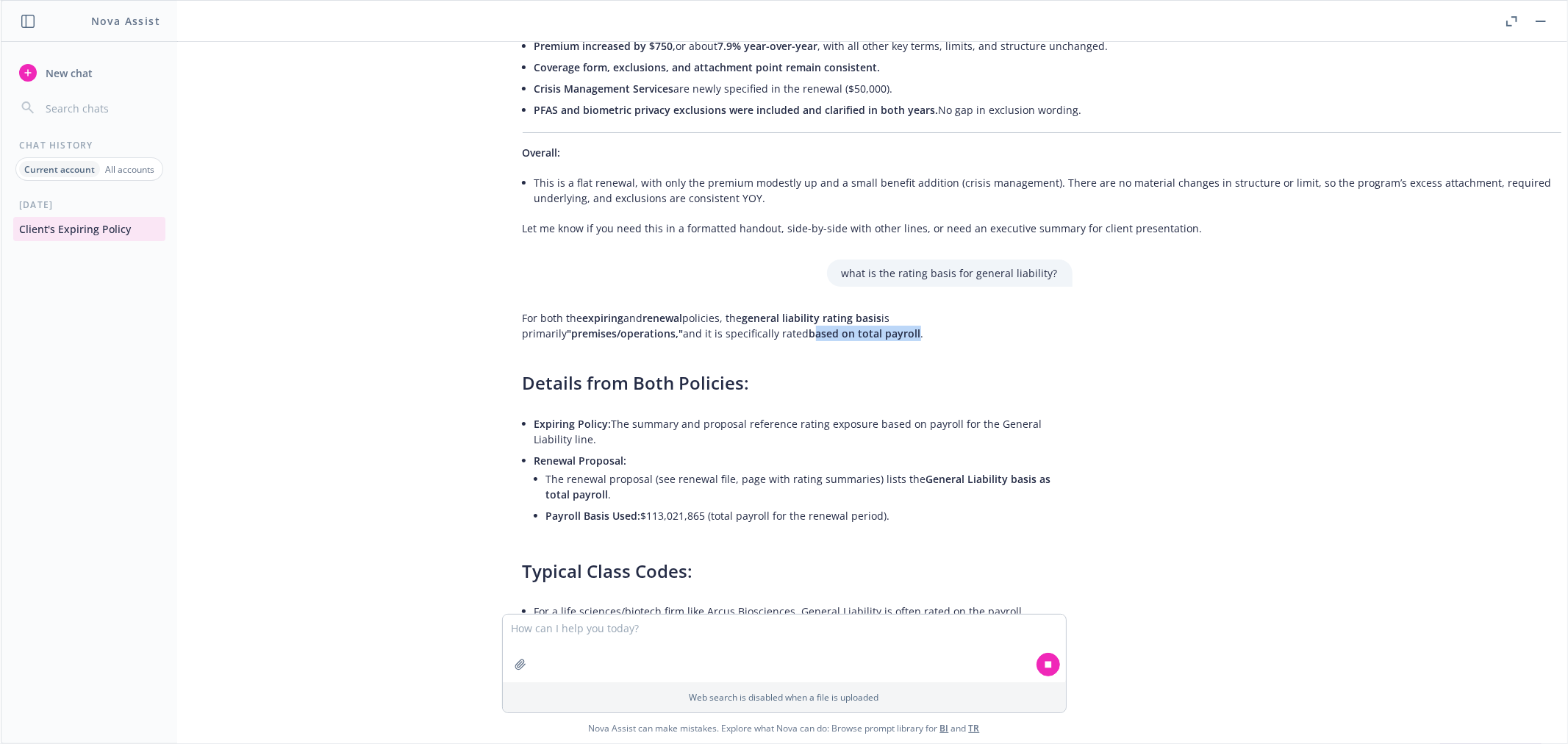
drag, startPoint x: 865, startPoint y: 272, endPoint x: 763, endPoint y: 273, distance: 102.0
click at [762, 310] on p "For both the expiring and renewal policies, the general liability rating basis …" at bounding box center [791, 325] width 536 height 31
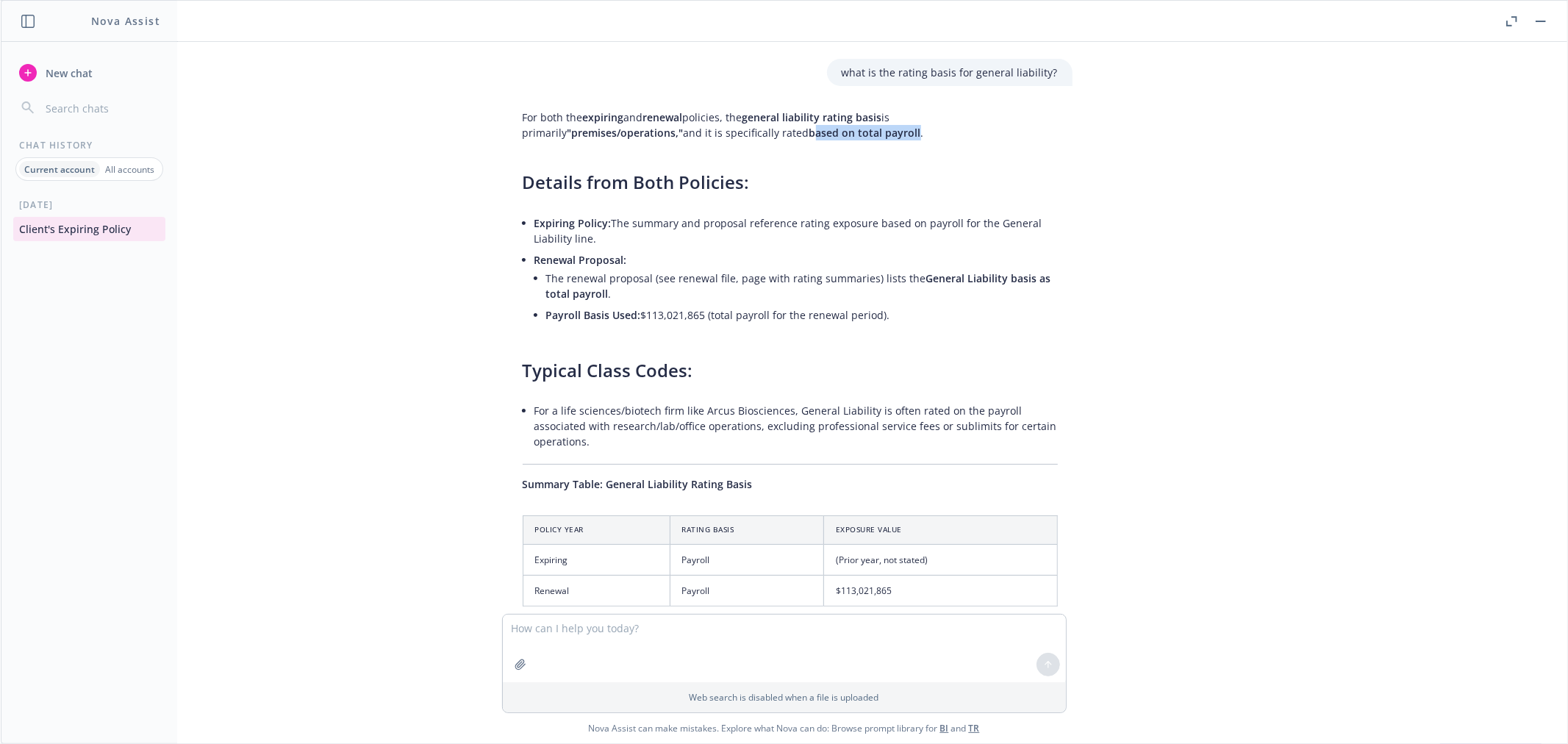
scroll to position [7123, 0]
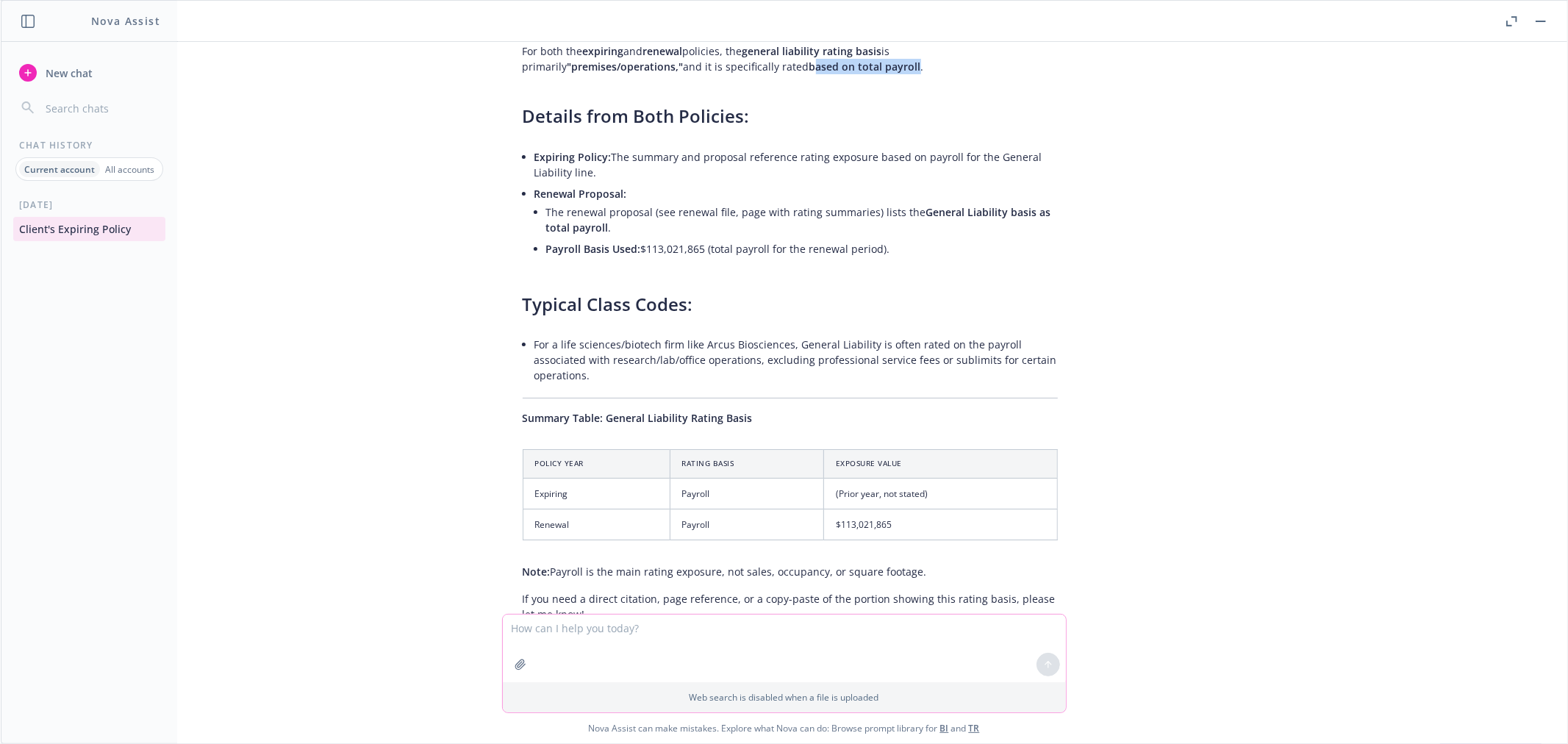
drag, startPoint x: 513, startPoint y: 623, endPoint x: 539, endPoint y: 605, distance: 31.6
click at [513, 623] on textarea at bounding box center [784, 648] width 563 height 68
click at [700, 631] on textarea "provide an email for the client that sumarizes the renewal" at bounding box center [784, 648] width 563 height 68
drag, startPoint x: 809, startPoint y: 625, endPoint x: 821, endPoint y: 625, distance: 12.0
click at [821, 625] on textarea "provide an email for the client that summarizes the renewal" at bounding box center [784, 648] width 563 height 68
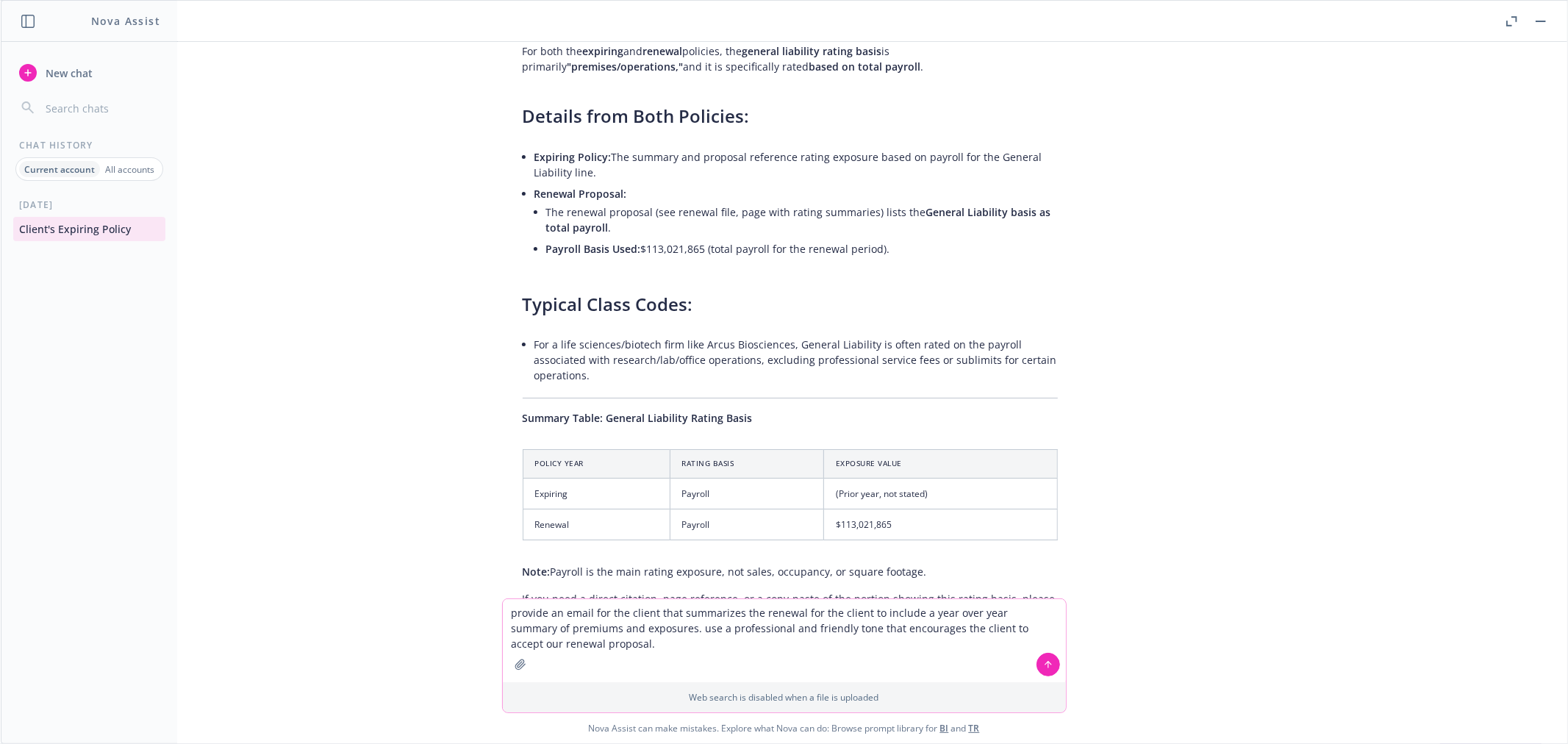
type textarea "provide an email for the client that summarizes the renewal for the client to i…"
click at [1044, 663] on icon at bounding box center [1049, 665] width 10 height 10
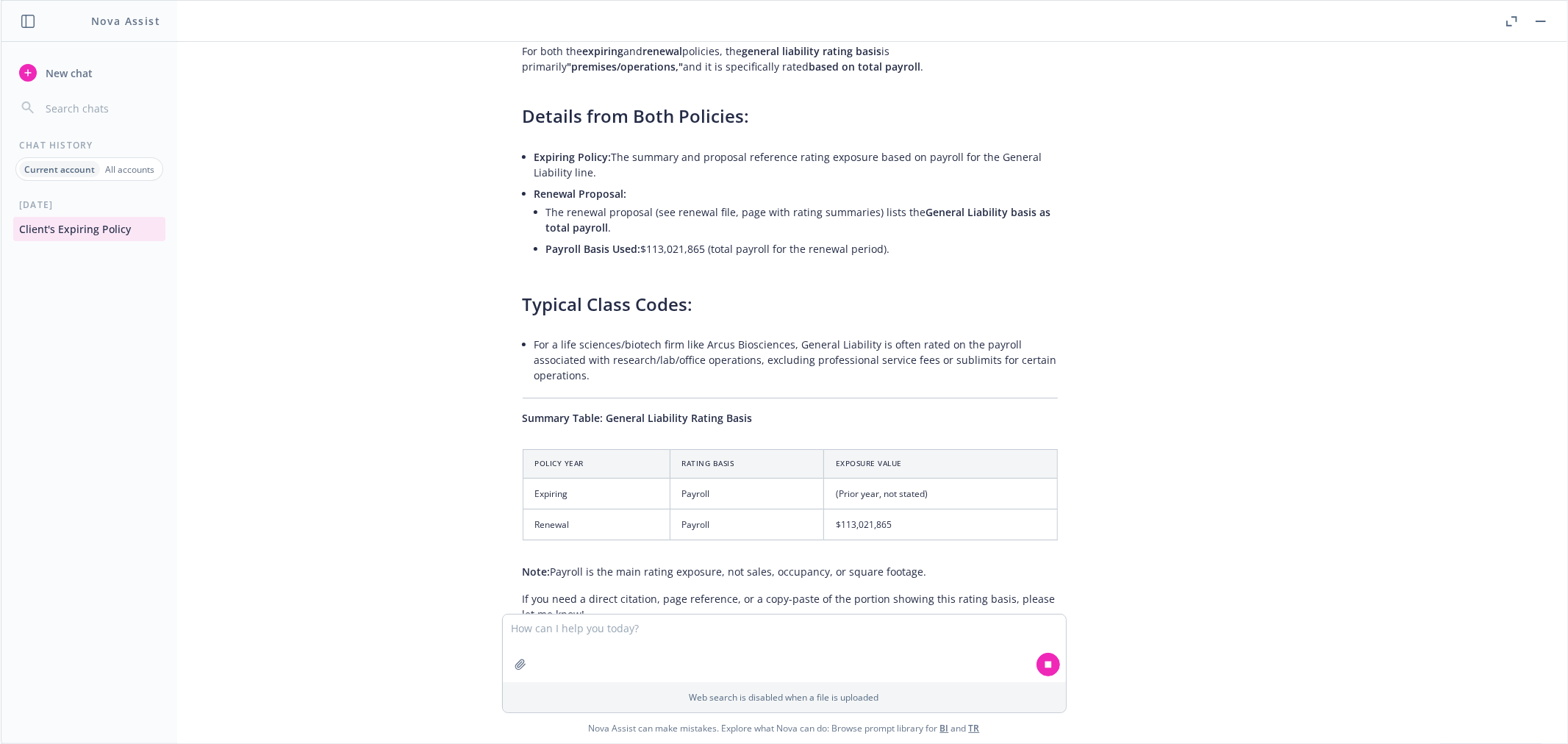
scroll to position [7832, 0]
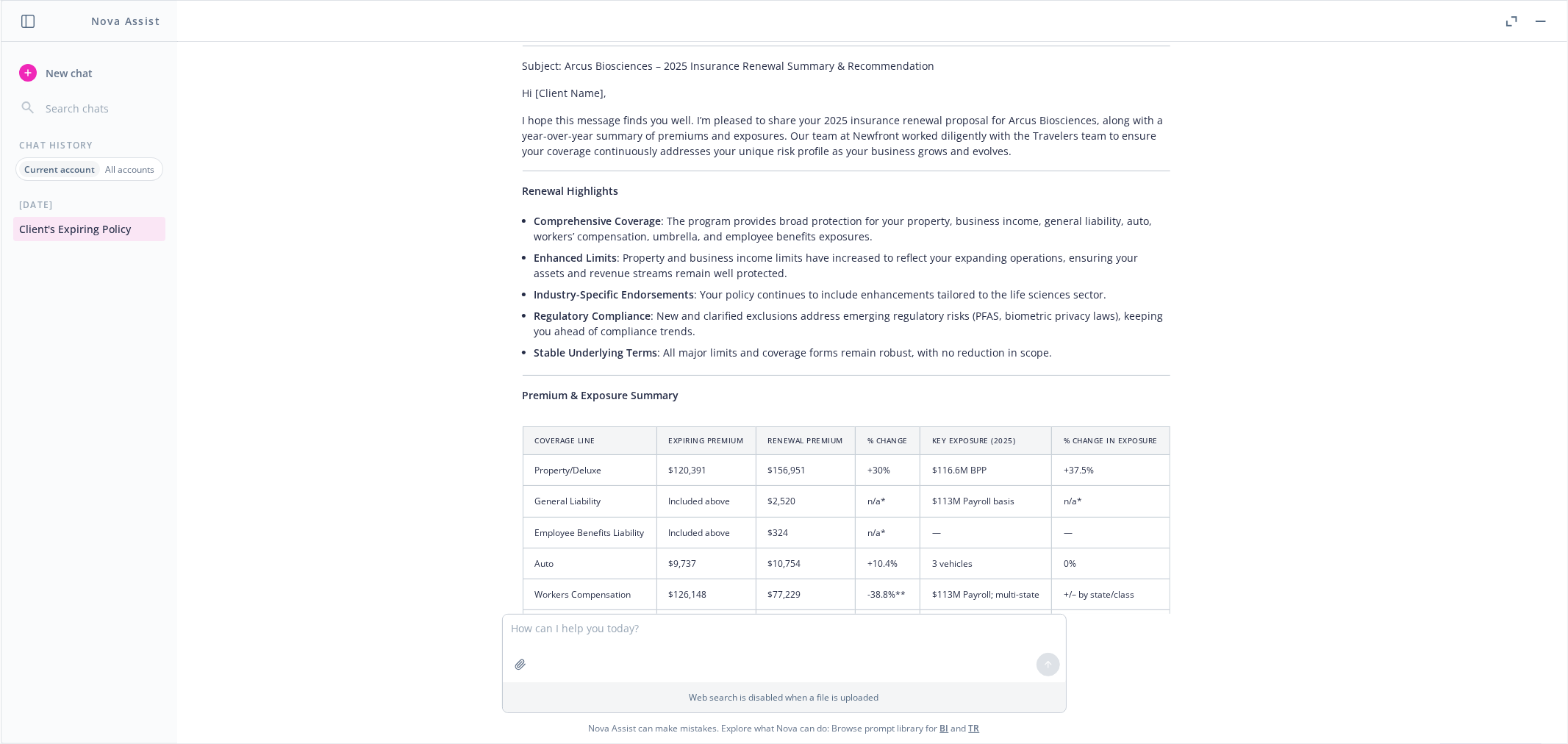
click at [1316, 263] on div "pdf 24-25 Arcus Package Policy .pdf This is the client's expiring policy Here i…" at bounding box center [784, 328] width 1555 height 572
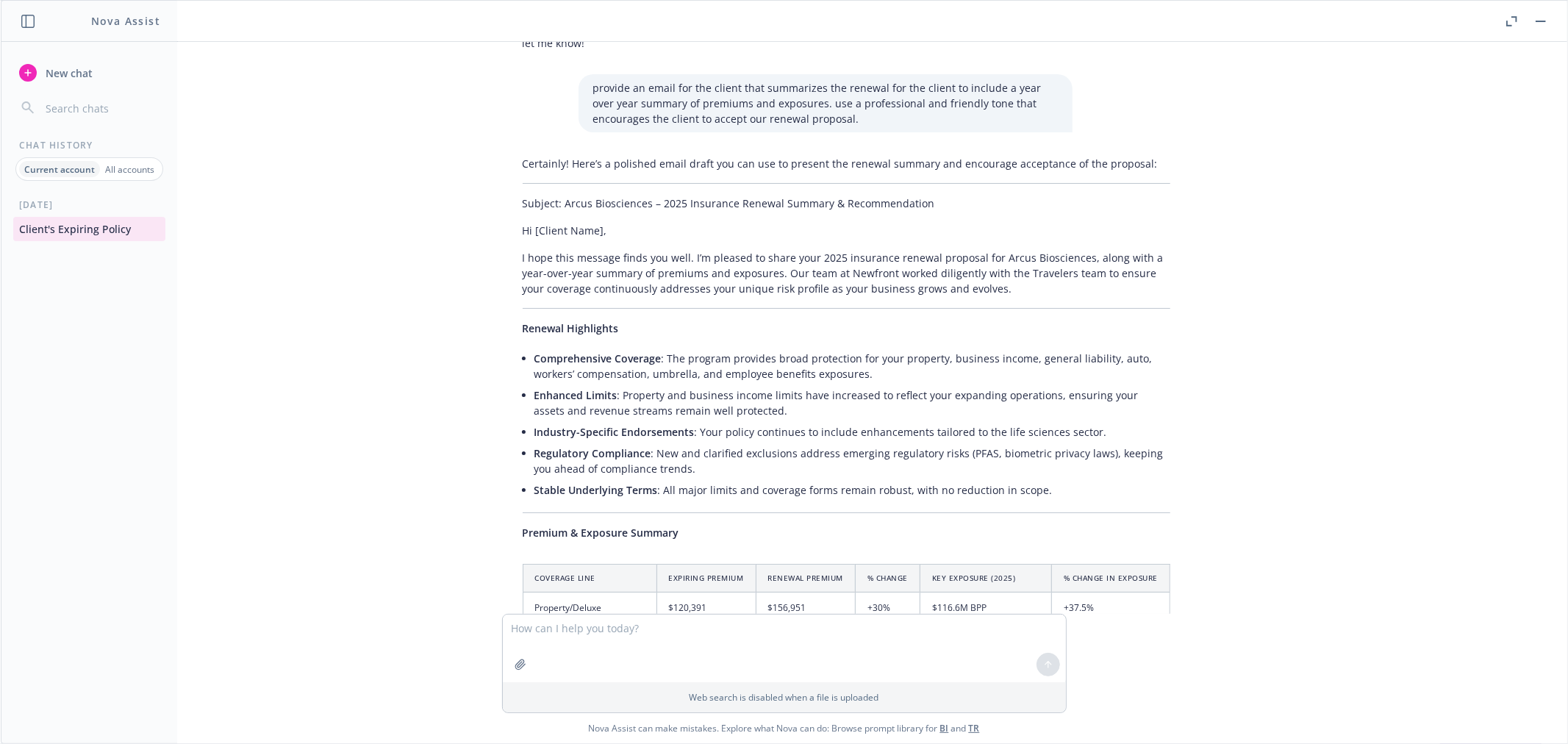
scroll to position [7736, 0]
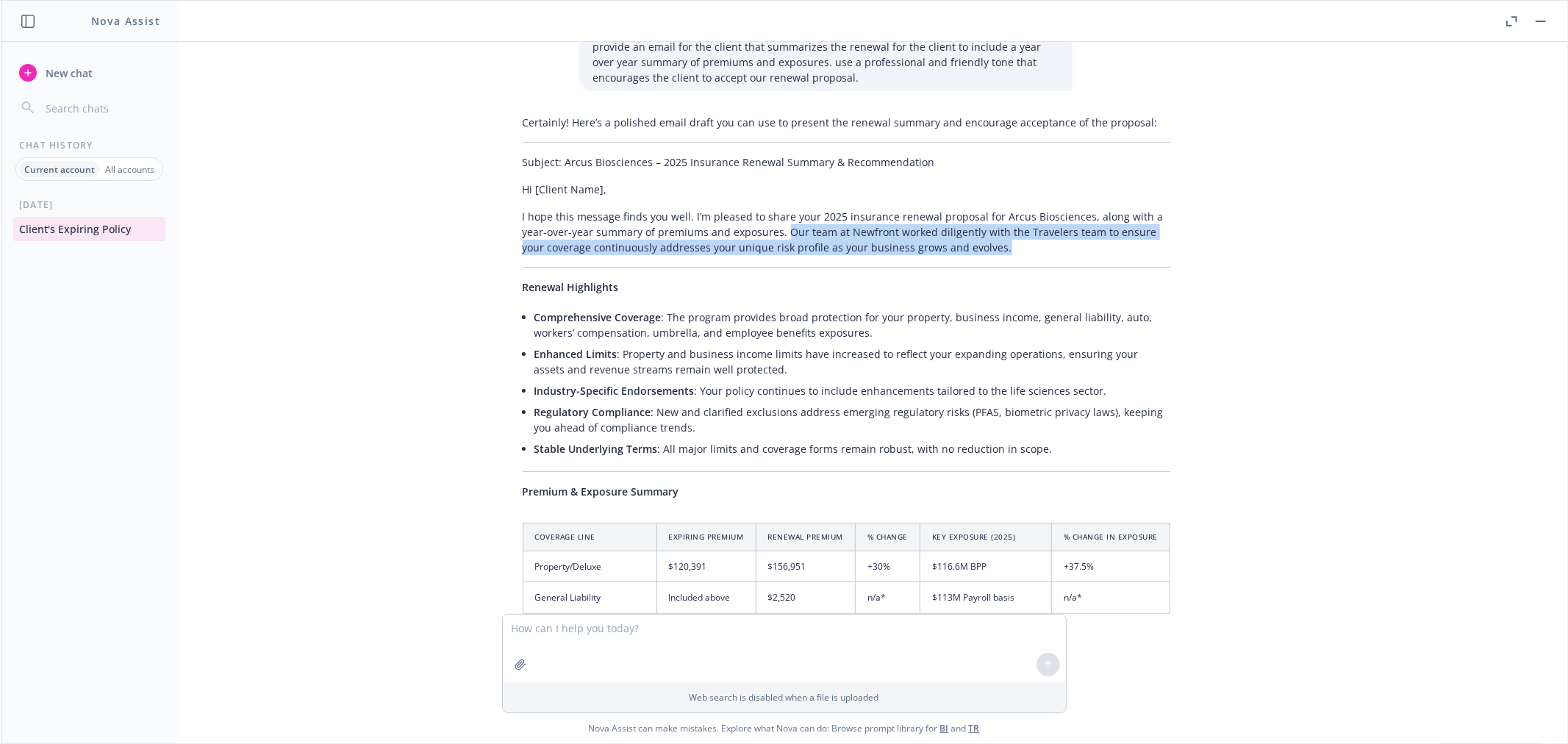
drag, startPoint x: 974, startPoint y: 181, endPoint x: 753, endPoint y: 178, distance: 221.0
click at [753, 209] on p "I hope this message finds you well. I’m pleased to share your 2025 insurance re…" at bounding box center [847, 232] width 648 height 46
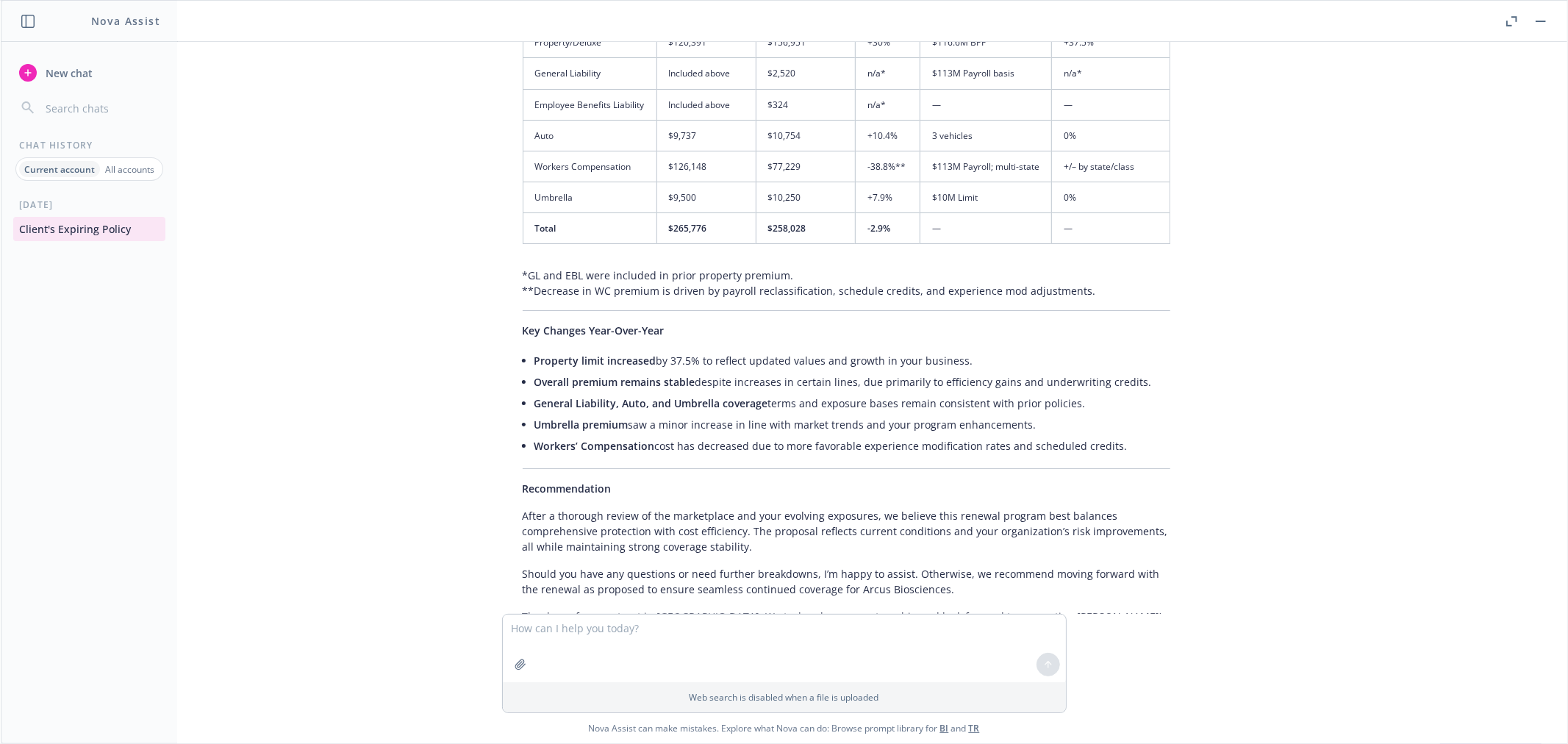
scroll to position [8314, 0]
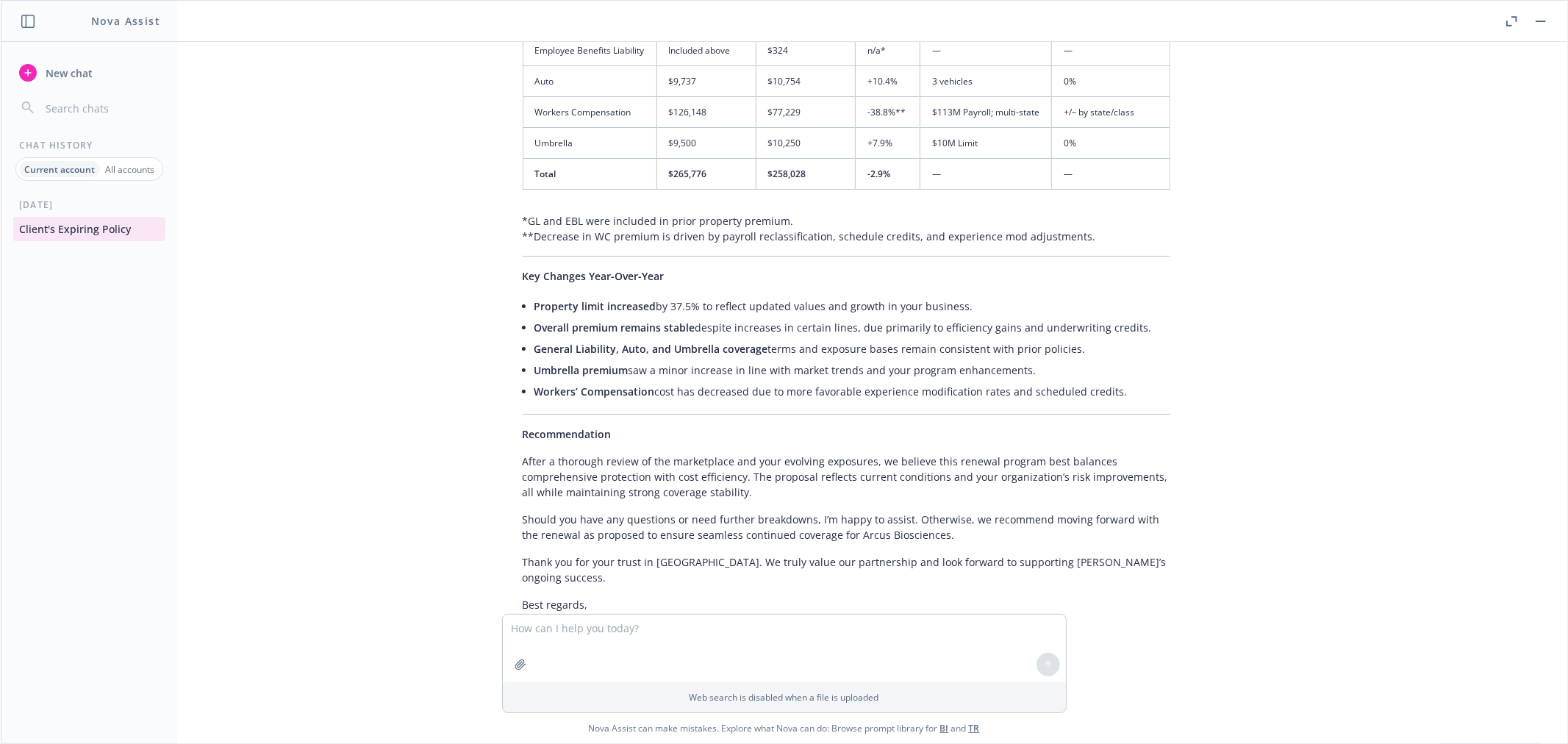
click at [1545, 21] on rect "button" at bounding box center [1541, 22] width 10 height 1
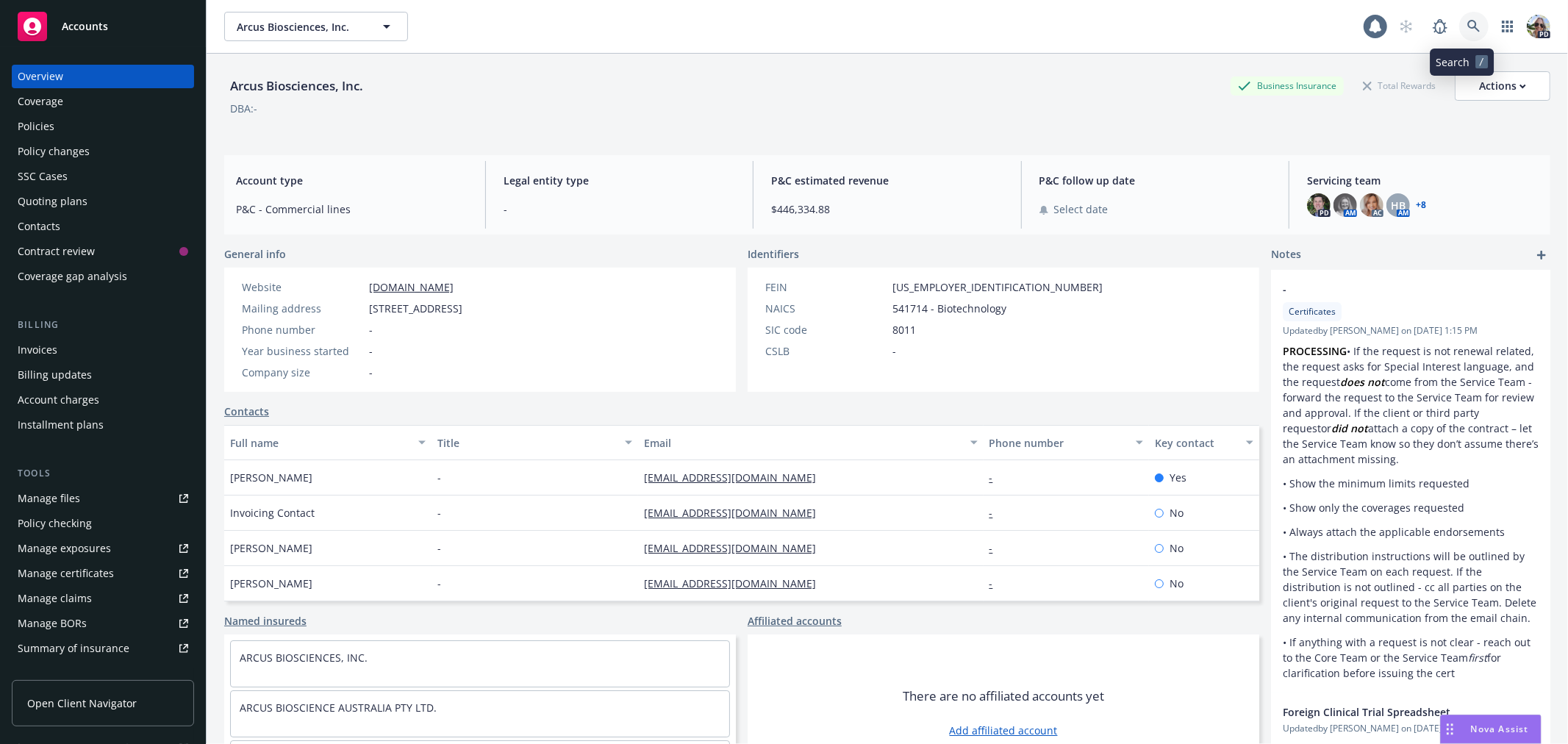
click at [1467, 20] on icon at bounding box center [1473, 26] width 13 height 13
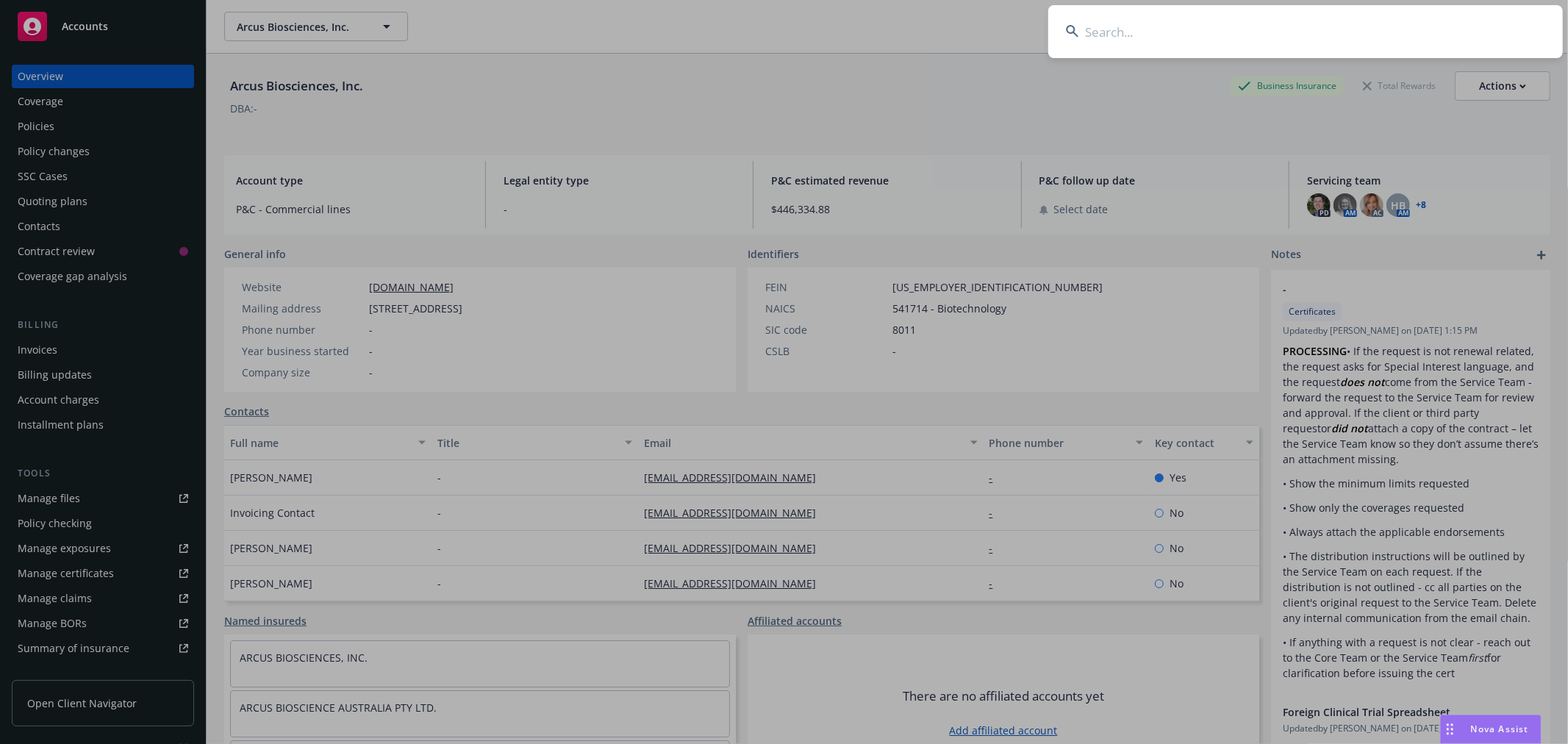
click at [1130, 27] on input at bounding box center [1305, 31] width 515 height 53
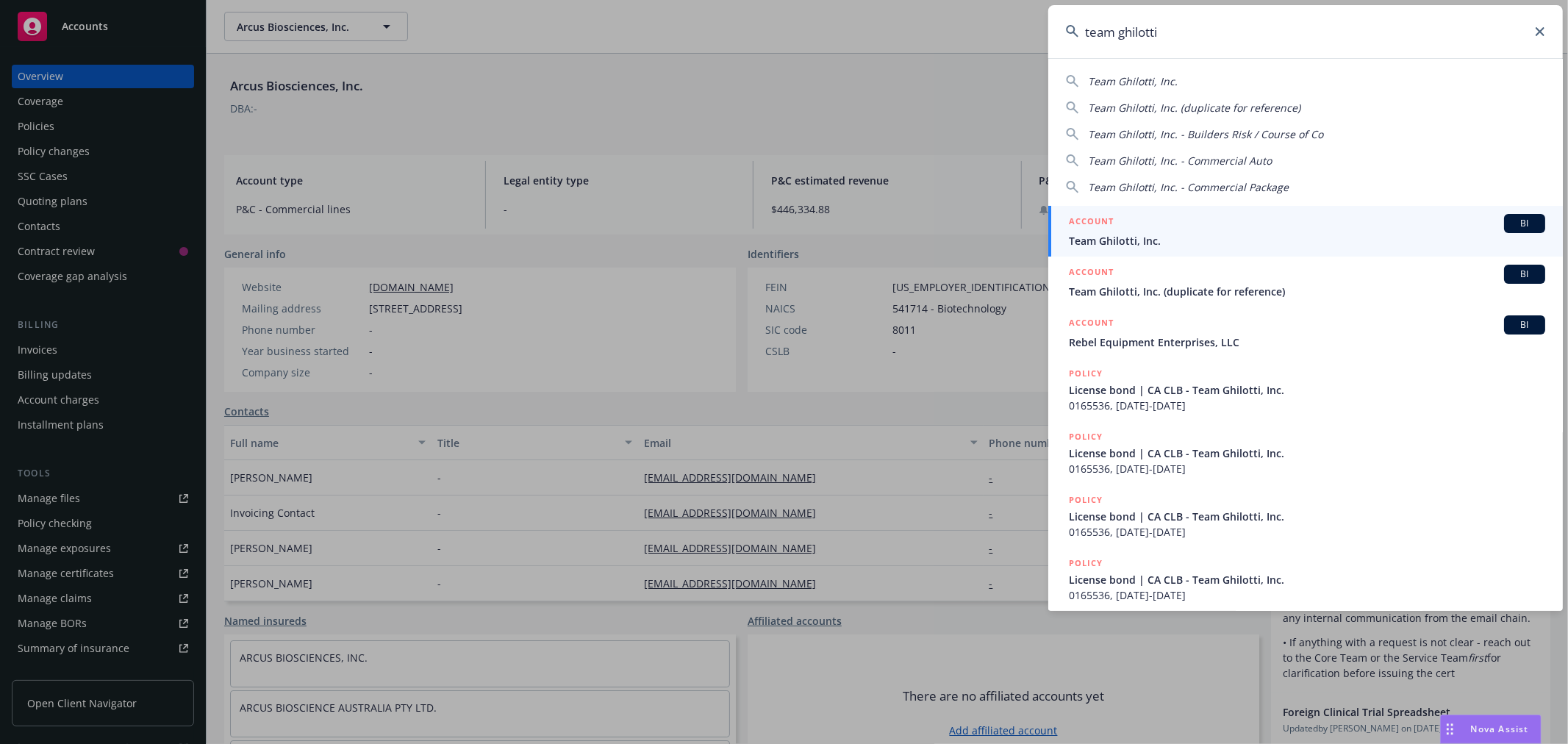
type input "team ghilotti"
click at [1100, 231] on h5 "ACCOUNT" at bounding box center [1091, 223] width 45 height 18
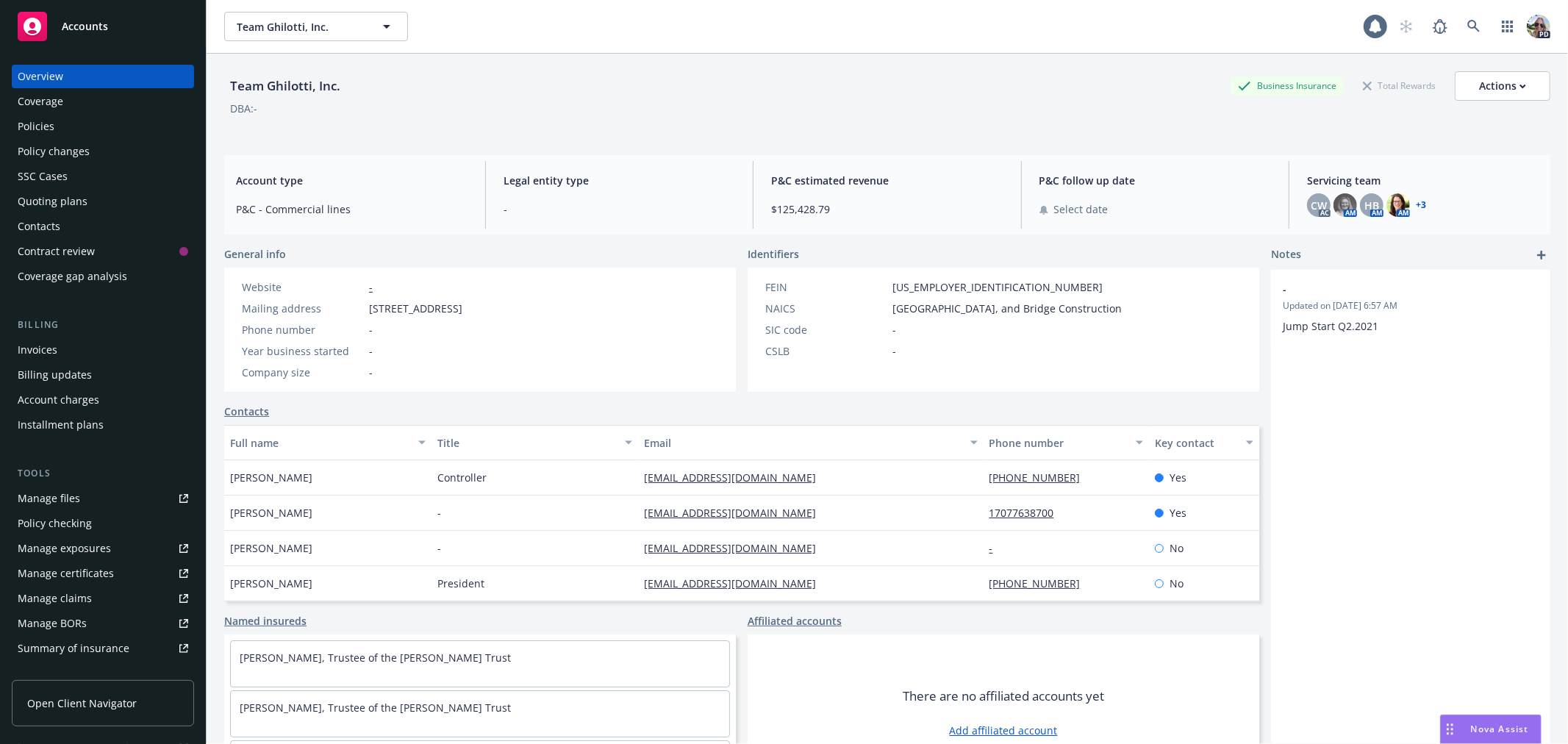
click at [1457, 732] on div "Drag to move" at bounding box center [1450, 729] width 19 height 28
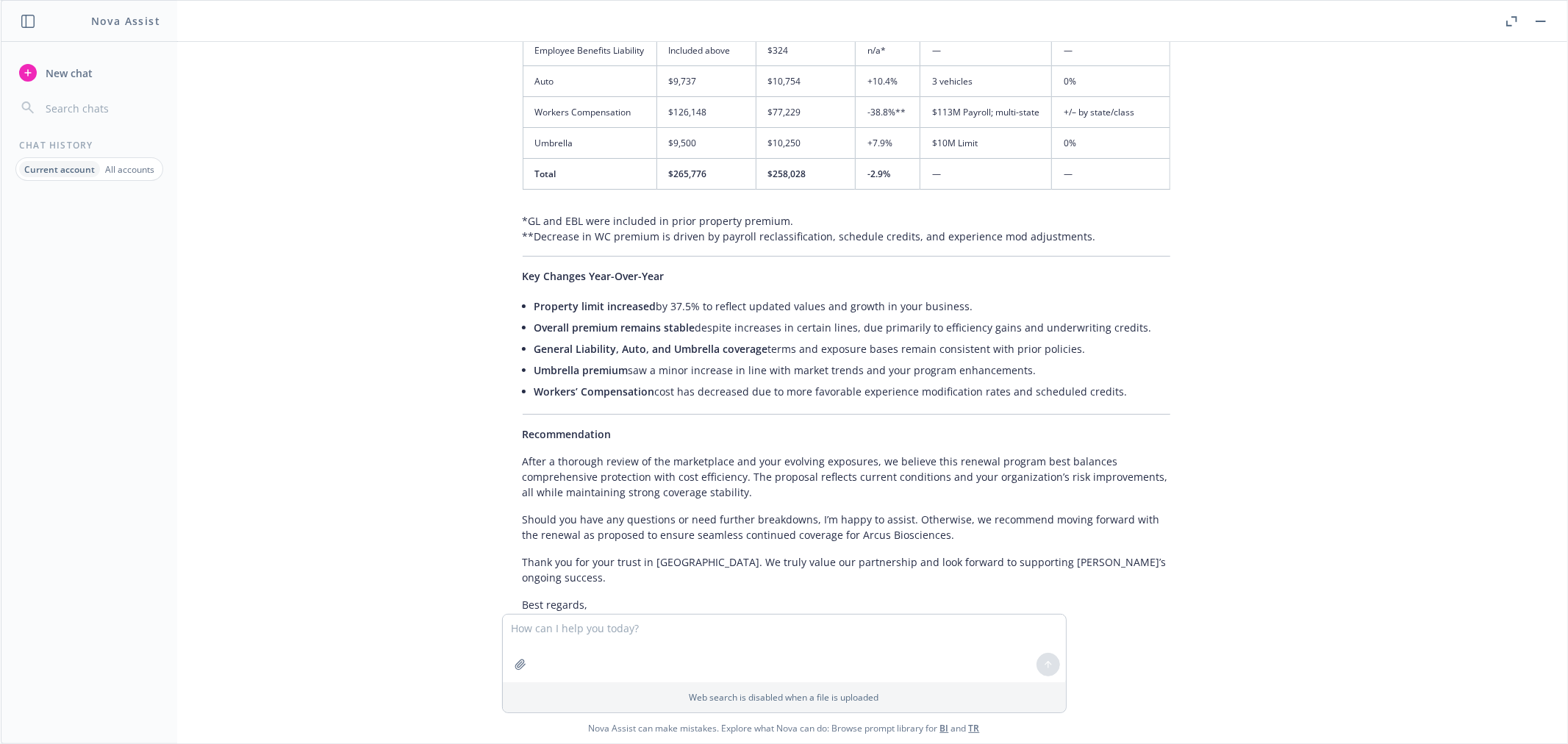
click at [74, 69] on span "New chat" at bounding box center [67, 73] width 50 height 16
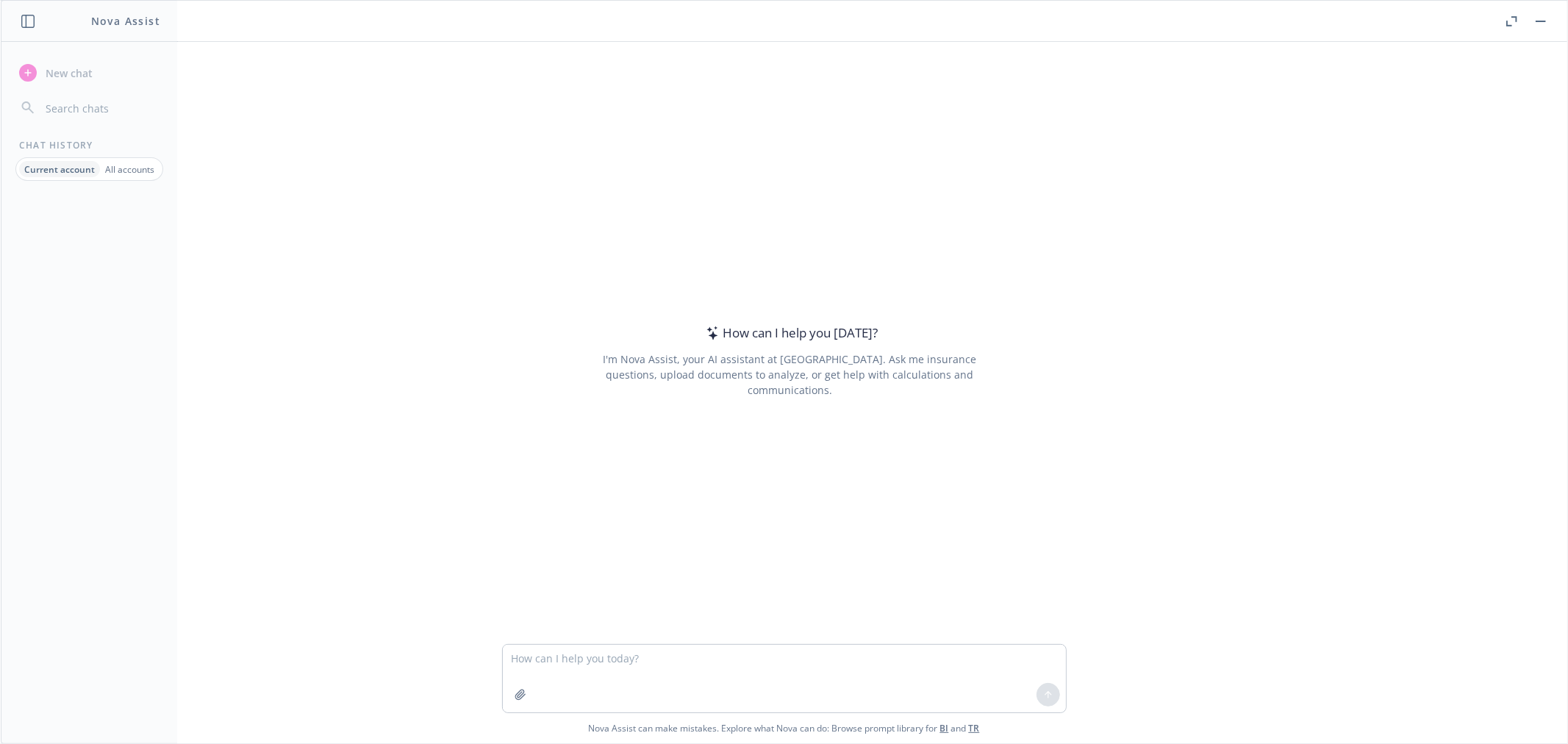
click at [516, 663] on textarea at bounding box center [784, 678] width 563 height 68
click at [692, 656] on textarea "We submitted a request to Add" at bounding box center [784, 678] width 563 height 68
paste textarea "2024 Chevy Silverado #9118 & Delete 2021 Chevy #7036 effective [DATE]"
click at [778, 653] on textarea "We submitted a request to Add a 2024 Chevy Silverado #9118 & Delete 2021 Chevy …" at bounding box center [784, 678] width 563 height 68
click at [962, 656] on textarea "We submitted a request to Add a 2024 Chevy Silverado vin ending 9118 & Delete 2…" at bounding box center [784, 678] width 563 height 68
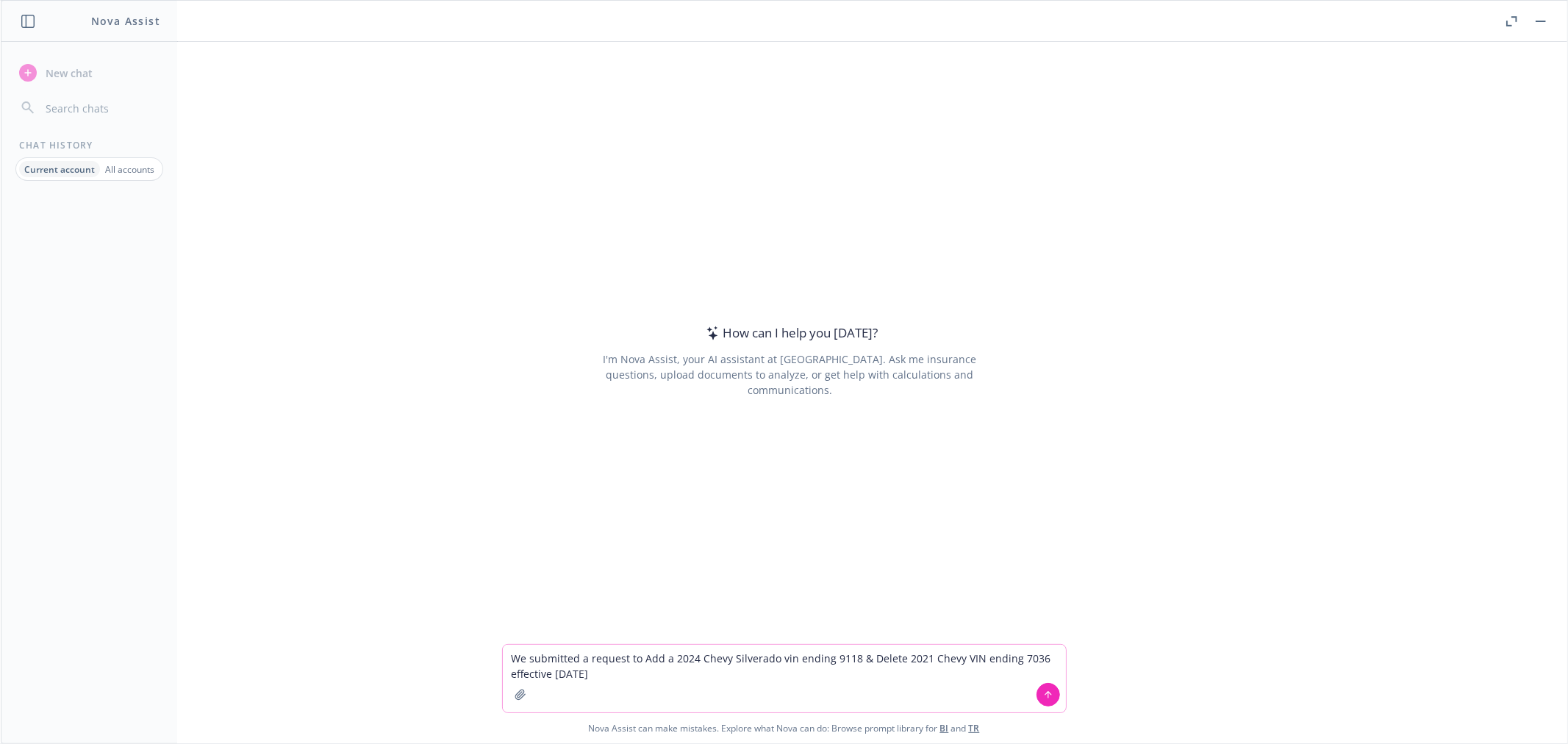
click at [601, 674] on textarea "We submitted a request to Add a 2024 Chevy Silverado vin ending 9118 & Delete 2…" at bounding box center [784, 678] width 563 height 68
type textarea "We submitted a request to Add a 2024 Chevy Silverado vin ending 9118 & Delete 2…"
click at [517, 695] on icon "button" at bounding box center [521, 695] width 12 height 12
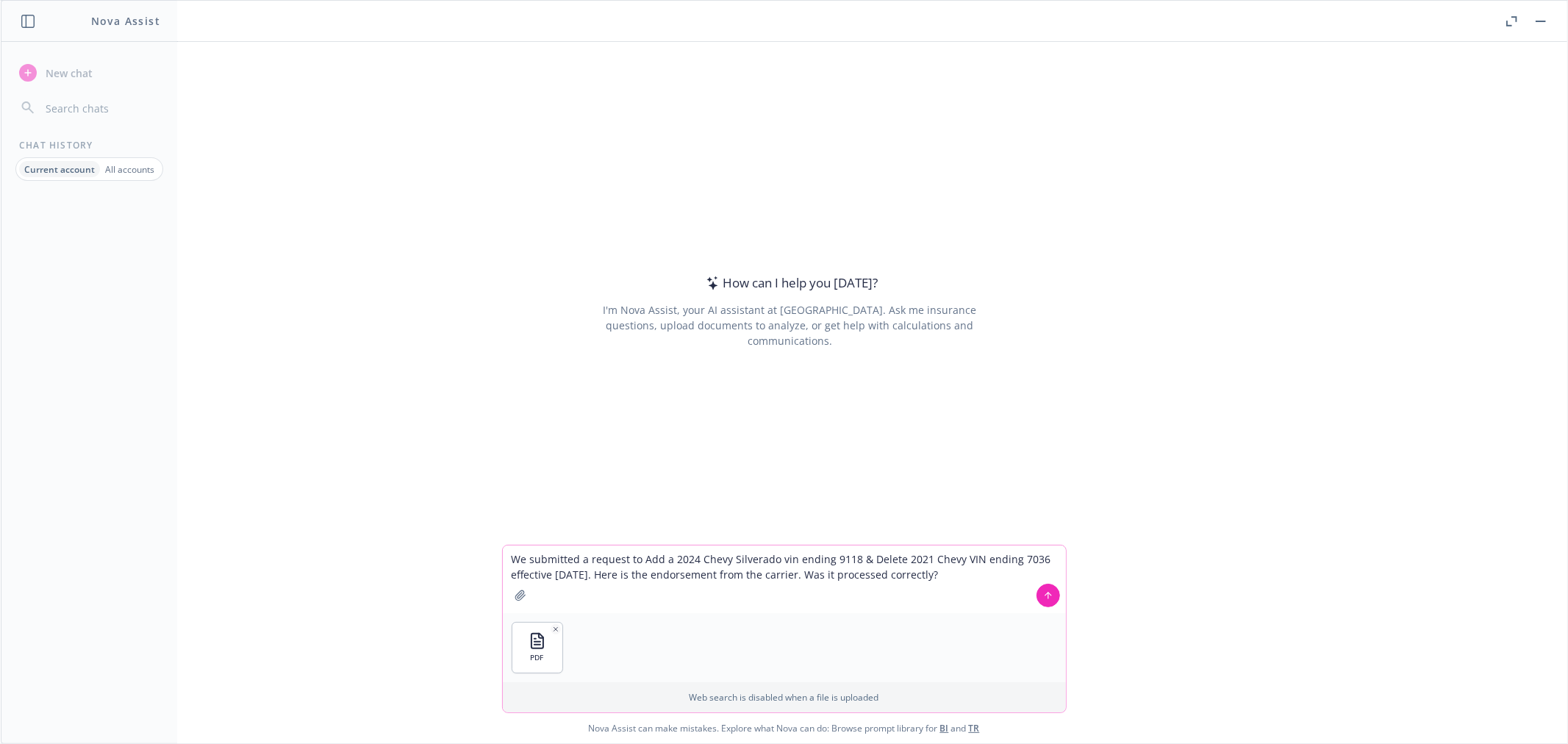
click at [1044, 593] on icon at bounding box center [1049, 595] width 10 height 10
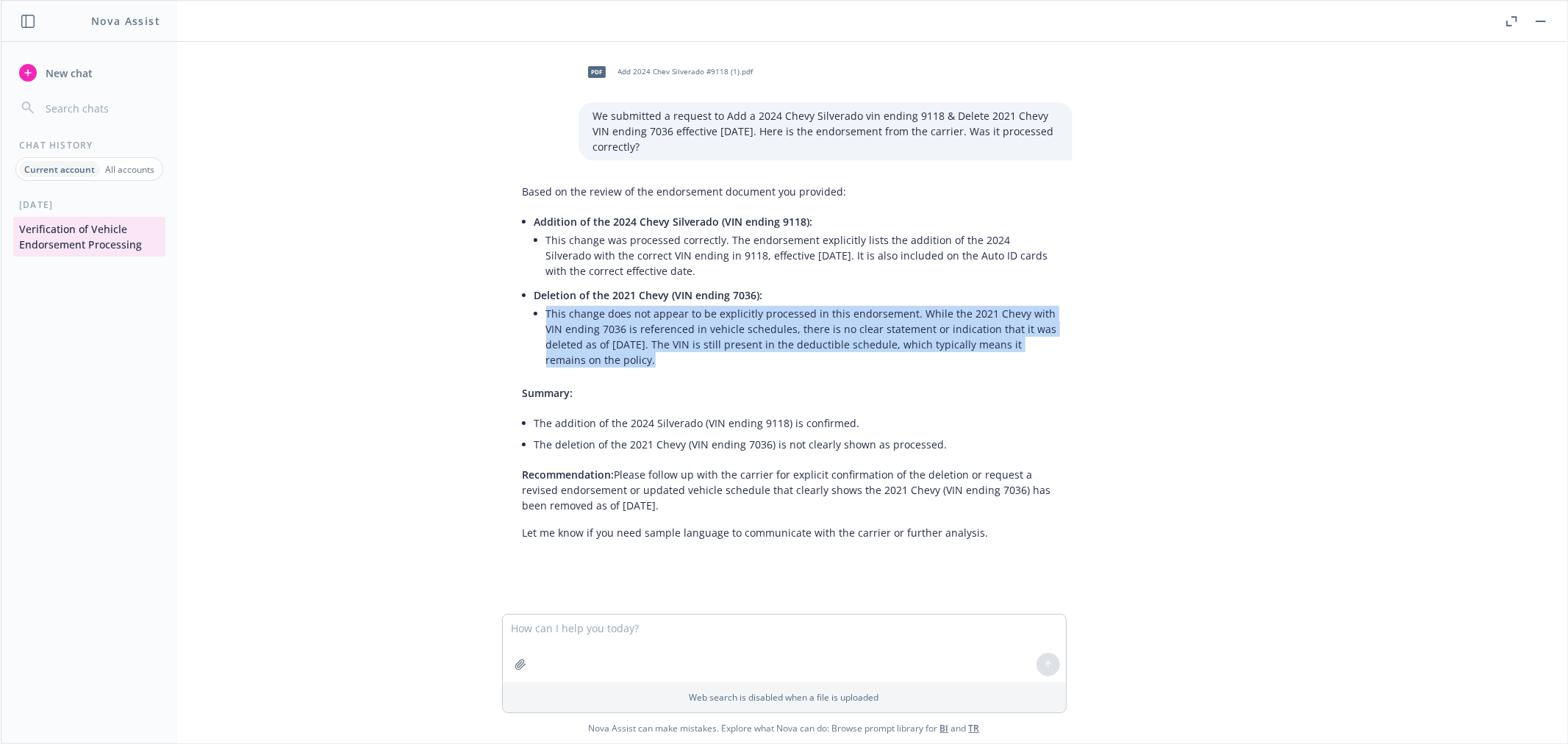
drag, startPoint x: 664, startPoint y: 369, endPoint x: 537, endPoint y: 312, distance: 139.2
click at [537, 312] on li "Deletion of the 2021 Chevy (VIN ending 7036): This change does not appear to be…" at bounding box center [797, 328] width 524 height 89
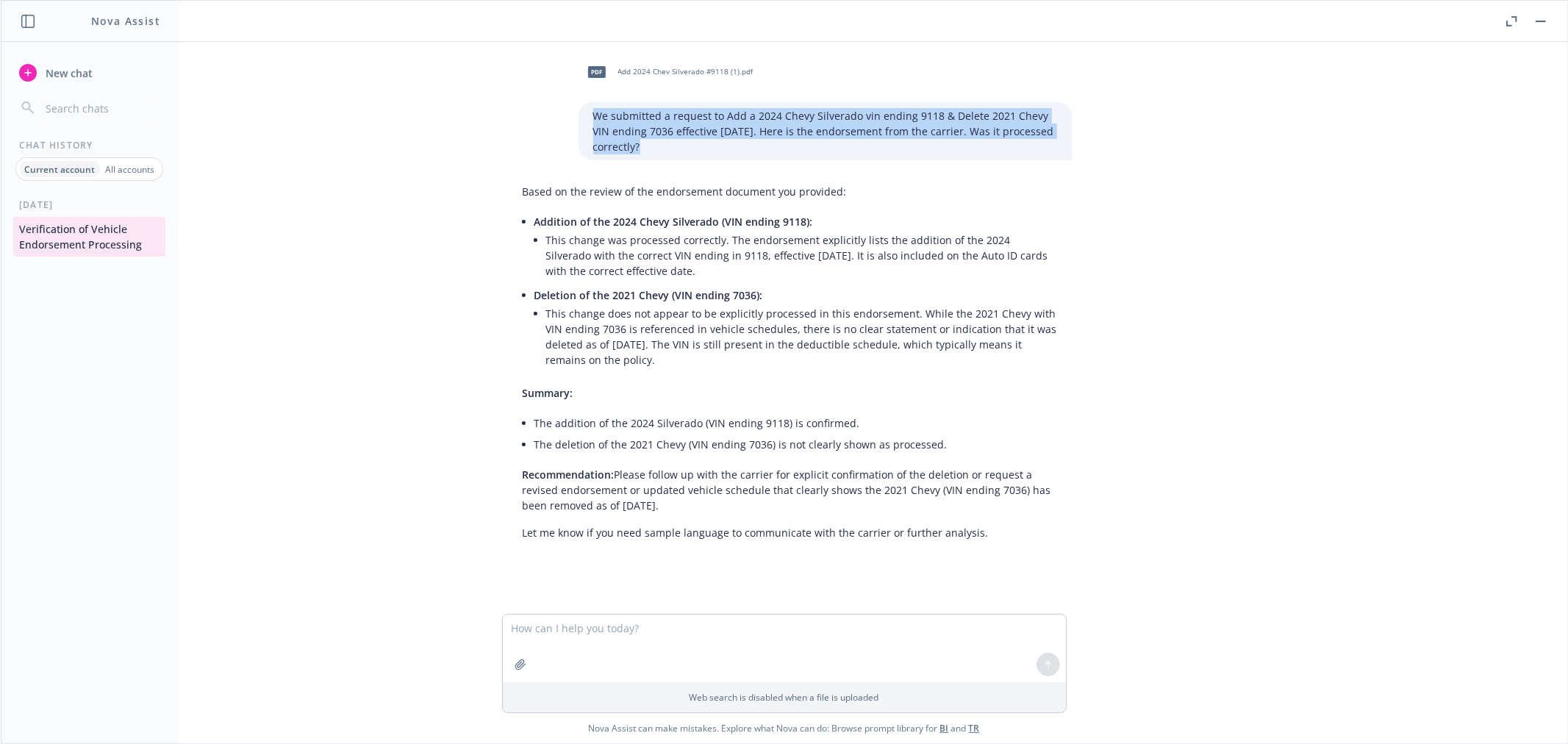
drag, startPoint x: 668, startPoint y: 145, endPoint x: 561, endPoint y: 101, distance: 115.7
click at [561, 101] on div "pdf Add 2024 Chev Silverado #9118 (1).pdf We submitted a request to Add a 2024 …" at bounding box center [790, 107] width 588 height 107
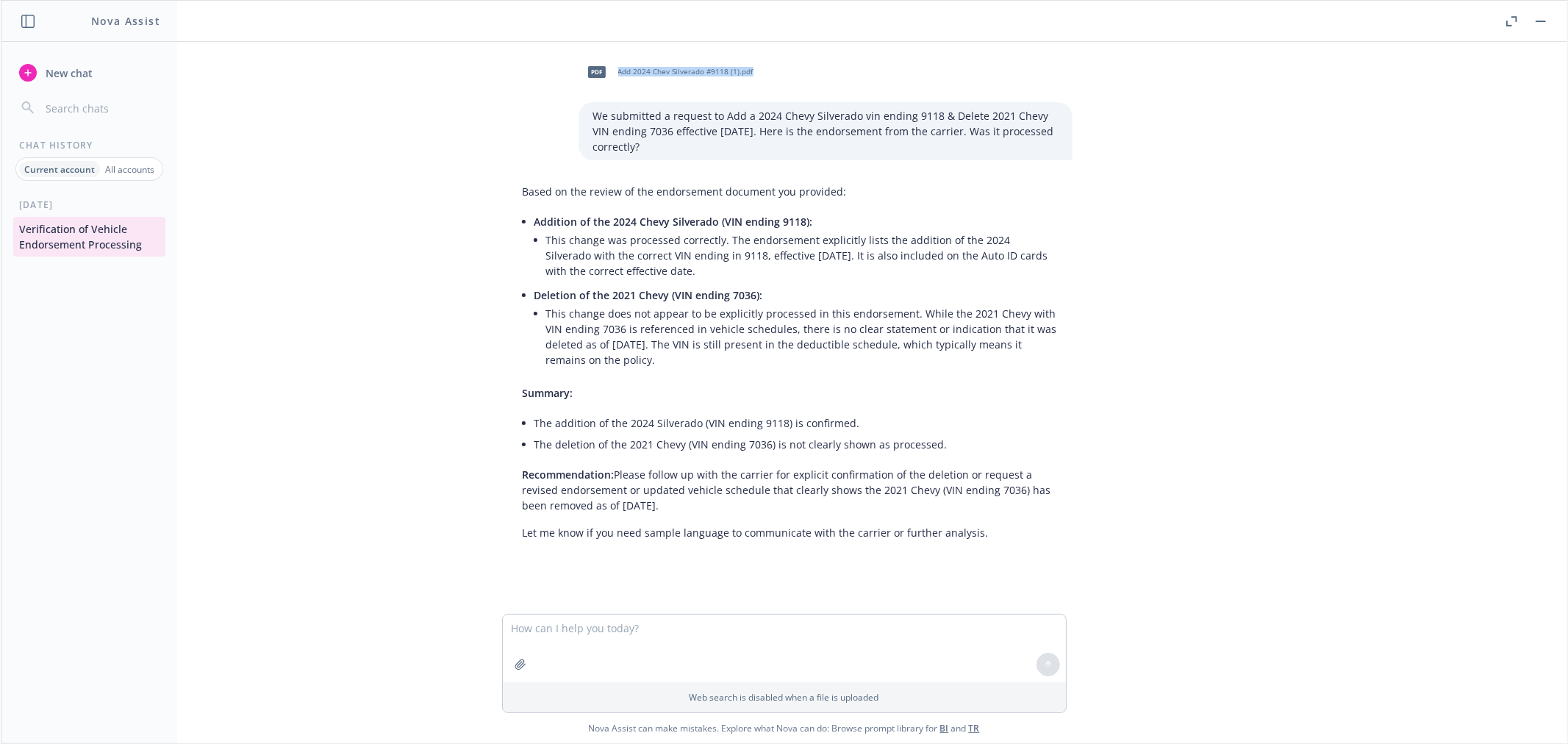
drag, startPoint x: 750, startPoint y: 69, endPoint x: 600, endPoint y: 70, distance: 150.0
click at [600, 70] on div "pdf Add 2024 Chev Silverado #9118 (1).pdf" at bounding box center [826, 72] width 494 height 37
click at [768, 237] on li "This change was processed correctly. The endorsement explicitly lists the addit…" at bounding box center [802, 256] width 512 height 52
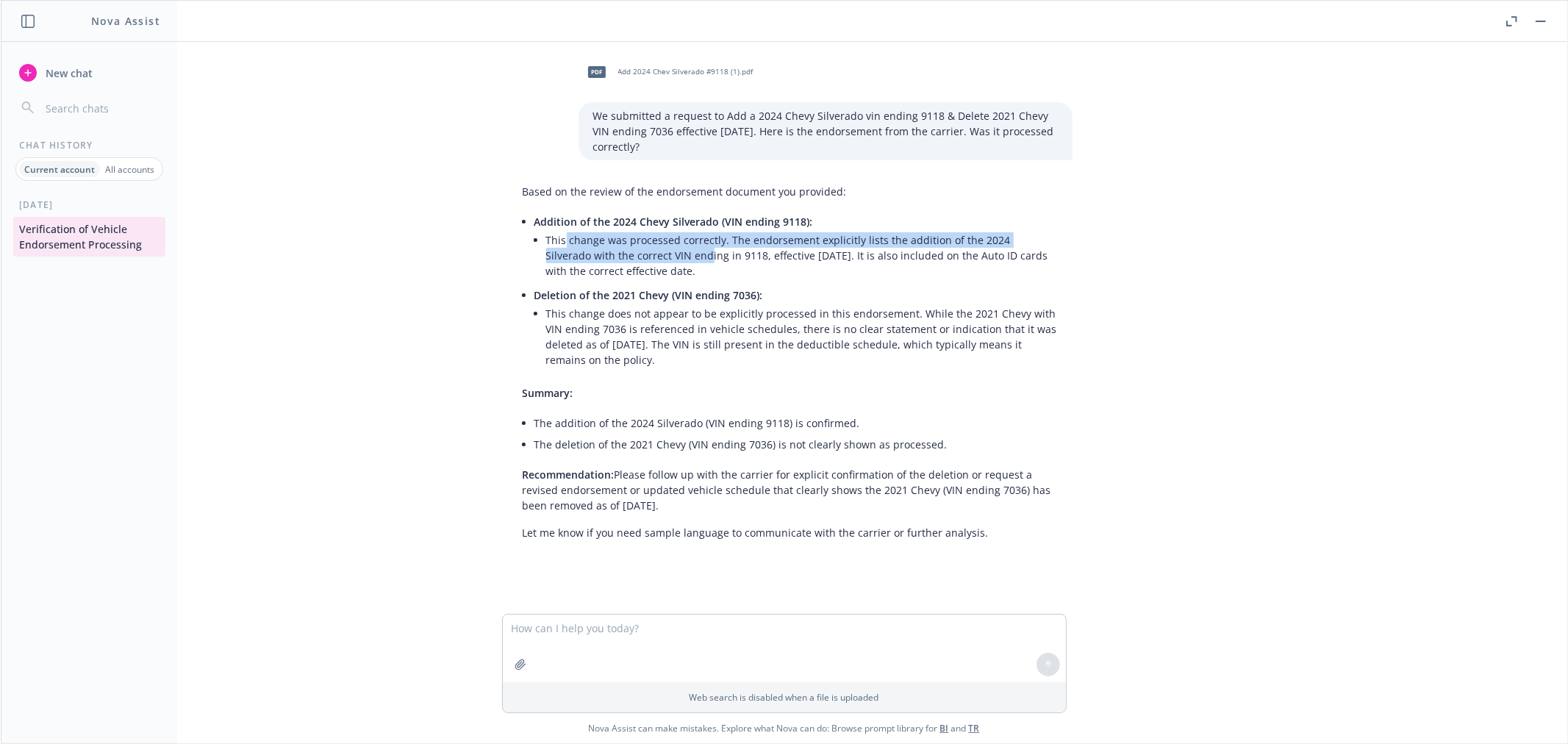
drag, startPoint x: 655, startPoint y: 260, endPoint x: 556, endPoint y: 231, distance: 103.2
click at [556, 231] on li "This change was processed correctly. The endorsement explicitly lists the addit…" at bounding box center [802, 256] width 512 height 52
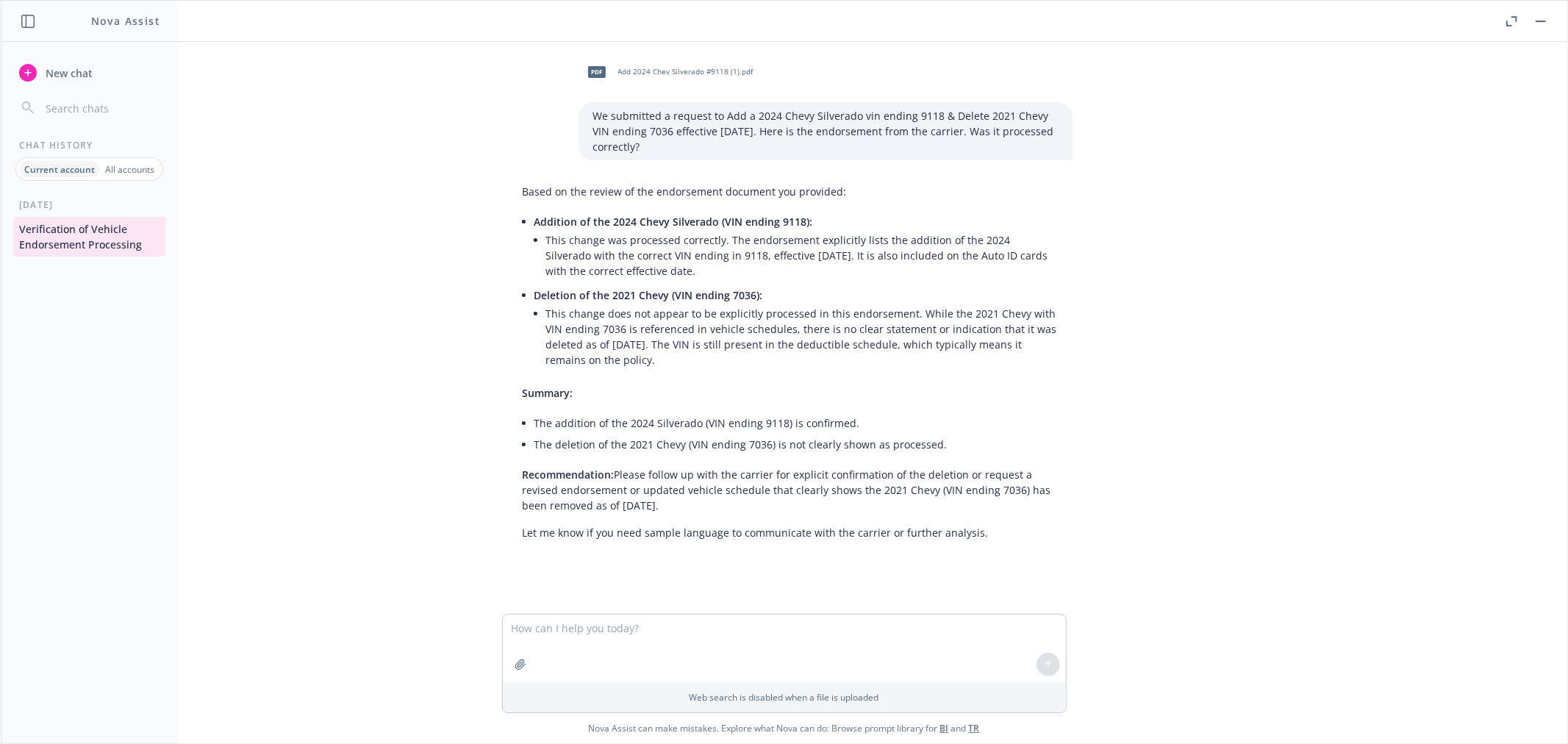
drag, startPoint x: 710, startPoint y: 276, endPoint x: 671, endPoint y: 257, distance: 43.4
click at [701, 271] on li "This change was processed correctly. The endorsement explicitly lists the addit…" at bounding box center [802, 256] width 512 height 52
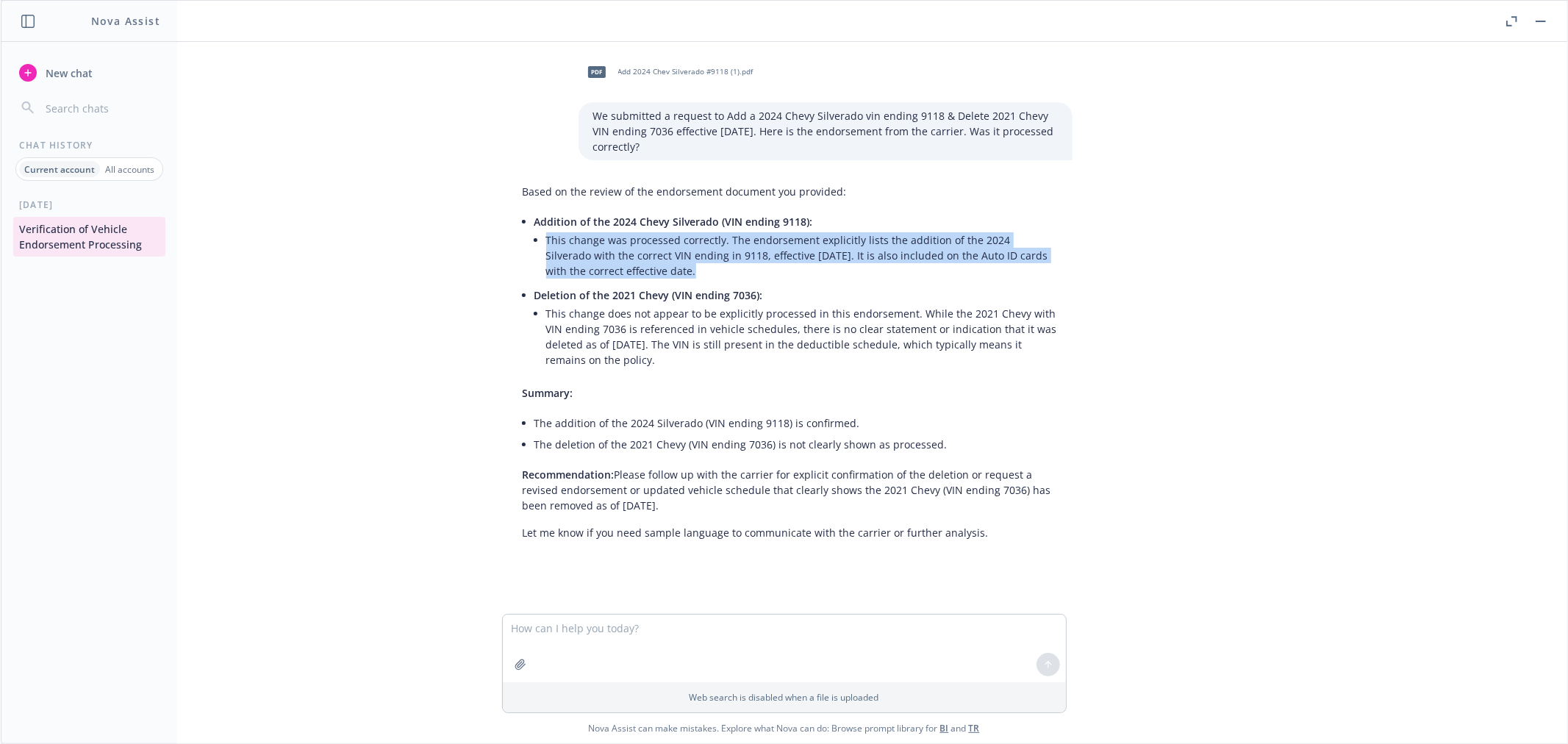
drag, startPoint x: 649, startPoint y: 271, endPoint x: 539, endPoint y: 243, distance: 113.5
click at [546, 243] on li "This change was processed correctly. The endorsement explicitly lists the addit…" at bounding box center [802, 256] width 512 height 52
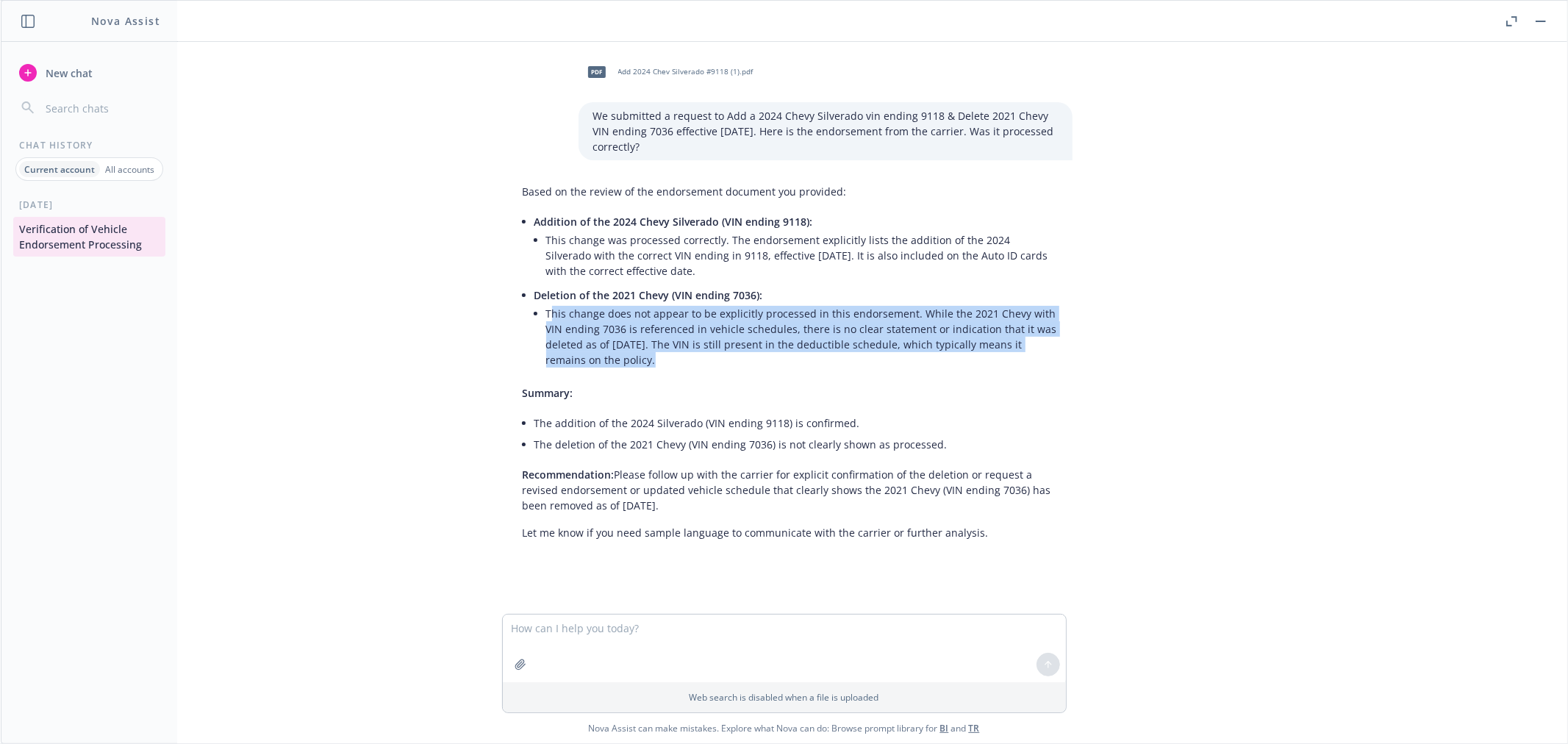
drag, startPoint x: 600, startPoint y: 358, endPoint x: 542, endPoint y: 315, distance: 72.2
click at [546, 315] on li "This change does not appear to be explicitly processed in this endorsement. Whi…" at bounding box center [802, 337] width 512 height 68
drag, startPoint x: 664, startPoint y: 510, endPoint x: 648, endPoint y: 466, distance: 46.8
click at [604, 474] on p "Recommendation: Please follow up with the carrier for explicit confirmation of …" at bounding box center [791, 490] width 536 height 46
click at [51, 72] on span "New chat" at bounding box center [67, 73] width 50 height 16
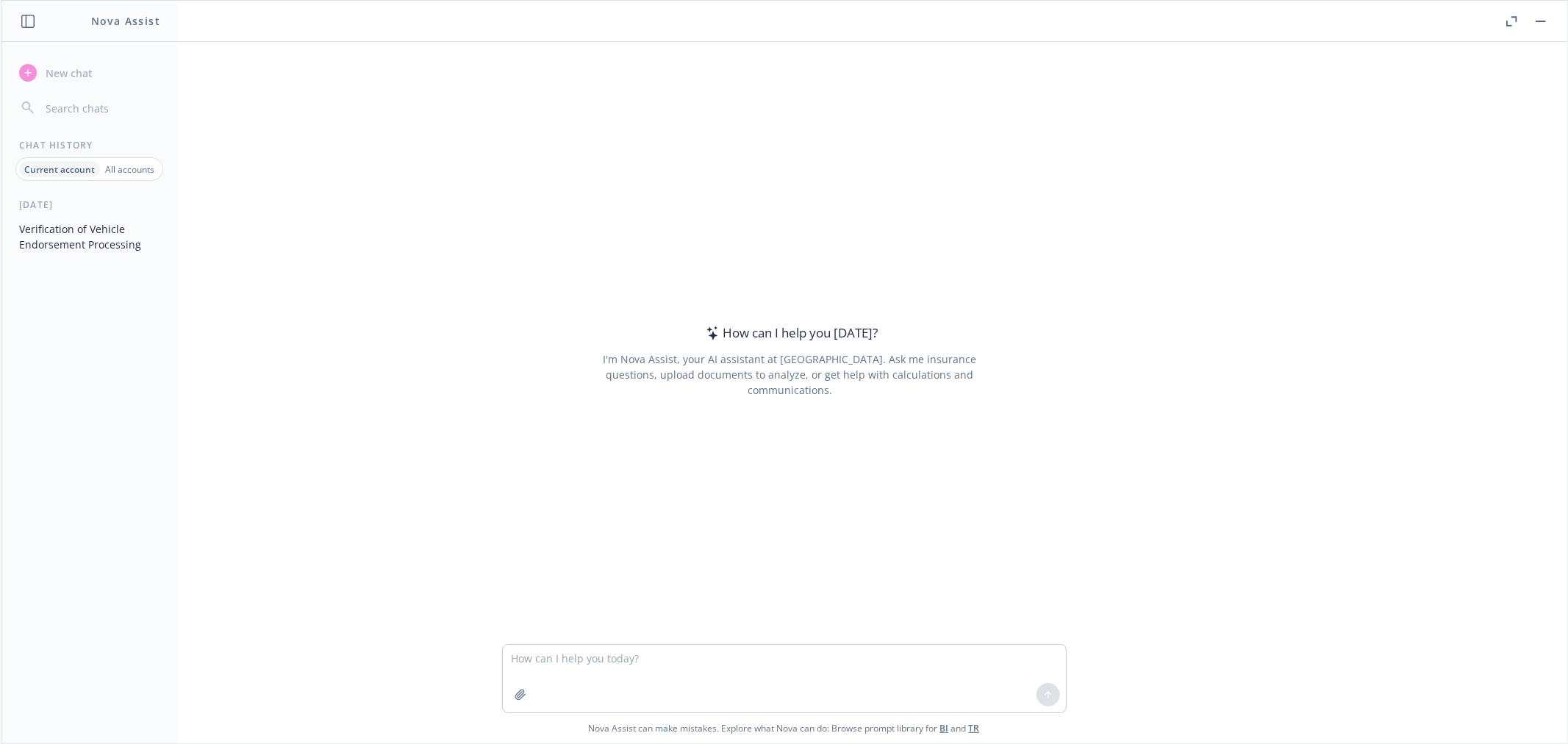
click at [138, 166] on p "All accounts" at bounding box center [130, 169] width 49 height 13
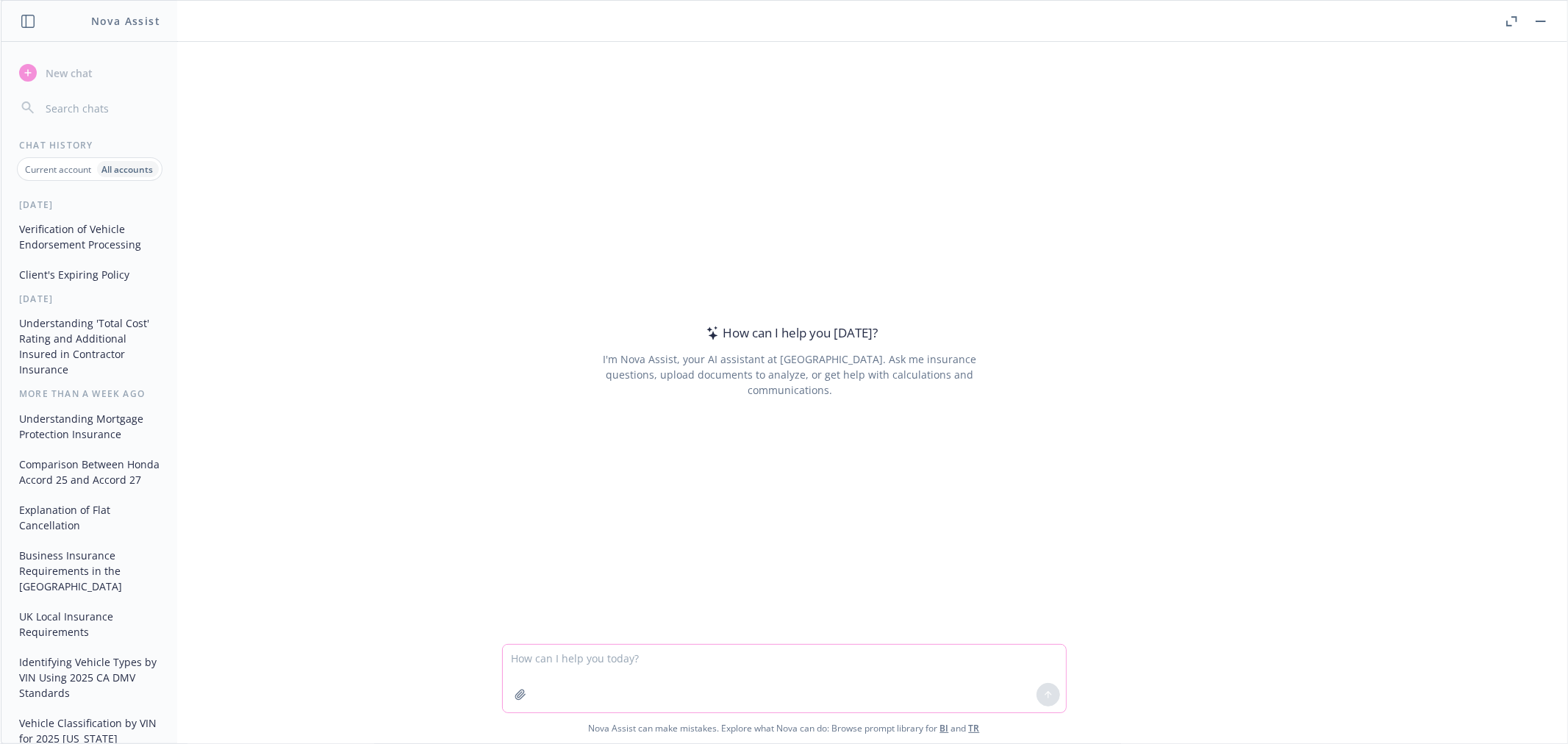
click at [590, 655] on textarea at bounding box center [784, 678] width 563 height 68
type textarea "can you help me find a product liability supplemental application that I can us…"
click at [1038, 694] on button at bounding box center [1049, 695] width 24 height 24
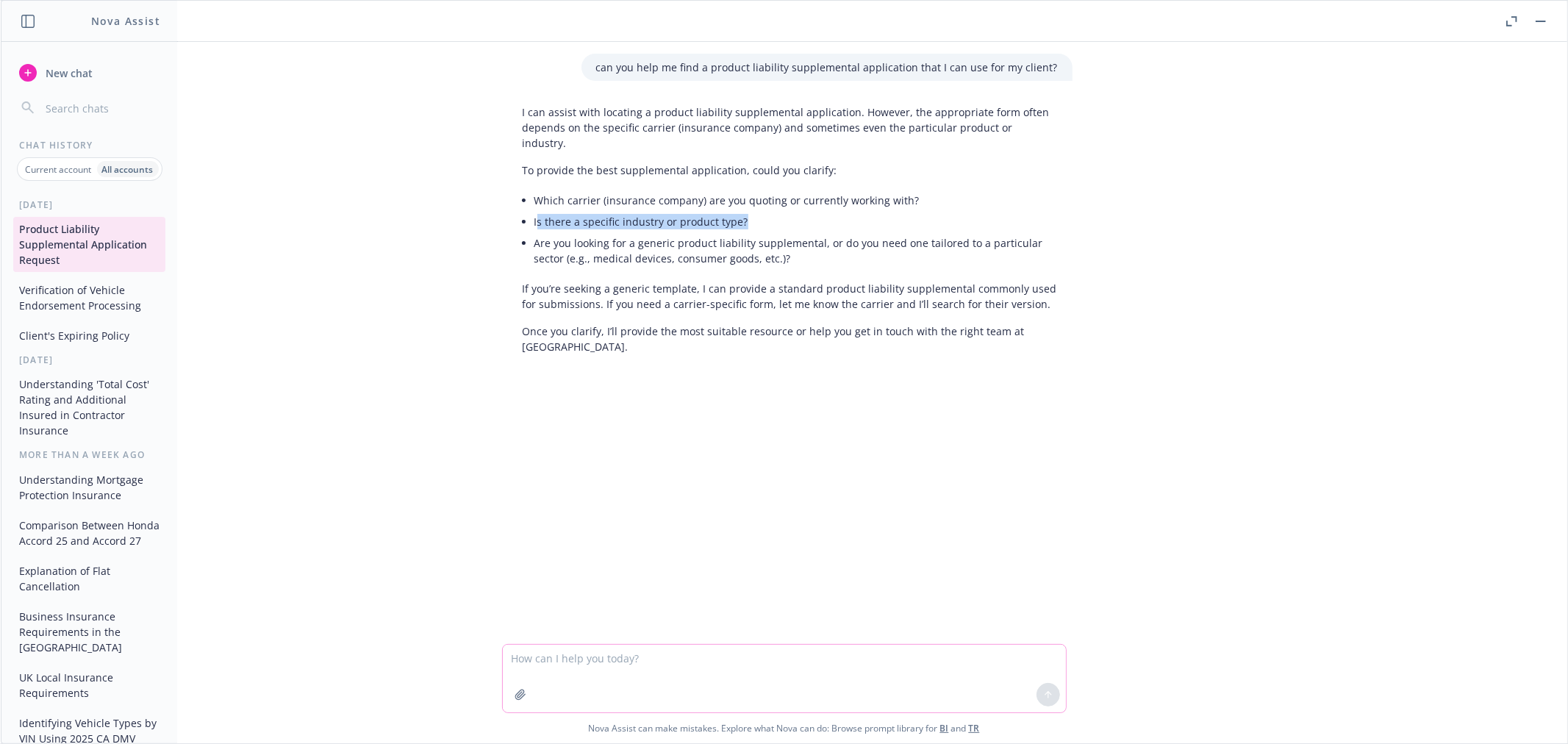
drag, startPoint x: 757, startPoint y: 206, endPoint x: 532, endPoint y: 211, distance: 225.1
click at [535, 211] on li "Is there a specific industry or product type?" at bounding box center [797, 222] width 524 height 22
click at [518, 660] on textarea at bounding box center [784, 678] width 563 height 68
type textarea "I don't have a specific carrier but it is for an ecommerce risk. generic is fin…"
click at [1048, 690] on icon at bounding box center [1049, 695] width 10 height 10
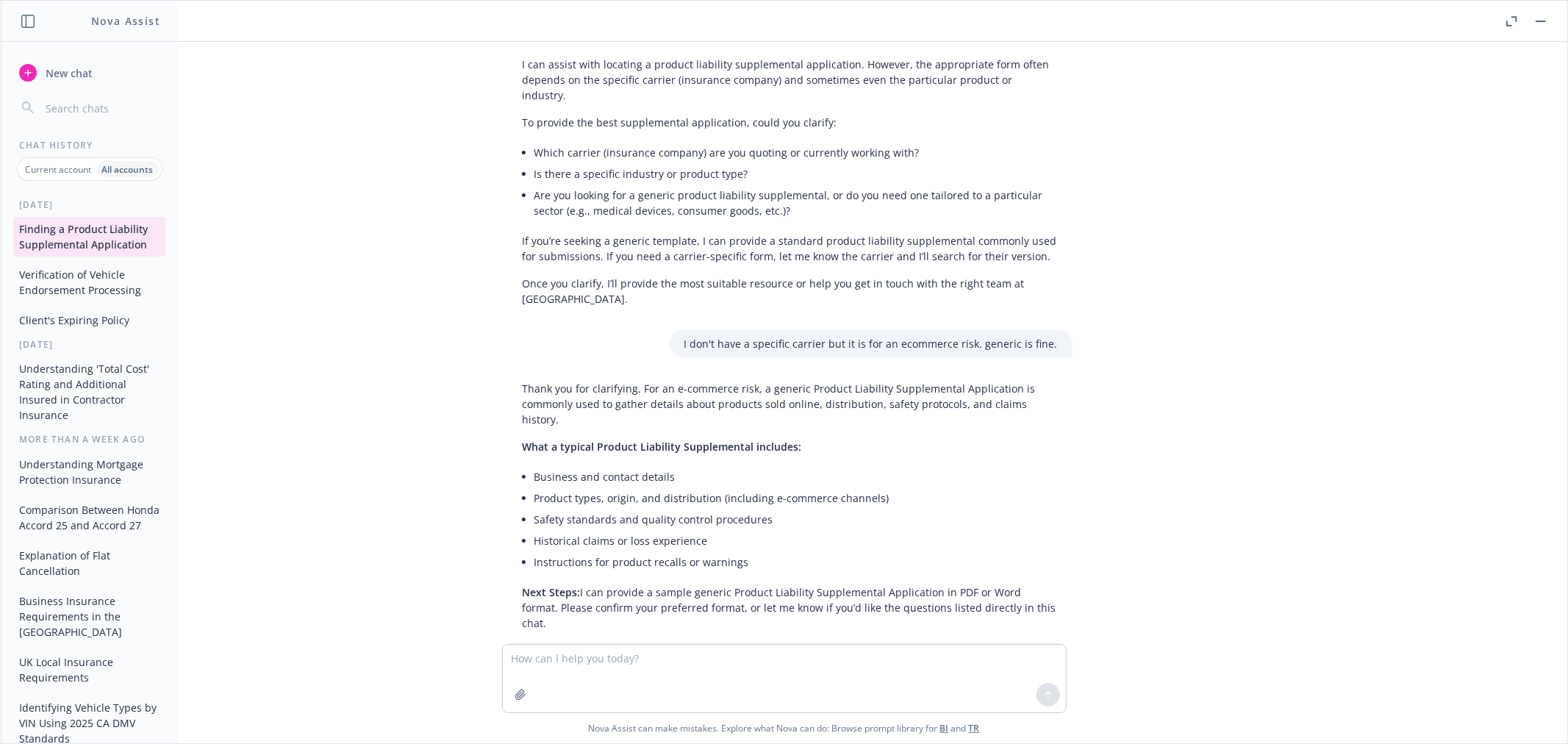
scroll to position [72, 0]
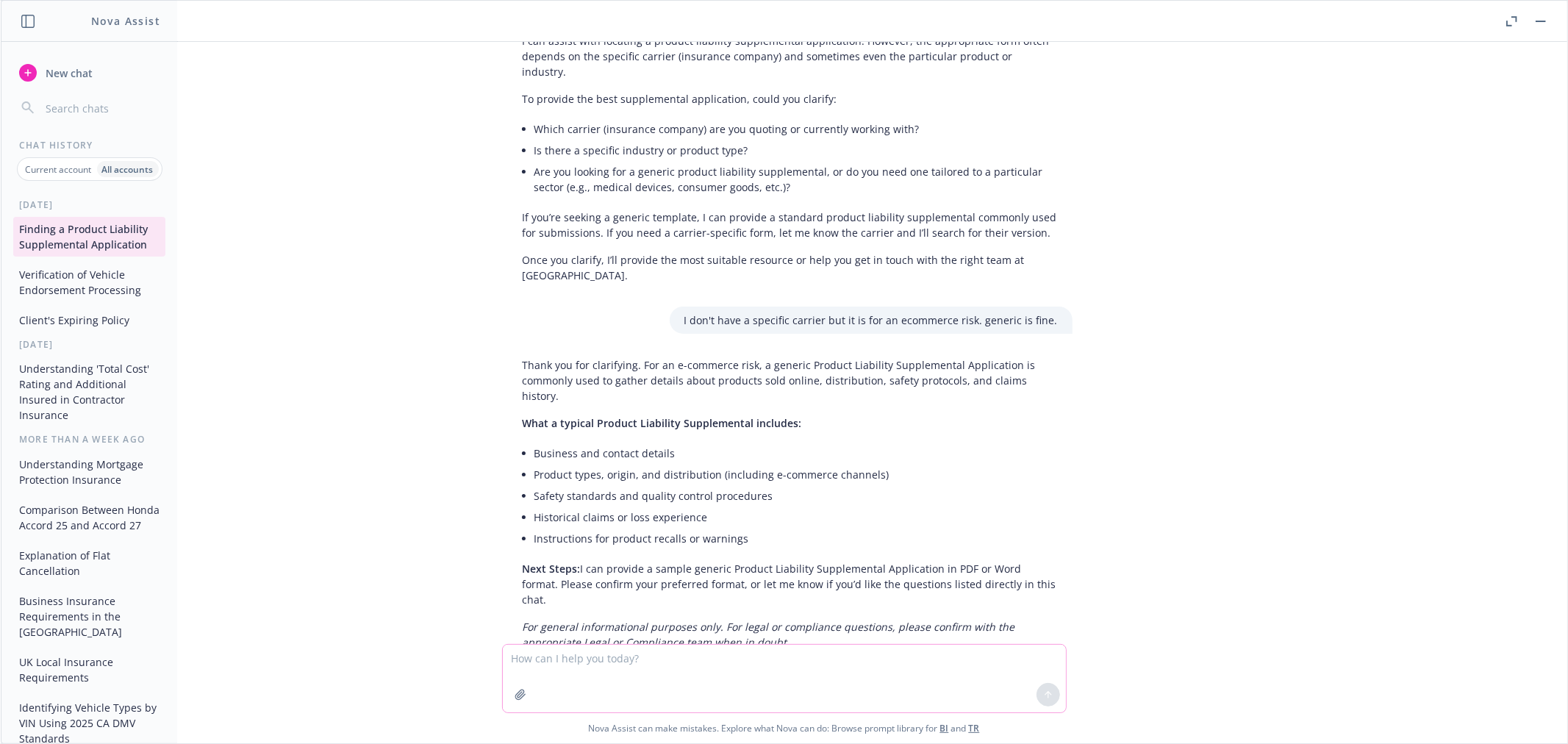
click at [575, 672] on textarea at bounding box center [784, 678] width 563 height 68
type textarea "yes, please provide a sample"
click at [1044, 694] on icon at bounding box center [1049, 695] width 10 height 10
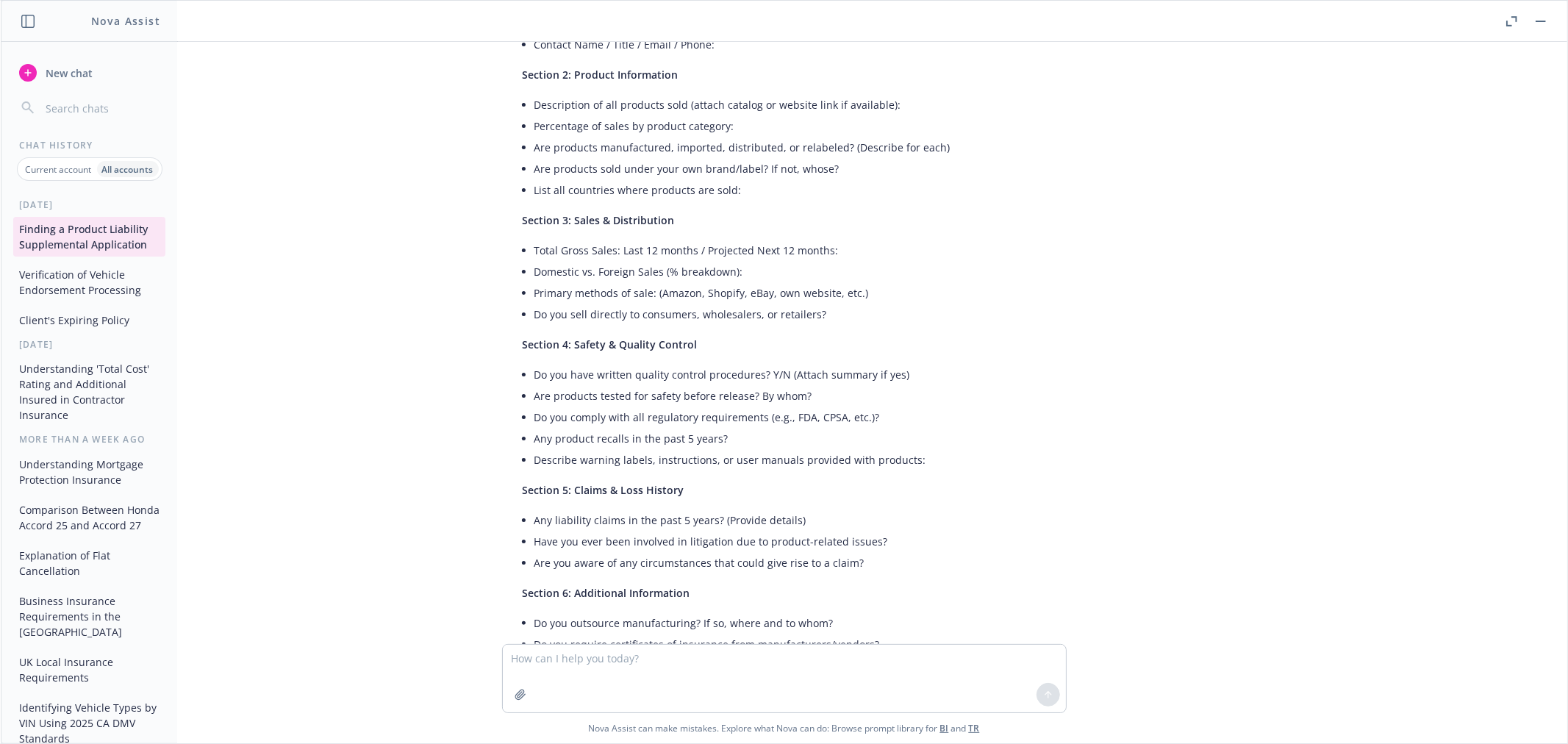
scroll to position [1242, 0]
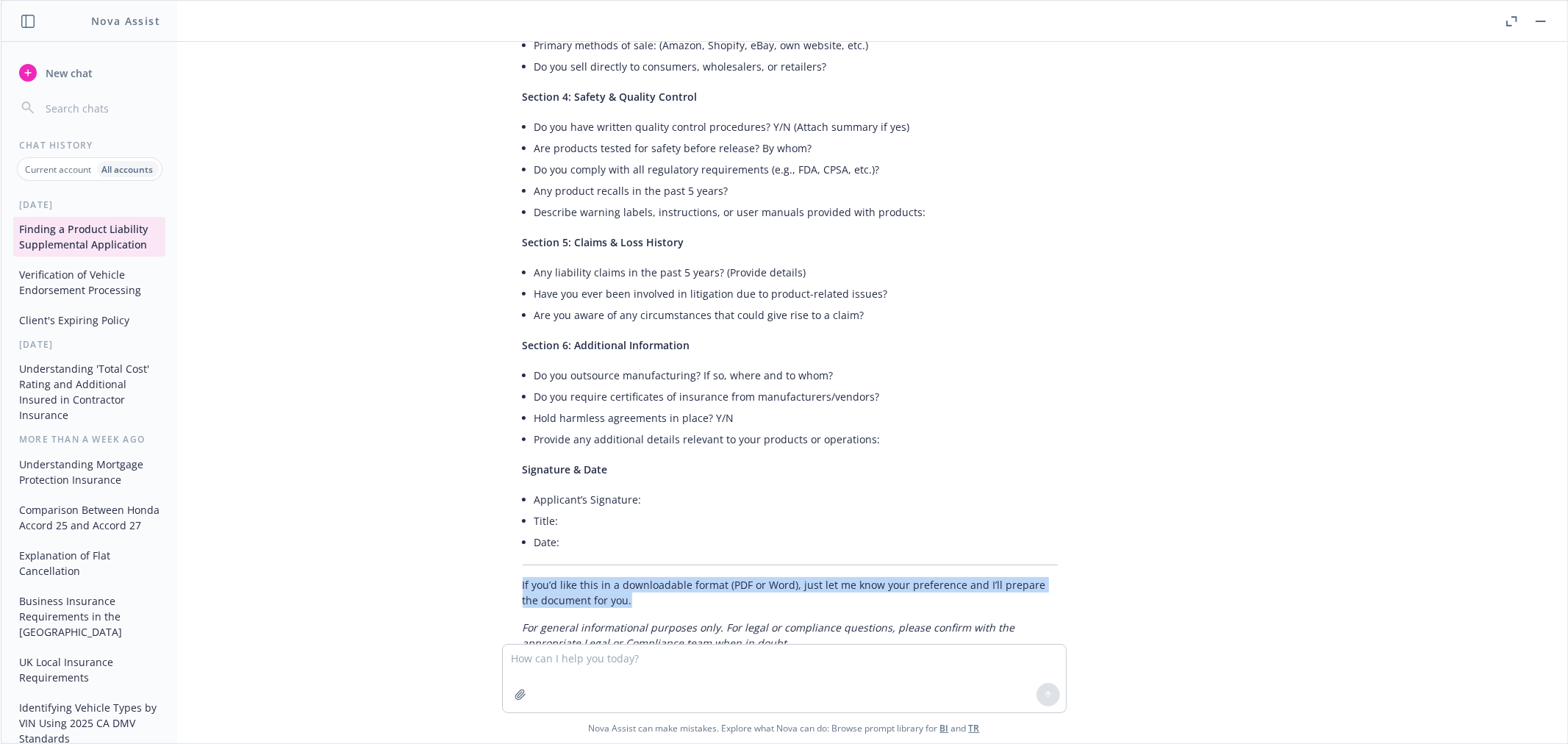
drag, startPoint x: 625, startPoint y: 549, endPoint x: 509, endPoint y: 536, distance: 116.7
click at [509, 536] on div "Here is a sample outline for a generic Product Liability Supplemental Applicati…" at bounding box center [790, 102] width 565 height 1108
